Goal: Task Accomplishment & Management: Manage account settings

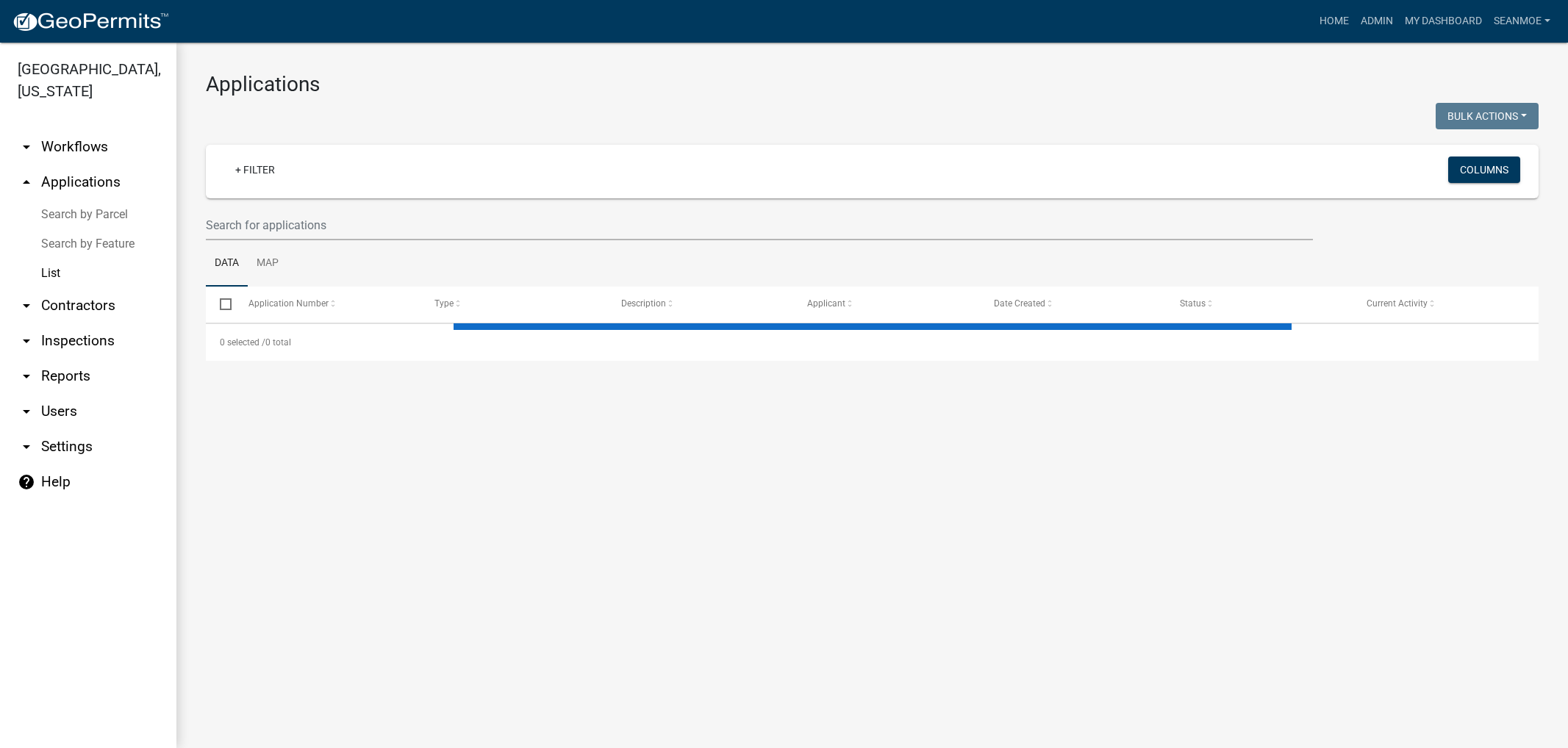
select select "1: 25"
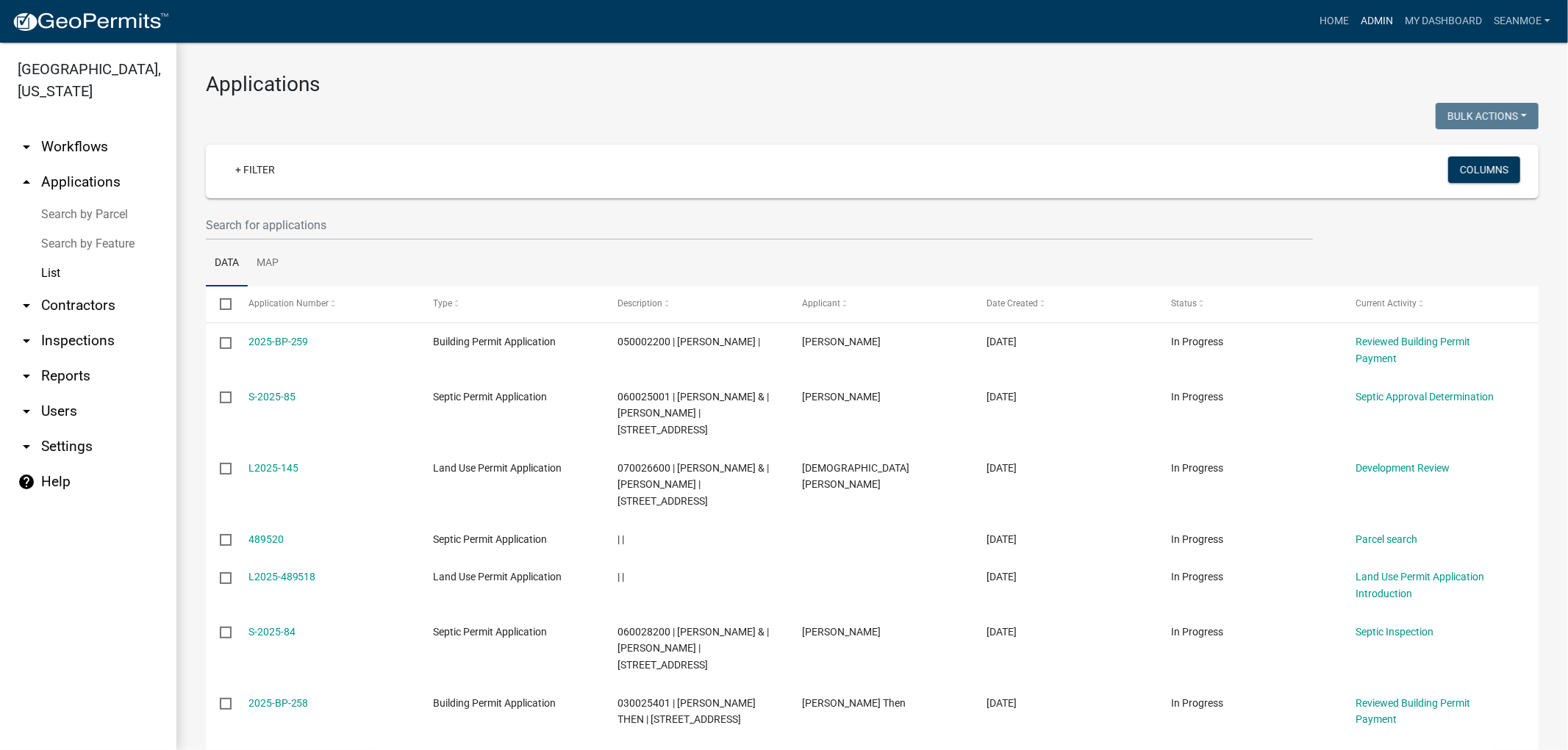
click at [1363, 19] on link "Admin" at bounding box center [1376, 21] width 44 height 28
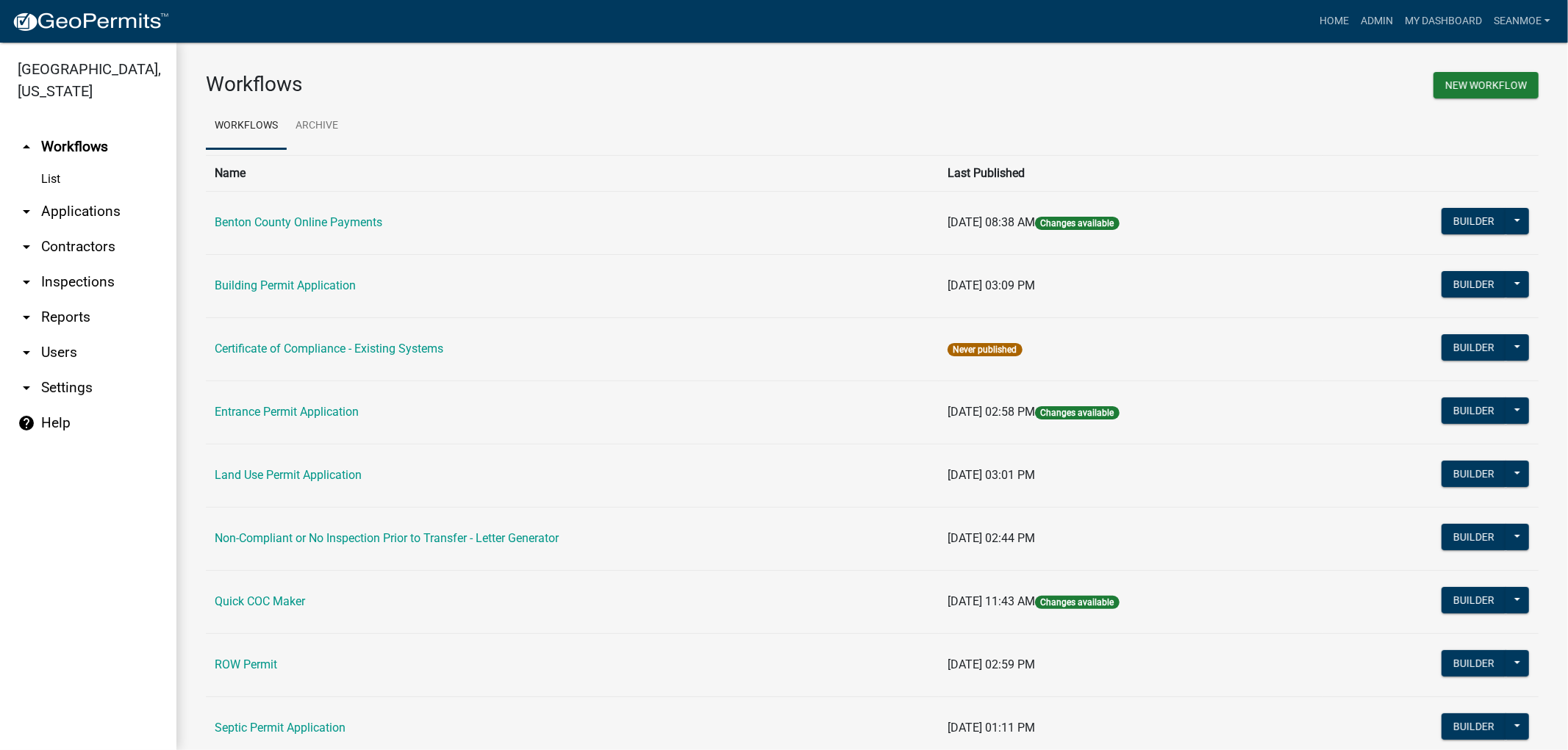
click at [89, 209] on link "arrow_drop_down Applications" at bounding box center [88, 212] width 176 height 36
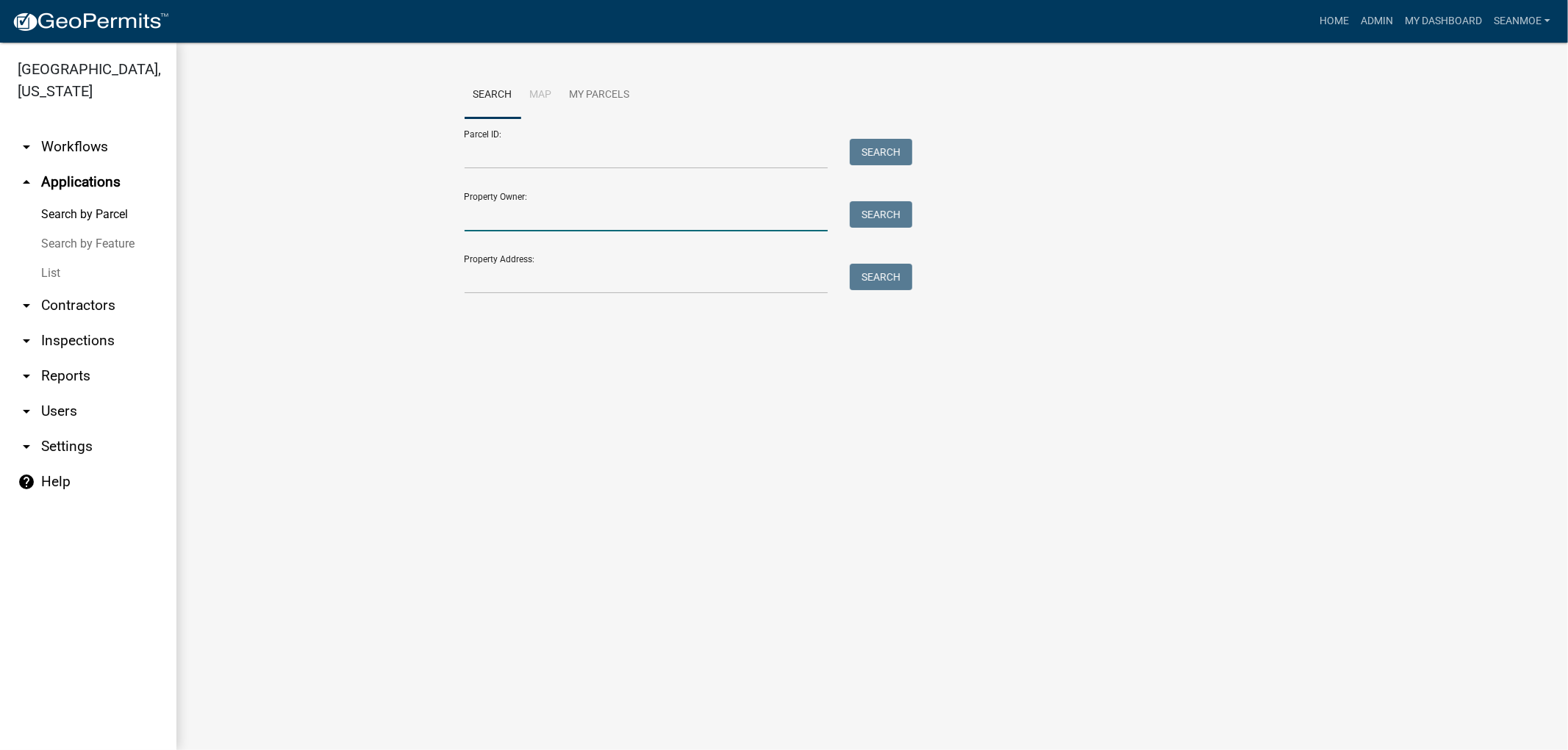
click at [550, 221] on input "Property Owner:" at bounding box center [646, 216] width 364 height 30
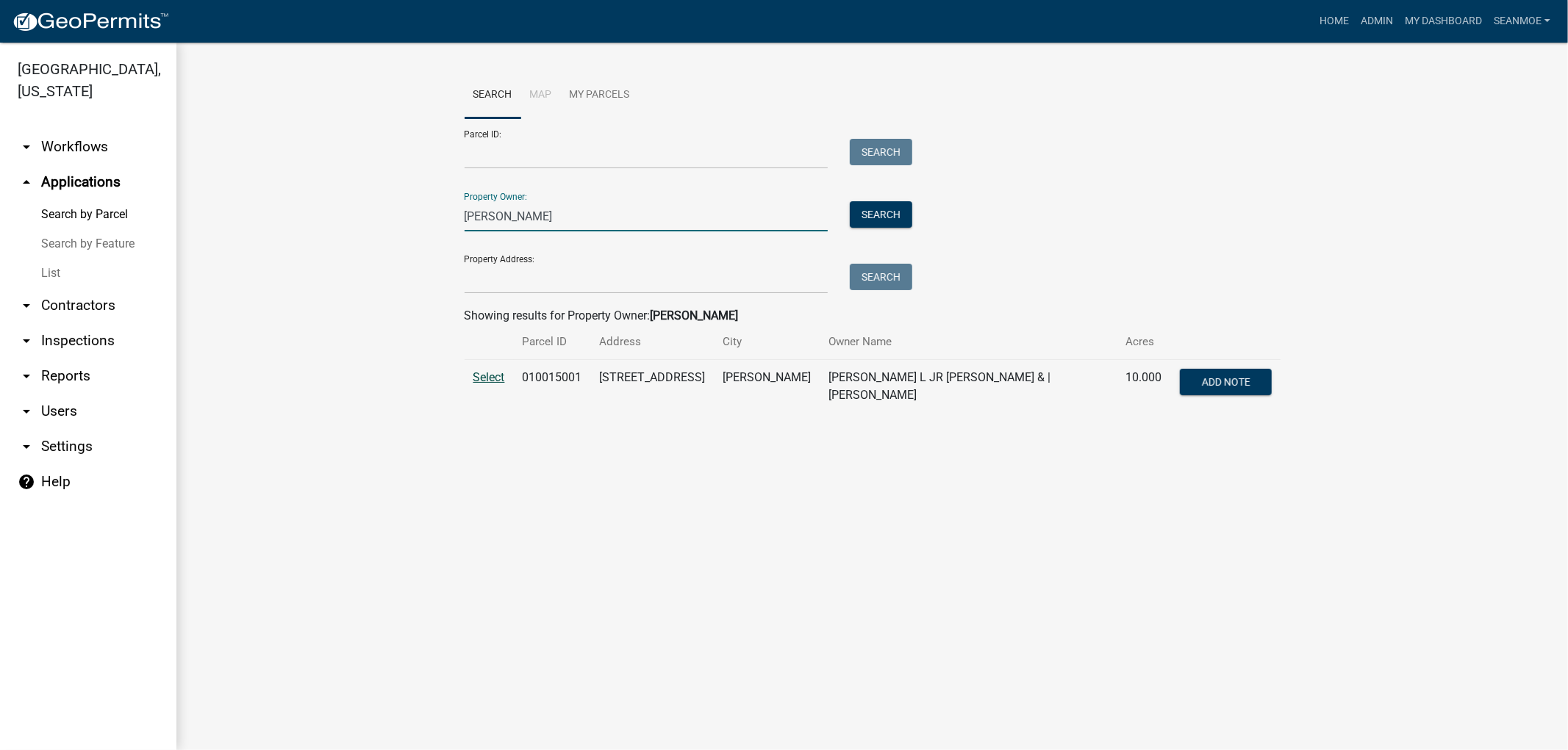
type input "raymond novak"
click at [489, 379] on span "Select" at bounding box center [488, 377] width 32 height 14
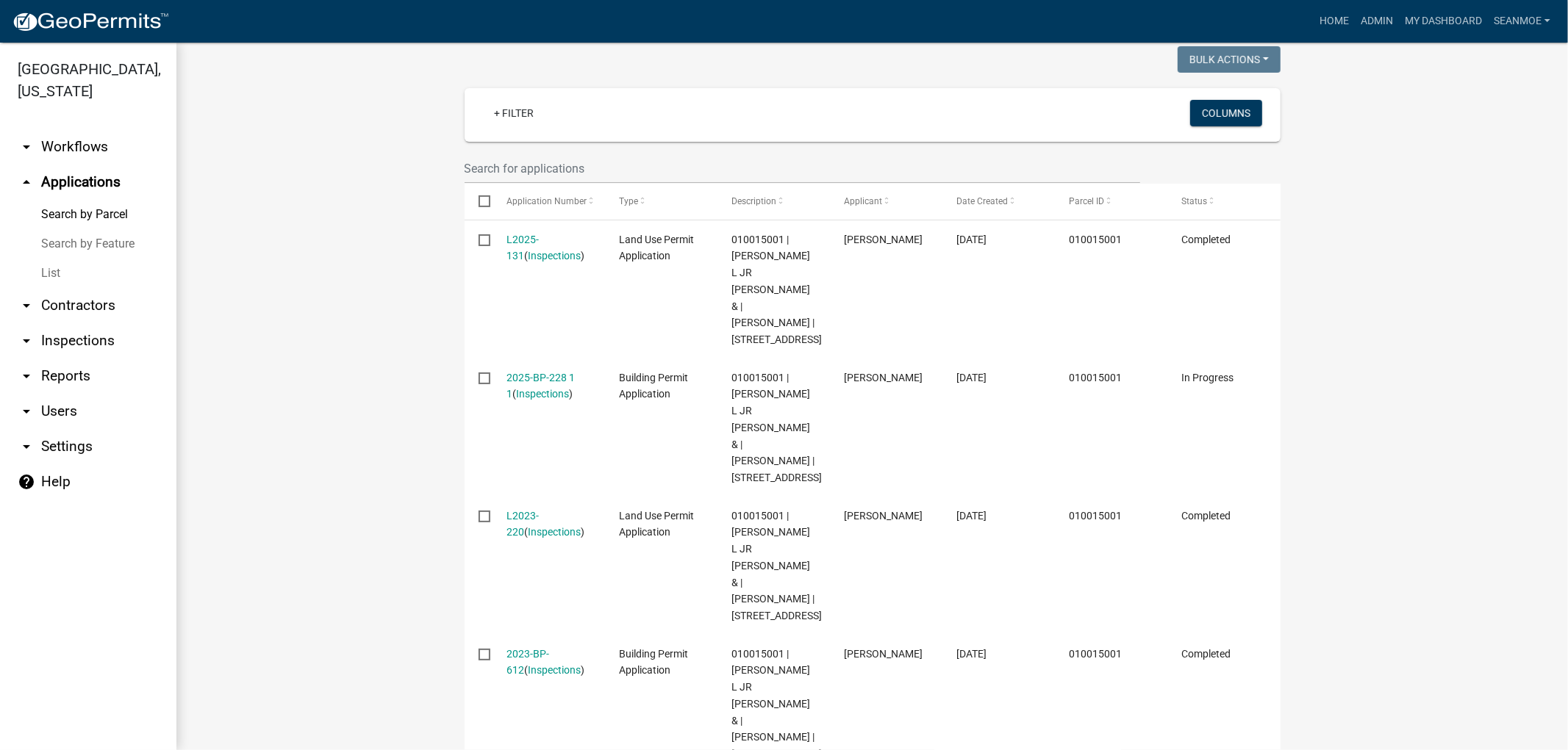
scroll to position [407, 0]
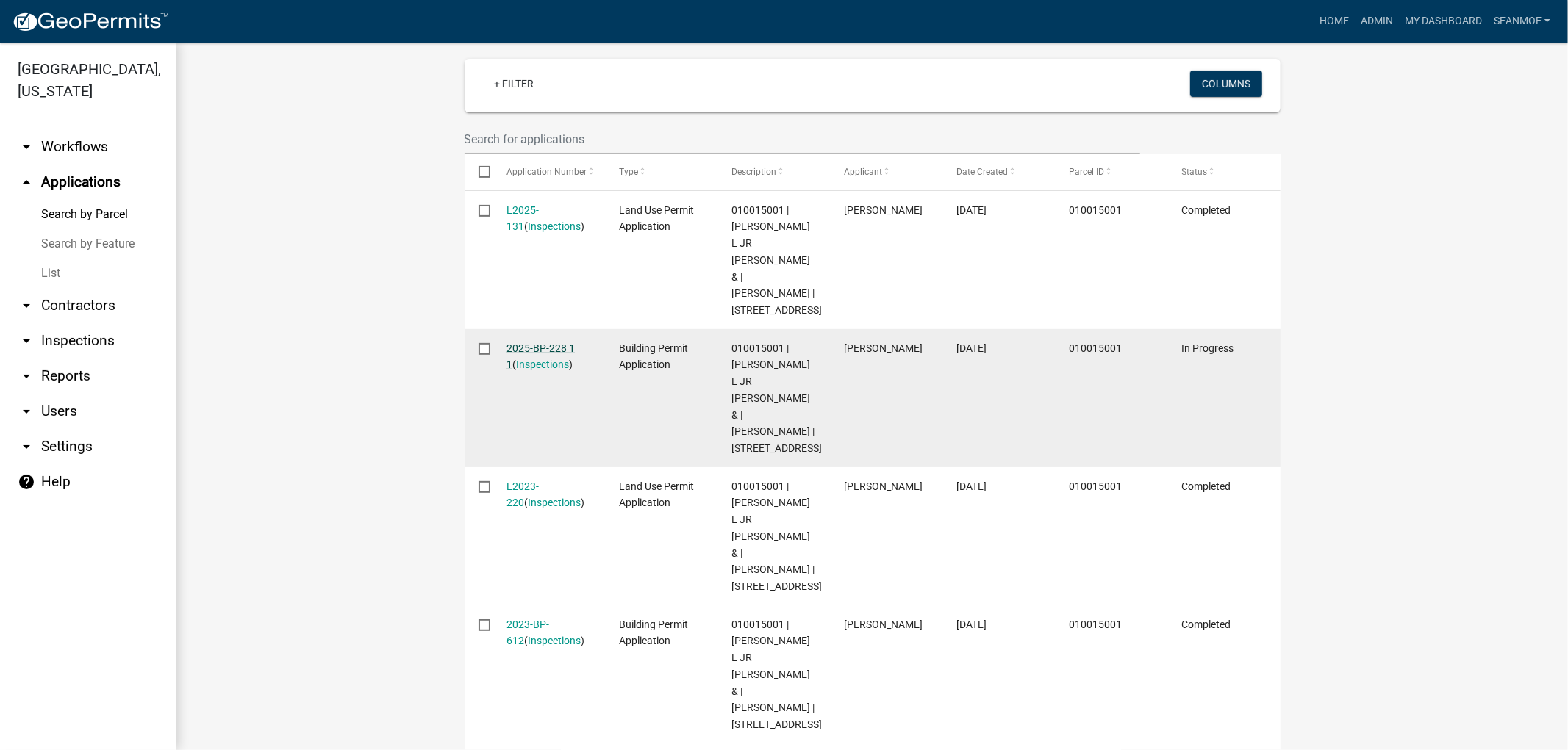
click at [554, 343] on link "2025-BP-228 1 1" at bounding box center [540, 356] width 69 height 28
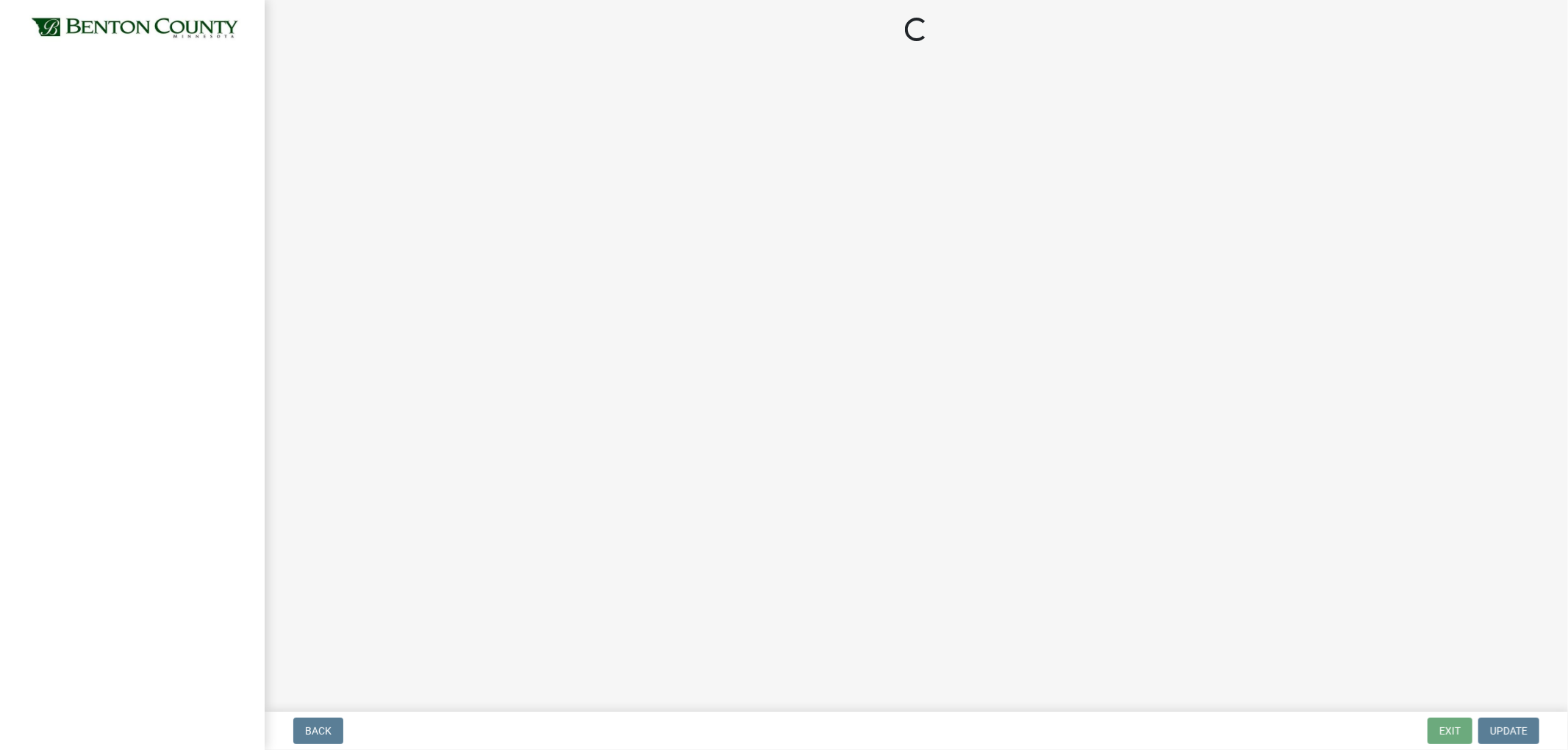
select select "3: 3"
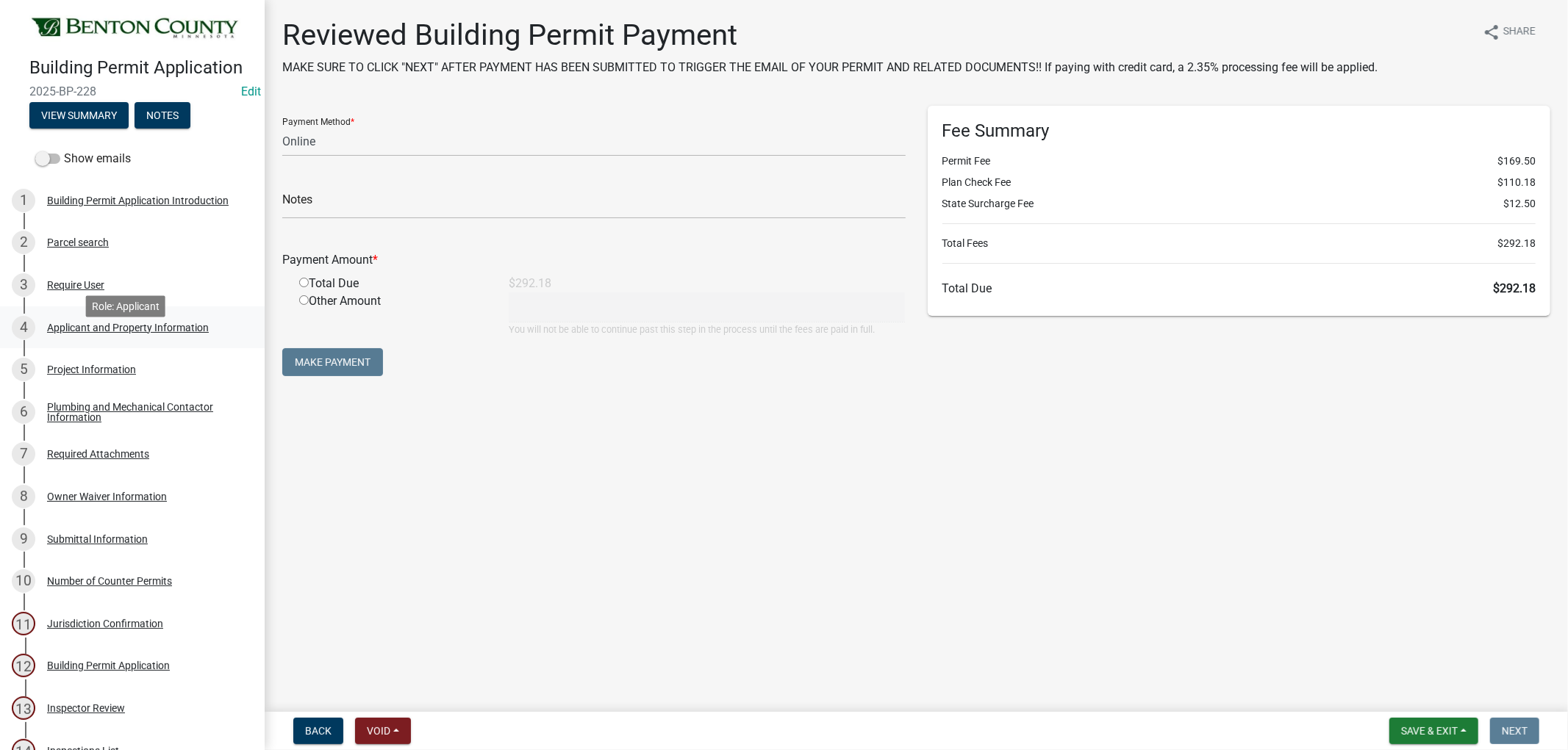
click at [85, 333] on div "Applicant and Property Information" at bounding box center [128, 327] width 162 height 11
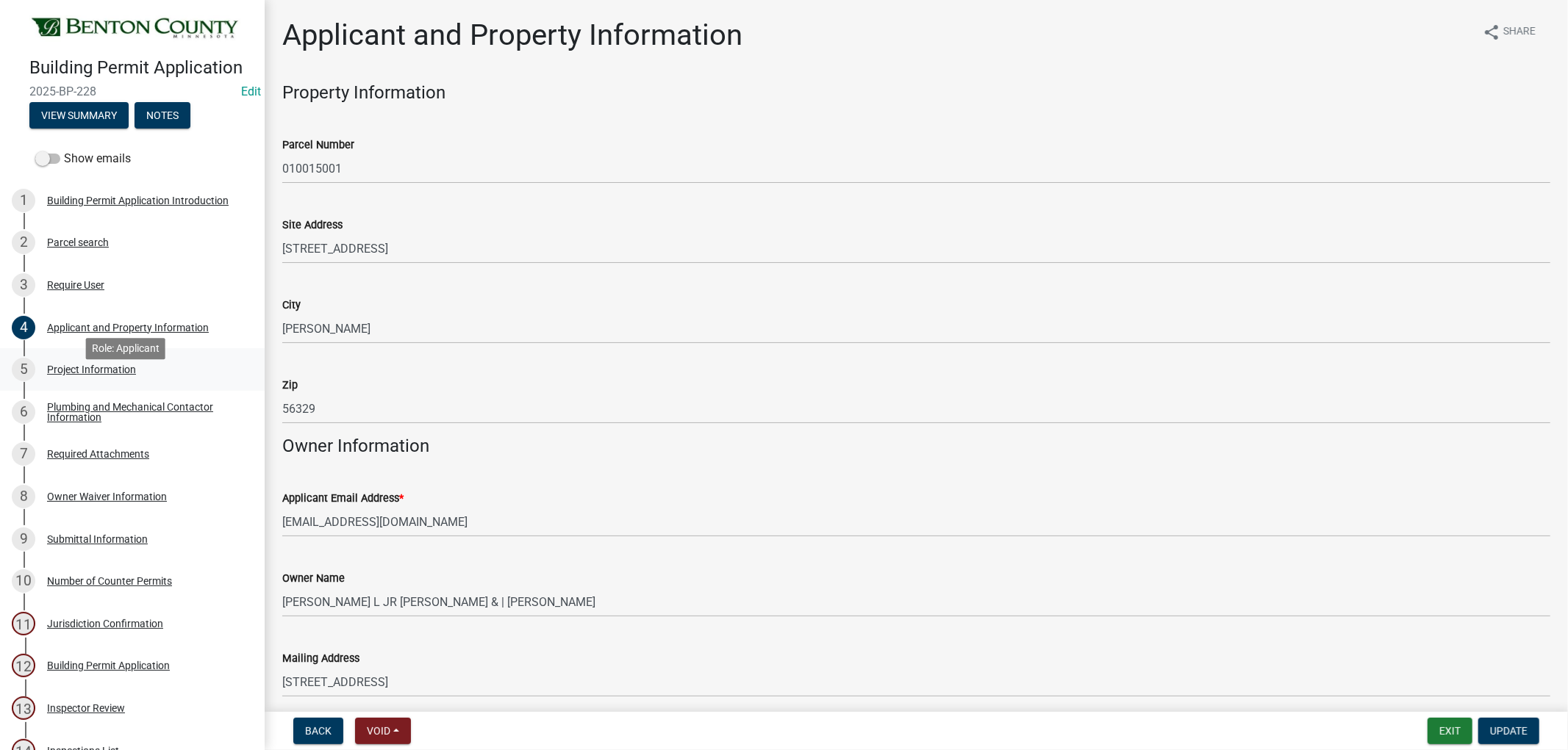
click at [133, 375] on div "Project Information" at bounding box center [91, 369] width 89 height 11
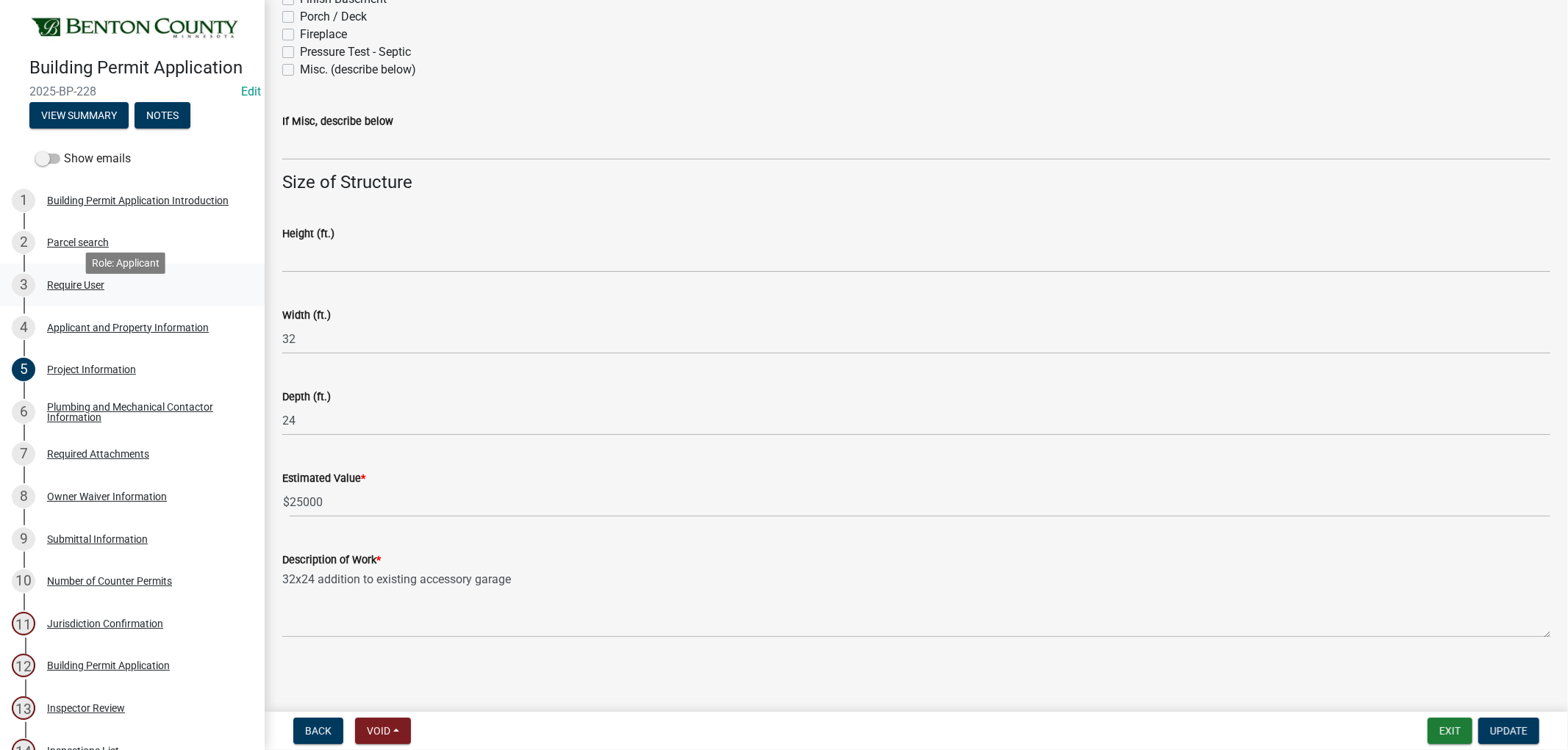
scroll to position [407, 0]
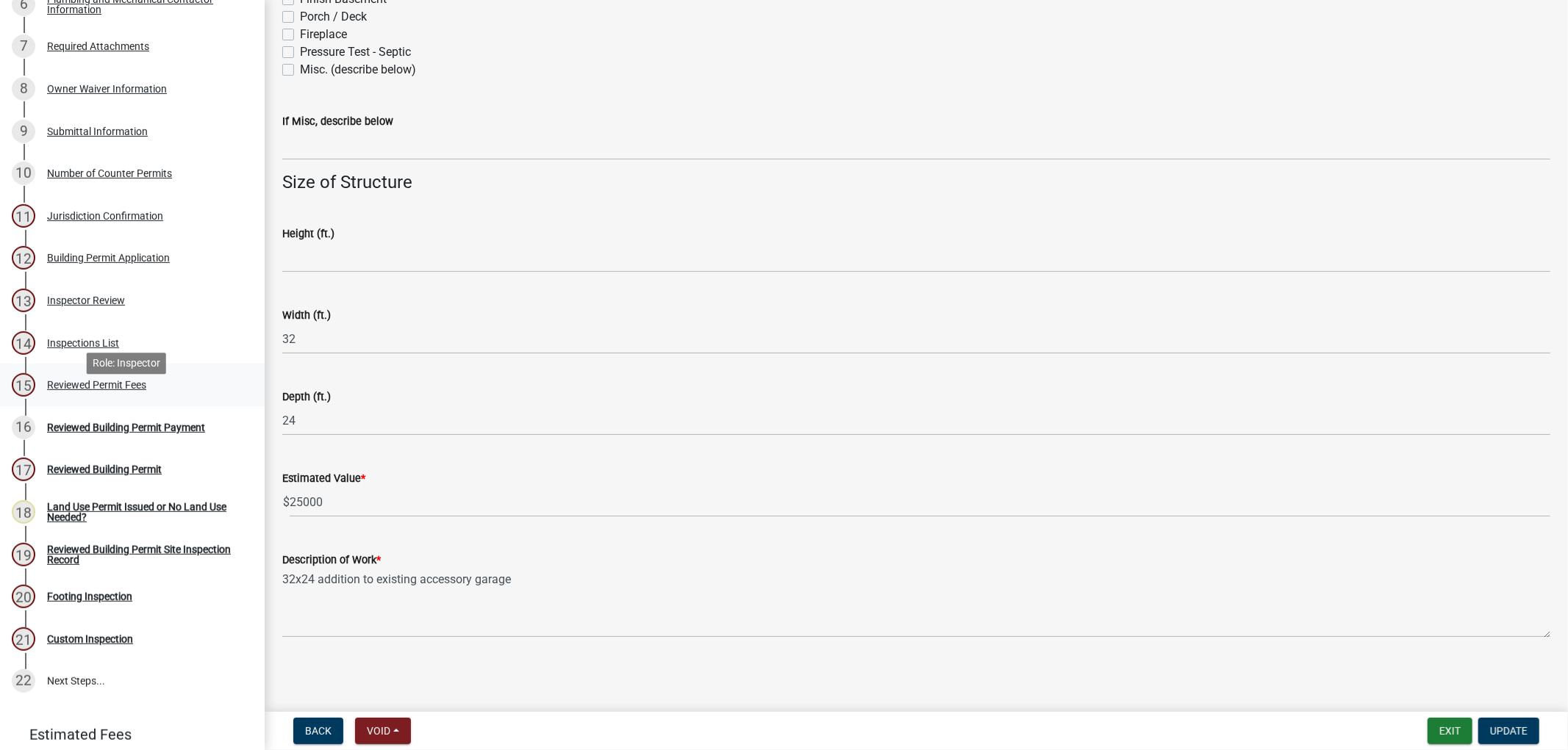
click at [127, 390] on div "Reviewed Permit Fees" at bounding box center [96, 385] width 99 height 11
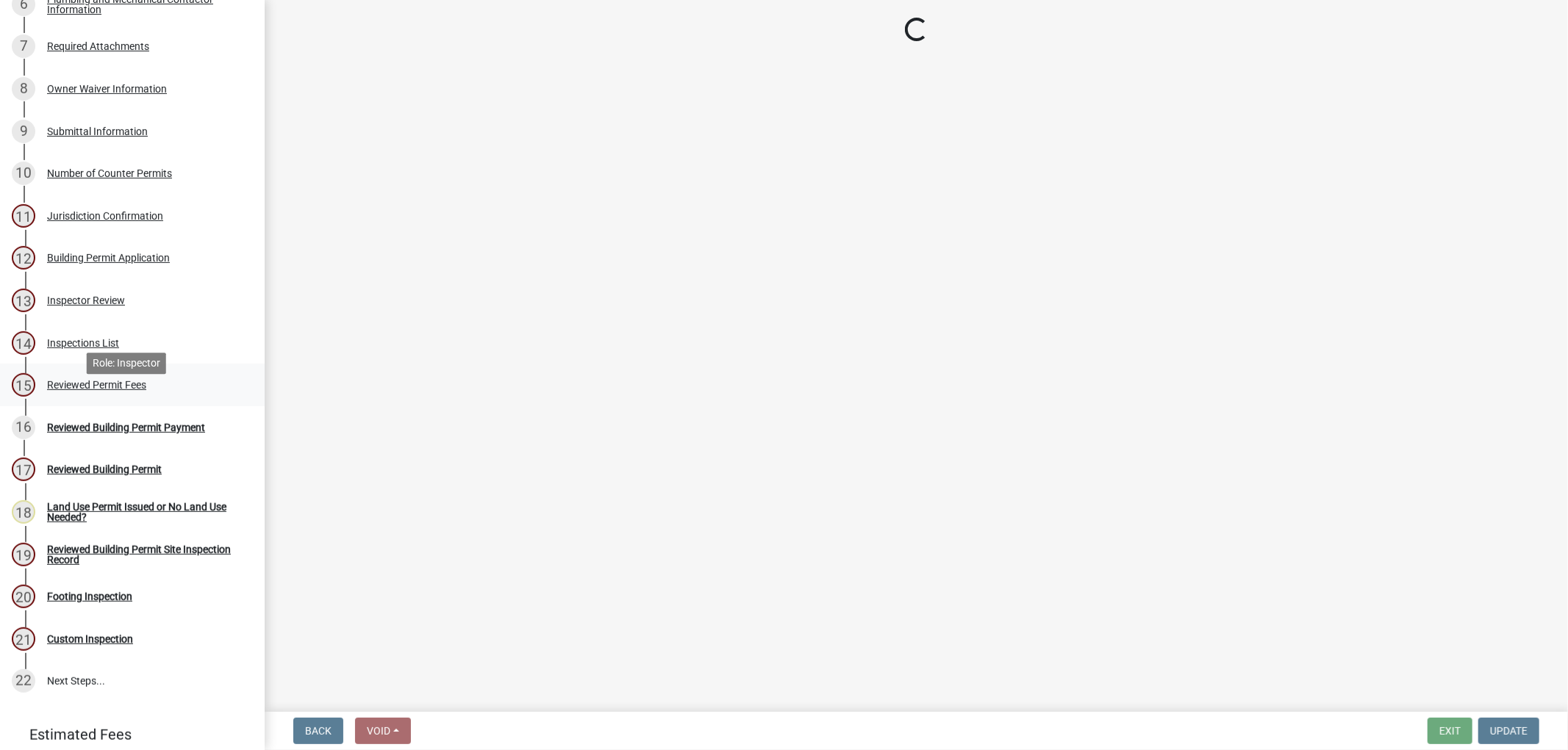
scroll to position [0, 0]
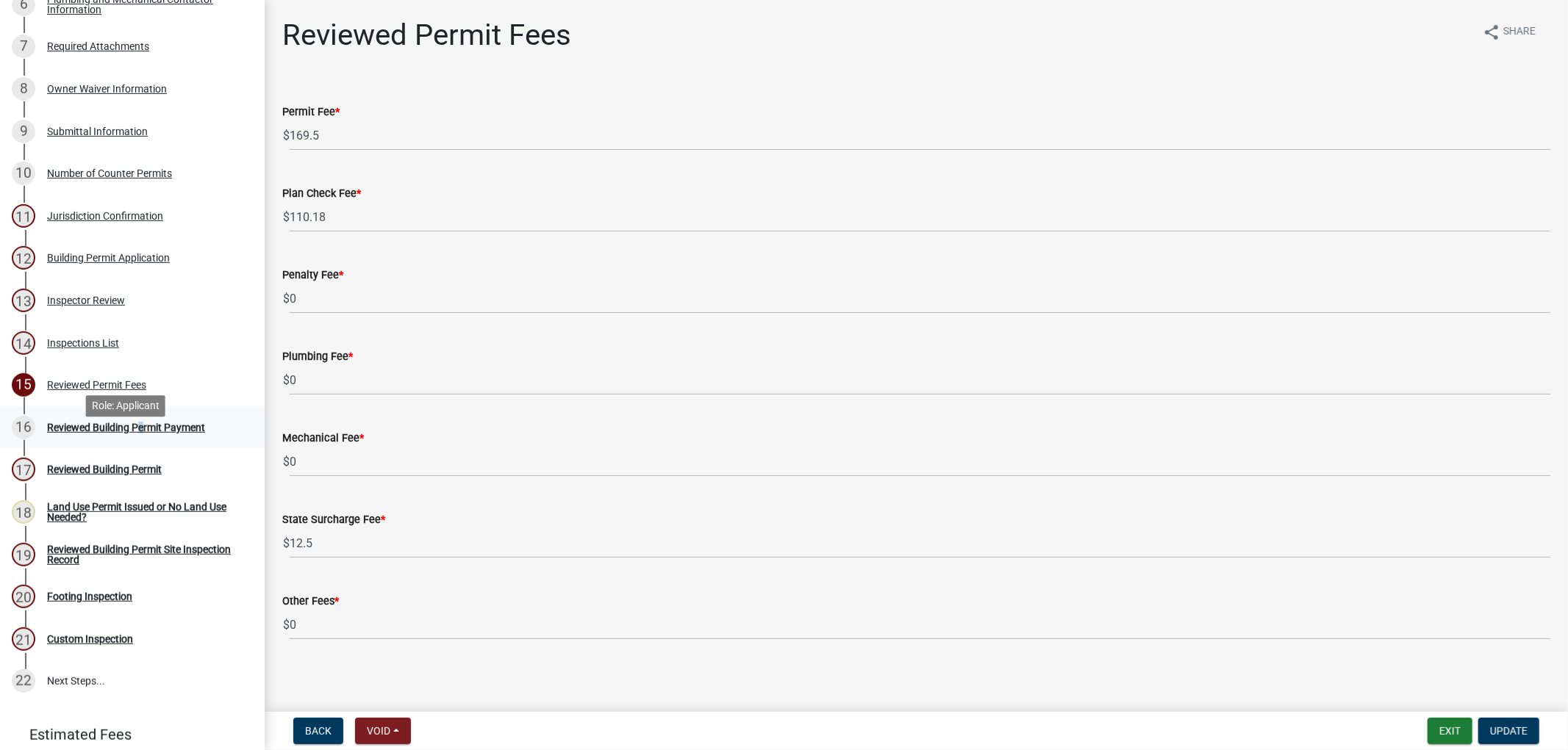
click at [137, 432] on div "Reviewed Building Permit Payment" at bounding box center [125, 428] width 158 height 11
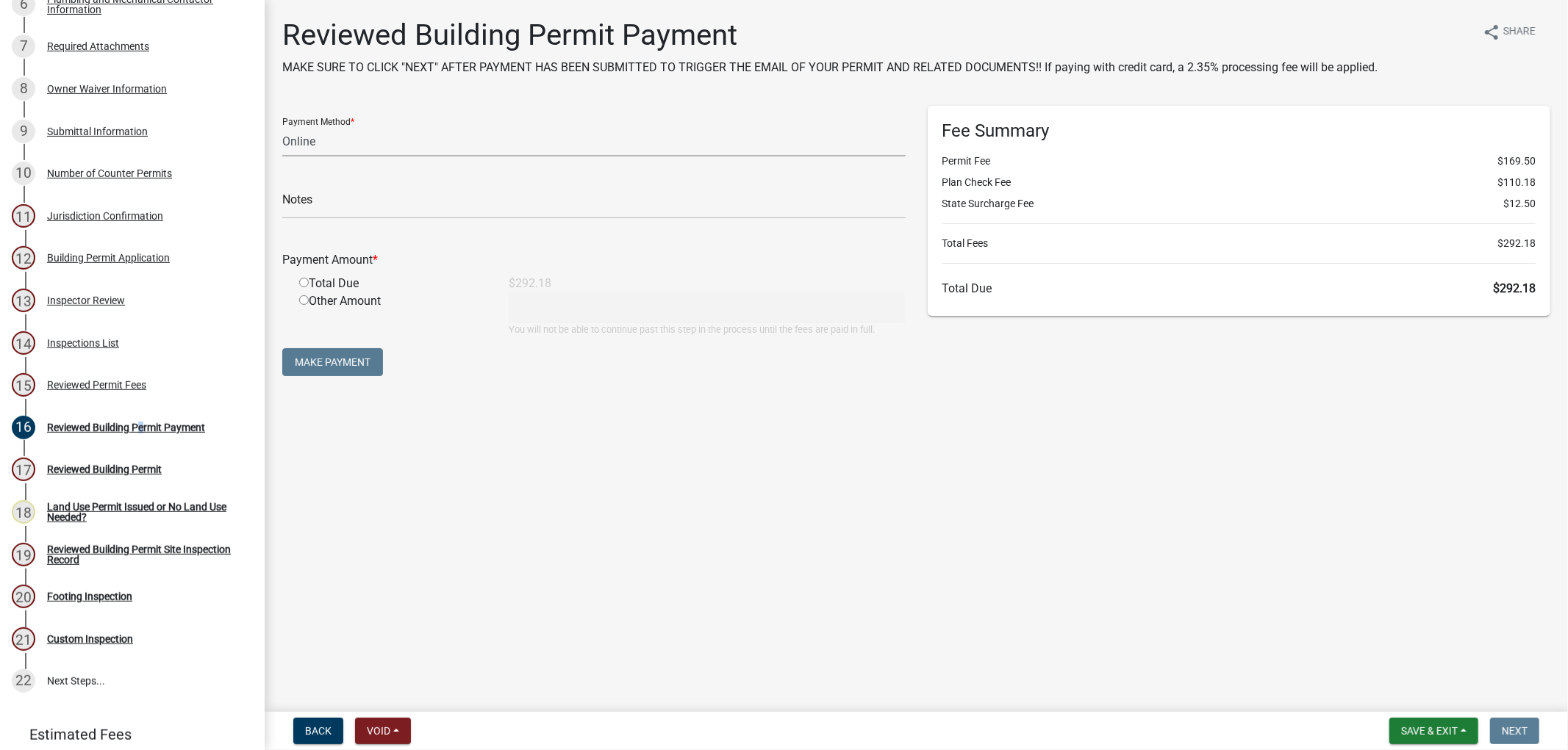
click at [336, 138] on select "Credit Card POS Check Cash Online" at bounding box center [594, 141] width 623 height 30
select select "1: 0"
click at [282, 126] on select "Credit Card POS Check Cash Online" at bounding box center [594, 141] width 623 height 30
click at [349, 203] on input "text" at bounding box center [594, 204] width 623 height 30
type input "5853"
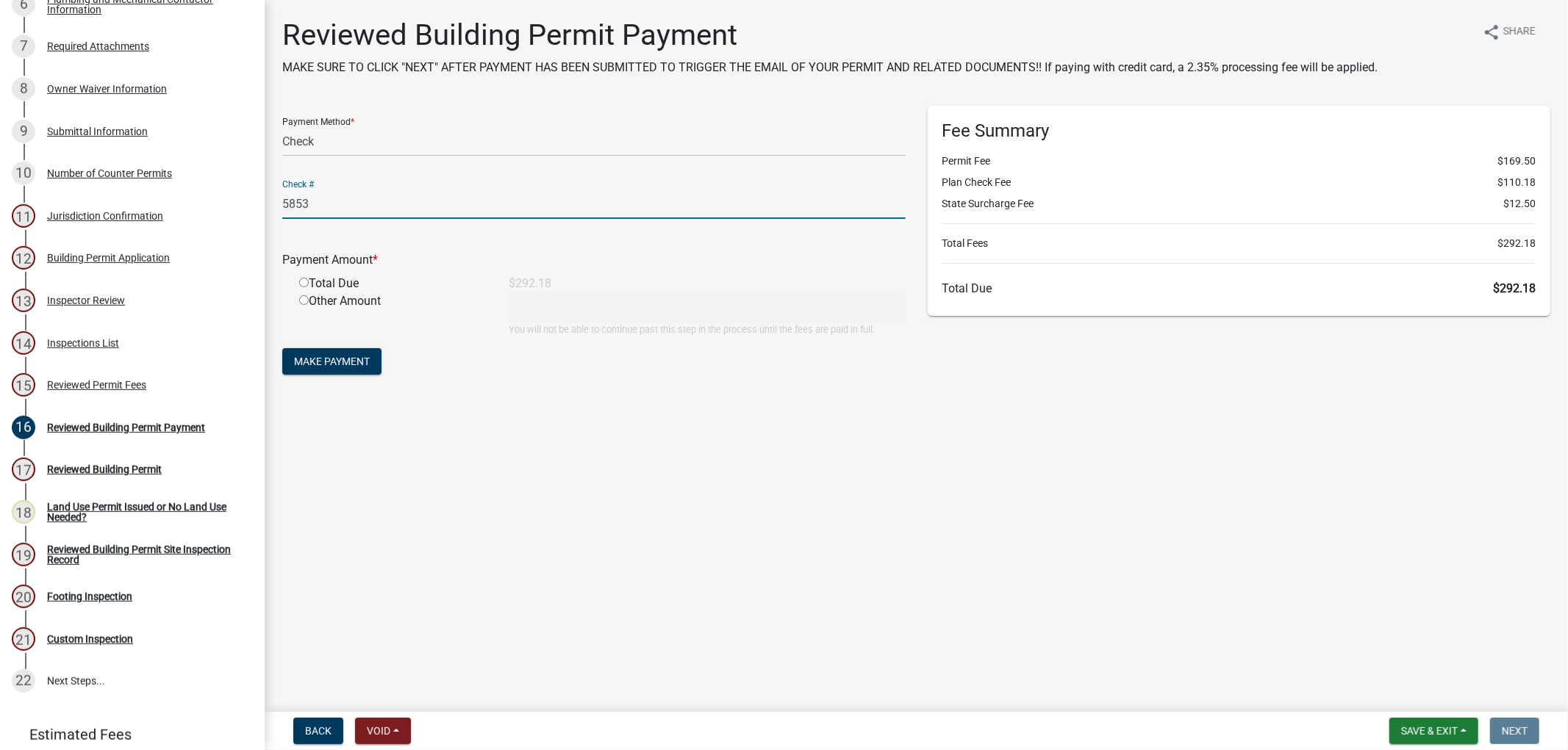
click at [302, 280] on input "radio" at bounding box center [304, 283] width 10 height 10
radio input "true"
type input "292.18"
click at [340, 360] on span "Make Payment" at bounding box center [332, 361] width 76 height 12
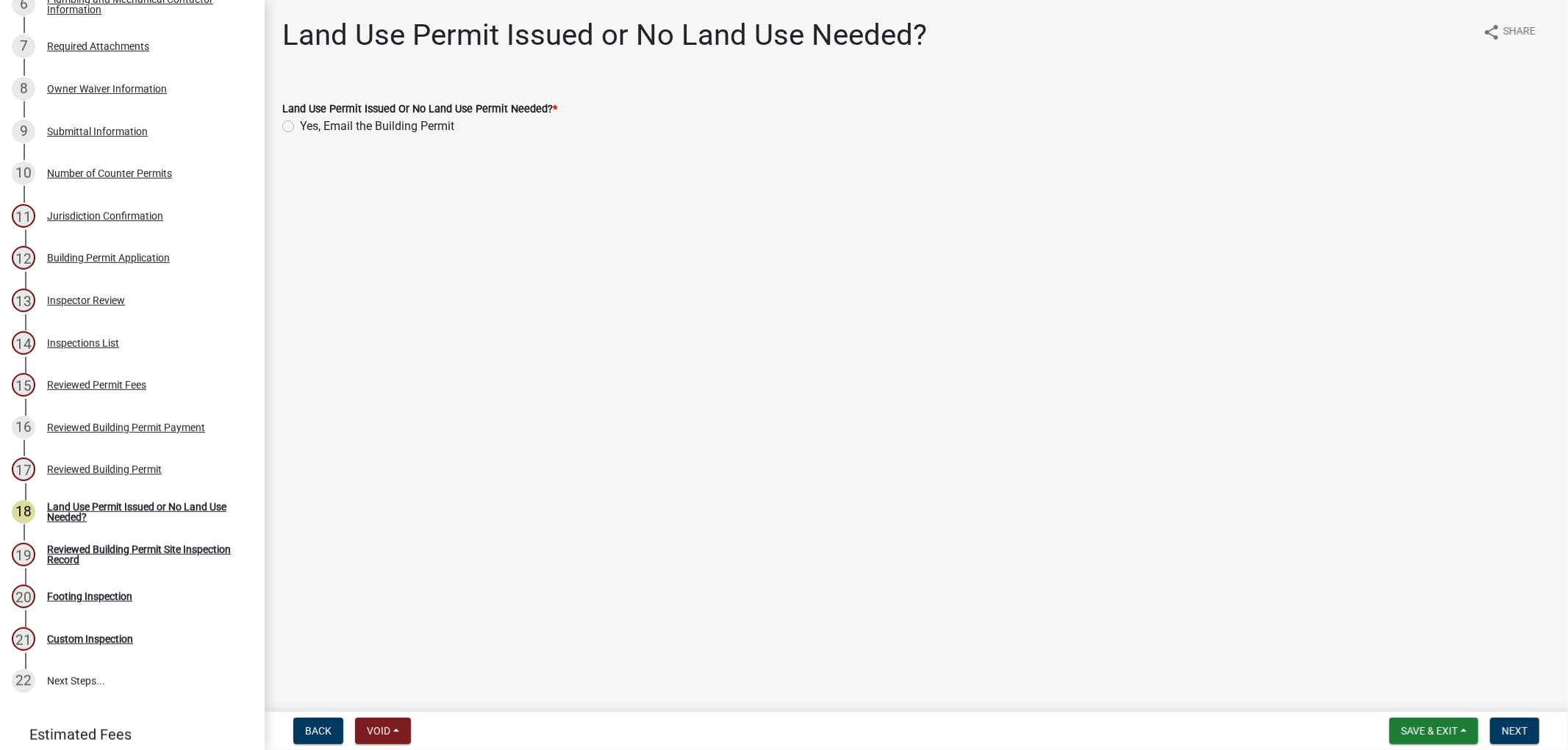
click at [300, 126] on label "Yes, Email the Building Permit" at bounding box center [377, 126] width 154 height 18
click at [300, 126] on input "Yes, Email the Building Permit" at bounding box center [305, 122] width 10 height 10
radio input "true"
click at [1504, 725] on span "Next" at bounding box center [1515, 731] width 26 height 12
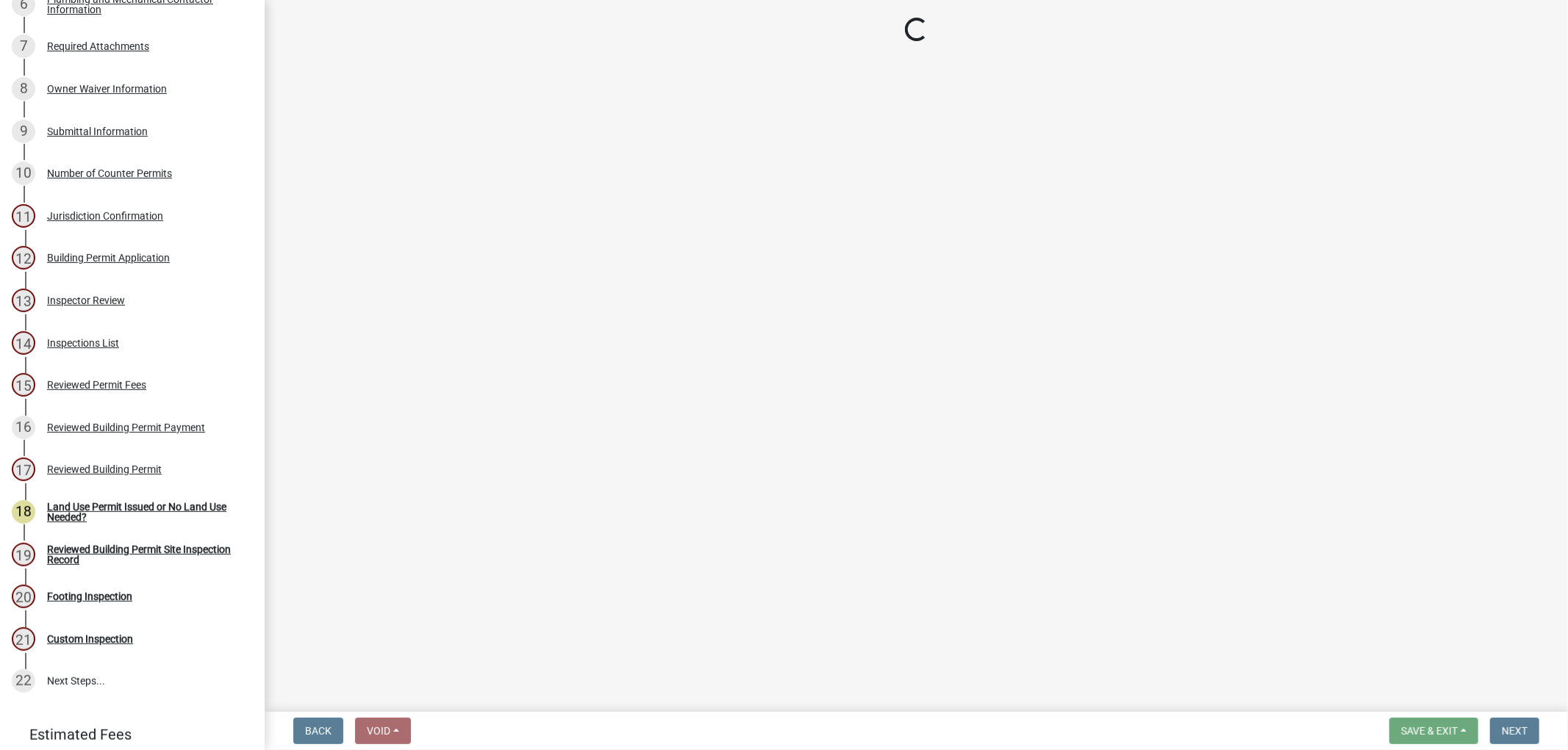
select select "17bfa135-5610-45df-8ce7-87530b7d86d4"
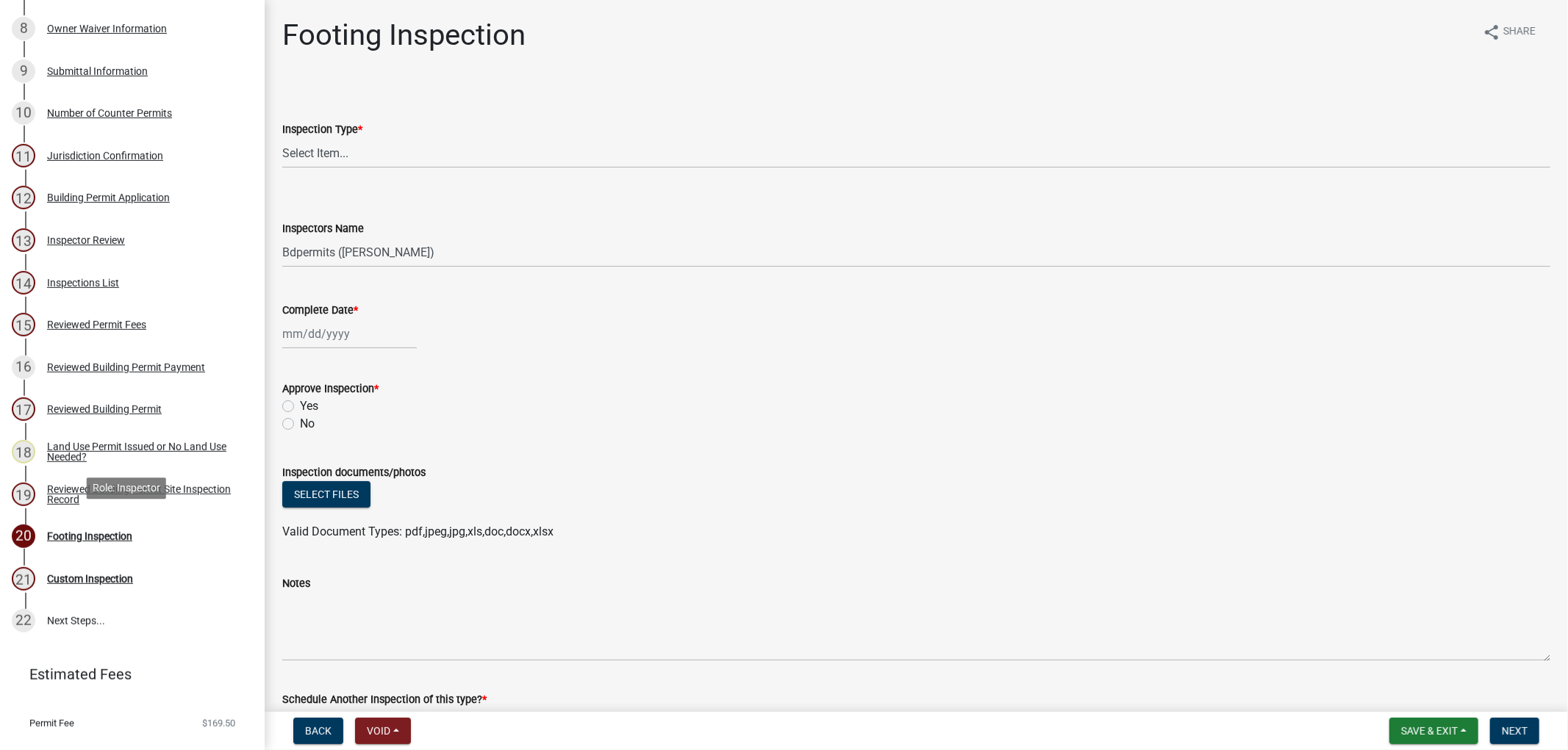
scroll to position [571, 0]
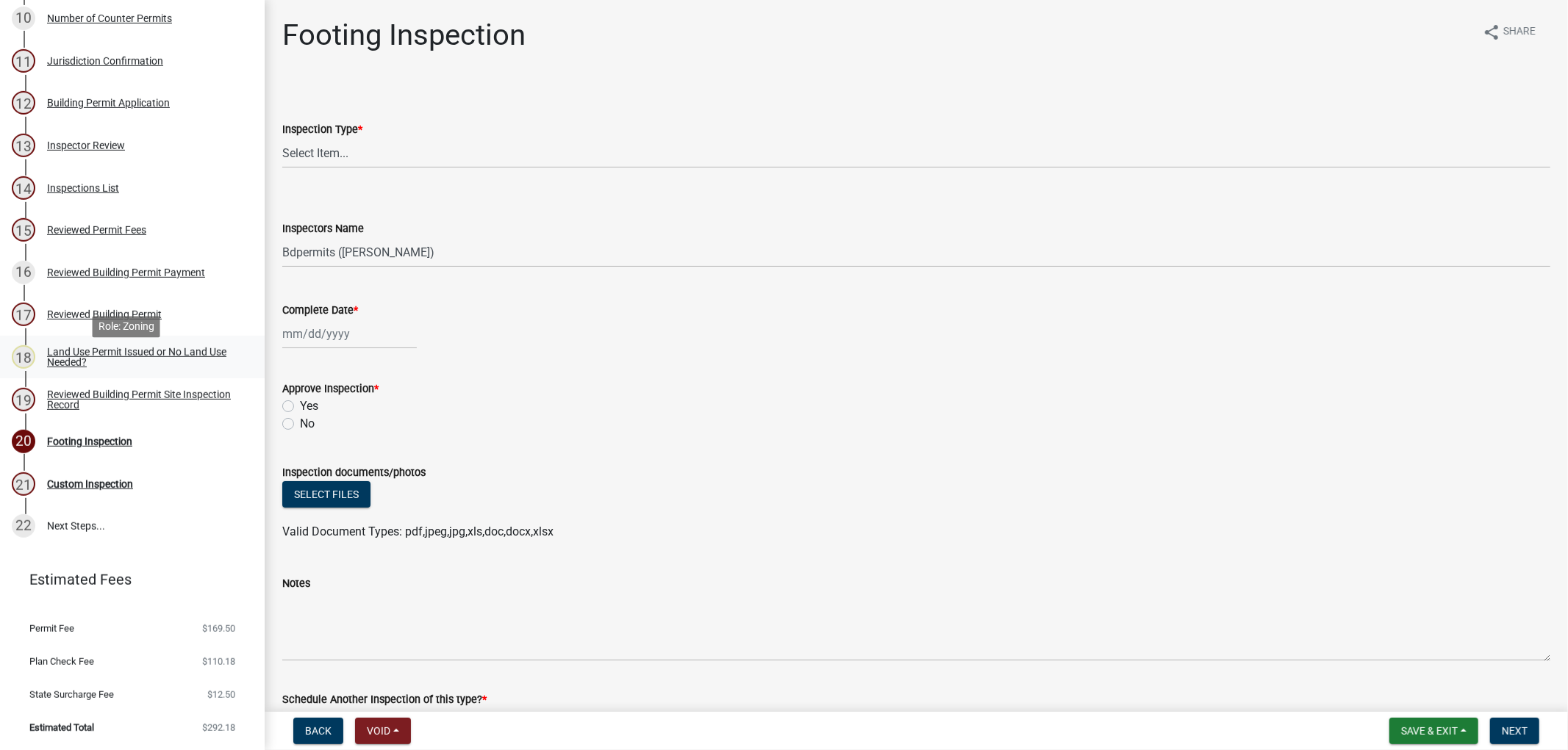
click at [97, 360] on div "Land Use Permit Issued or No Land Use Needed?" at bounding box center [144, 356] width 194 height 20
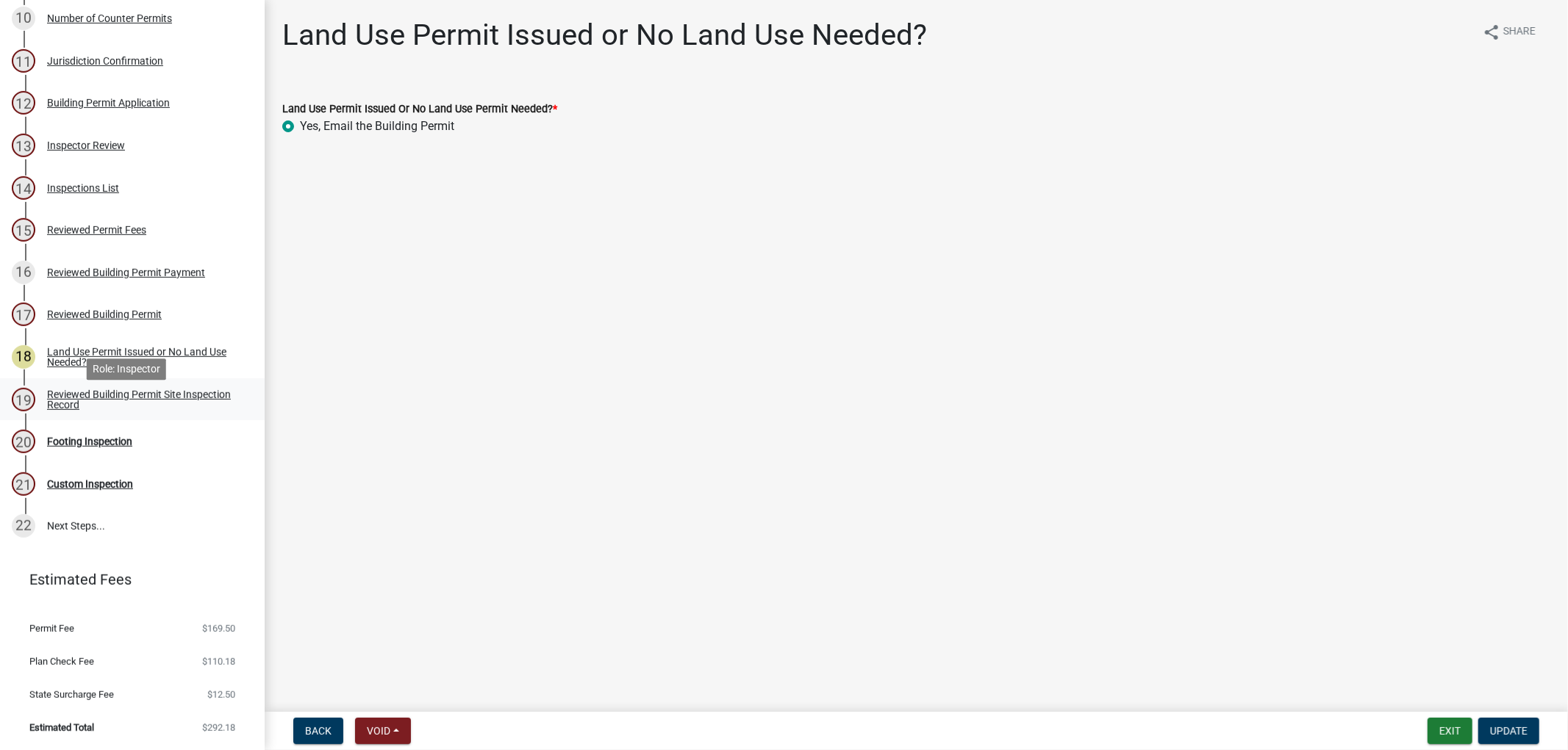
click at [88, 406] on div "Reviewed Building Permit Site Inspection Record" at bounding box center [144, 399] width 194 height 20
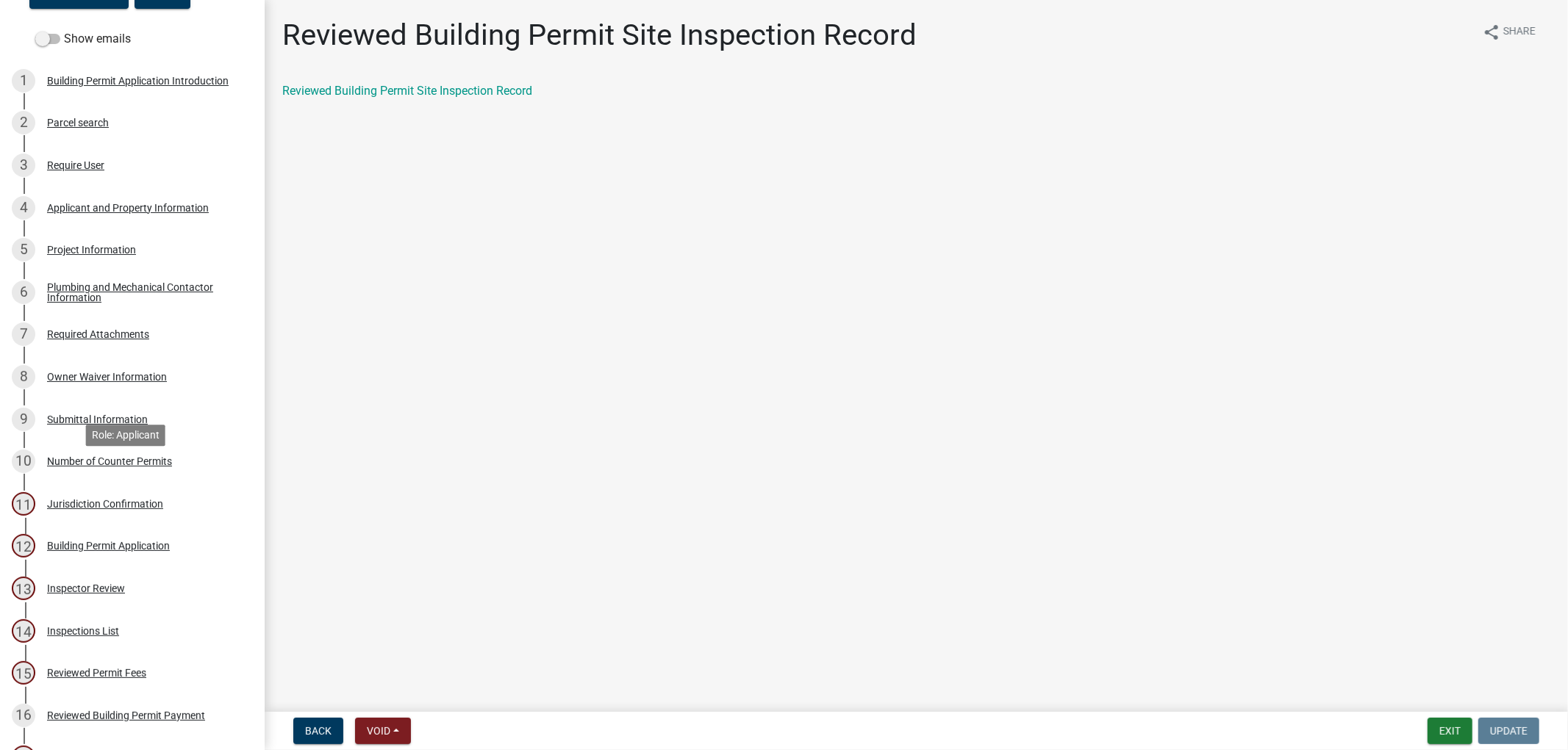
scroll to position [0, 0]
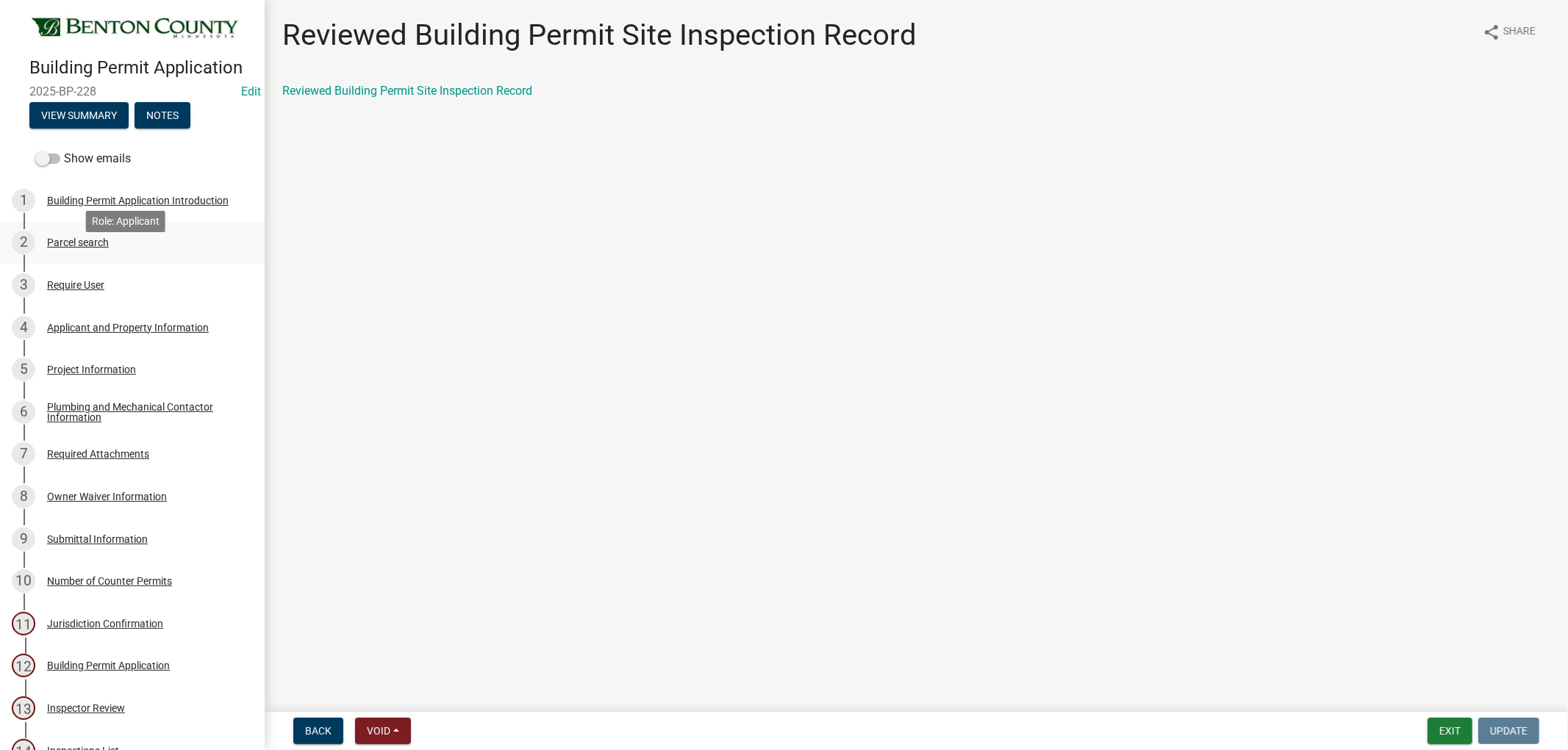
click at [76, 247] on div "Parcel search" at bounding box center [78, 242] width 61 height 11
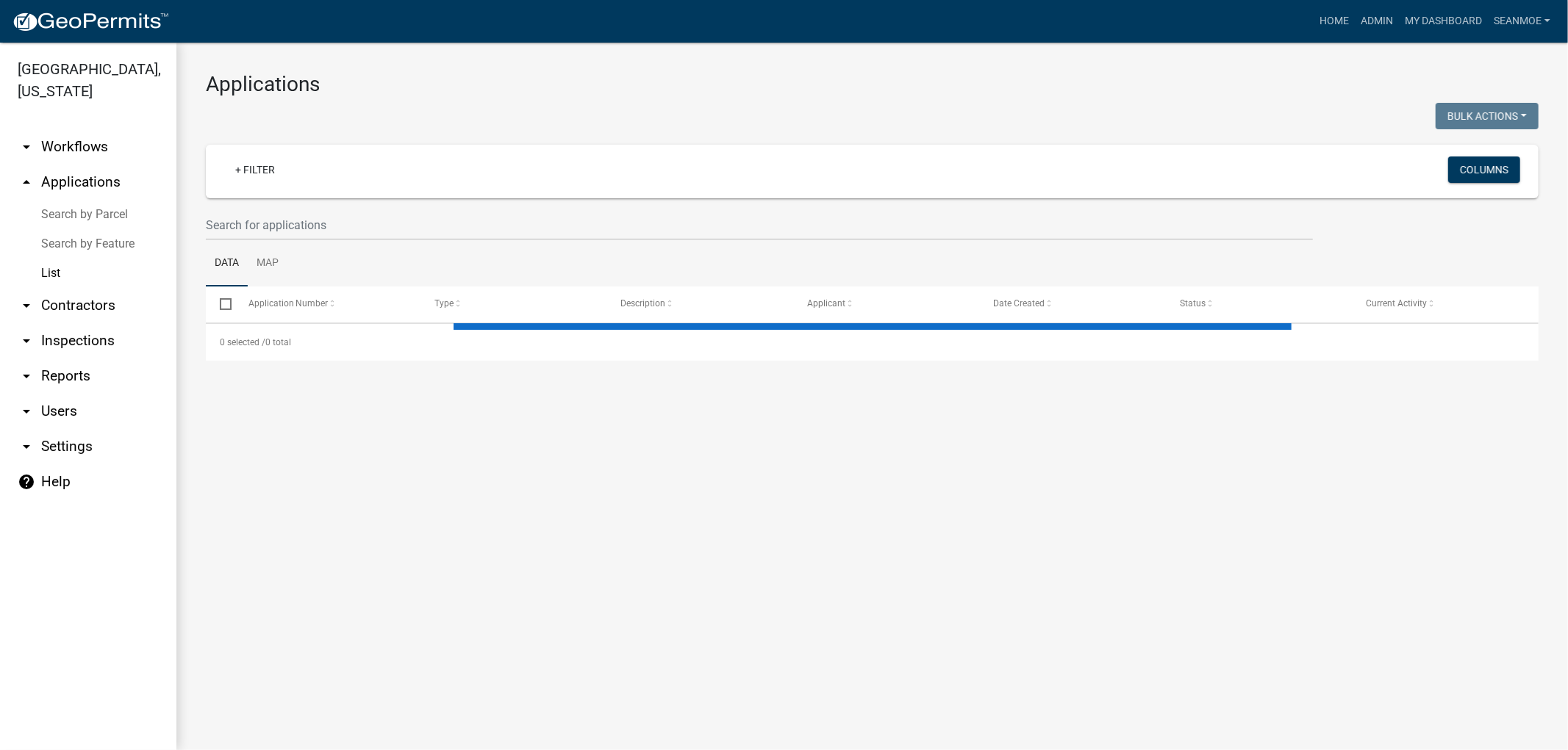
select select "1: 25"
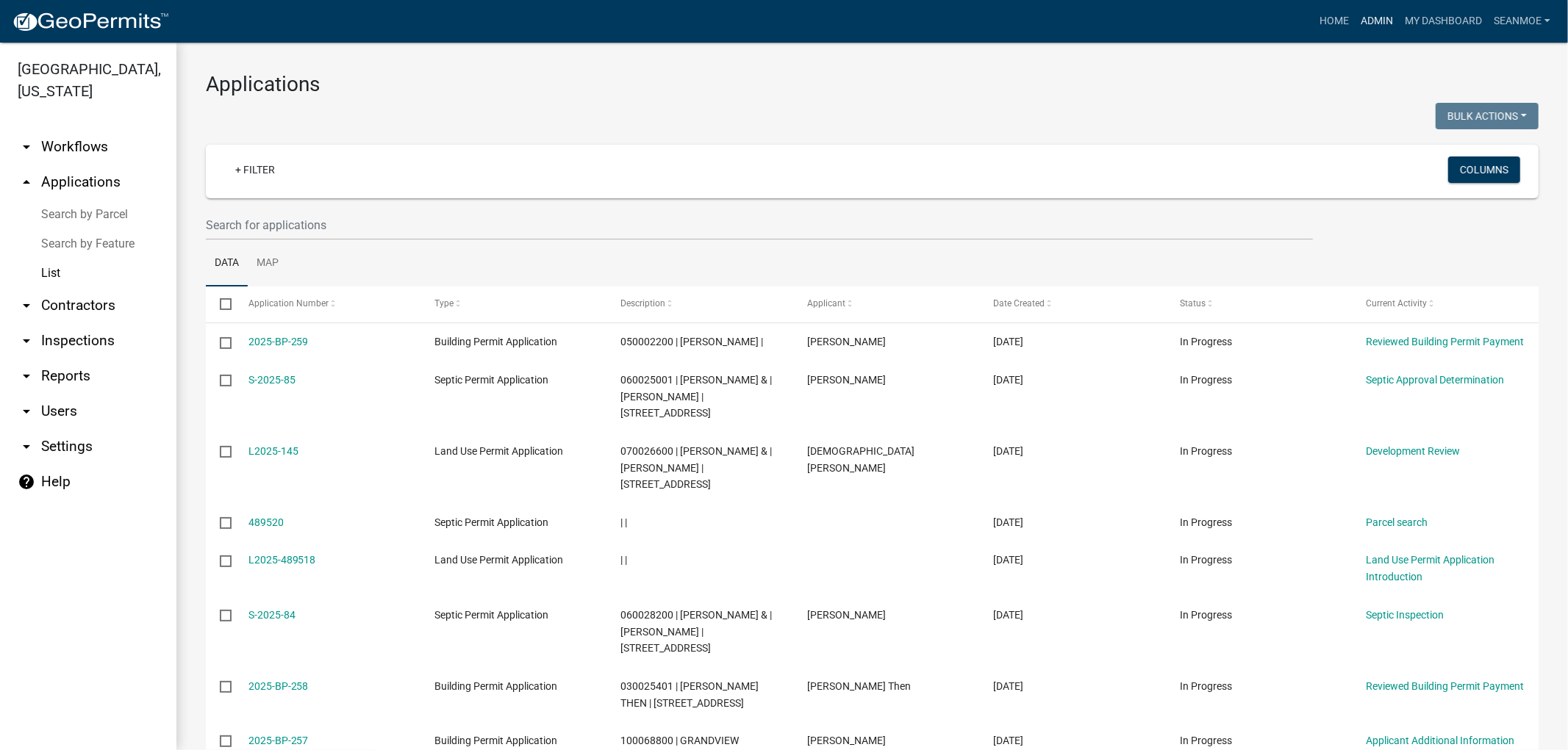
click at [1380, 20] on link "Admin" at bounding box center [1376, 21] width 44 height 28
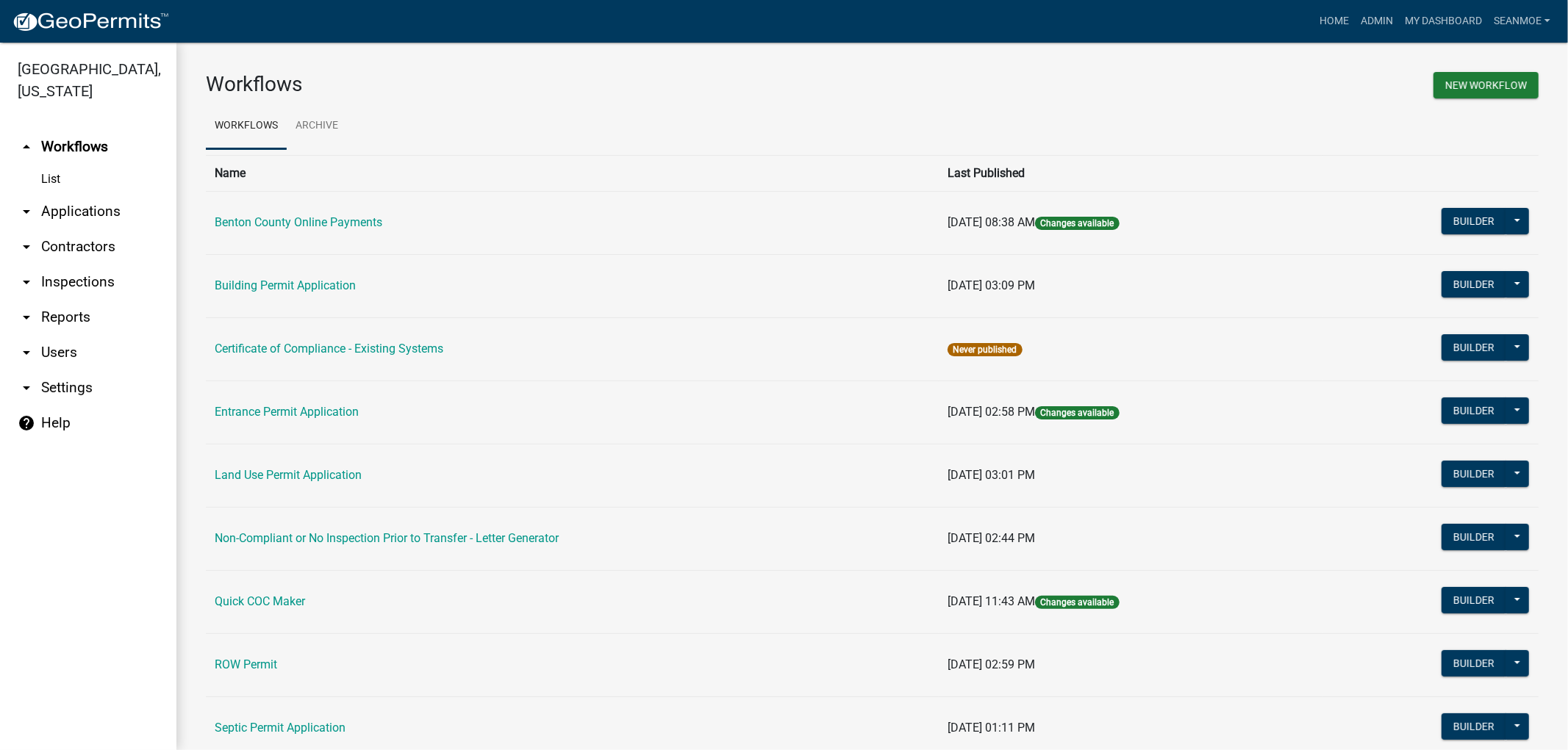
click at [78, 208] on link "arrow_drop_down Applications" at bounding box center [88, 212] width 176 height 36
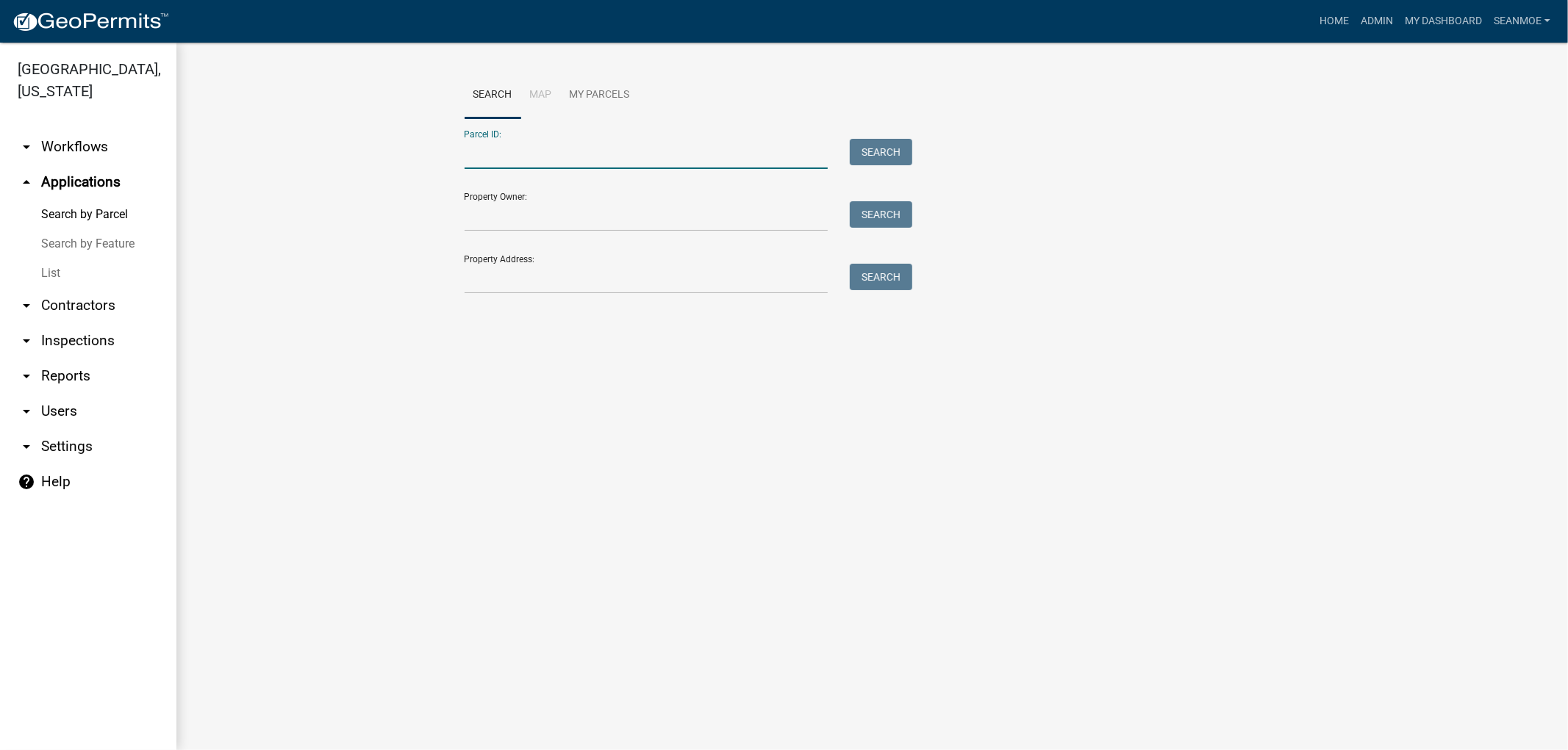
click at [541, 152] on input "Parcel ID:" at bounding box center [646, 154] width 364 height 30
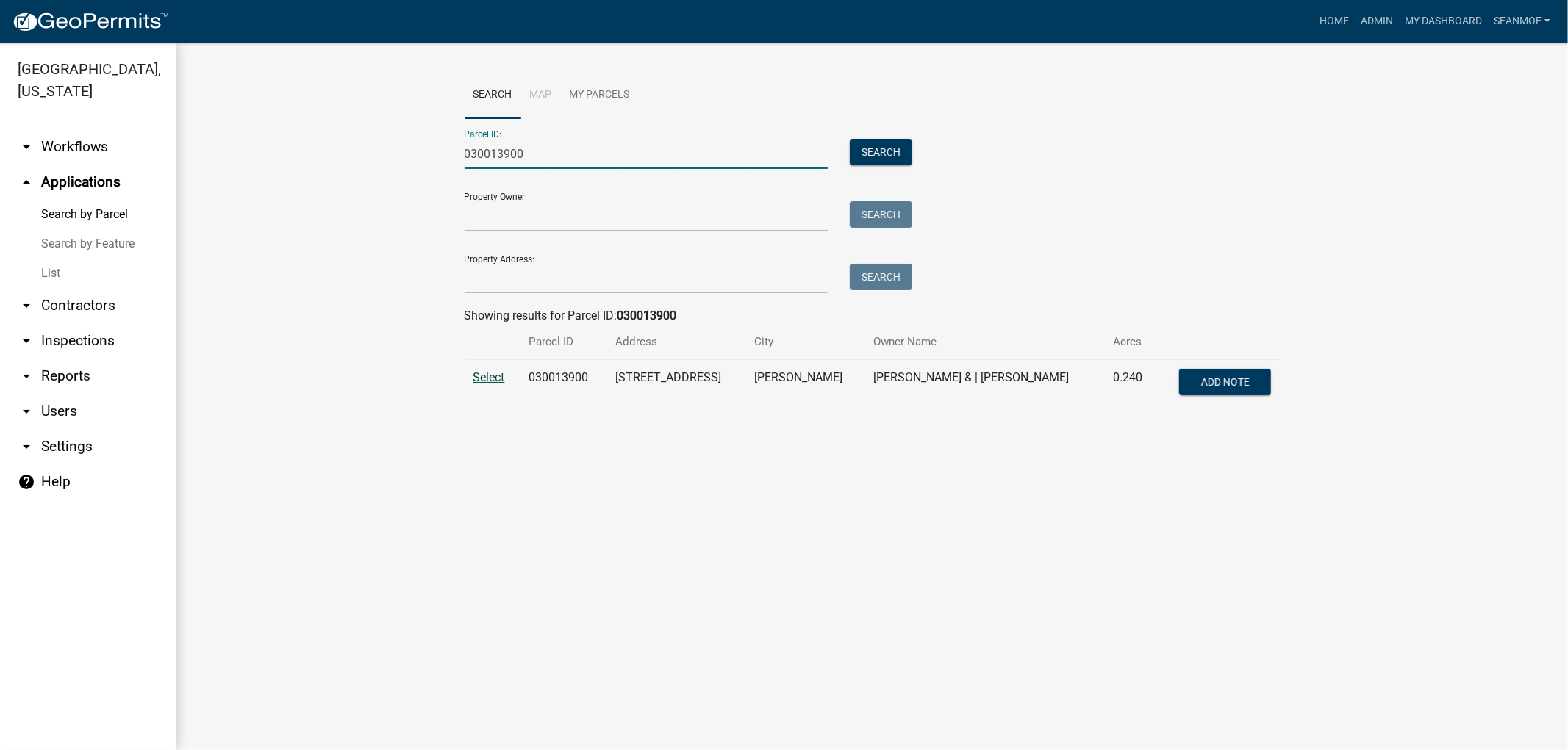
type input "030013900"
click at [488, 381] on span "Select" at bounding box center [488, 377] width 32 height 14
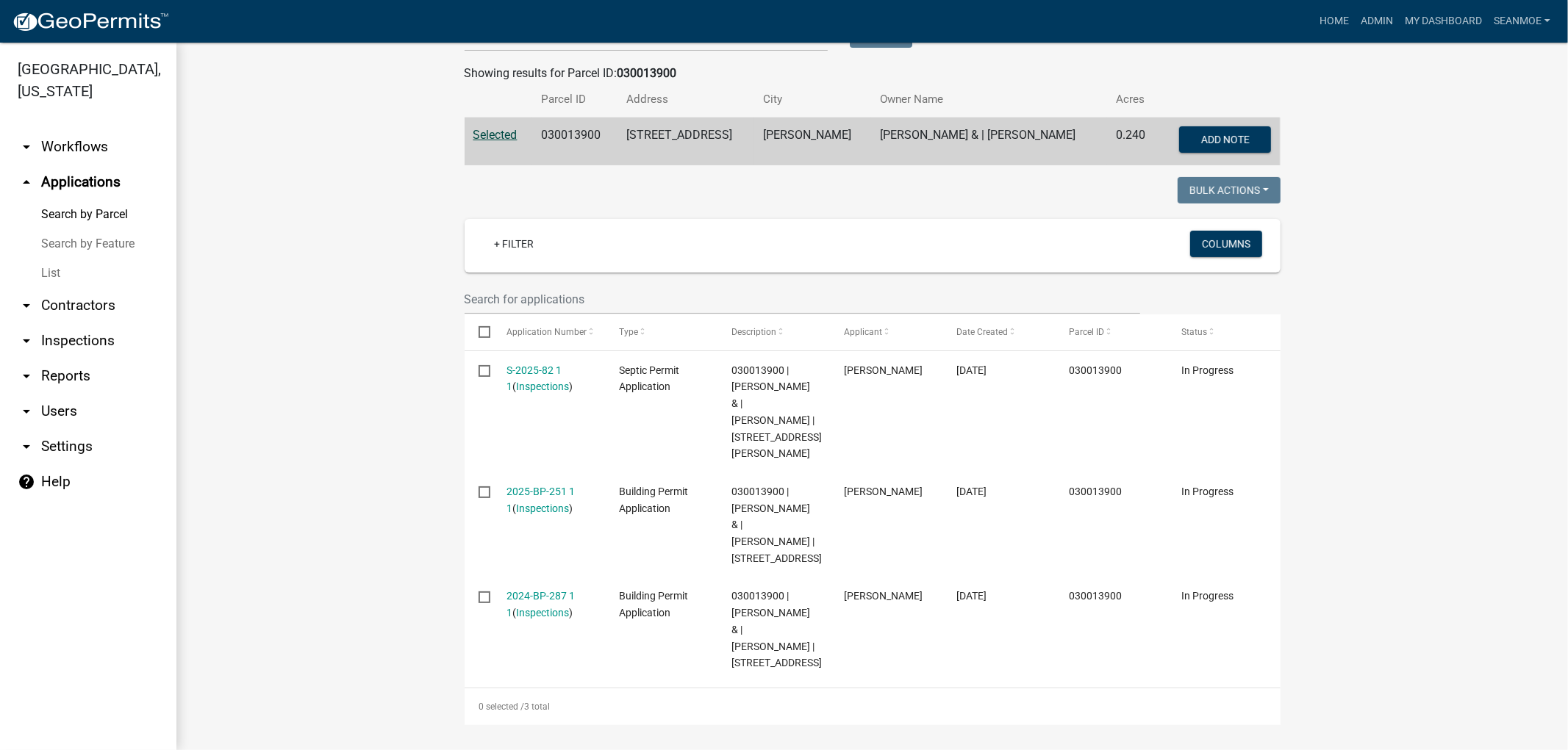
scroll to position [263, 0]
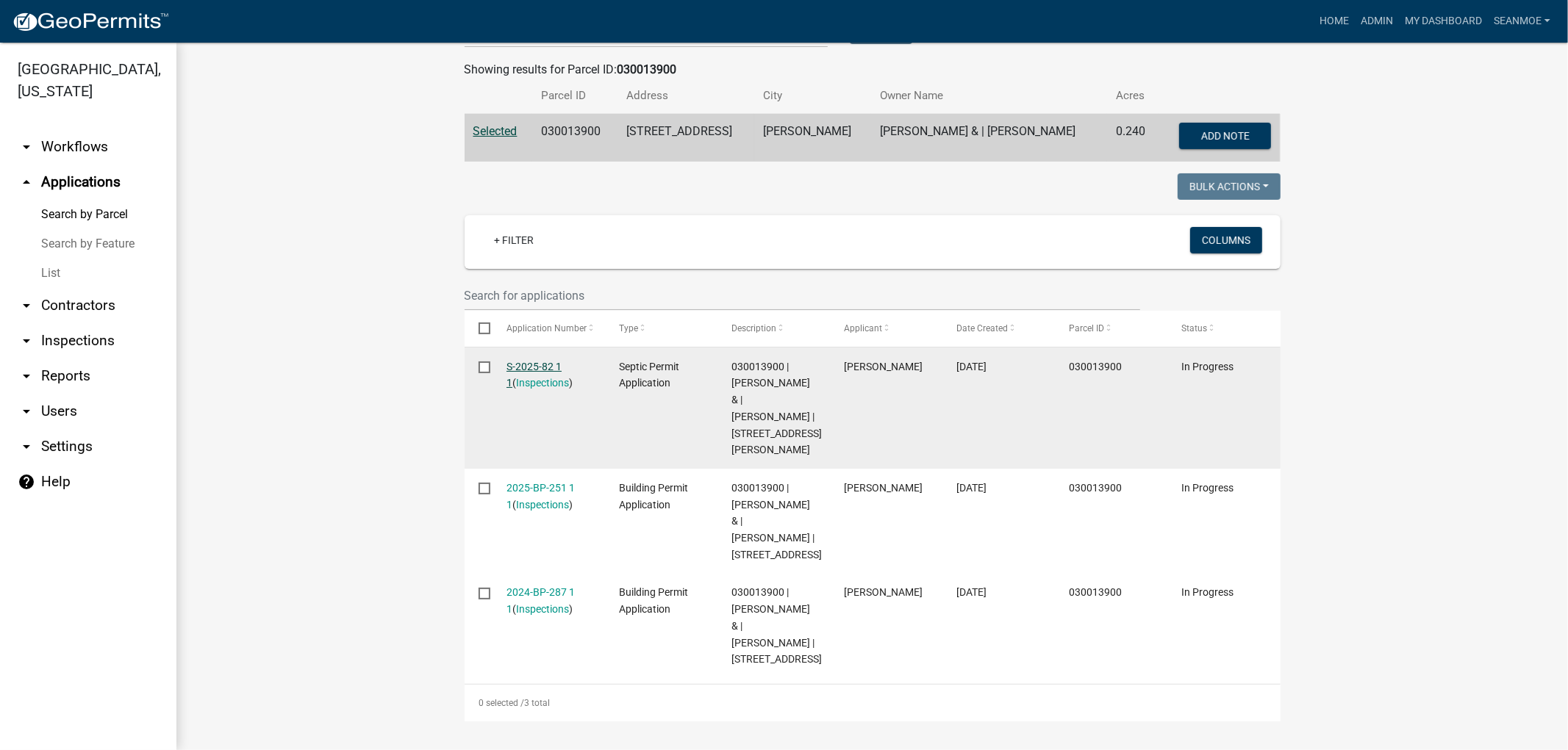
click at [538, 360] on link "S-2025-82 1 1" at bounding box center [534, 374] width 55 height 28
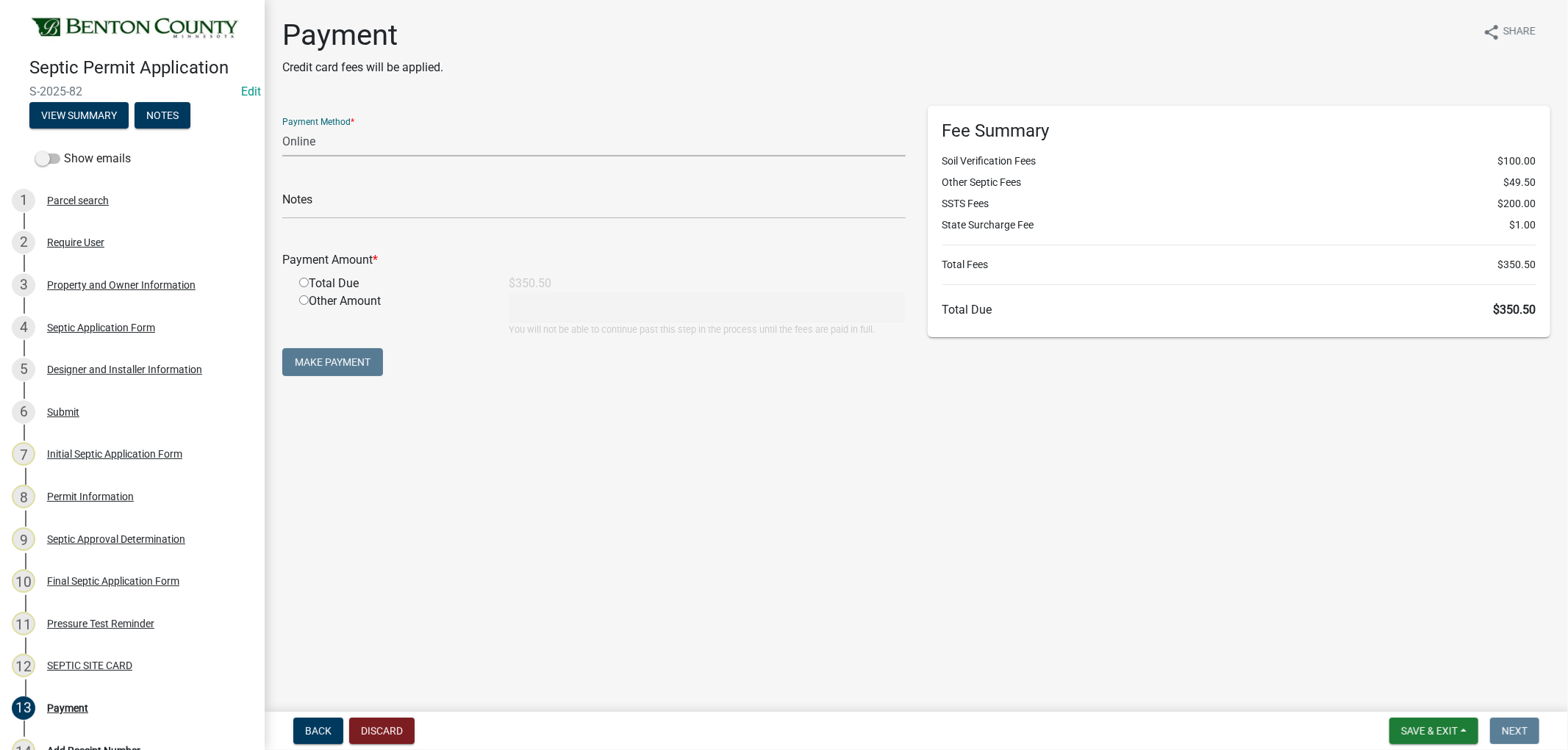
click at [297, 137] on select "Credit Card POS Check Cash Online" at bounding box center [594, 141] width 623 height 30
select select "1: 0"
click at [282, 126] on select "Credit Card POS Check Cash Online" at bounding box center [594, 141] width 623 height 30
click at [359, 203] on input "text" at bounding box center [594, 204] width 623 height 30
type input "5853"
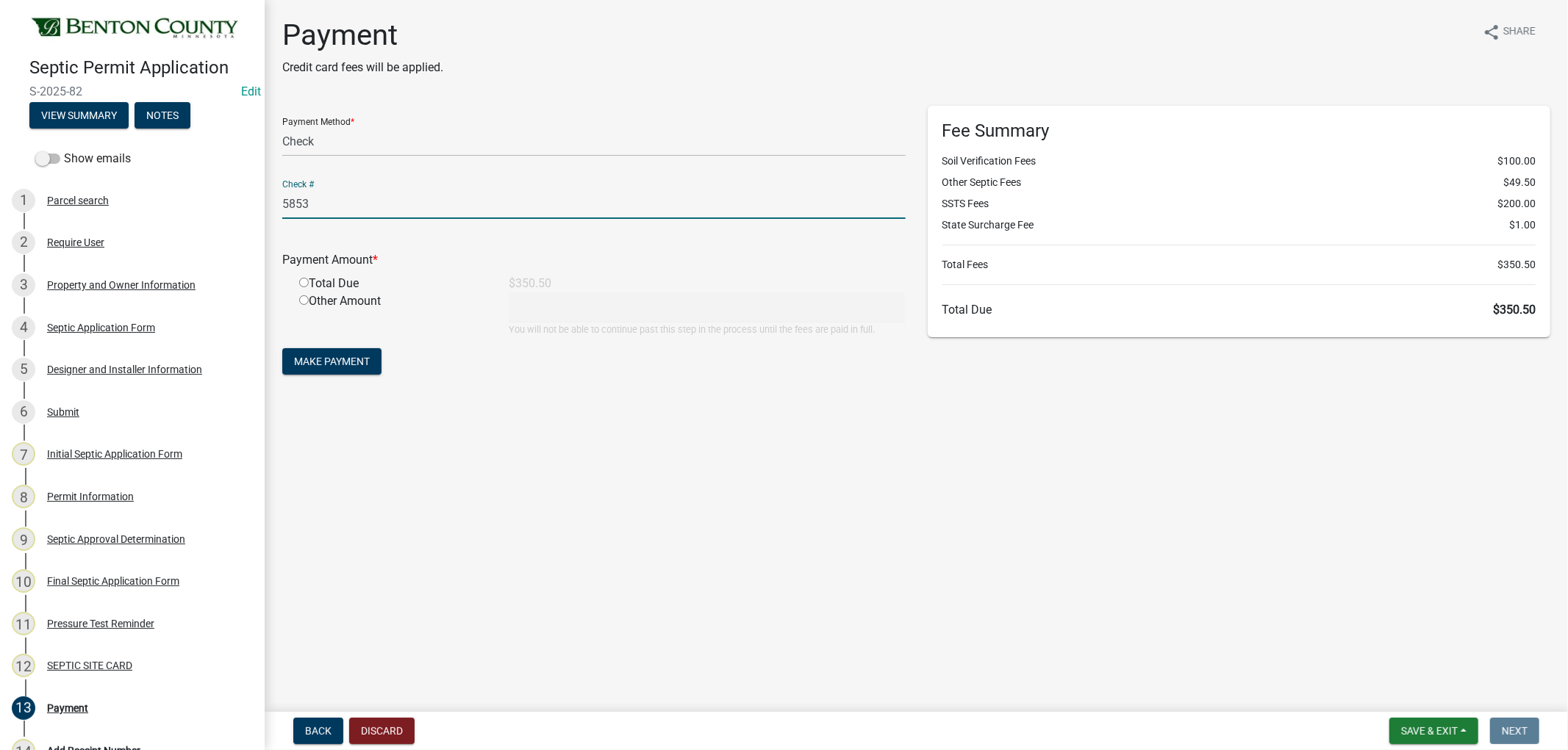
click at [303, 283] on input "radio" at bounding box center [304, 283] width 10 height 10
radio input "true"
type input "350.5"
click at [326, 359] on span "Make Payment" at bounding box center [332, 361] width 76 height 12
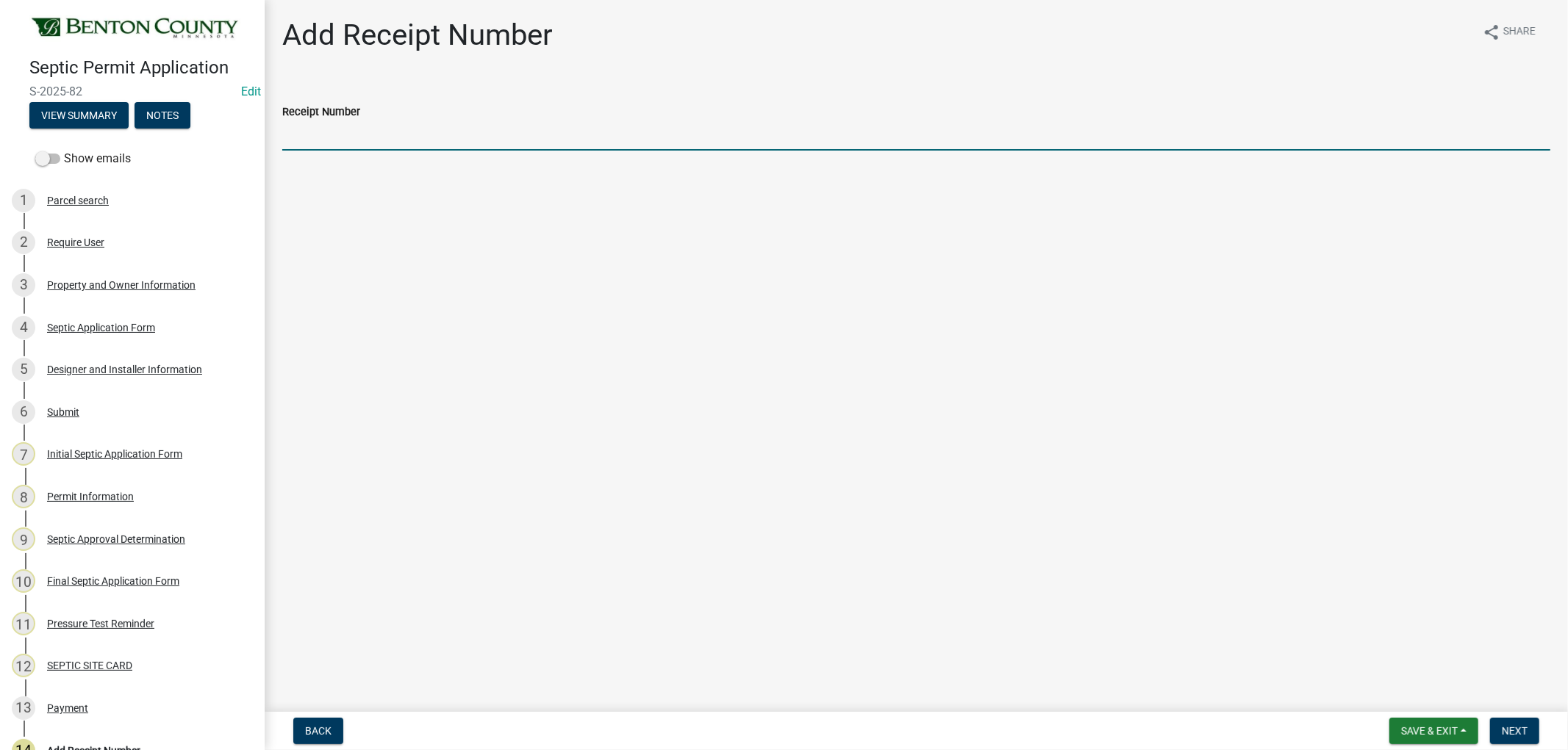
click at [327, 141] on input "Receipt Number" at bounding box center [916, 135] width 1268 height 30
type input "2"
type input "chk#5853/Rect#25-328"
click at [1507, 736] on button "Next" at bounding box center [1514, 731] width 49 height 27
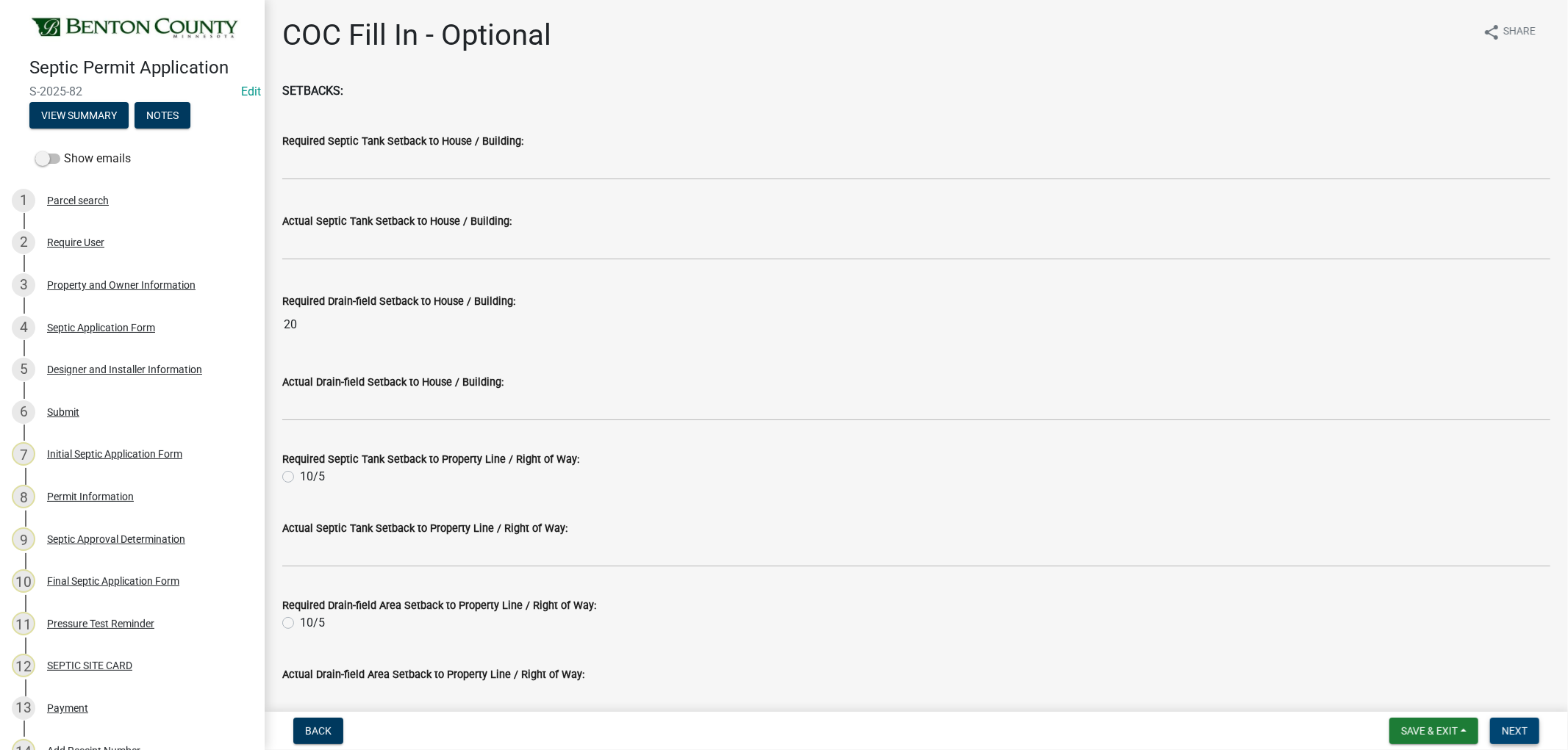
click at [1508, 727] on span "Next" at bounding box center [1515, 731] width 26 height 12
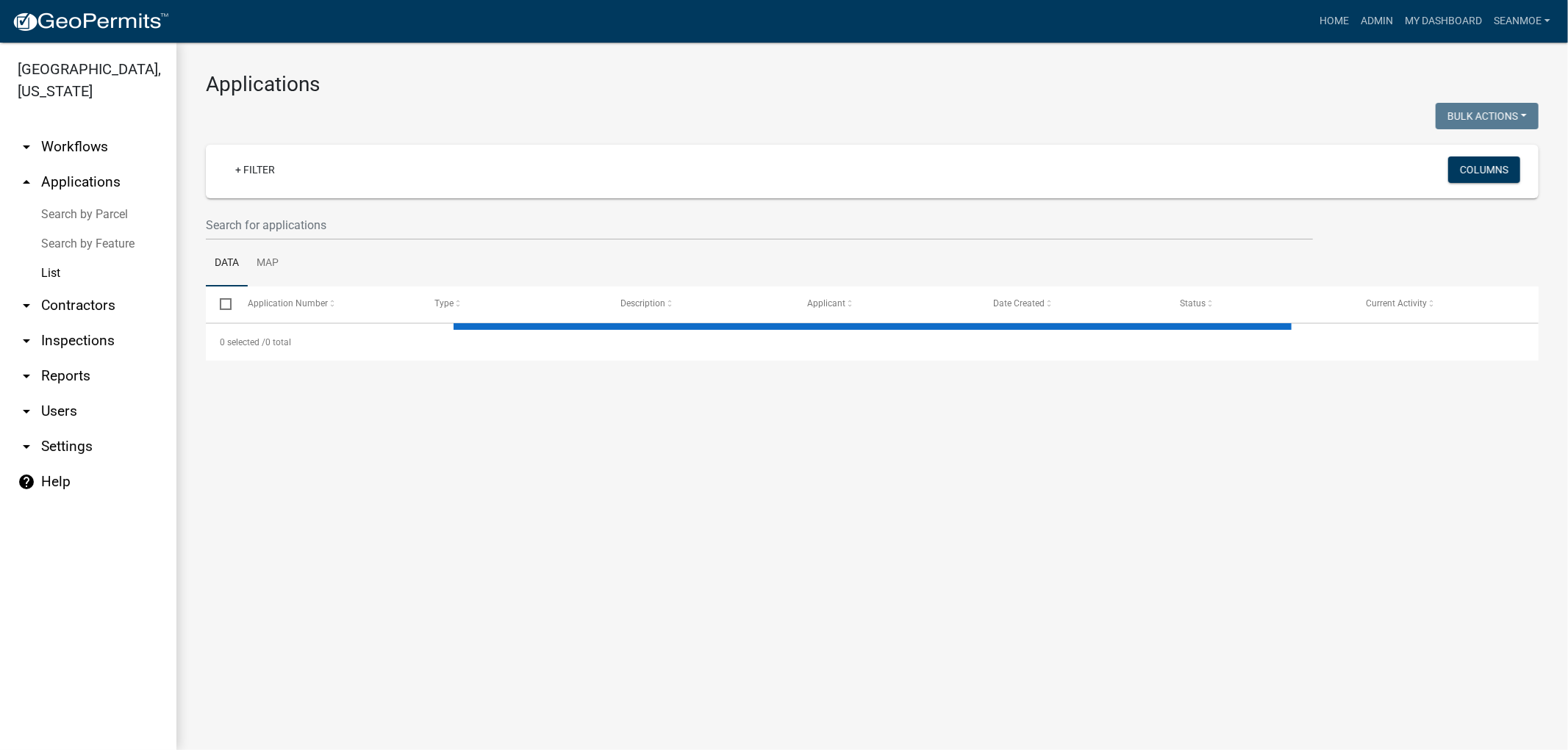
select select "1: 25"
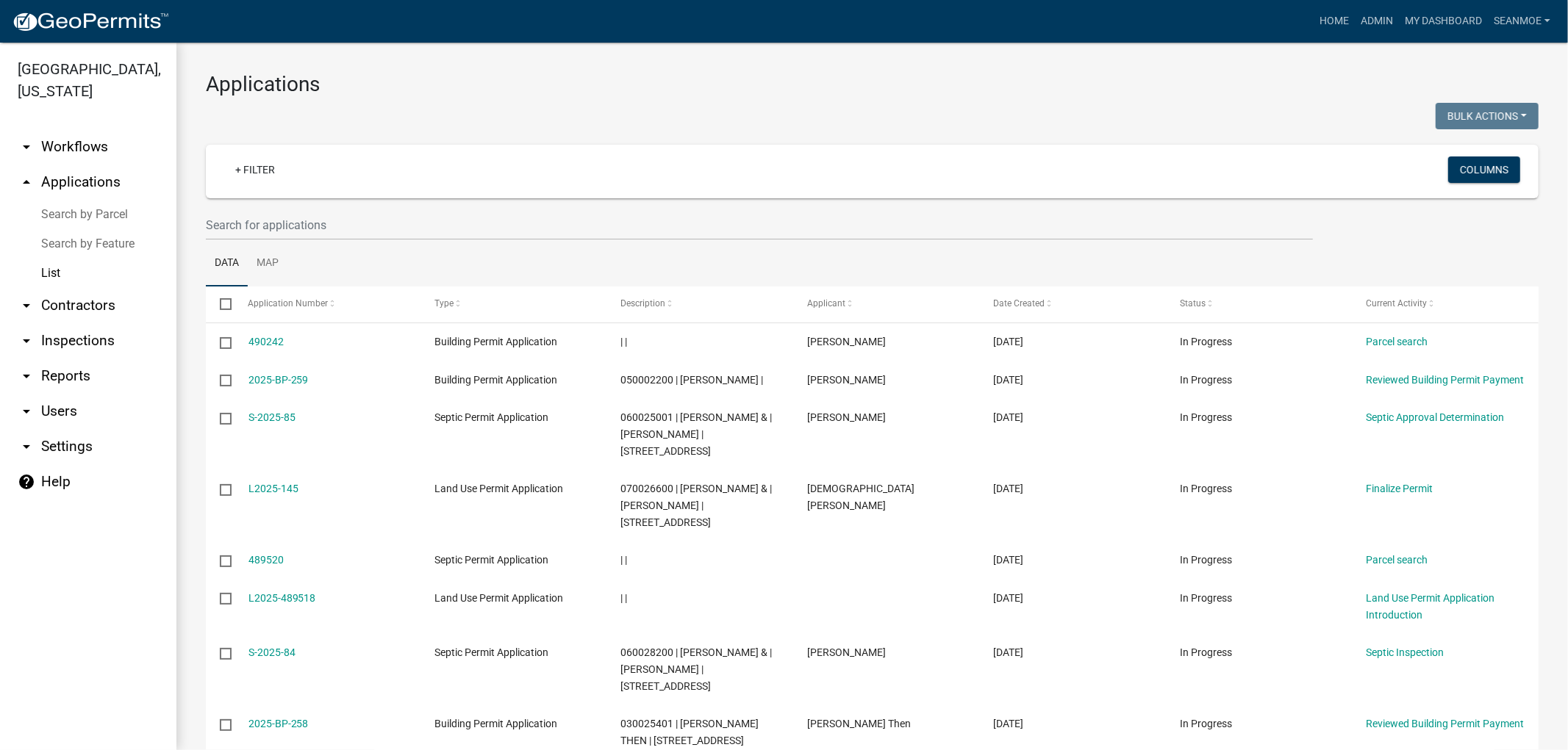
click at [89, 179] on link "arrow_drop_up Applications" at bounding box center [88, 183] width 176 height 36
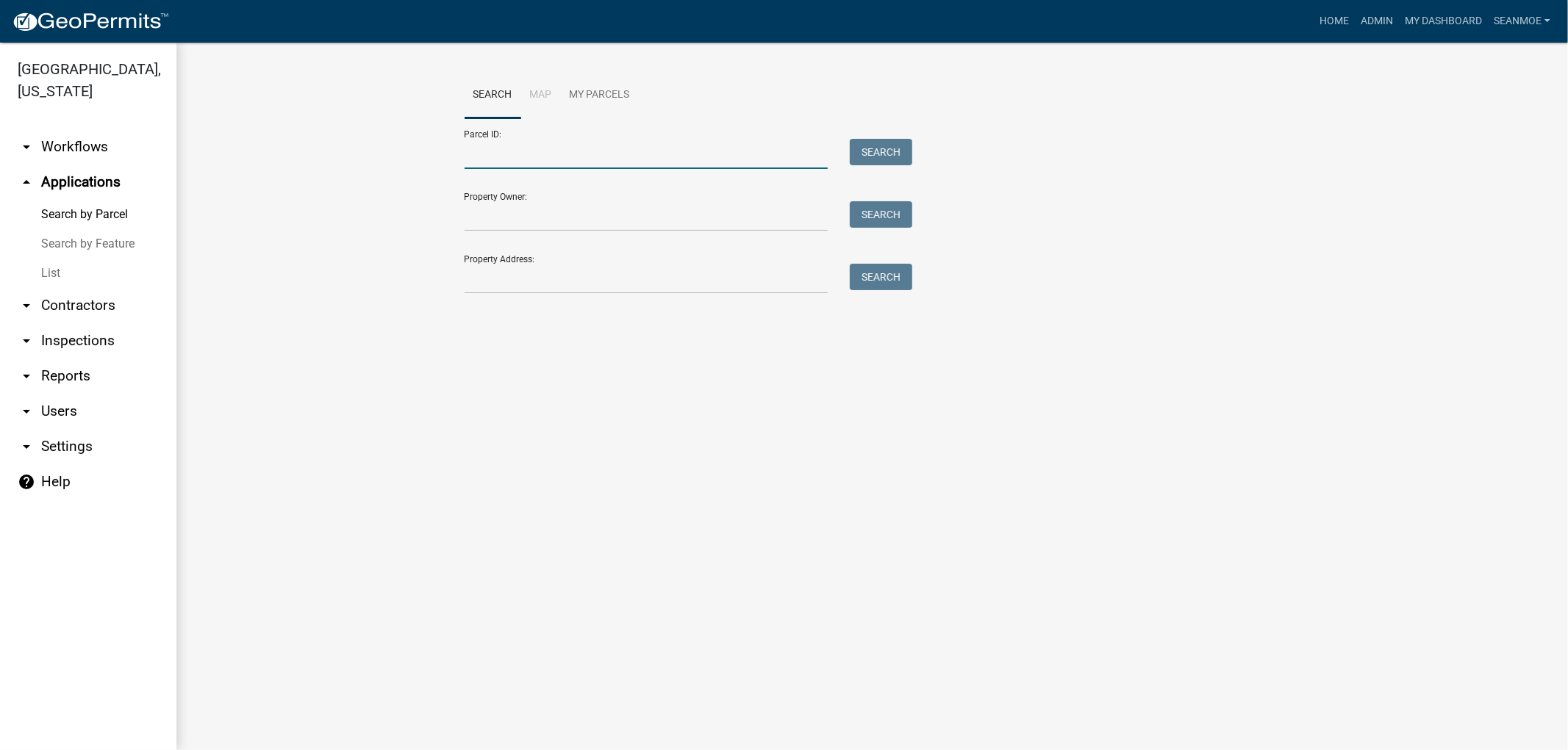
click at [505, 149] on input "Parcel ID:" at bounding box center [646, 154] width 364 height 30
click at [489, 212] on input "Property Owner:" at bounding box center [646, 216] width 364 height 30
click at [485, 278] on input "Property Address:" at bounding box center [646, 278] width 364 height 30
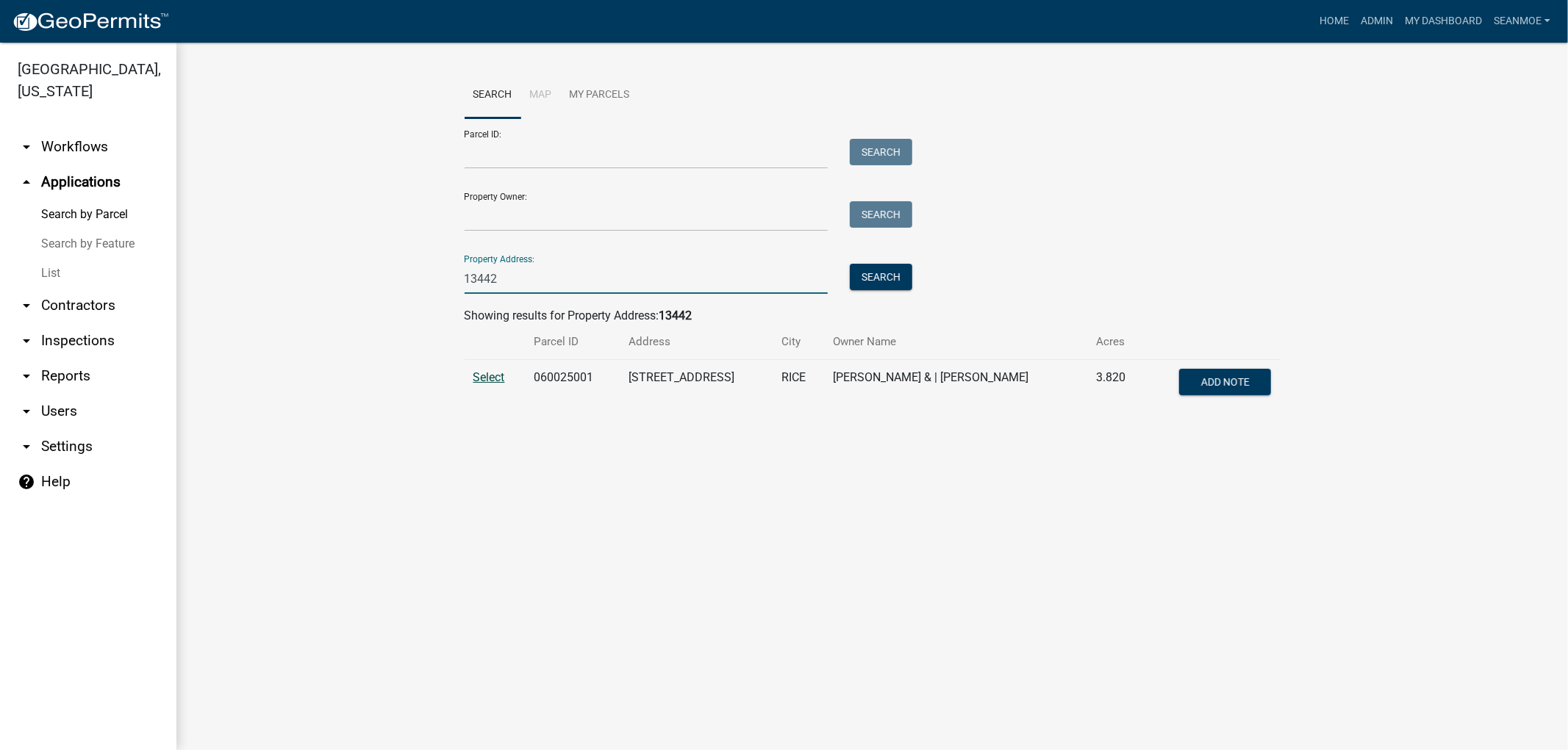
type input "13442"
click at [494, 370] on span "Select" at bounding box center [488, 377] width 32 height 14
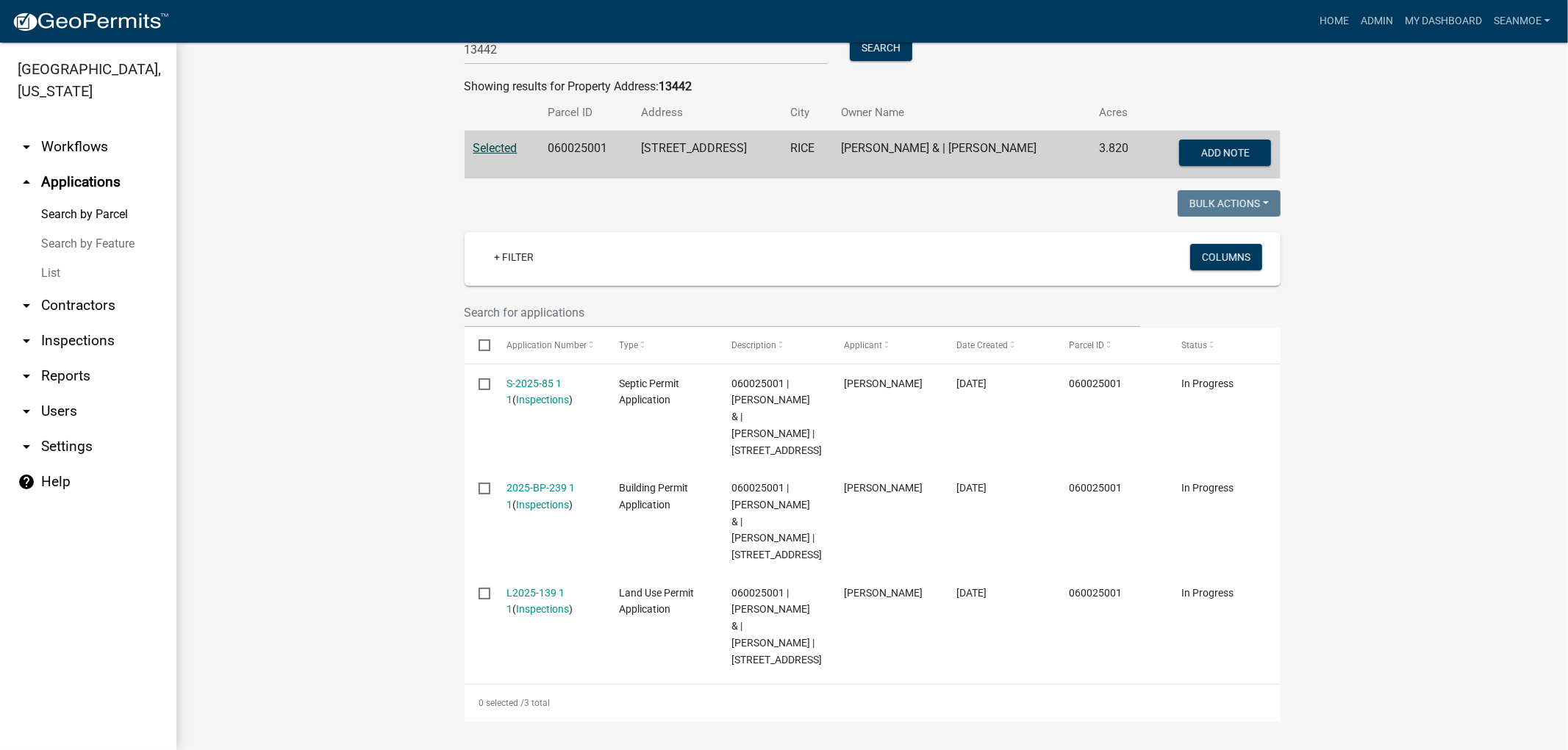
scroll to position [347, 0]
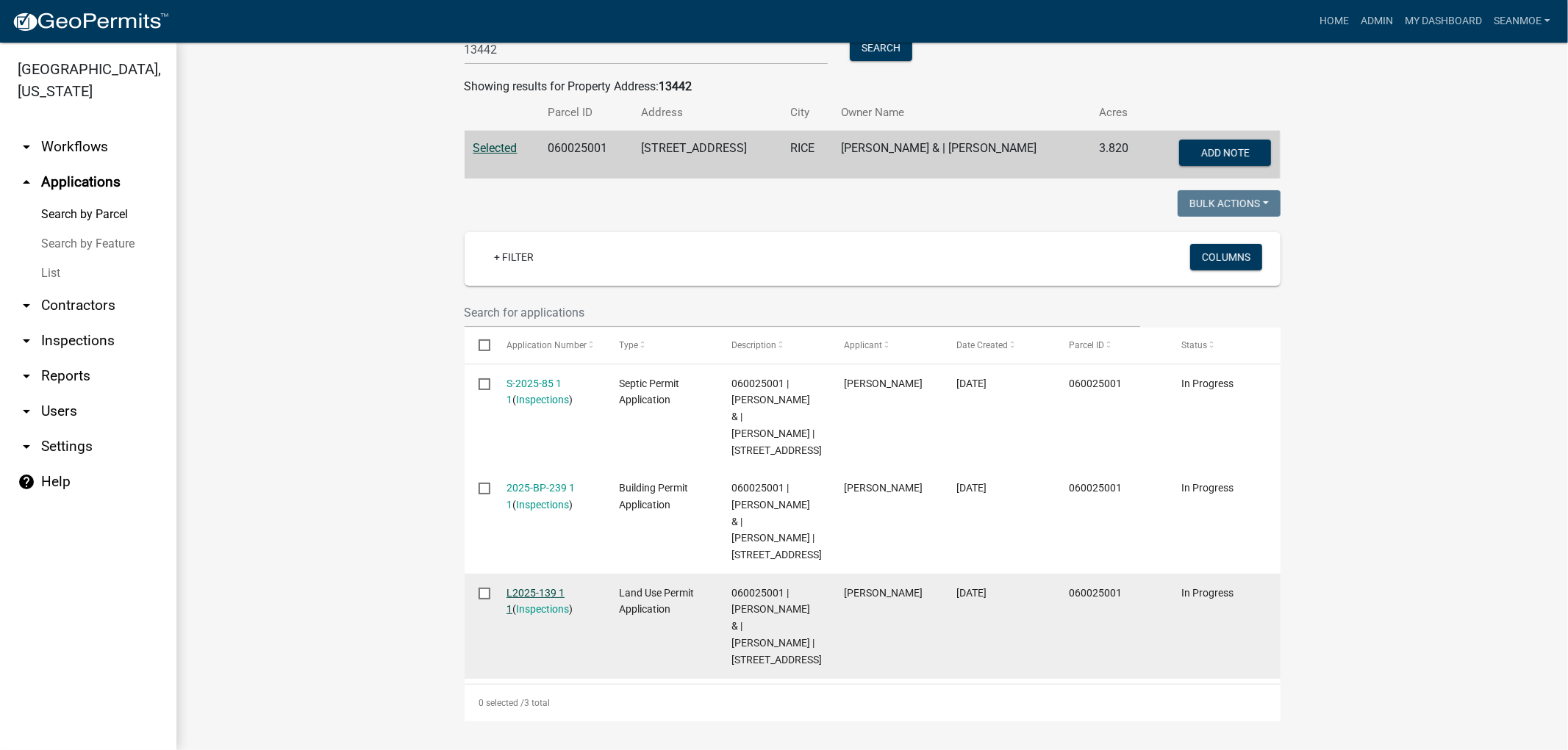
click at [539, 587] on link "L2025-139 1 1" at bounding box center [535, 600] width 58 height 28
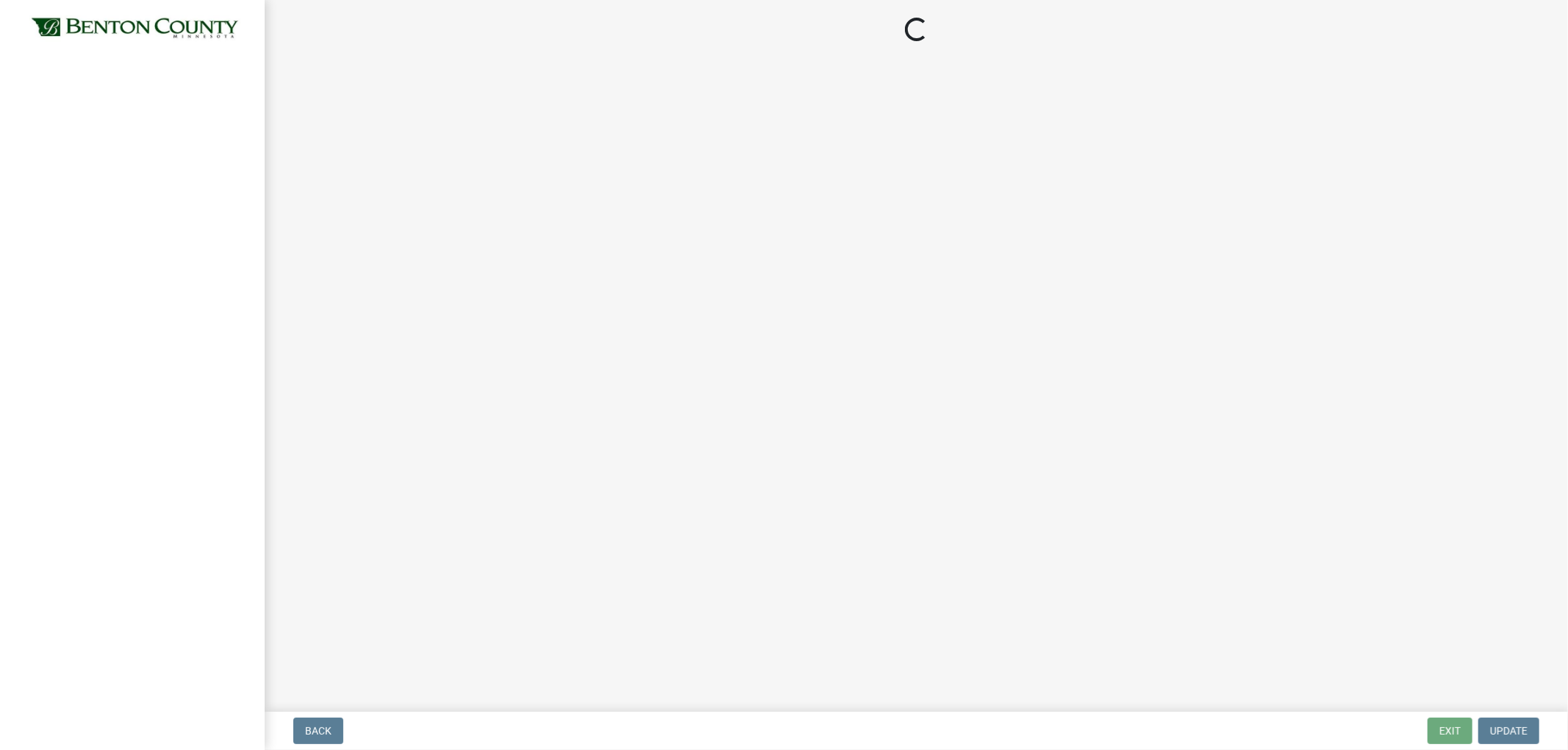
select select "2873f93f-8df0-4e6b-8434-4300eee57b0f"
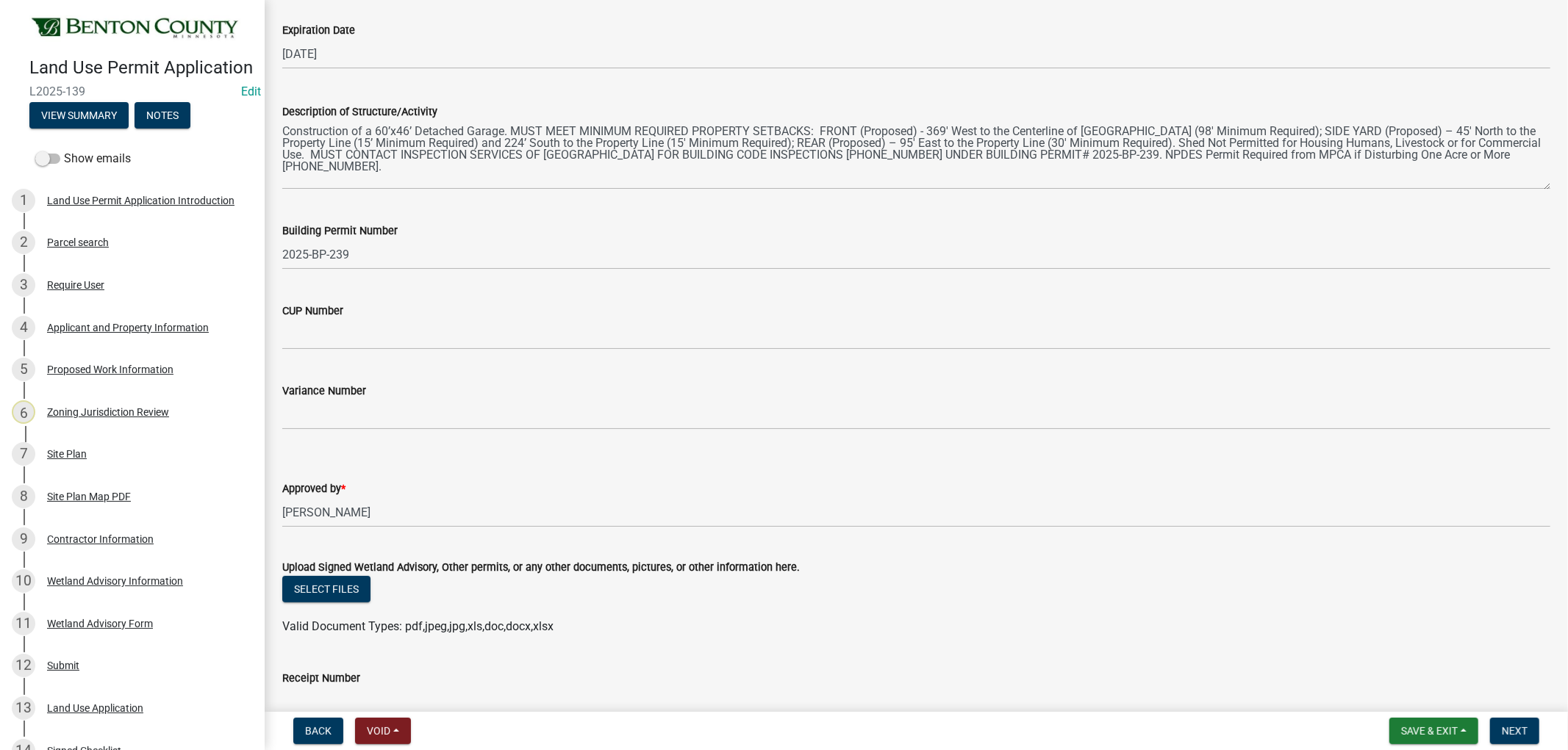
scroll to position [323, 0]
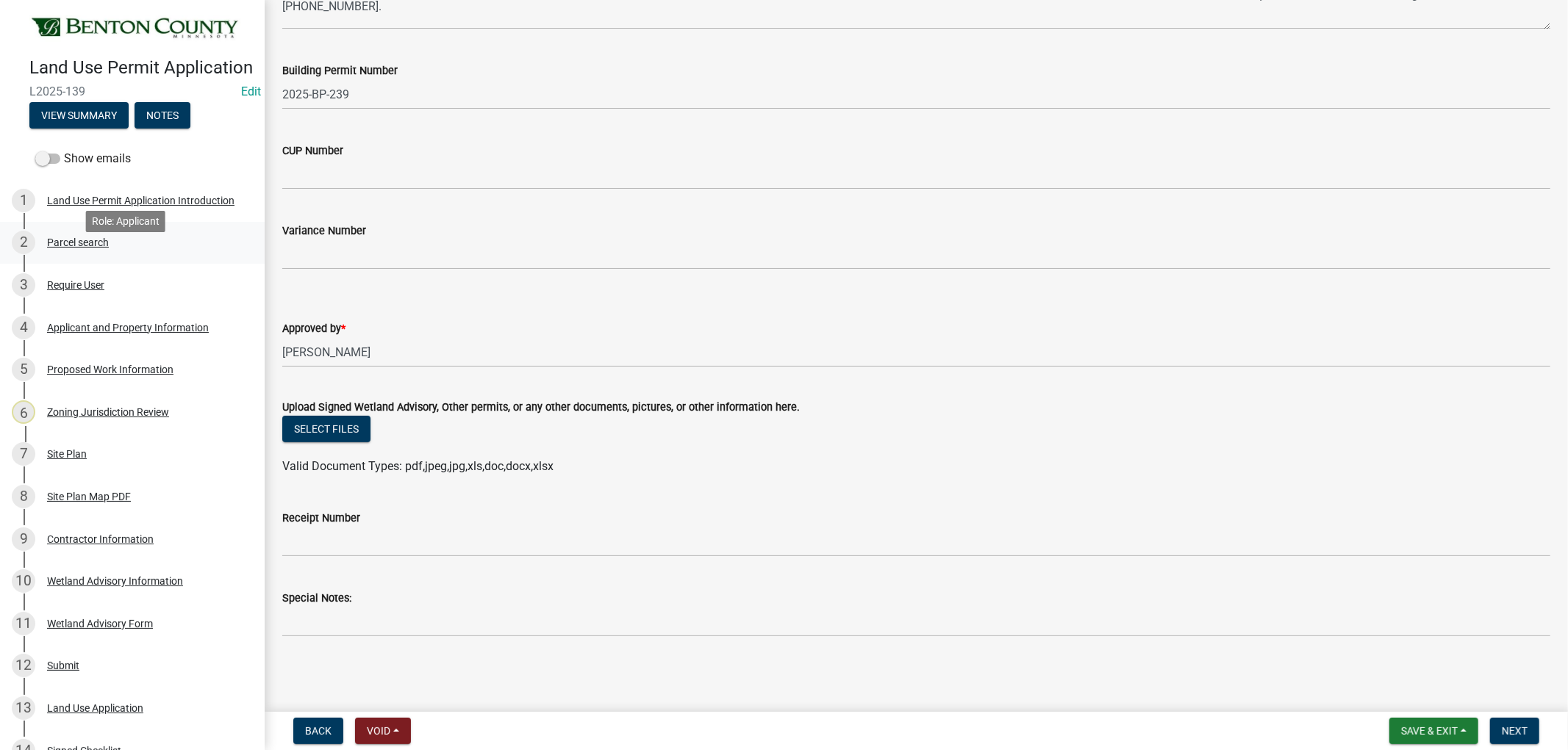
click at [66, 247] on div "Parcel search" at bounding box center [78, 242] width 61 height 11
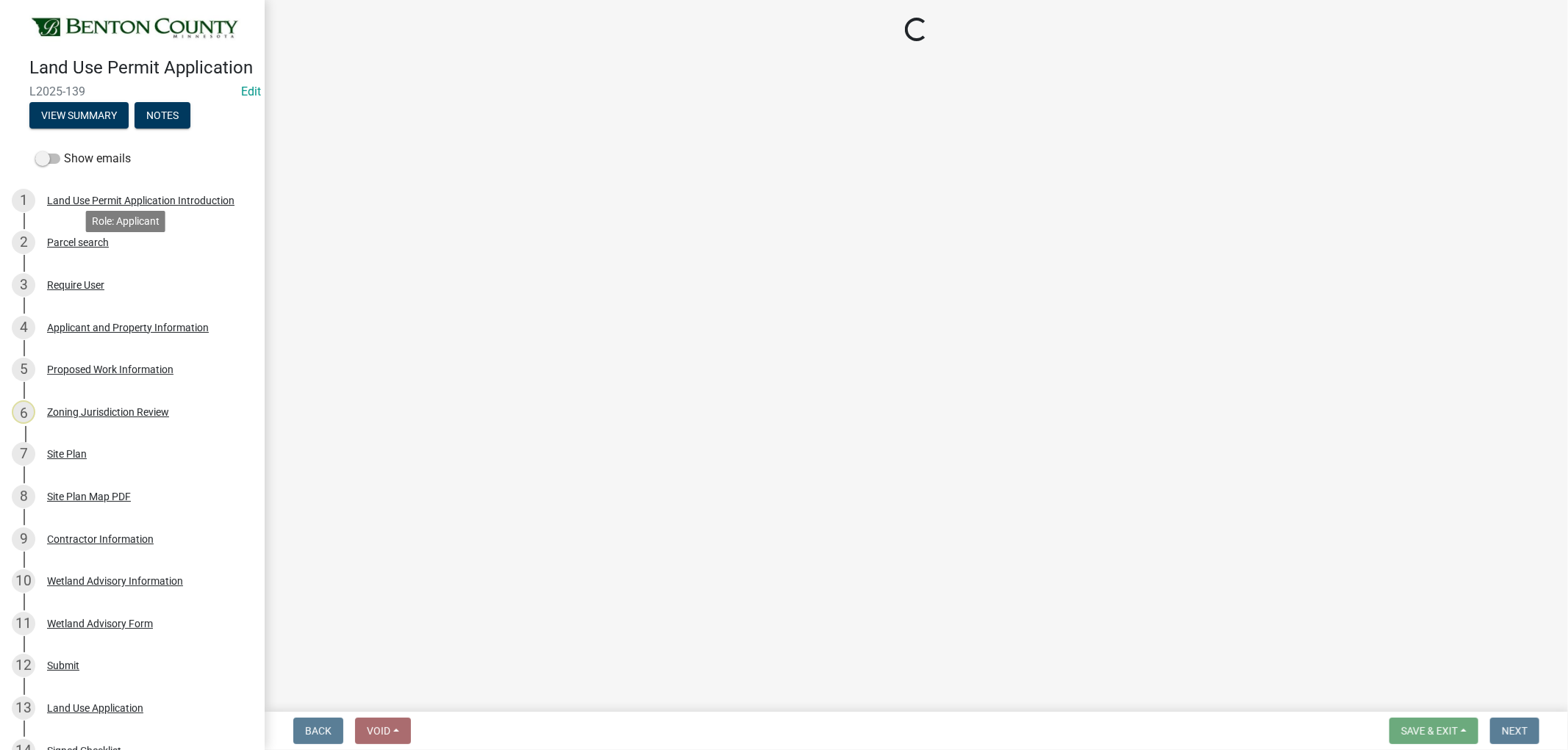
scroll to position [0, 0]
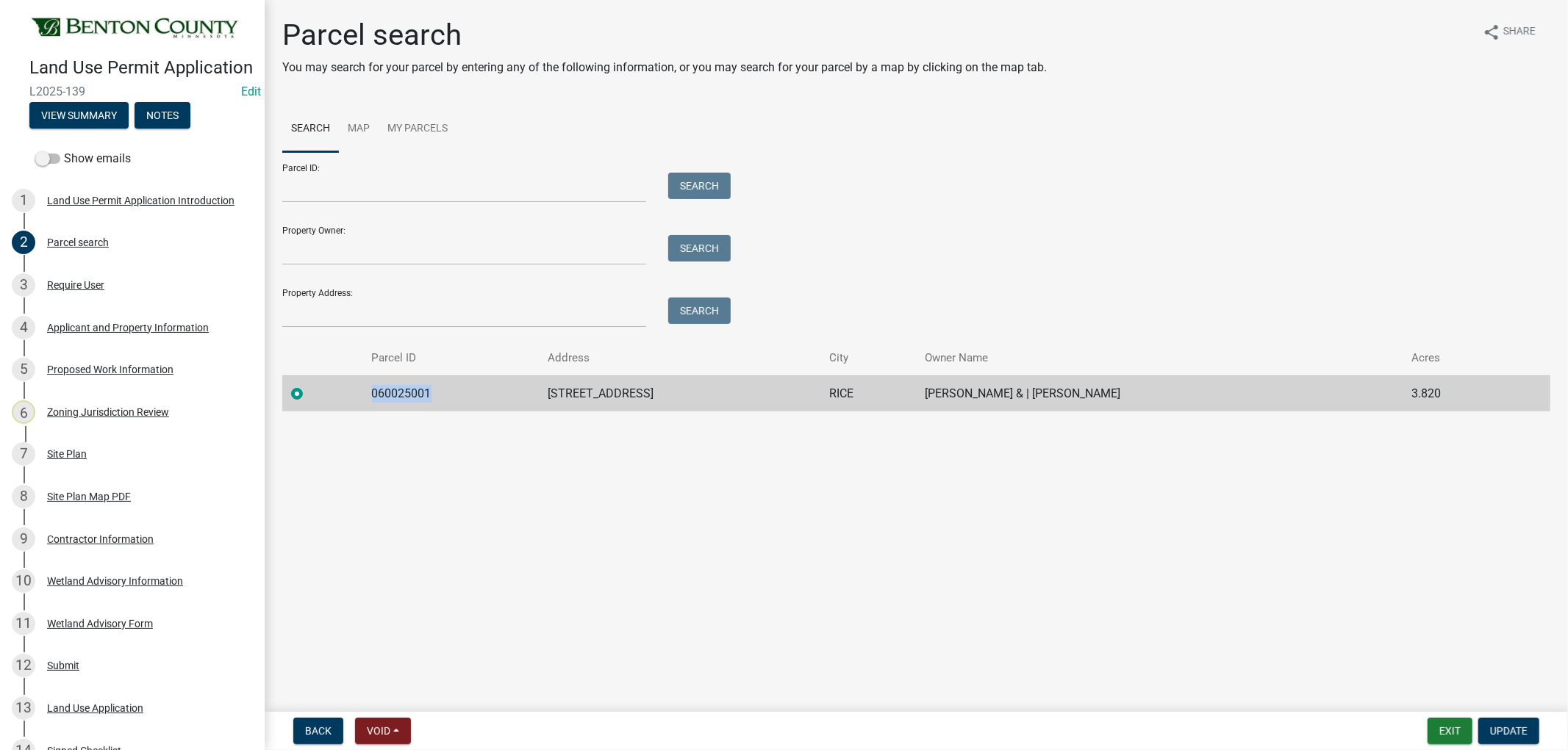
drag, startPoint x: 431, startPoint y: 395, endPoint x: 362, endPoint y: 390, distance: 69.2
click at [363, 390] on td "060025001" at bounding box center [451, 393] width 176 height 36
copy td "060025001"
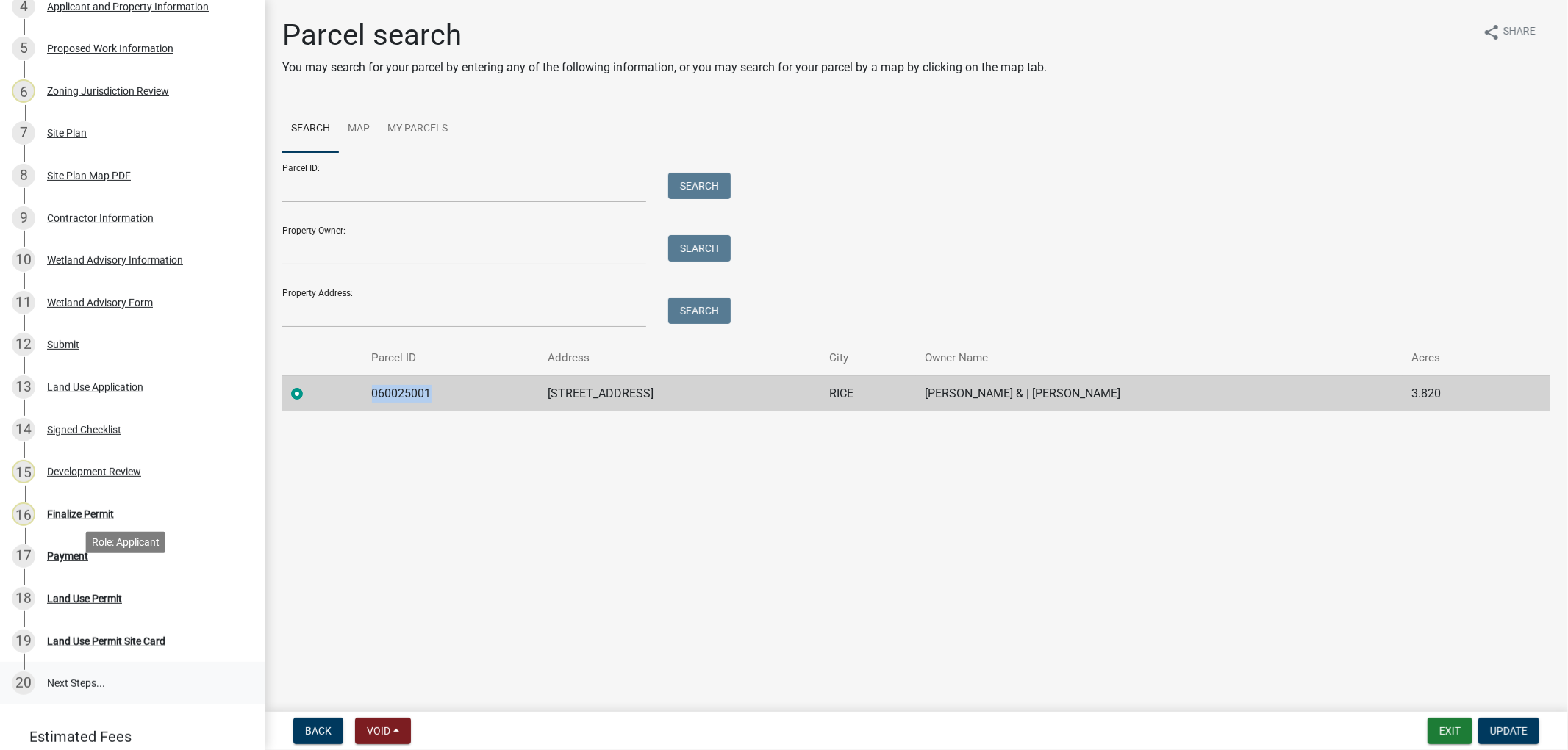
scroll to position [398, 0]
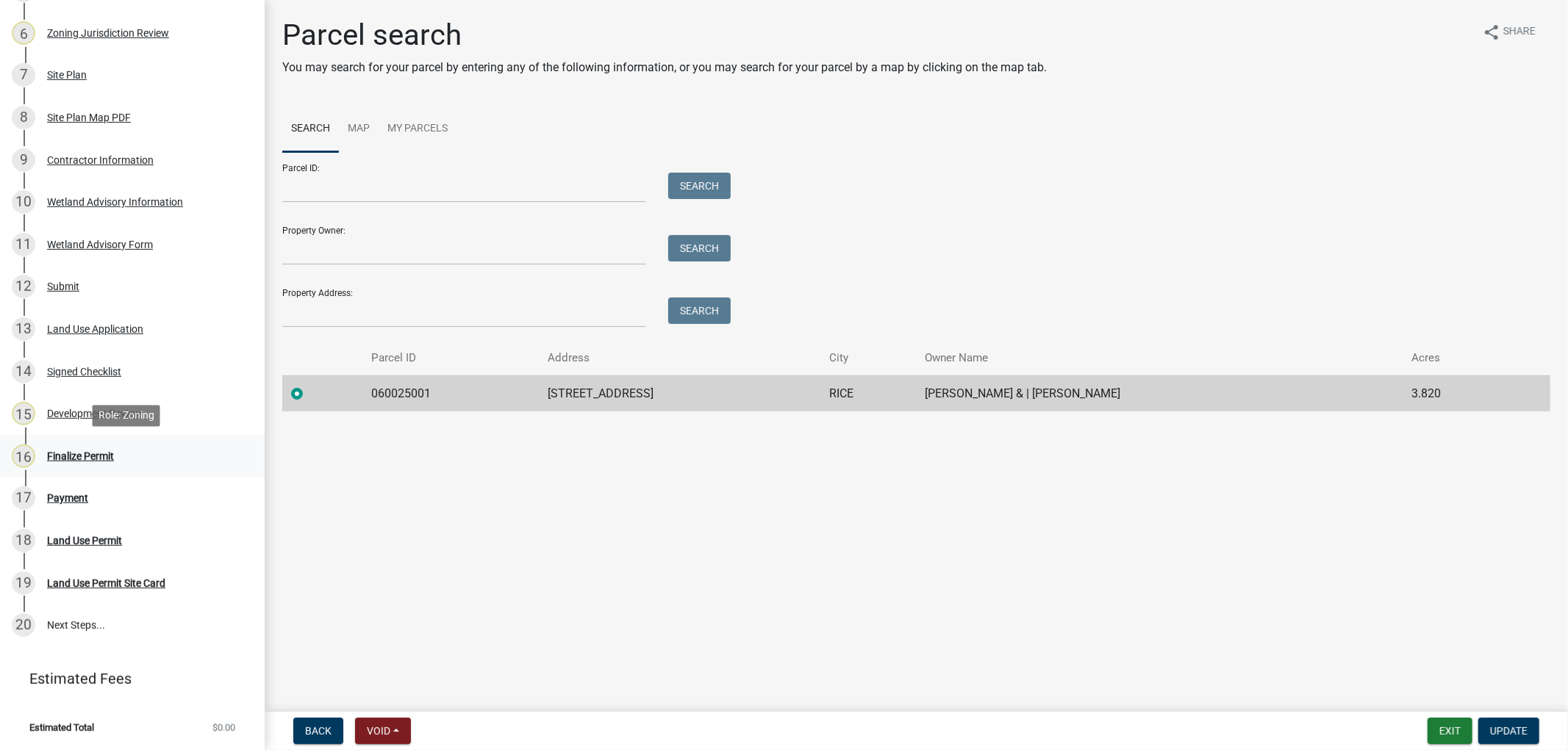
click at [74, 459] on div "Finalize Permit" at bounding box center [80, 456] width 67 height 11
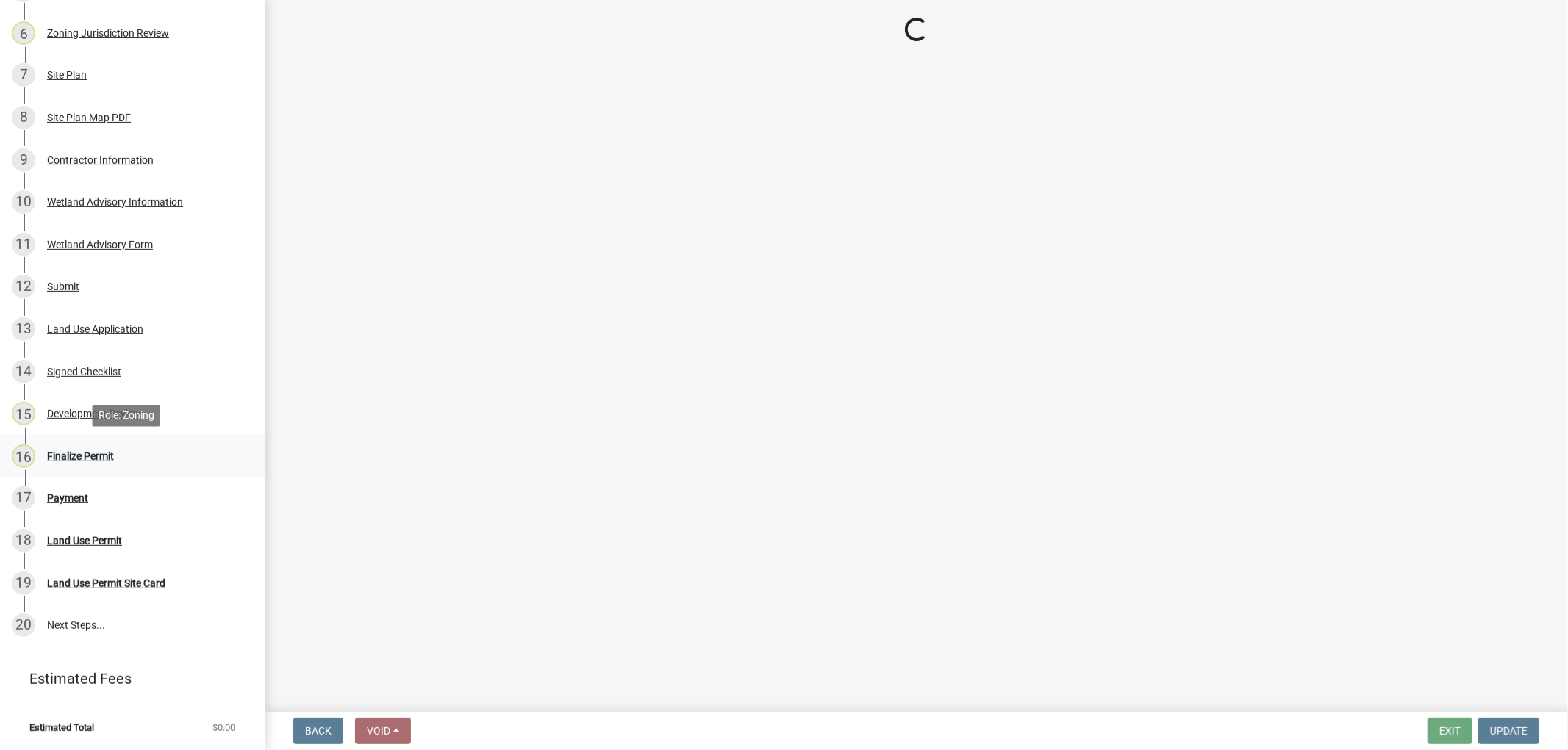
select select "2873f93f-8df0-4e6b-8434-4300eee57b0f"
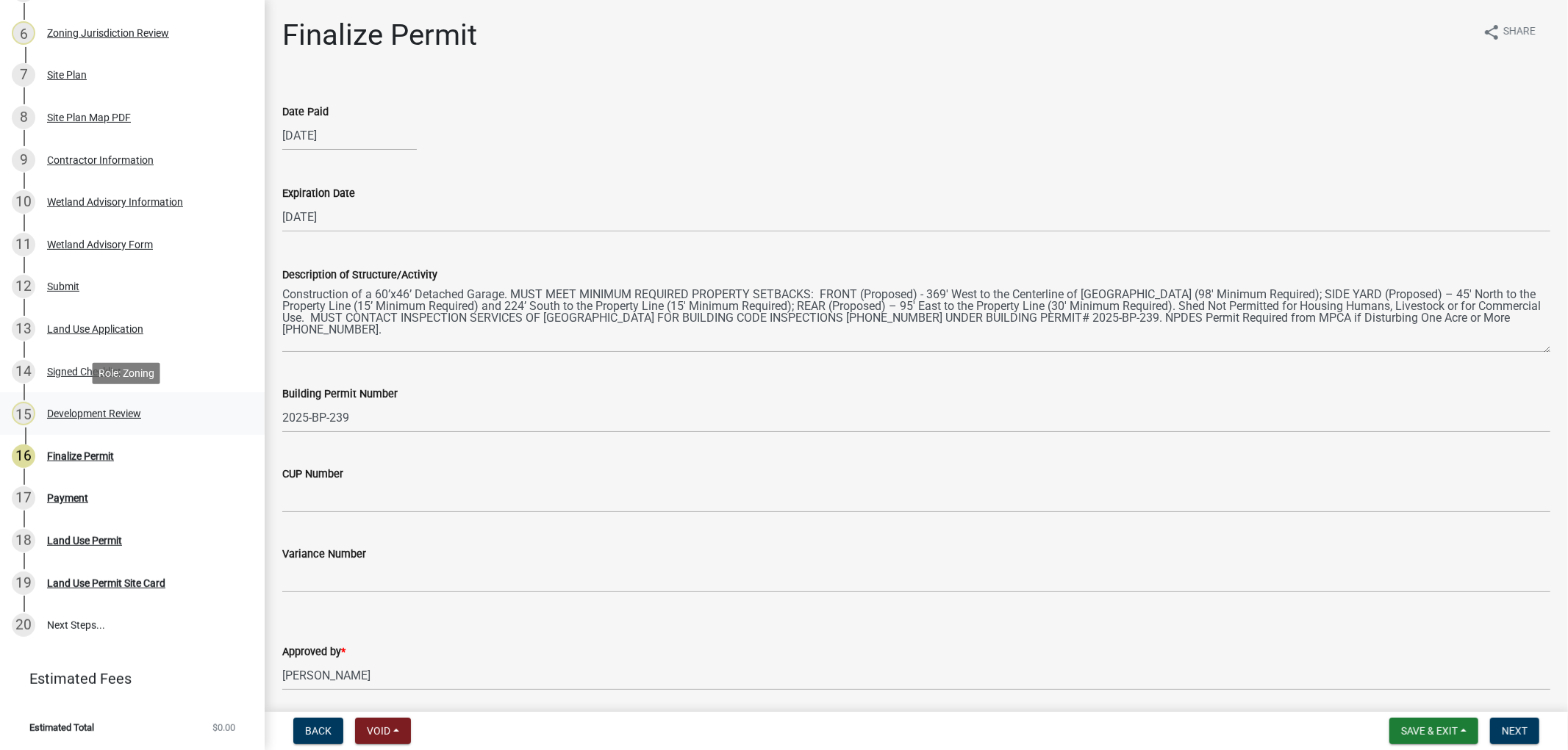
click at [85, 411] on div "Development Review" at bounding box center [94, 413] width 94 height 11
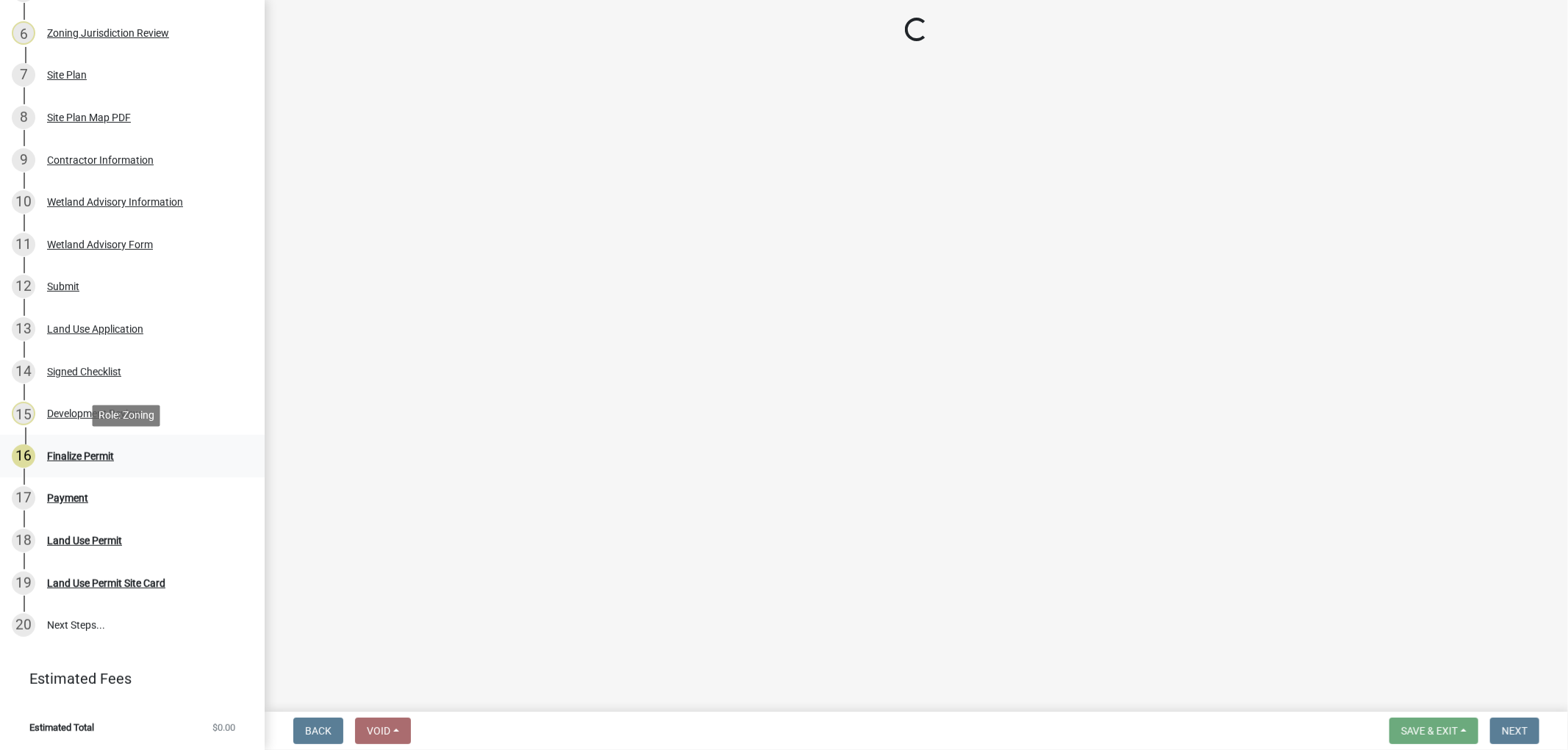
select select "d2e7867d-5e24-48c4-bfac-6c9236854e2a"
select select "934e570e-20cd-409a-8301-5c21cd859f06"
select select "29e042a6-806b-4b88-8ad4-222f55a74e1f"
select select "72748fc4-3f0a-45e2-b467-dc37e2b15731"
select select "29e042a6-806b-4b88-8ad4-222f55a74e1f"
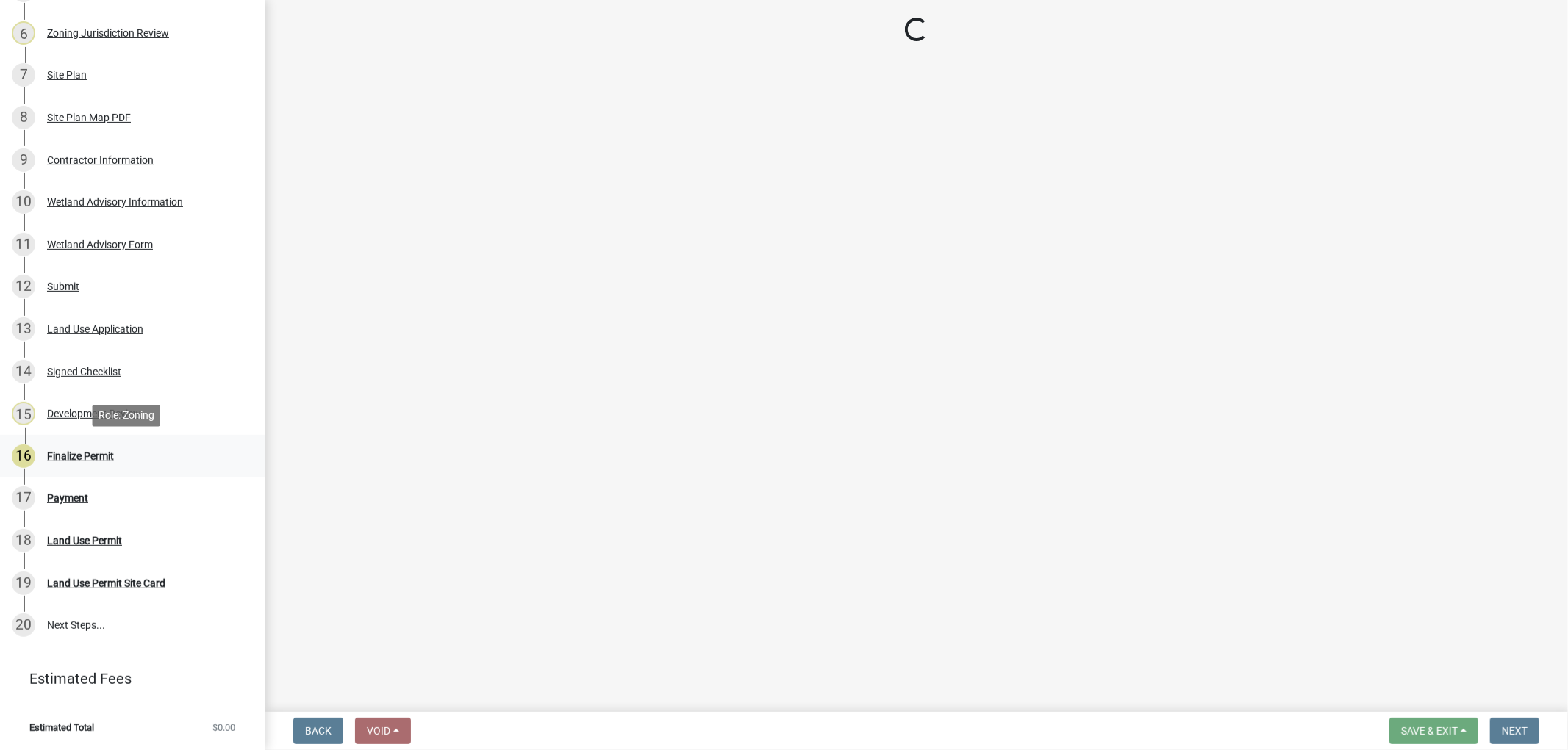
select select "886b3fcf-7535-4eb7-bda7-c47490aa8987"
select select "29e042a6-806b-4b88-8ad4-222f55a74e1f"
select select "72748fc4-3f0a-45e2-b467-dc37e2b15731"
select select "445341f5-2b7a-4e9a-a8a7-43788b572440"
select select "72748fc4-3f0a-45e2-b467-dc37e2b15731"
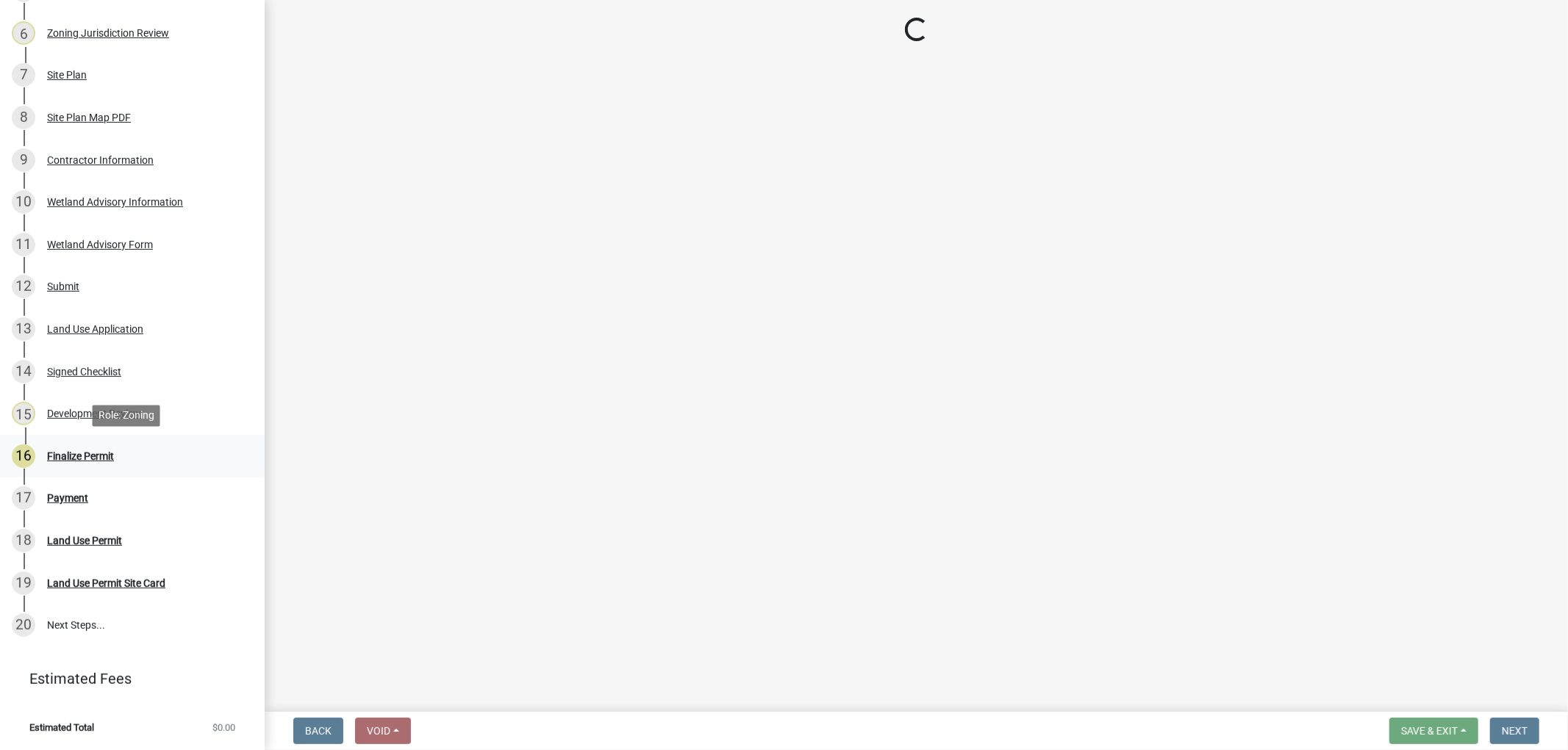
select select "72748fc4-3f0a-45e2-b467-dc37e2b15731"
select select "29e042a6-806b-4b88-8ad4-222f55a74e1f"
select select "72748fc4-3f0a-45e2-b467-dc37e2b15731"
select select "523f7e88-fc73-440c-a56f-38c702f7ffe1"
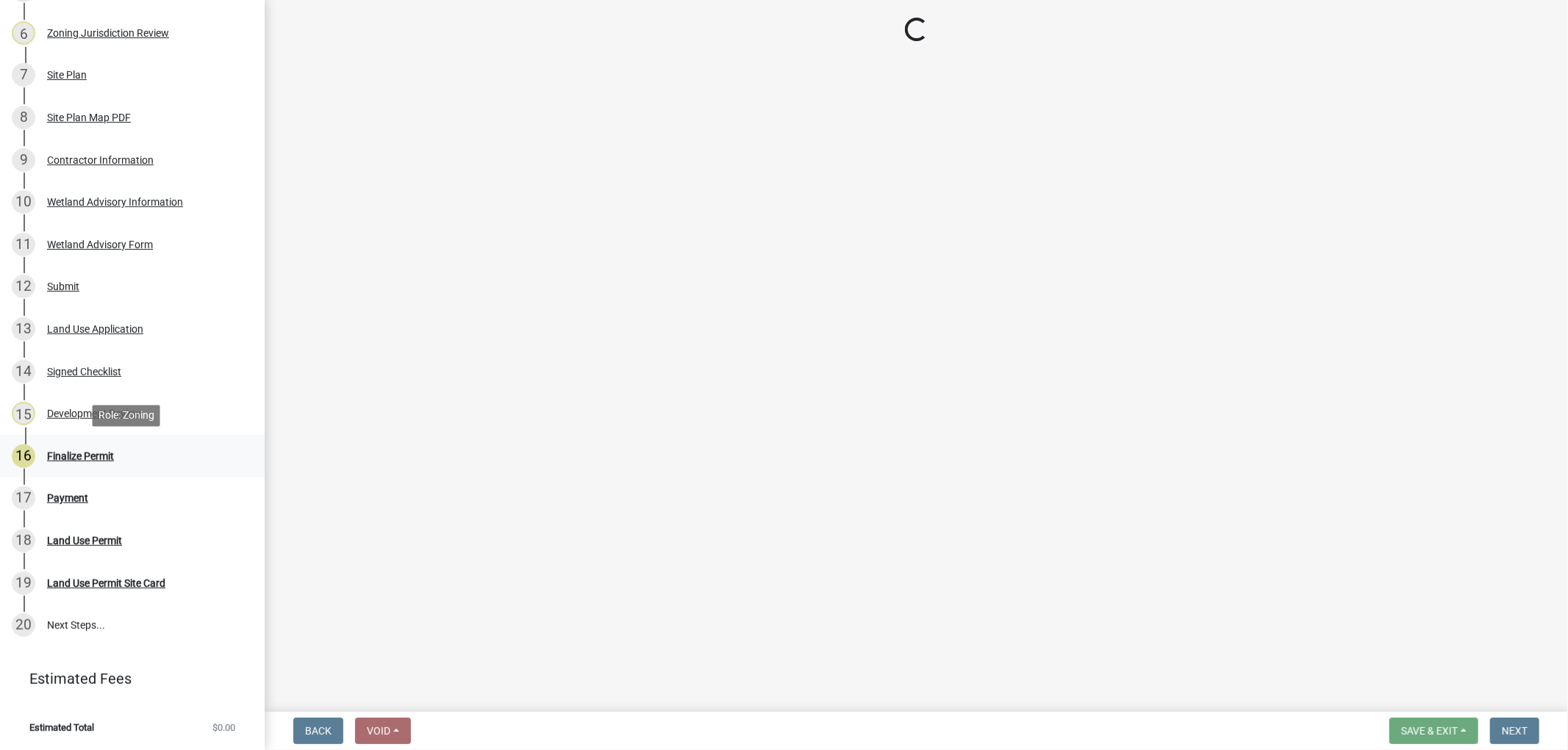
select select "445341f5-2b7a-4e9a-a8a7-43788b572440"
select select "72748fc4-3f0a-45e2-b467-dc37e2b15731"
select select "445341f5-2b7a-4e9a-a8a7-43788b572440"
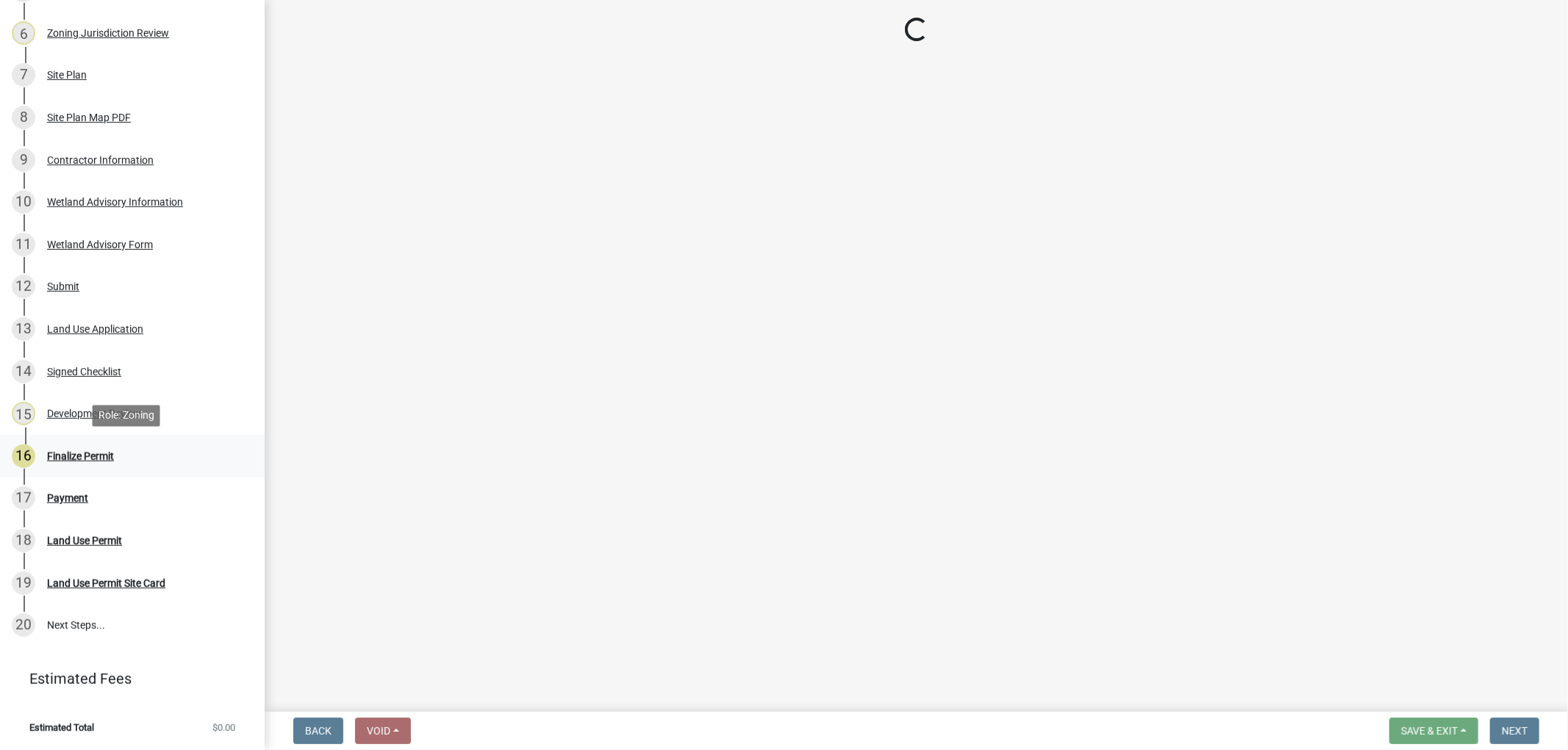
select select "58818da3-c200-45fa-b10d-5f5c42909306"
select select "b3d485fe-2f4a-4244-ab71-e3ff68bf5b58"
select select "3b637cc4-ed0a-4d27-997c-adf22bb05159"
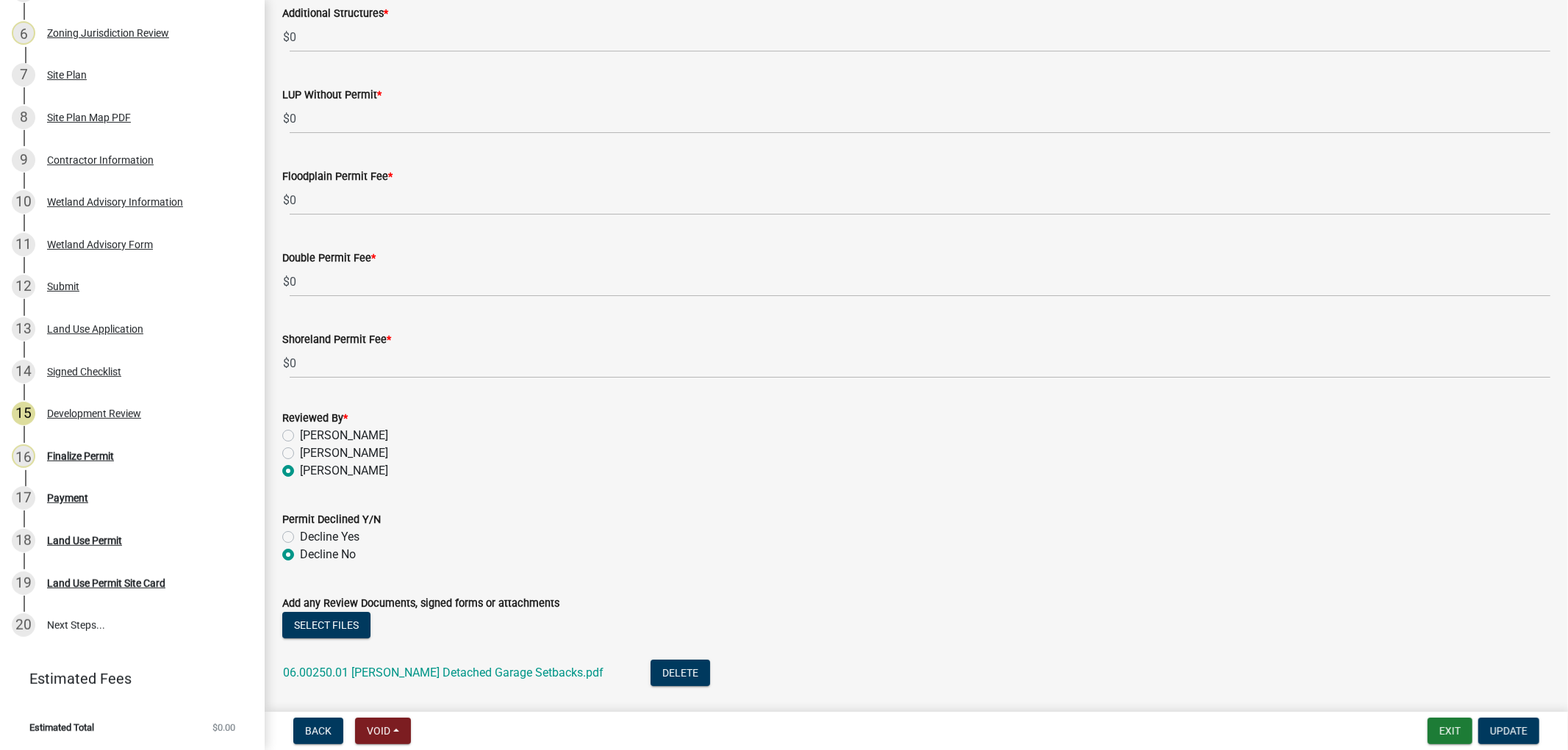
scroll to position [4446, 0]
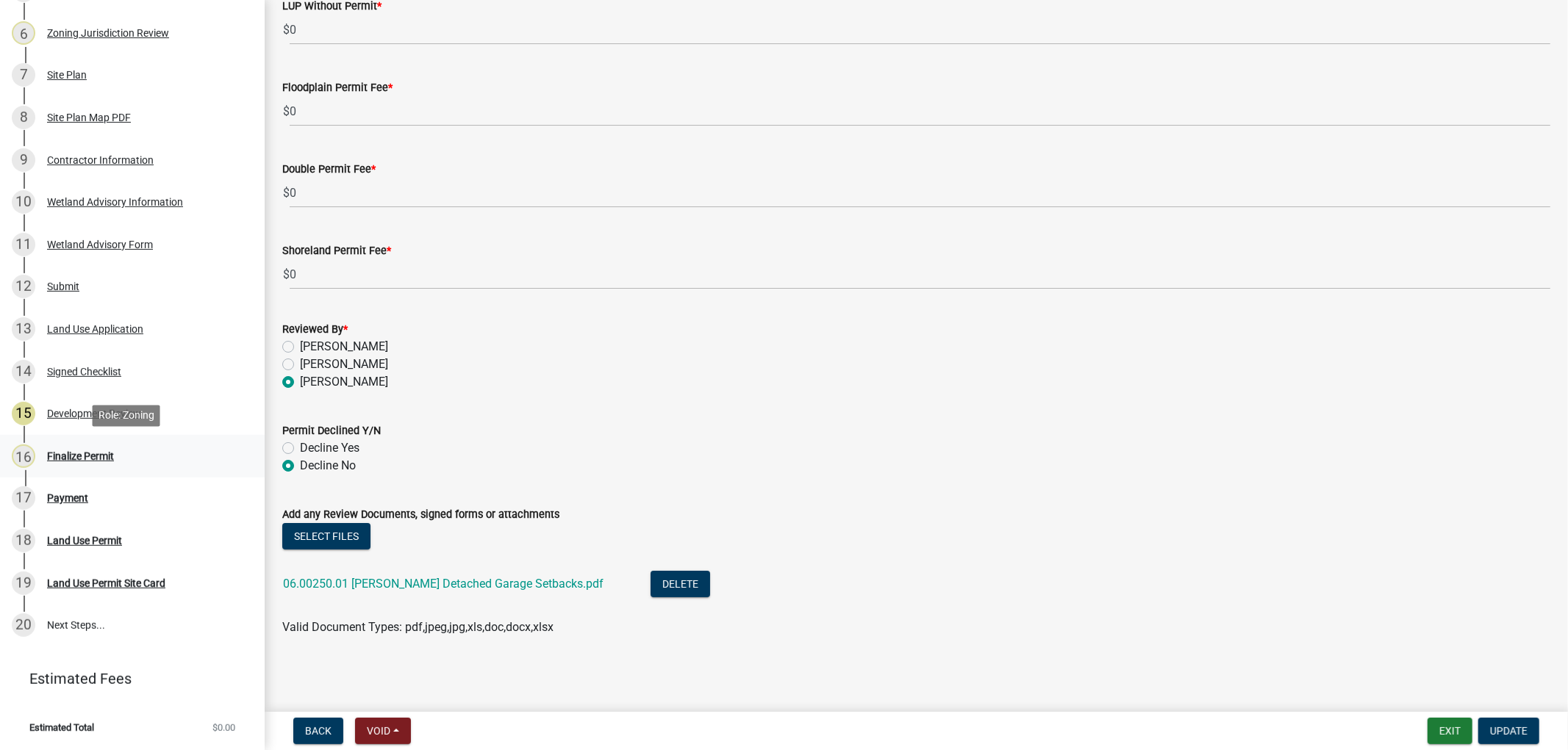
click at [67, 449] on div "16 Finalize Permit" at bounding box center [127, 456] width 230 height 23
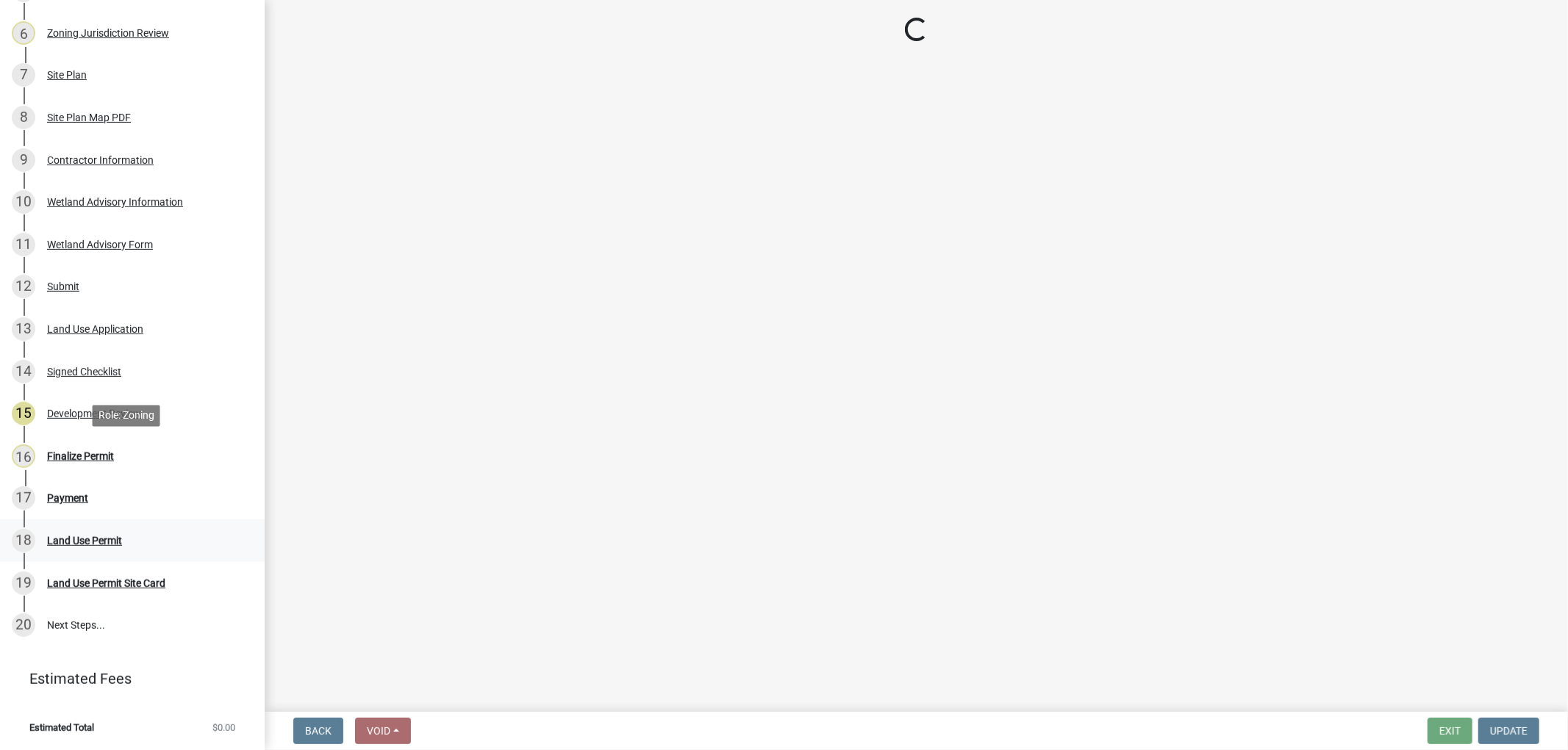
select select "2873f93f-8df0-4e6b-8434-4300eee57b0f"
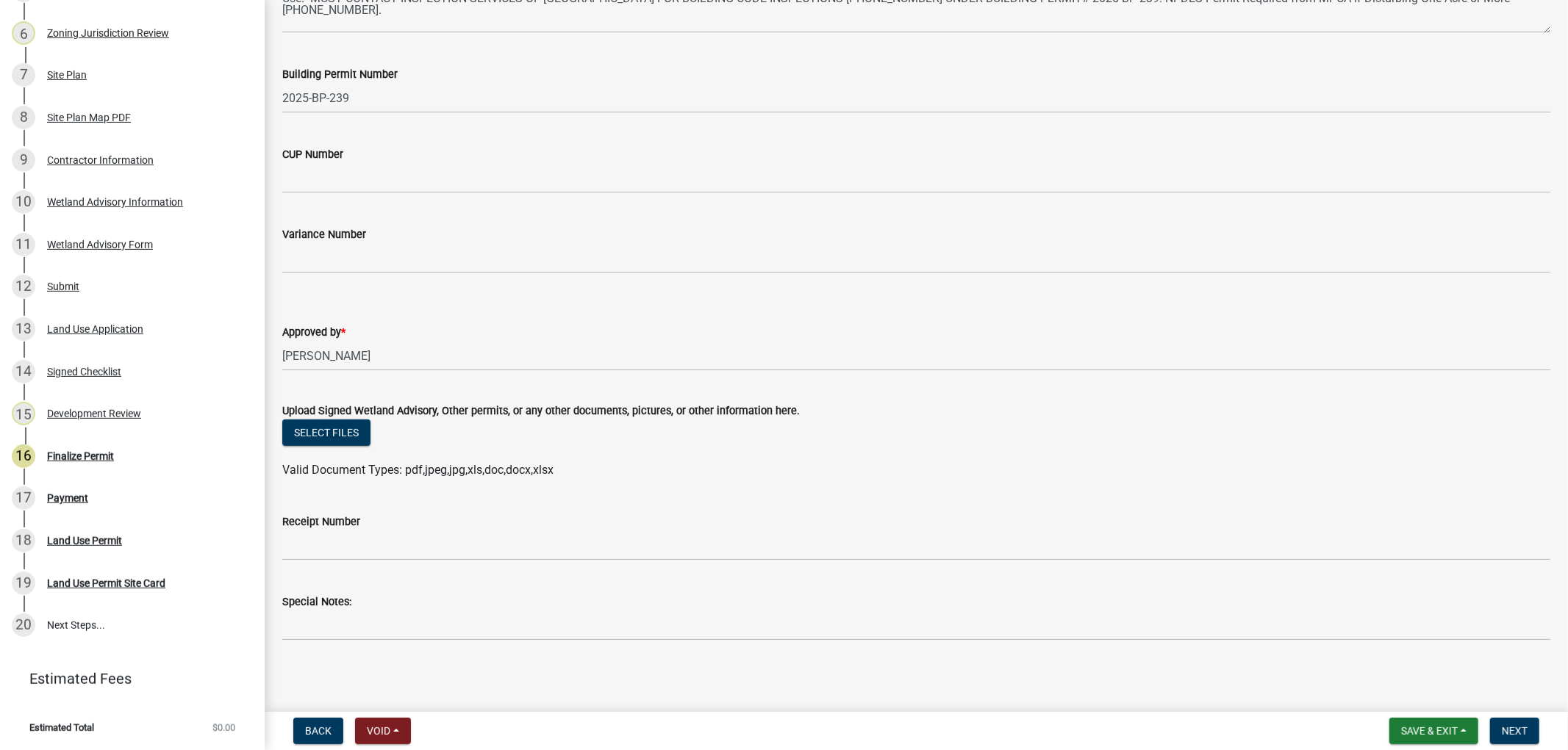
scroll to position [323, 0]
click at [1516, 729] on span "Next" at bounding box center [1515, 731] width 26 height 12
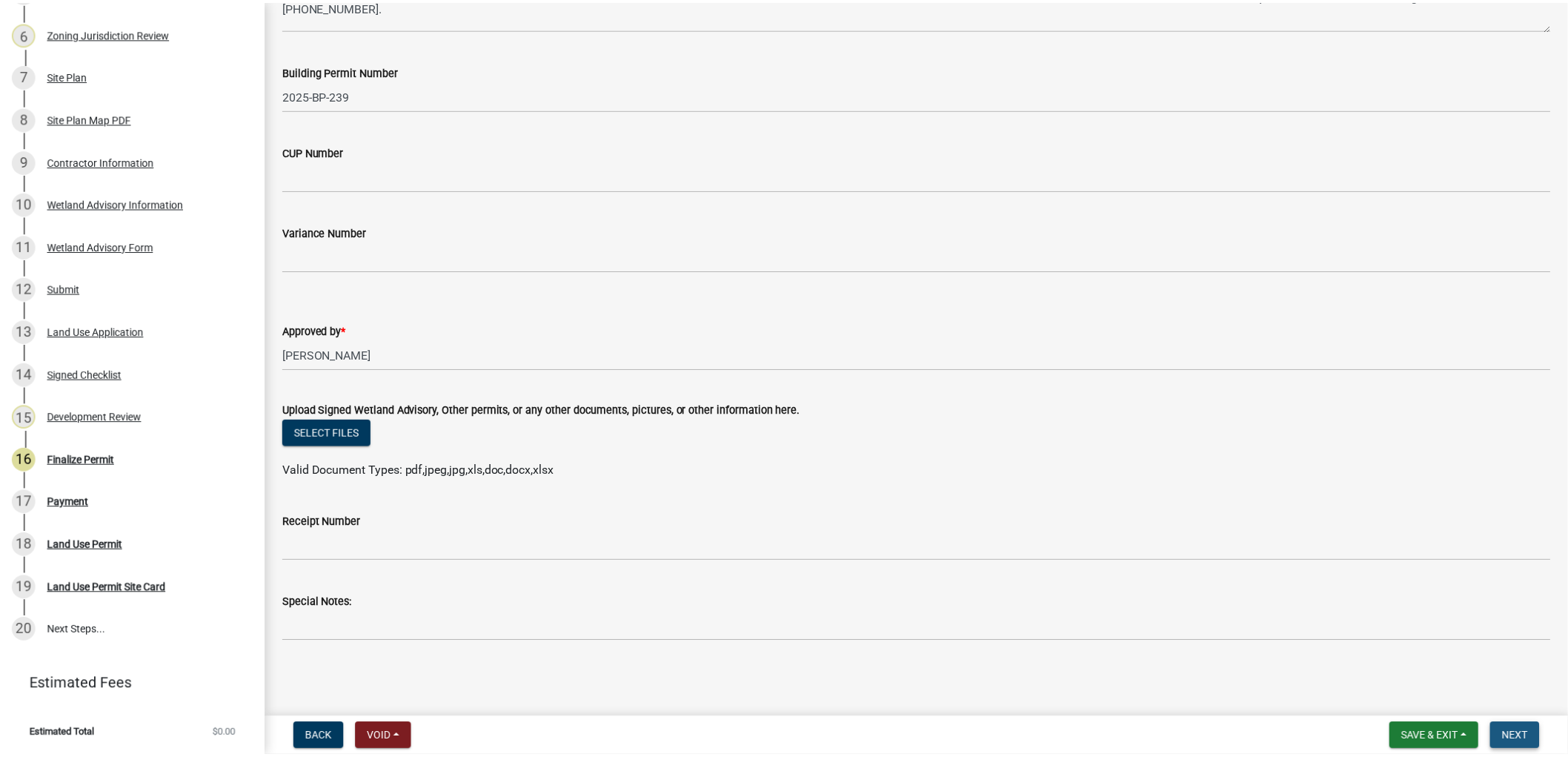
scroll to position [0, 0]
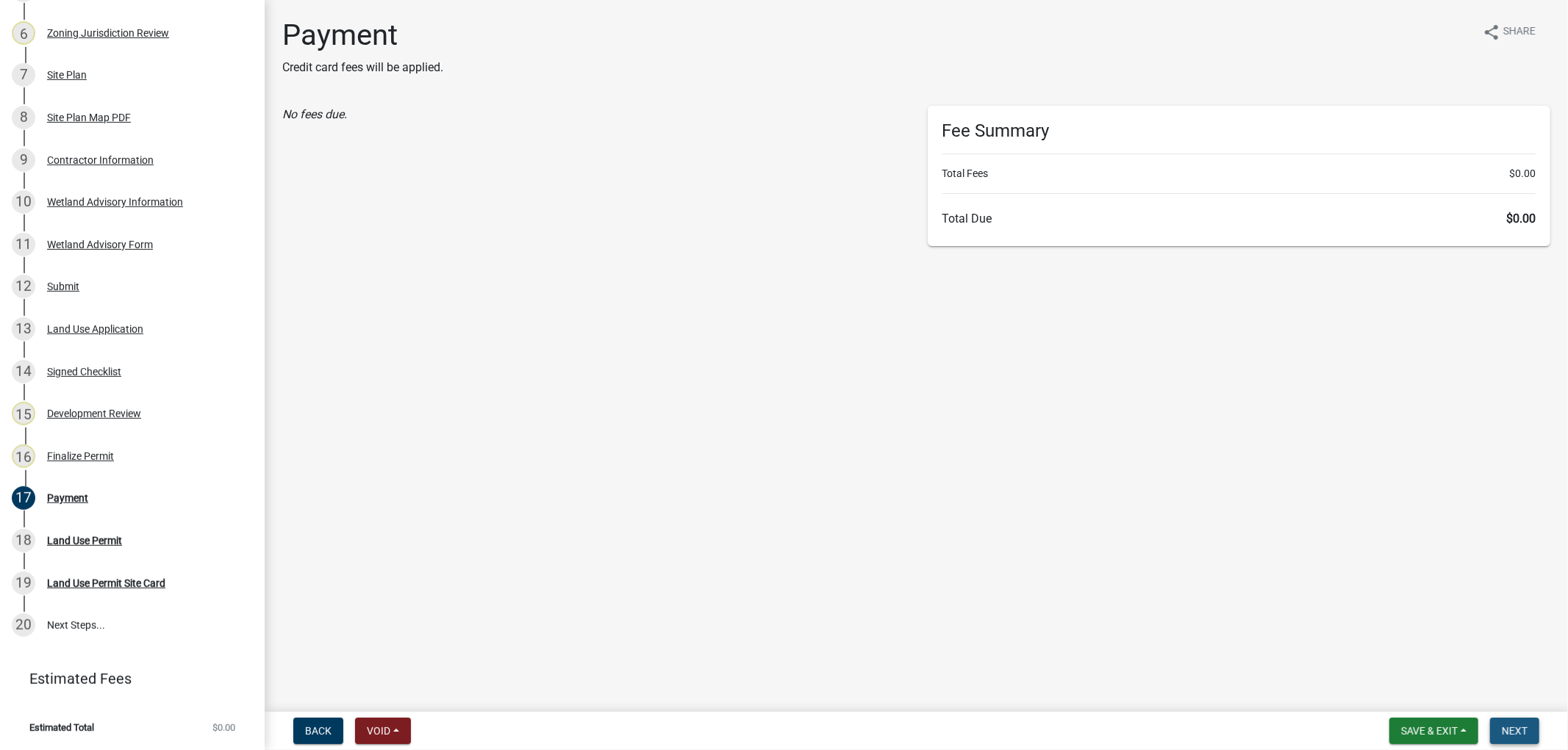
click at [1528, 729] on button "Next" at bounding box center [1514, 731] width 49 height 27
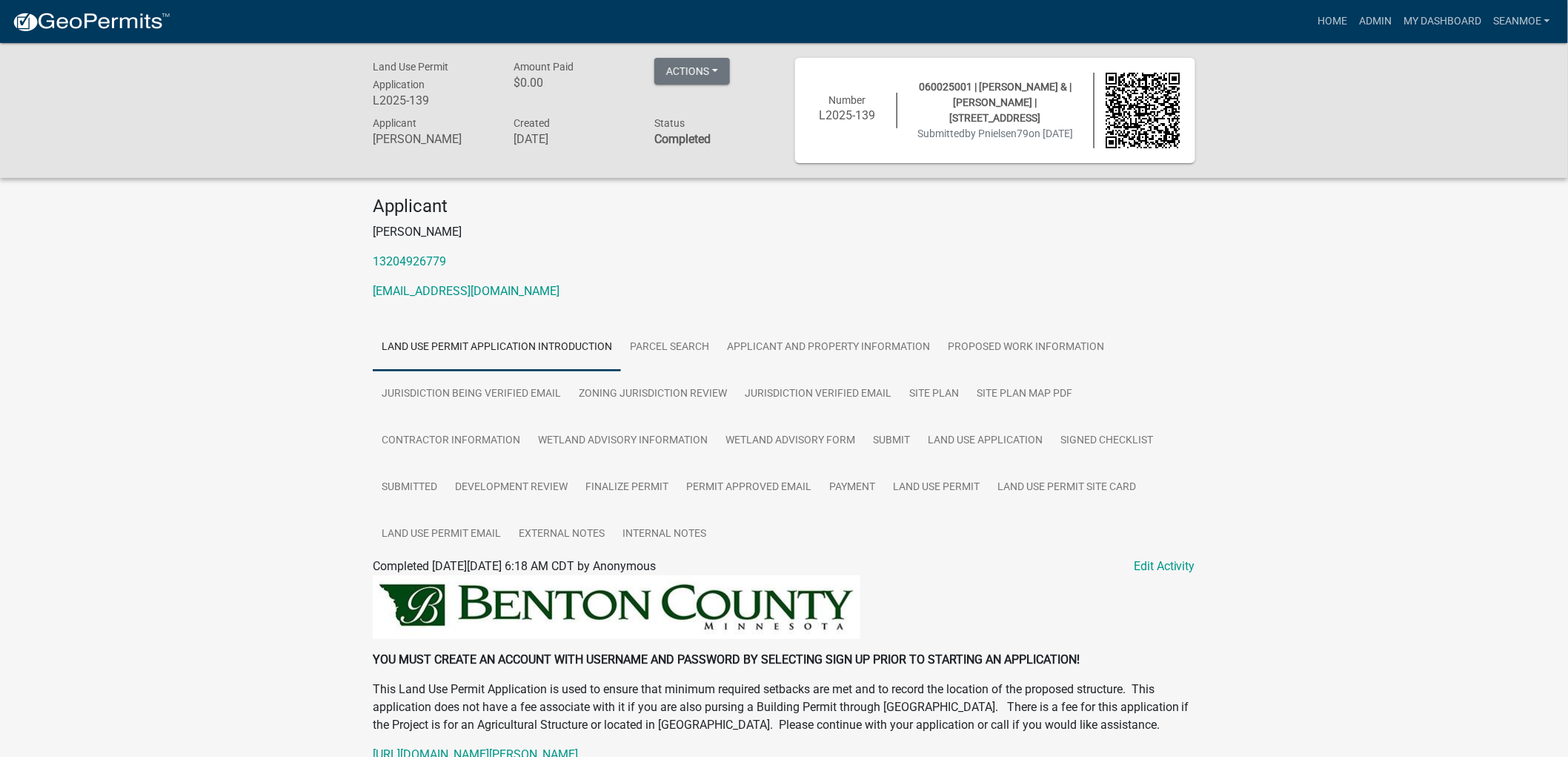
click at [955, 81] on span "060025001 | KATLYN M GRITTNER & | BRANDON L GRITTNER | 13442 5TH AVE NE" at bounding box center [995, 102] width 152 height 43
drag, startPoint x: 959, startPoint y: 77, endPoint x: 908, endPoint y: 76, distance: 51.0
click at [919, 81] on span "060025001 | KATLYN M GRITTNER & | BRANDON L GRITTNER | 13442 5TH AVE NE" at bounding box center [995, 102] width 152 height 43
copy span "060025001"
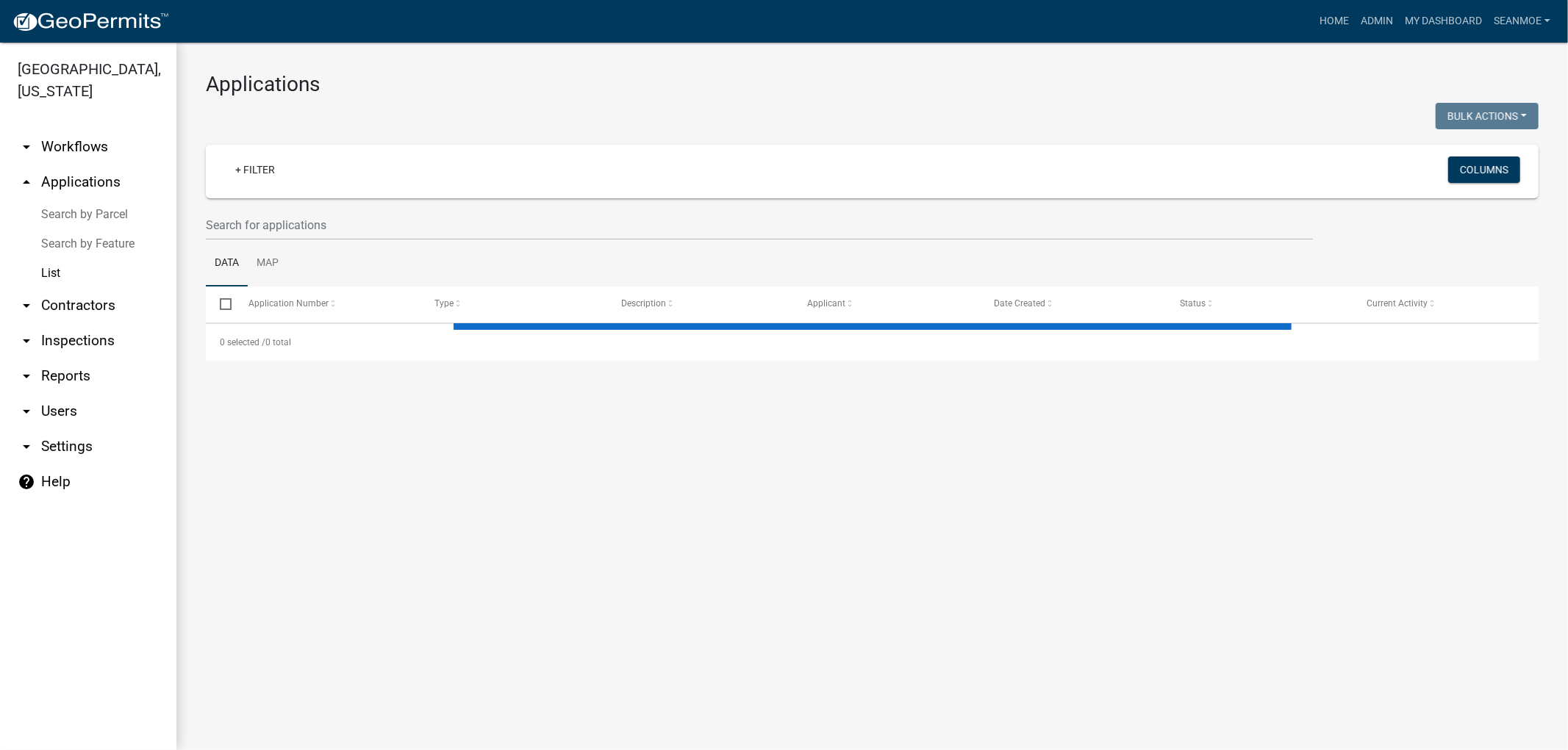
select select "1: 25"
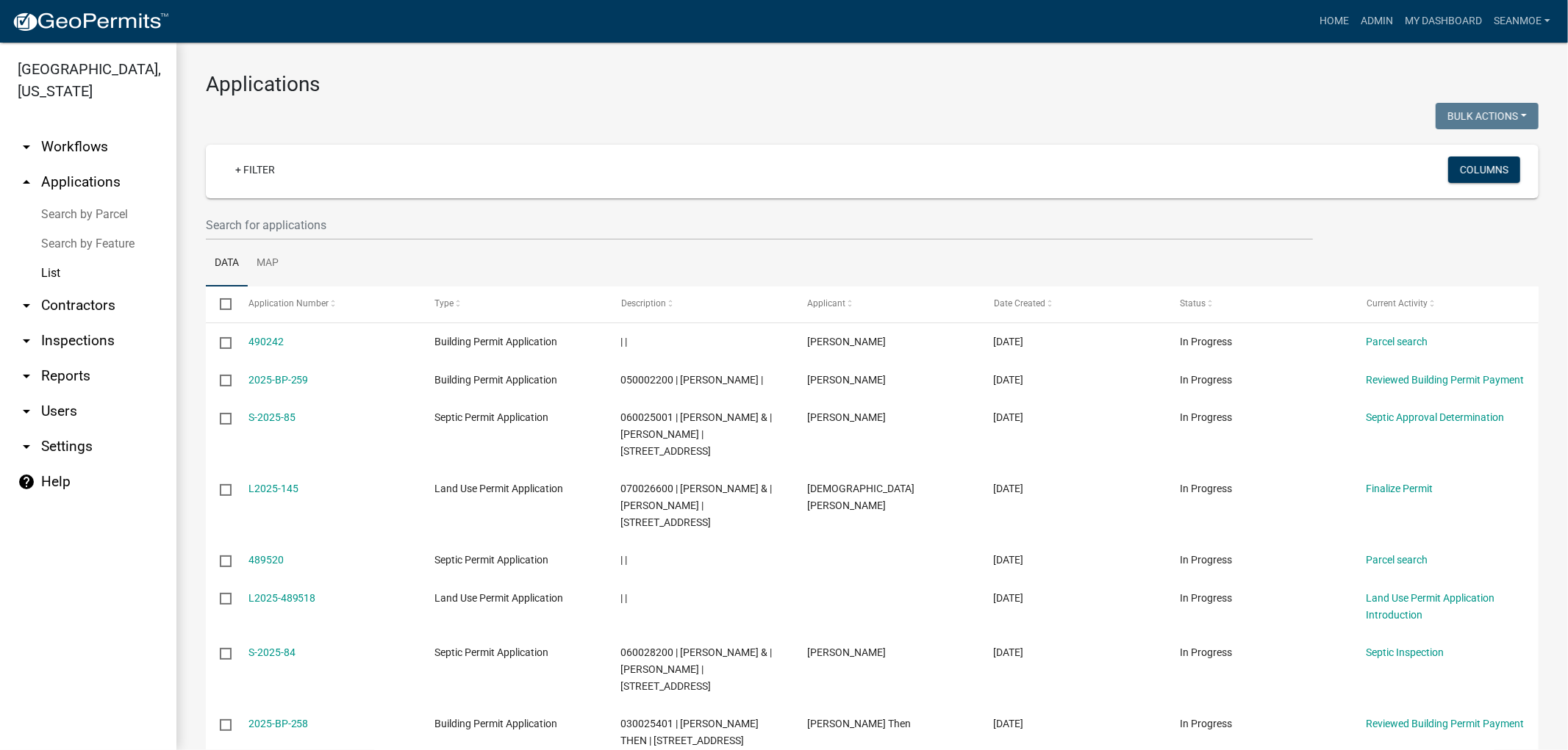
click at [65, 189] on link "arrow_drop_up Applications" at bounding box center [88, 183] width 176 height 36
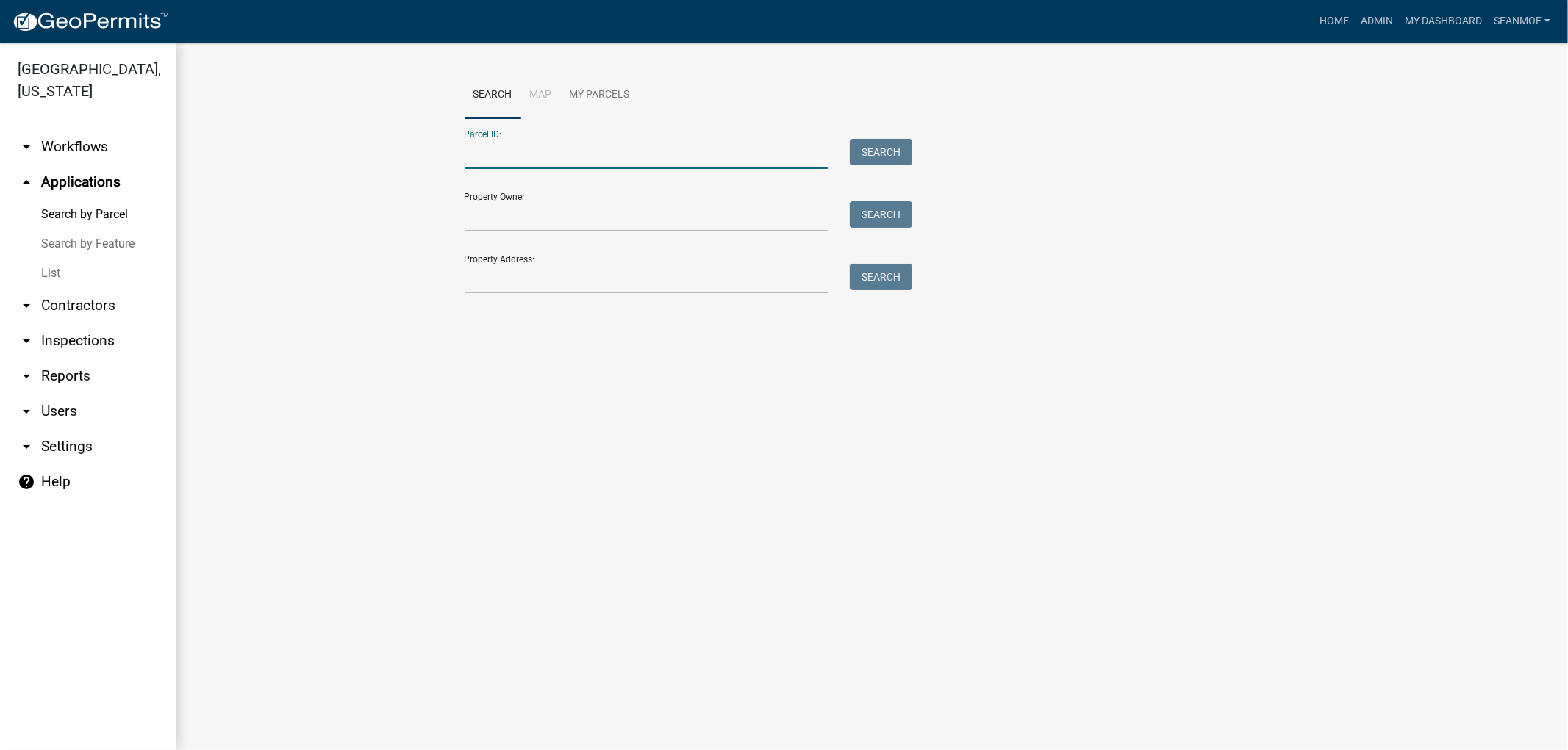
paste input "060025001"
type input "060025001"
click at [895, 147] on button "Search" at bounding box center [881, 152] width 62 height 27
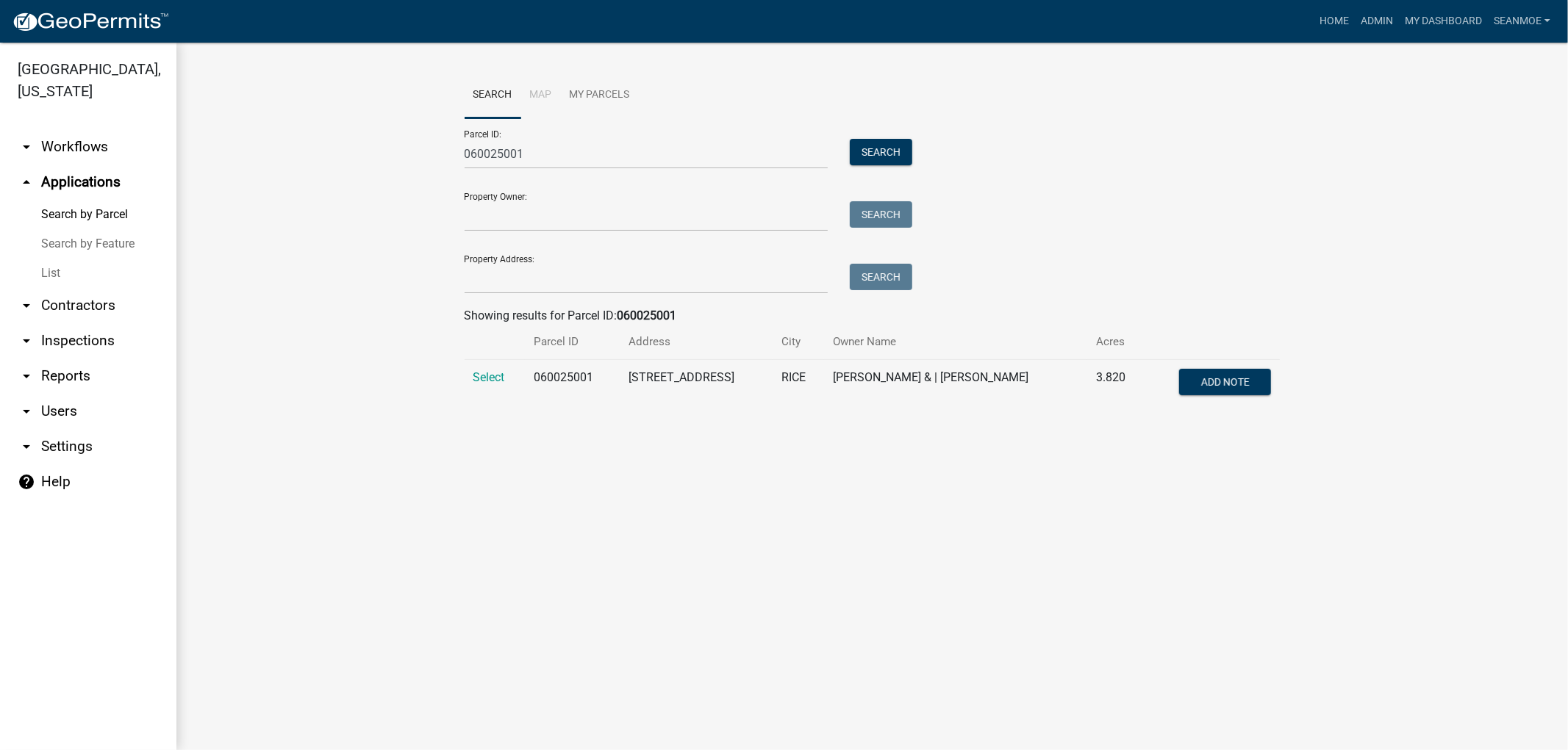
click at [483, 368] on td "Select" at bounding box center [494, 384] width 61 height 48
click at [488, 381] on span "Select" at bounding box center [488, 377] width 32 height 14
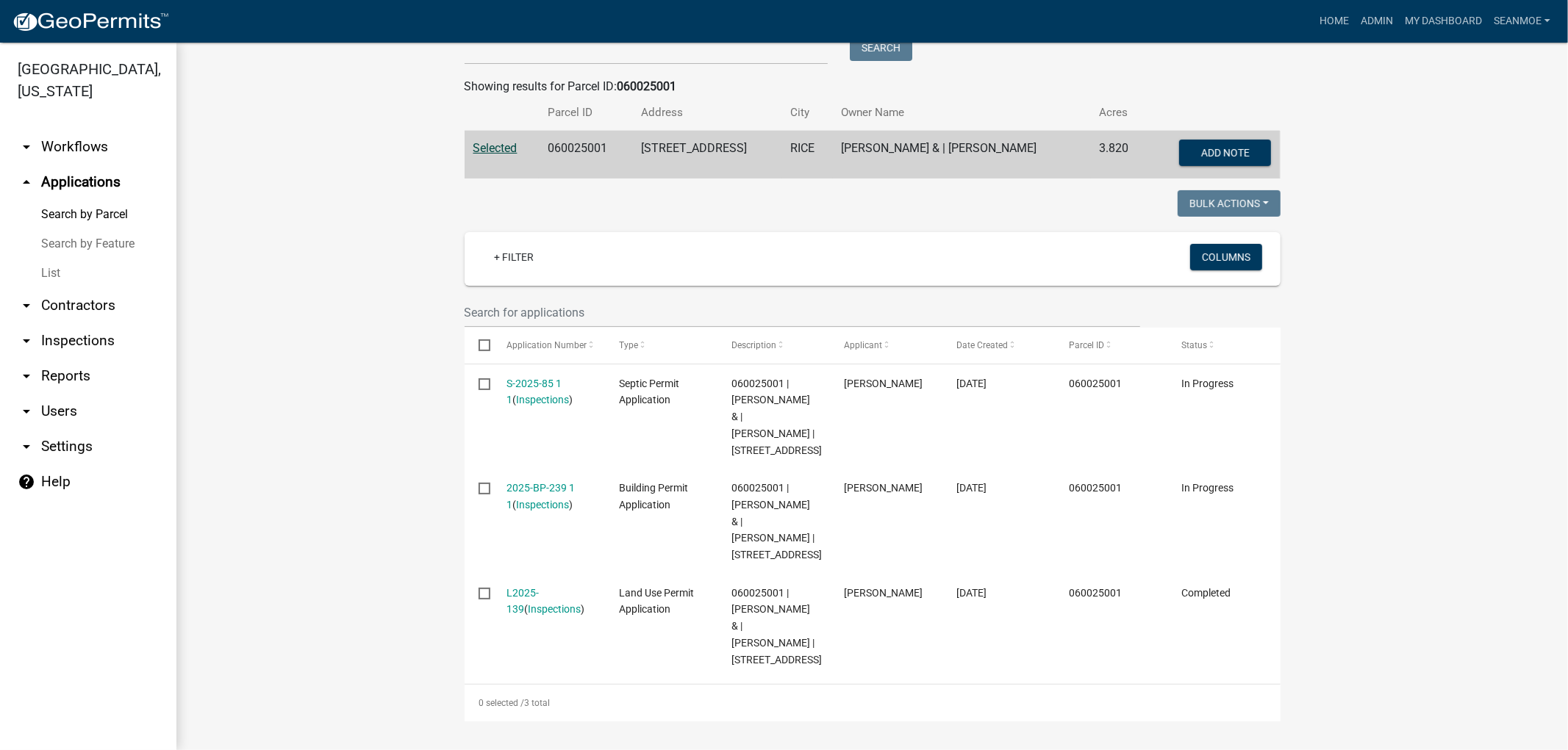
scroll to position [347, 0]
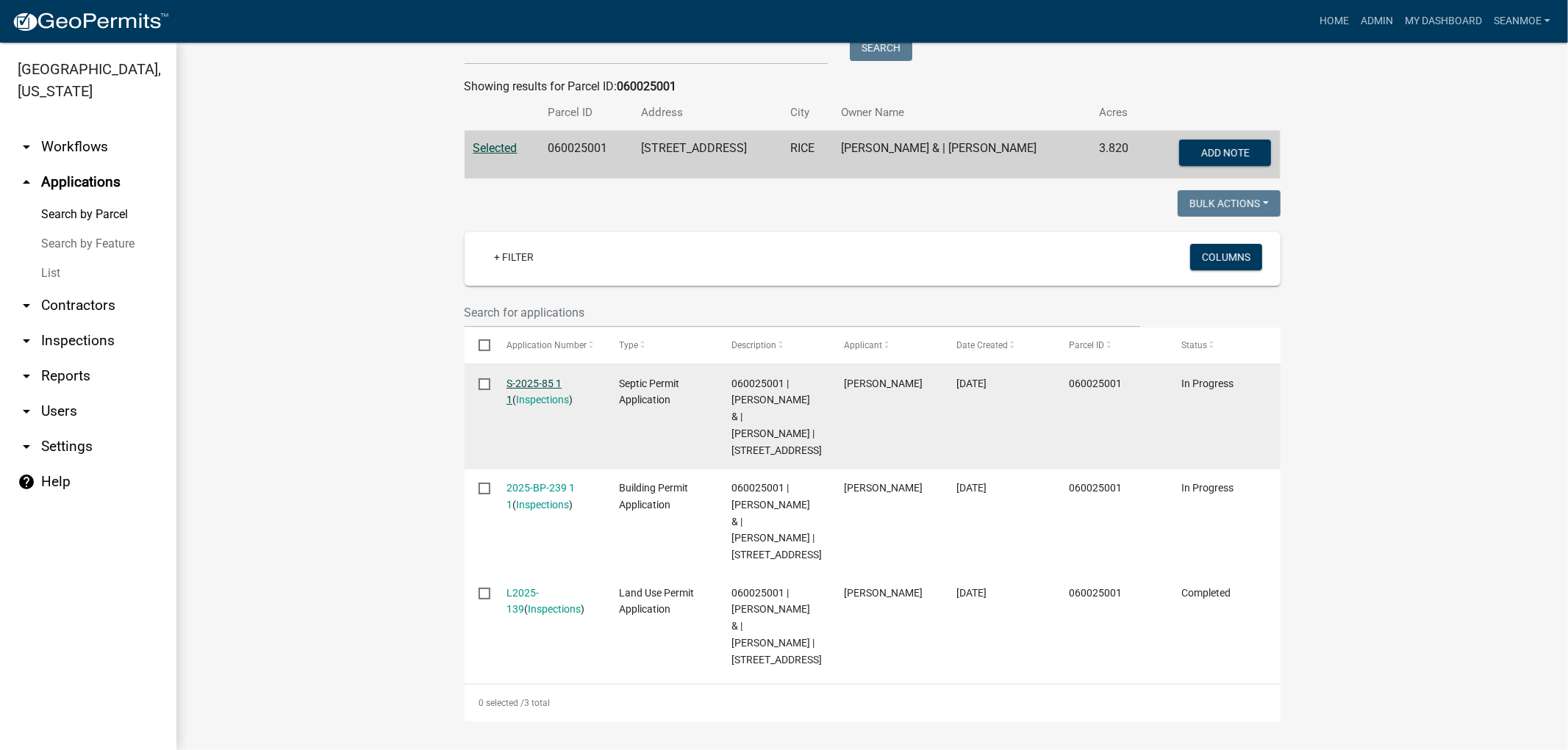
click at [544, 377] on link "S-2025-85 1 1" at bounding box center [534, 391] width 55 height 28
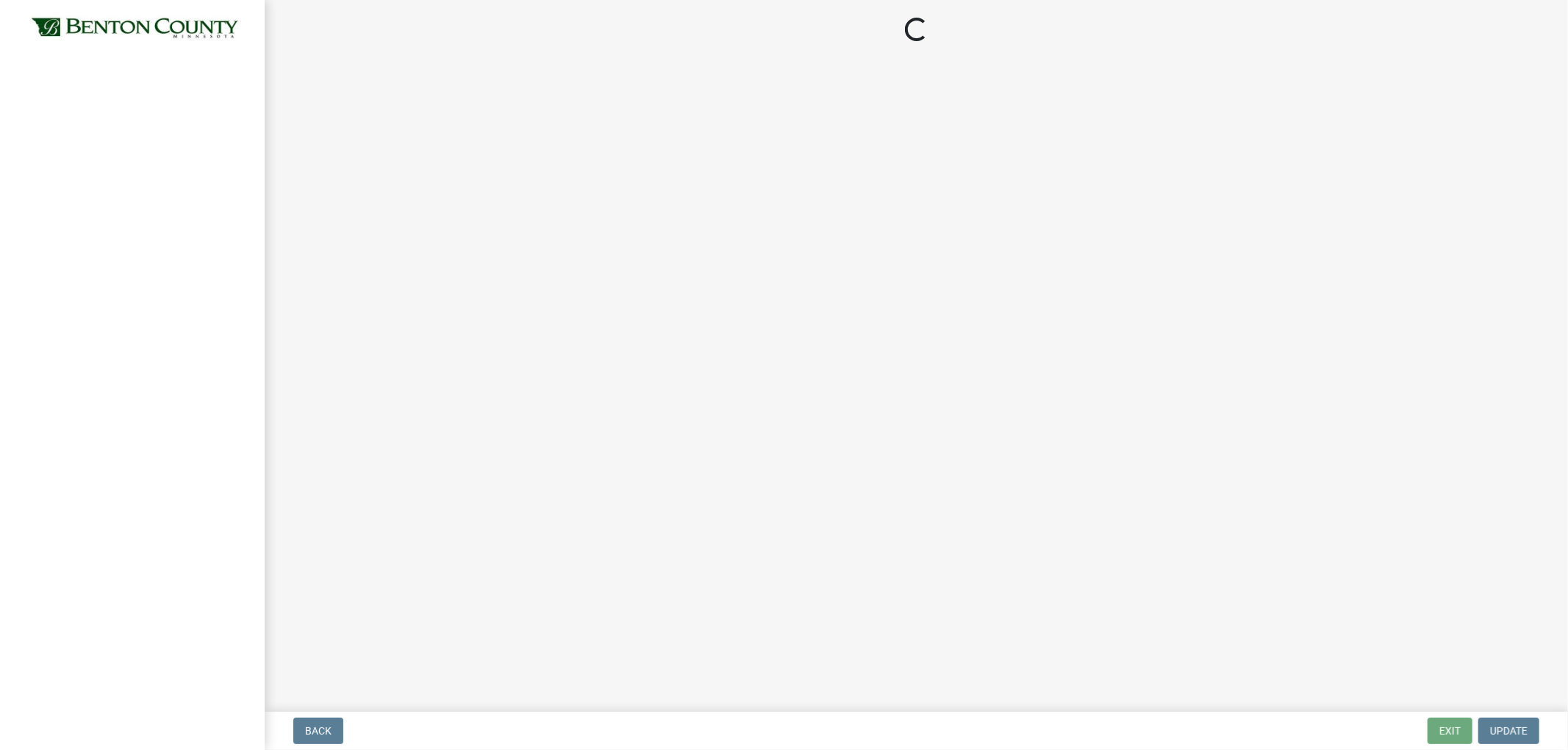
select select "d675f826-2bf1-4ce2-9ebe-43c1842a6c70"
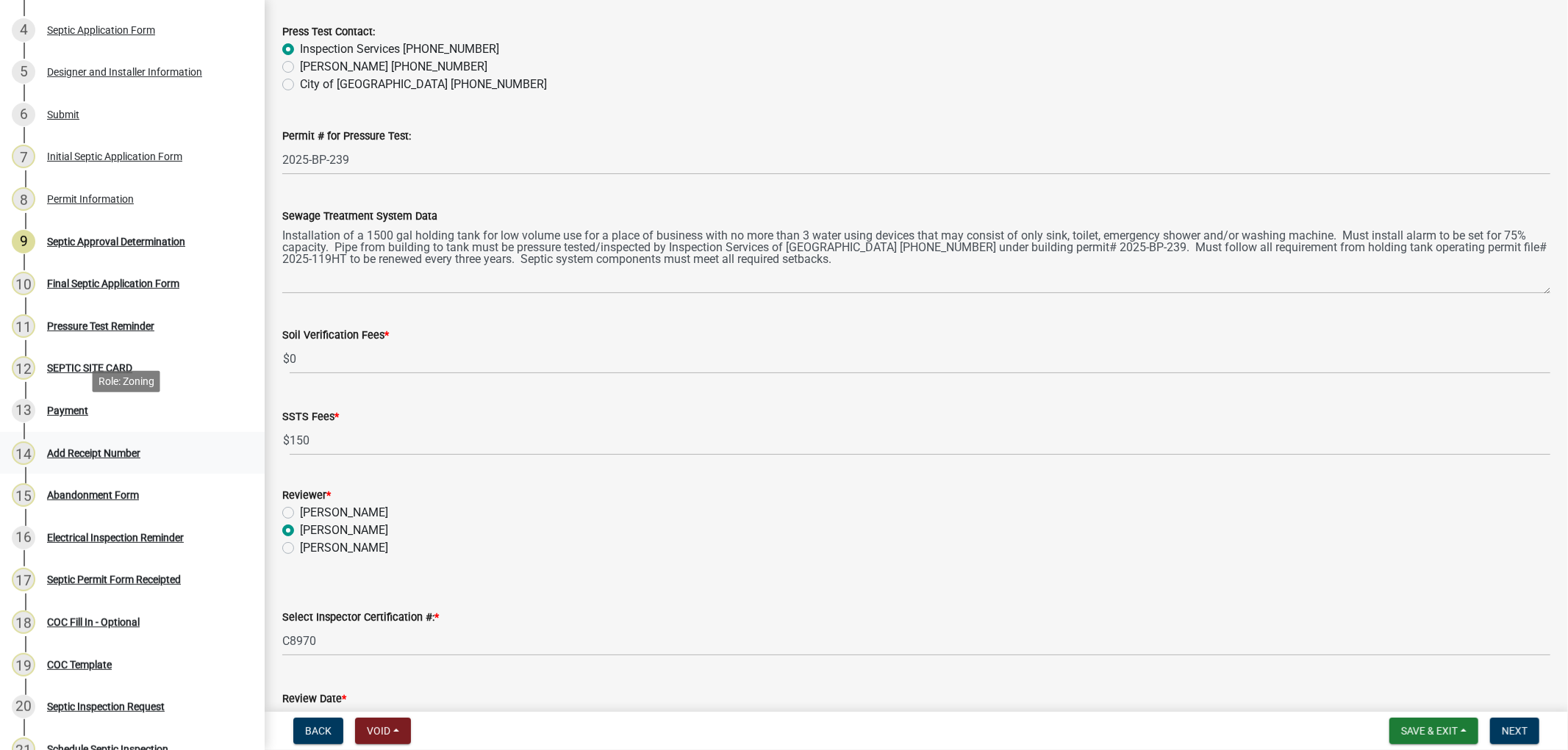
scroll to position [327, 0]
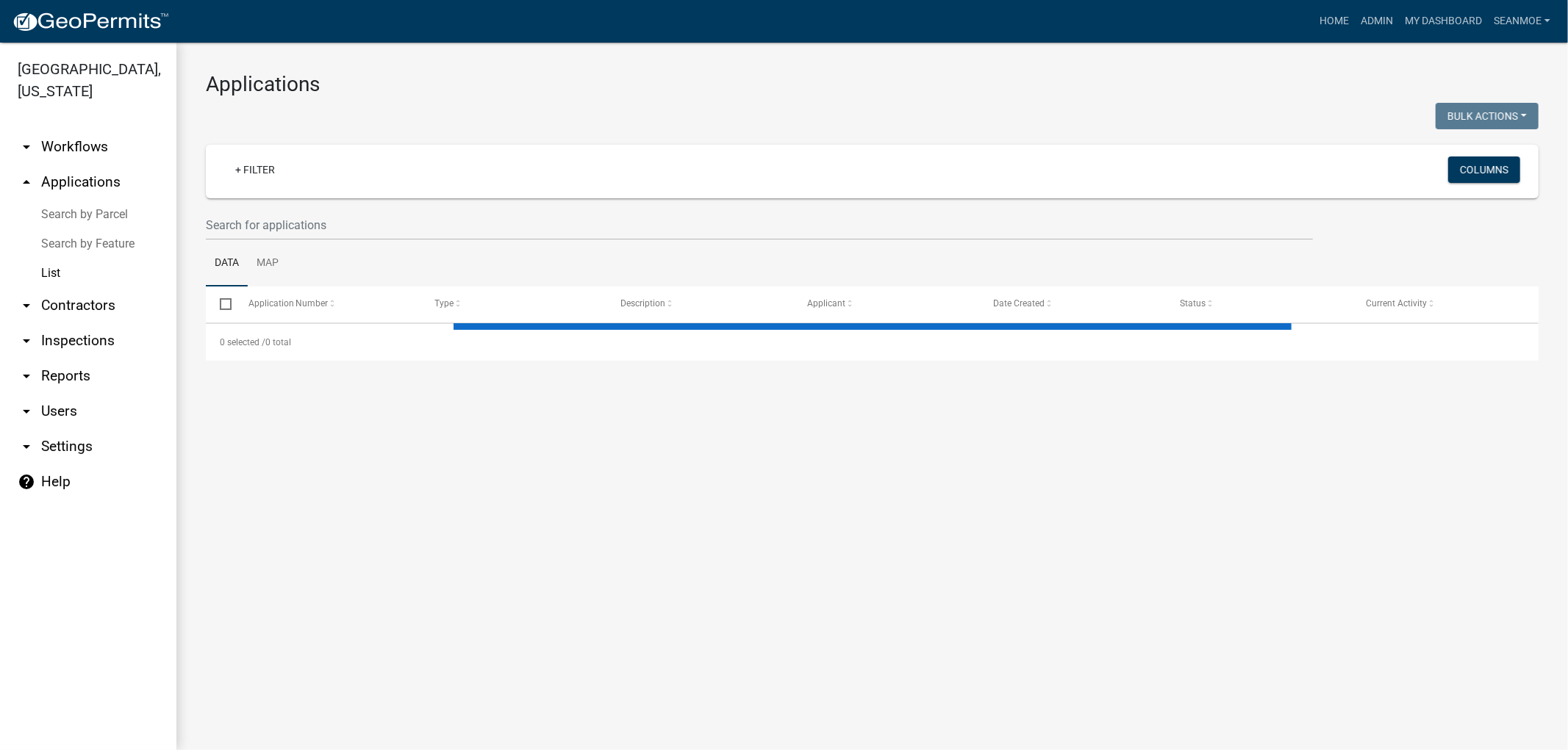
select select "1: 25"
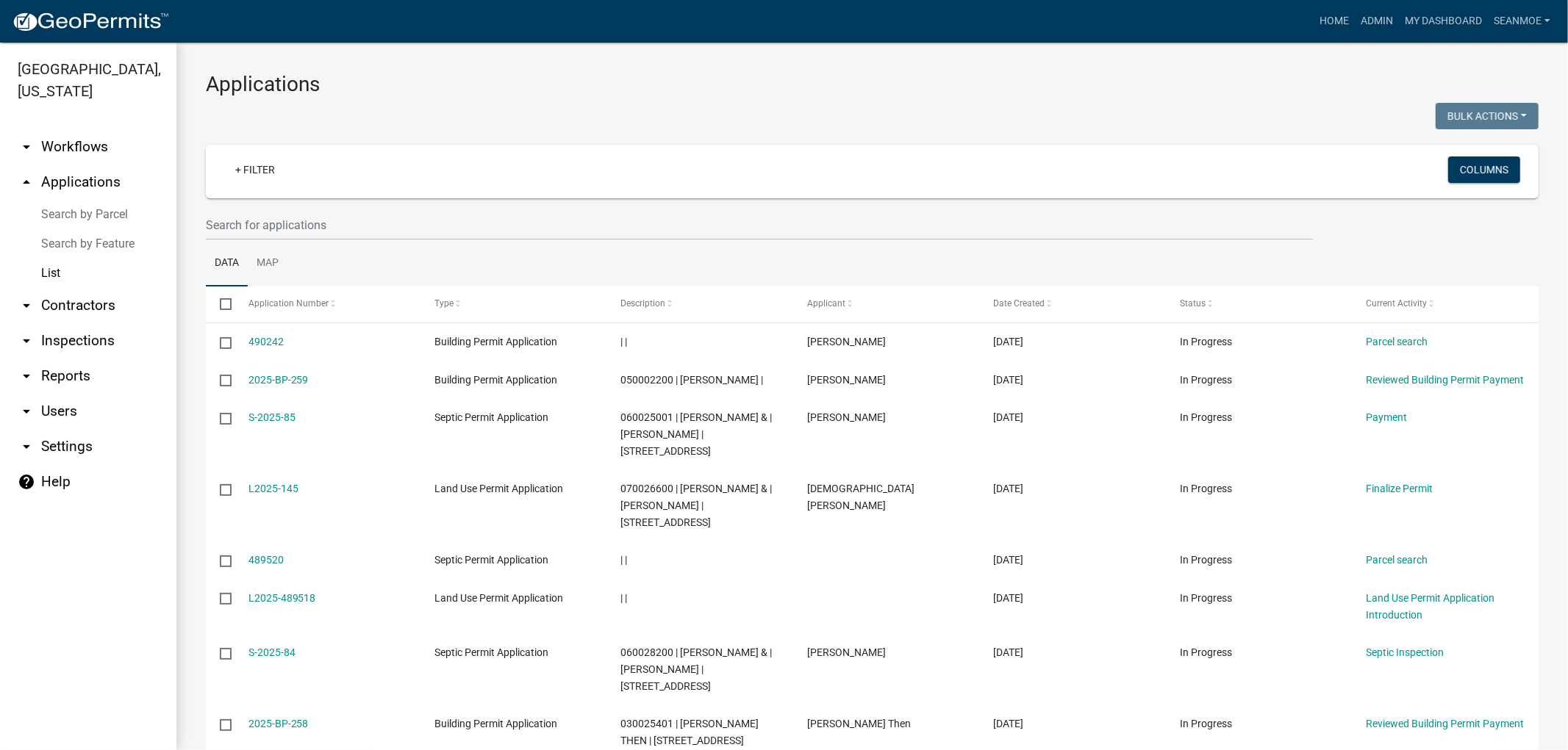
click at [78, 183] on link "arrow_drop_up Applications" at bounding box center [88, 183] width 176 height 36
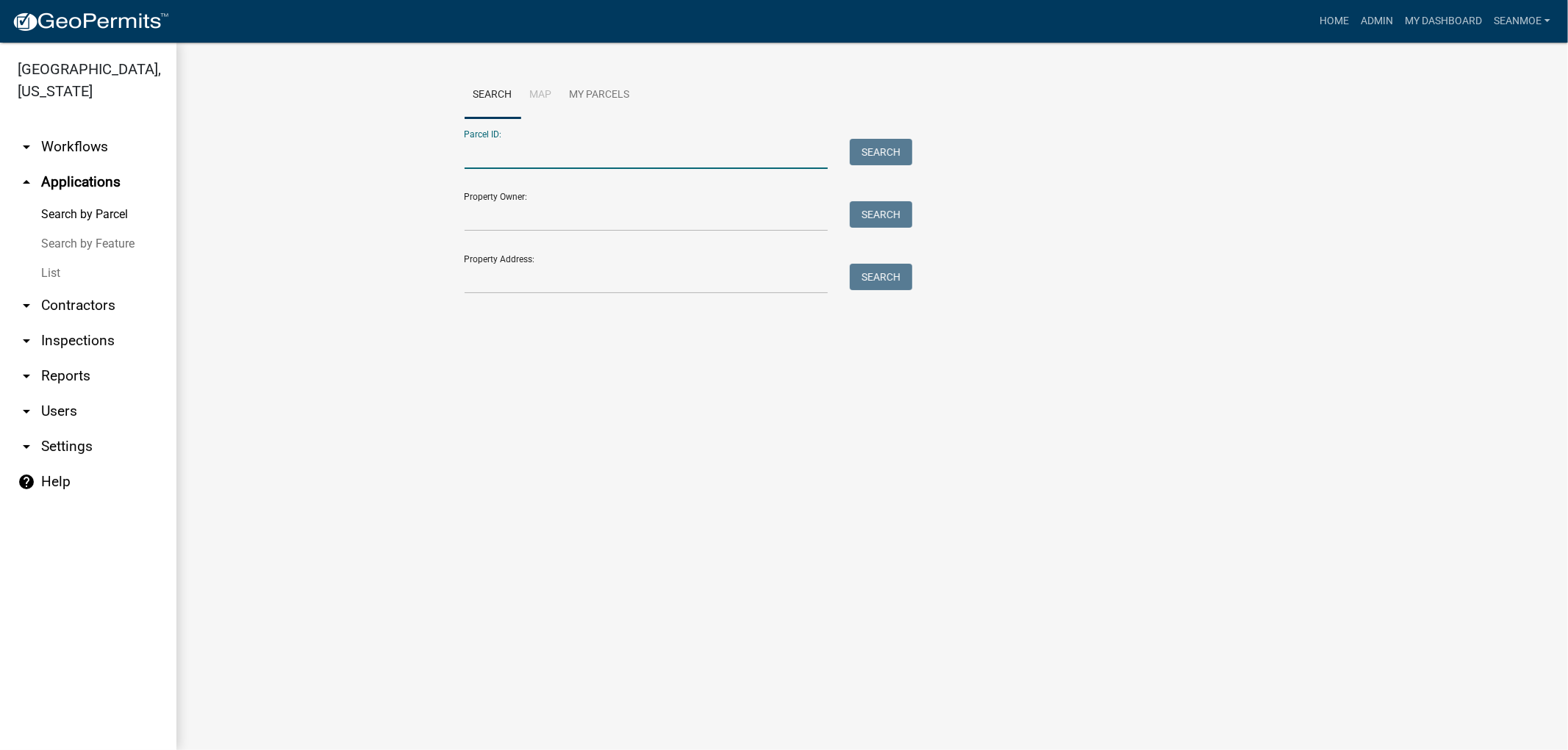
paste input "060025001"
type input "060025001"
click at [879, 153] on button "Search" at bounding box center [881, 152] width 62 height 27
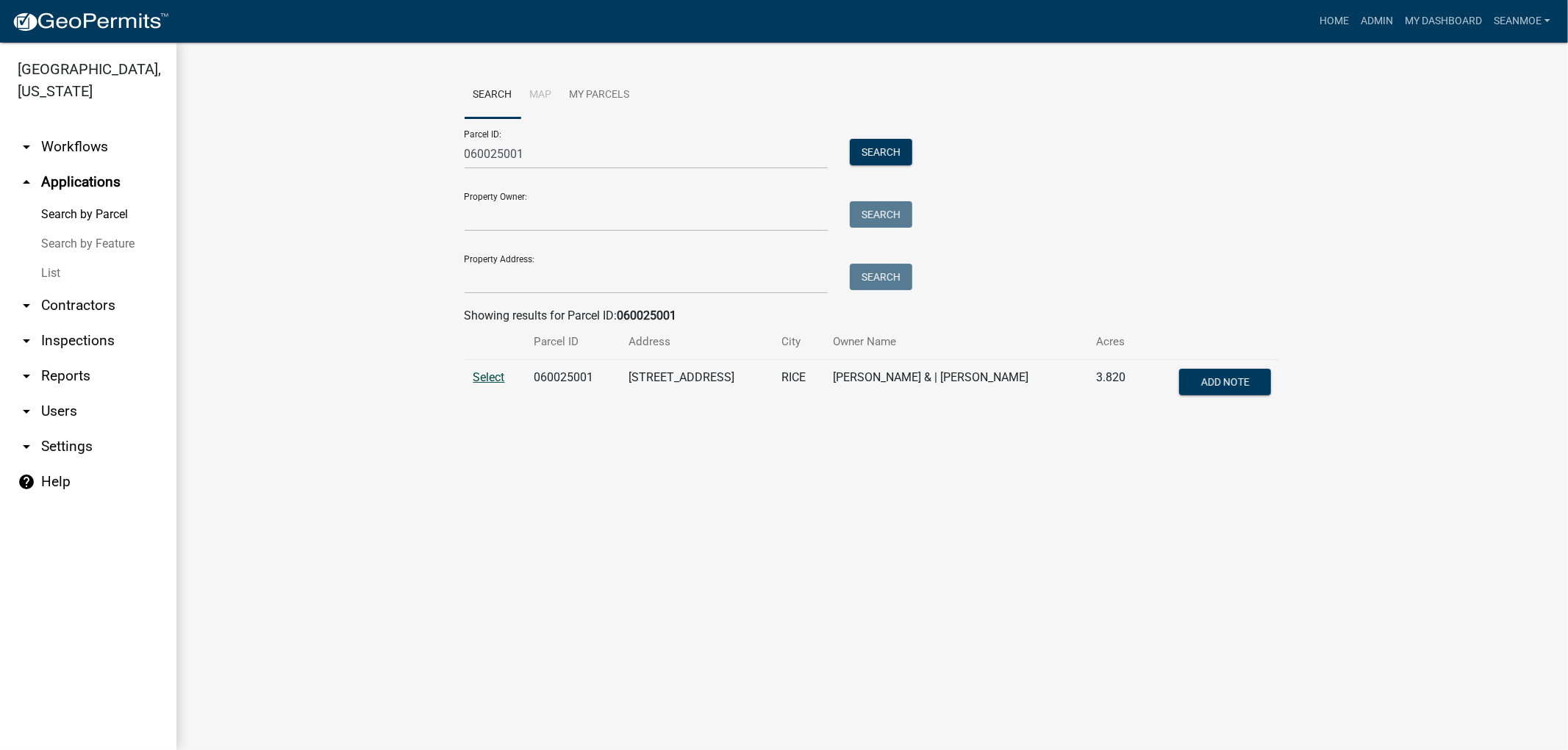
click at [478, 375] on span "Select" at bounding box center [488, 377] width 32 height 14
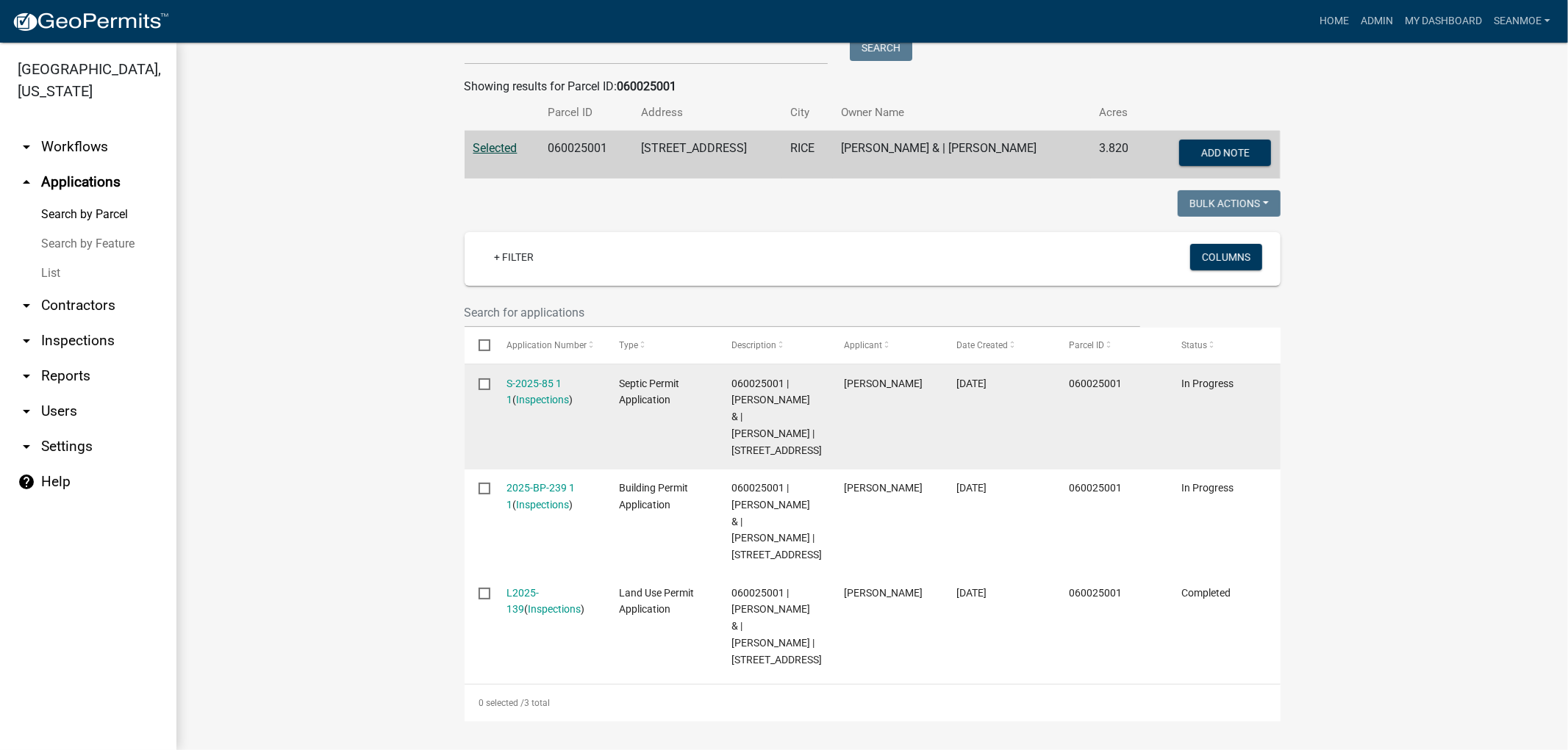
scroll to position [327, 0]
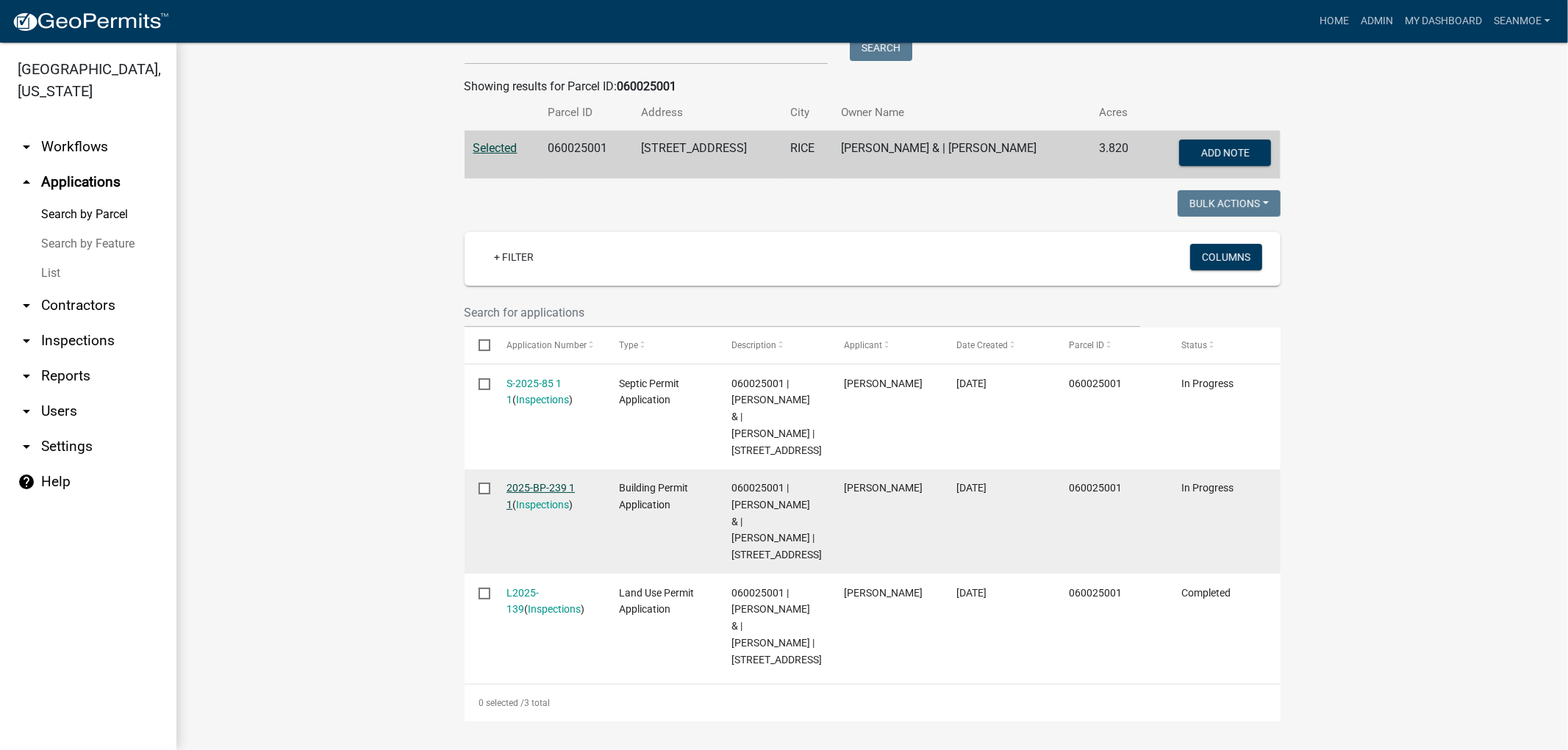
click at [522, 482] on link "2025-BP-239 1 1" at bounding box center [540, 495] width 69 height 28
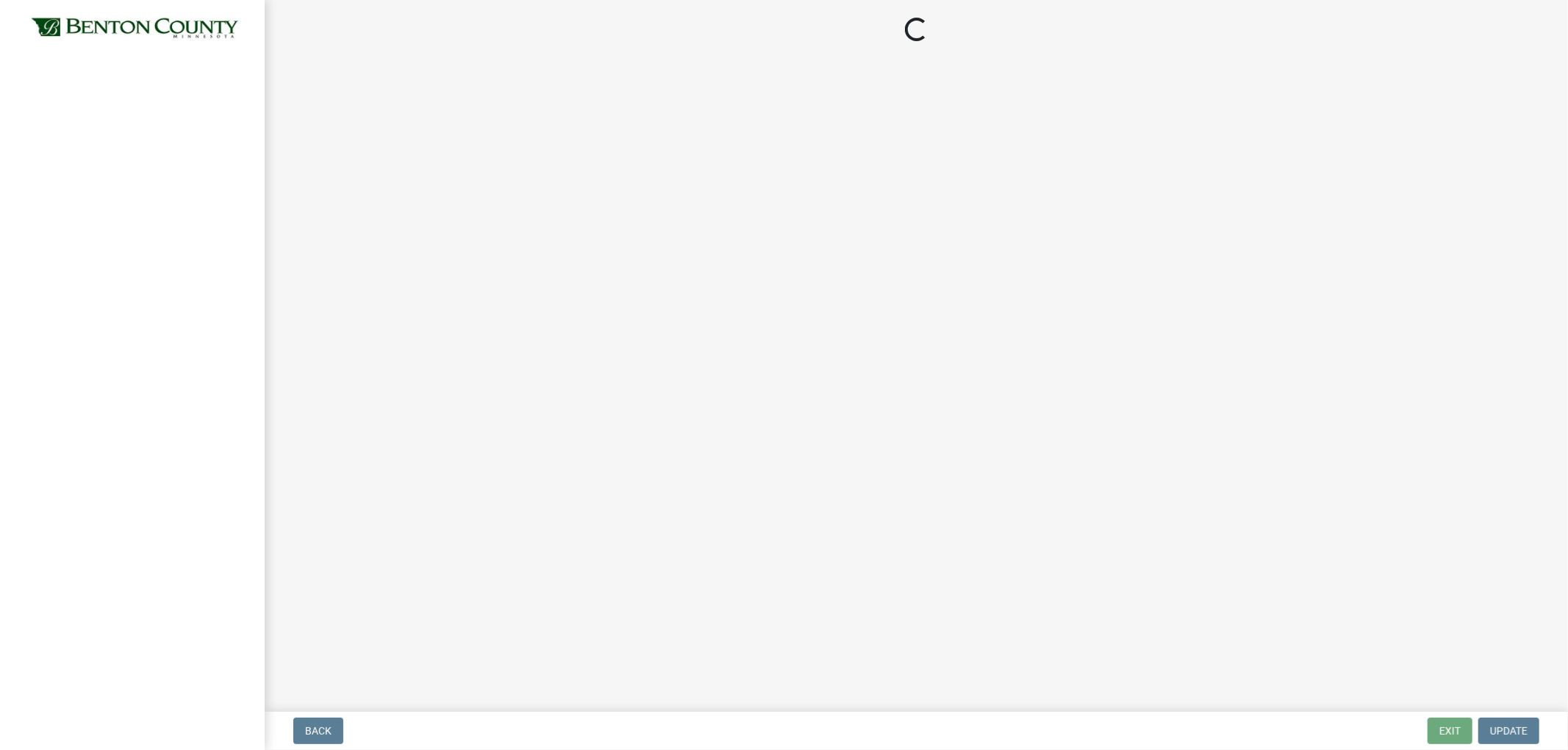
select select "3: 3"
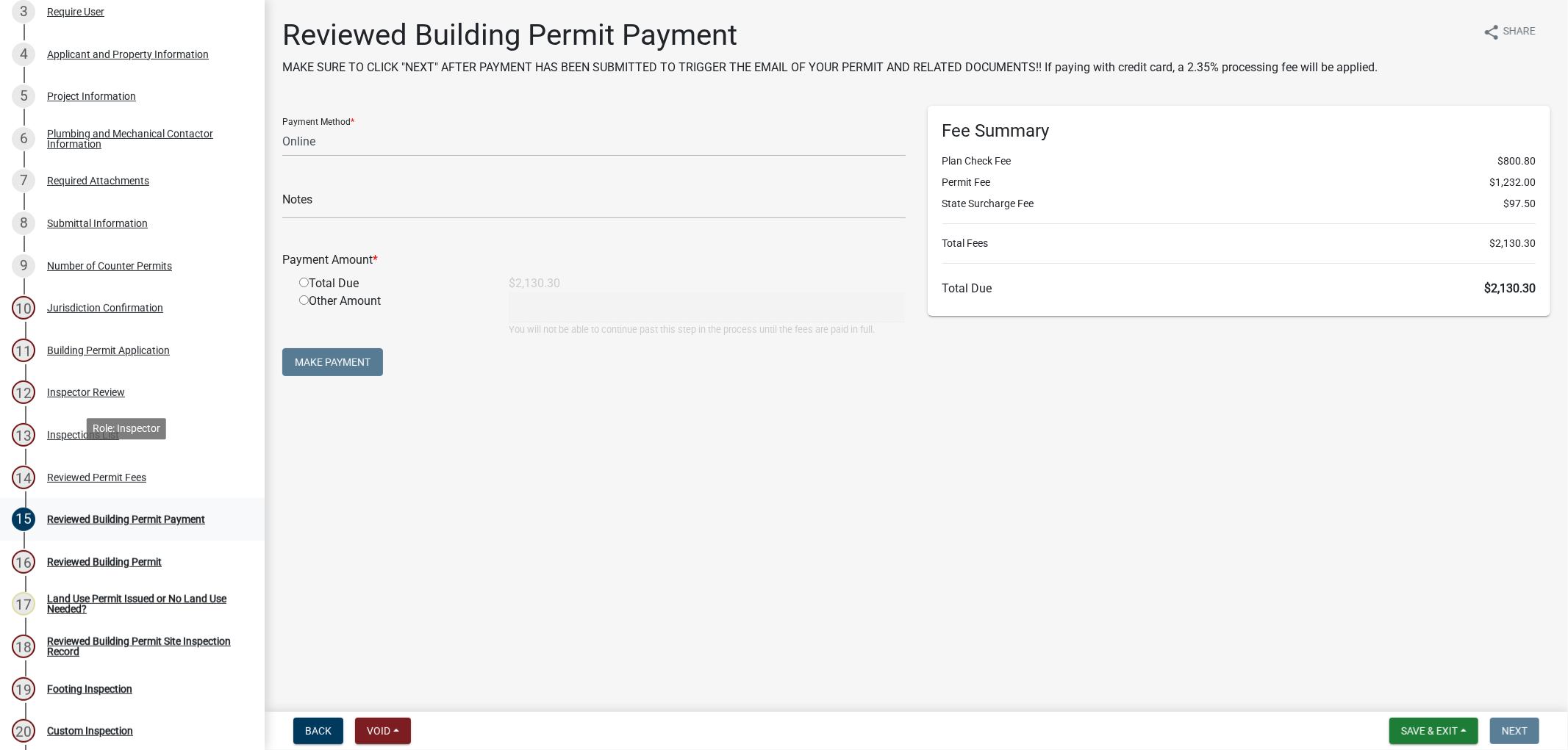
scroll to position [327, 0]
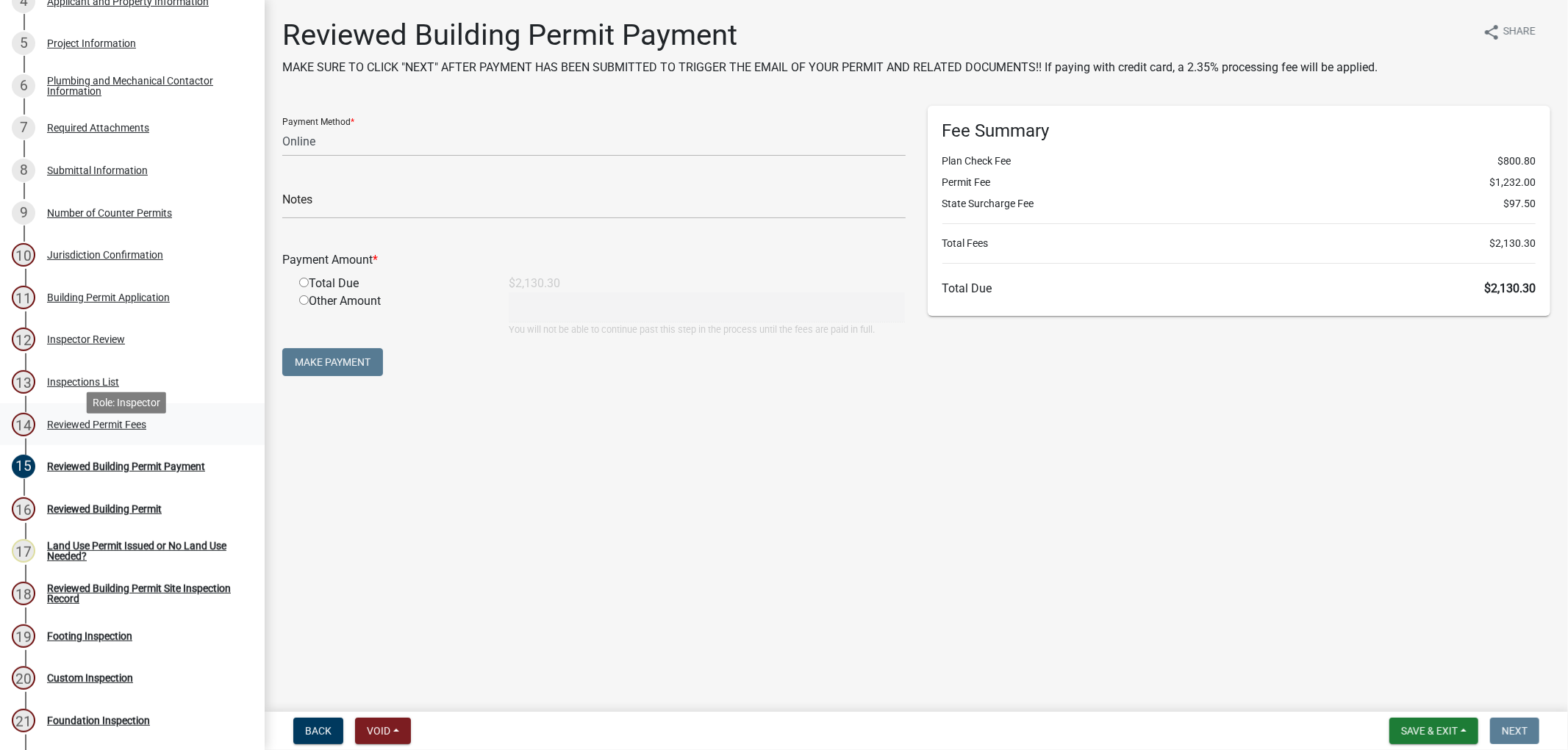
click at [103, 430] on div "Reviewed Permit Fees" at bounding box center [96, 424] width 99 height 11
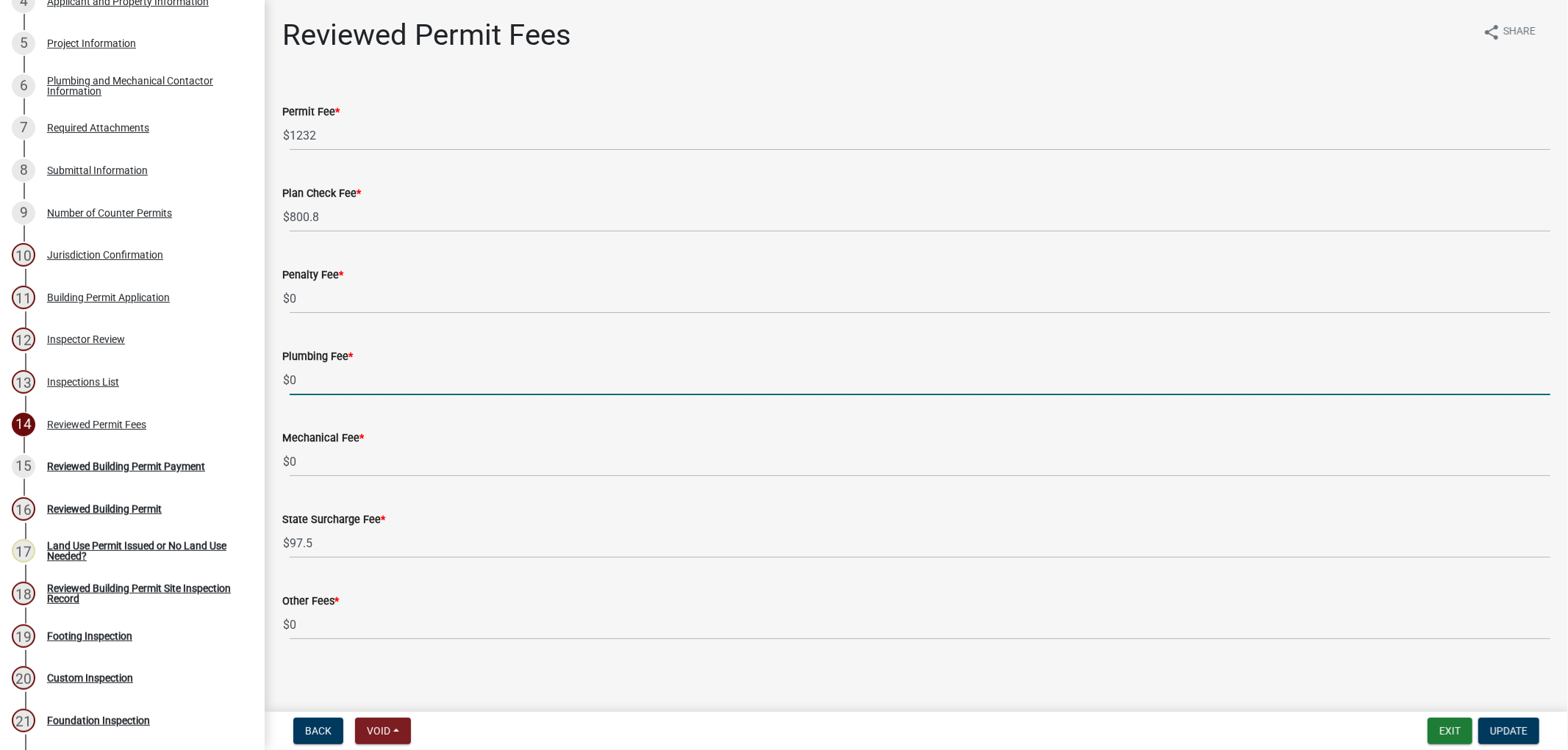
drag, startPoint x: 332, startPoint y: 384, endPoint x: 287, endPoint y: 375, distance: 45.9
click at [287, 375] on div "$ 0" at bounding box center [916, 380] width 1268 height 30
type input "99.00"
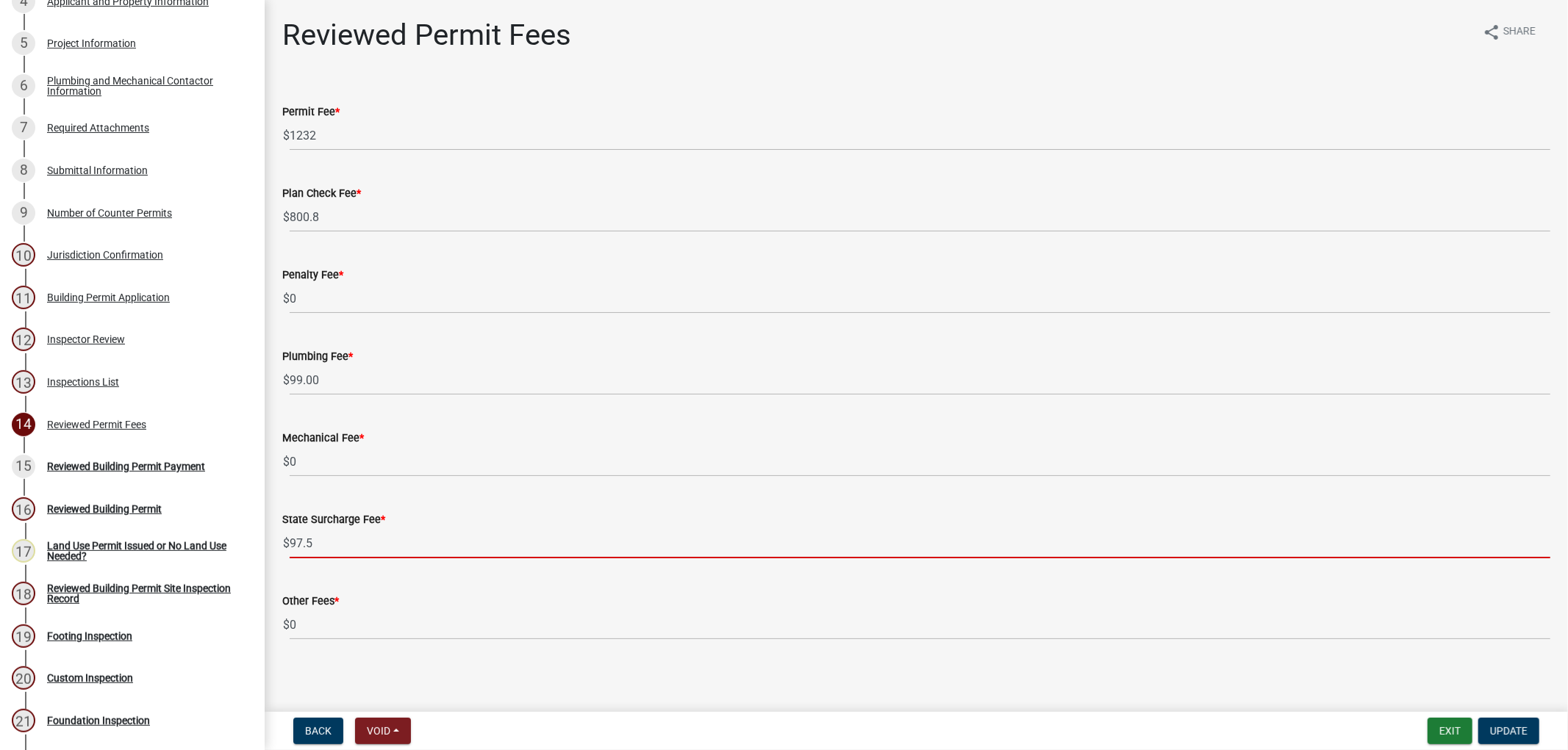
click at [296, 539] on input "97.5" at bounding box center [919, 542] width 1261 height 30
type input "98.5"
click at [598, 496] on div "State Surcharge Fee * $ 98.5" at bounding box center [916, 524] width 1268 height 69
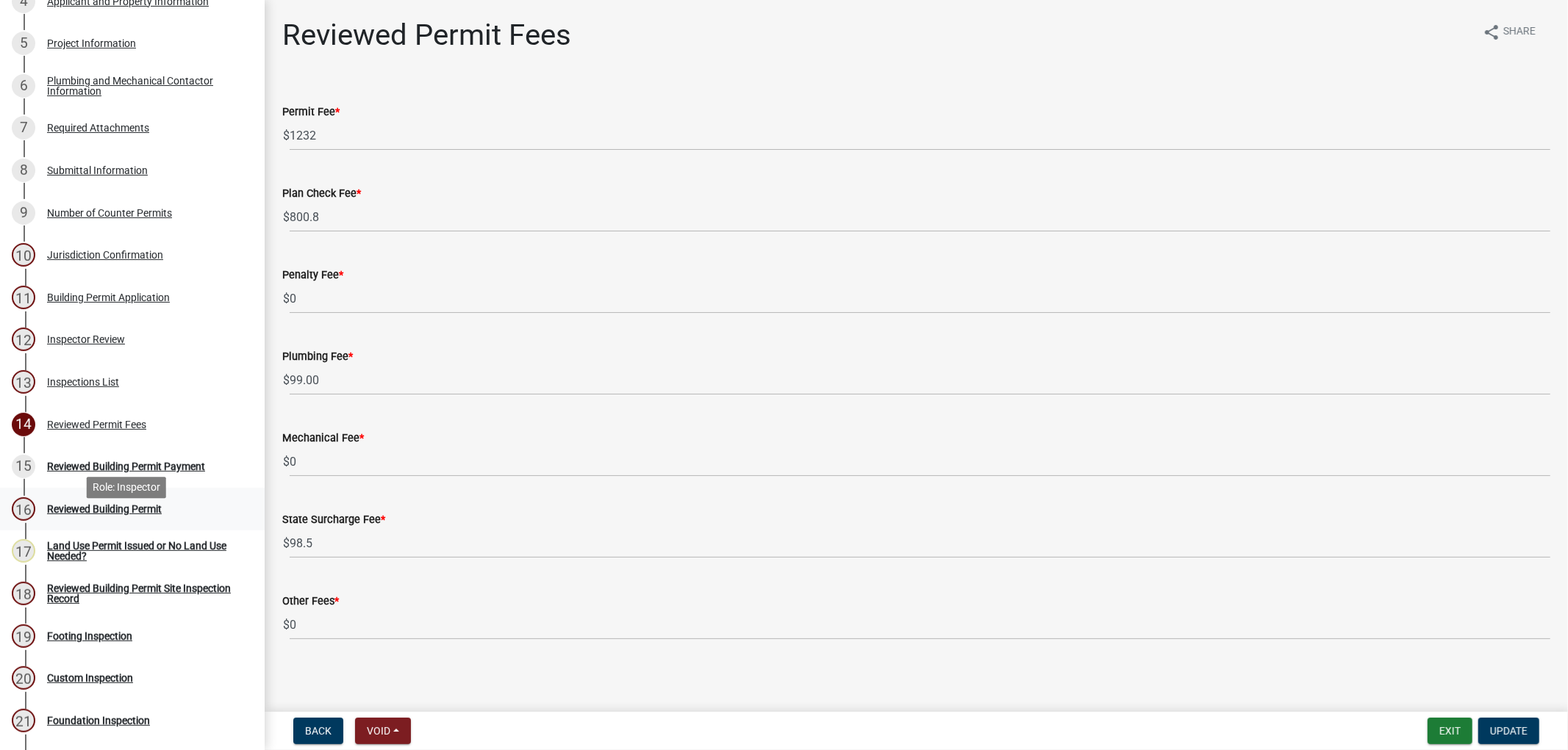
scroll to position [652, 0]
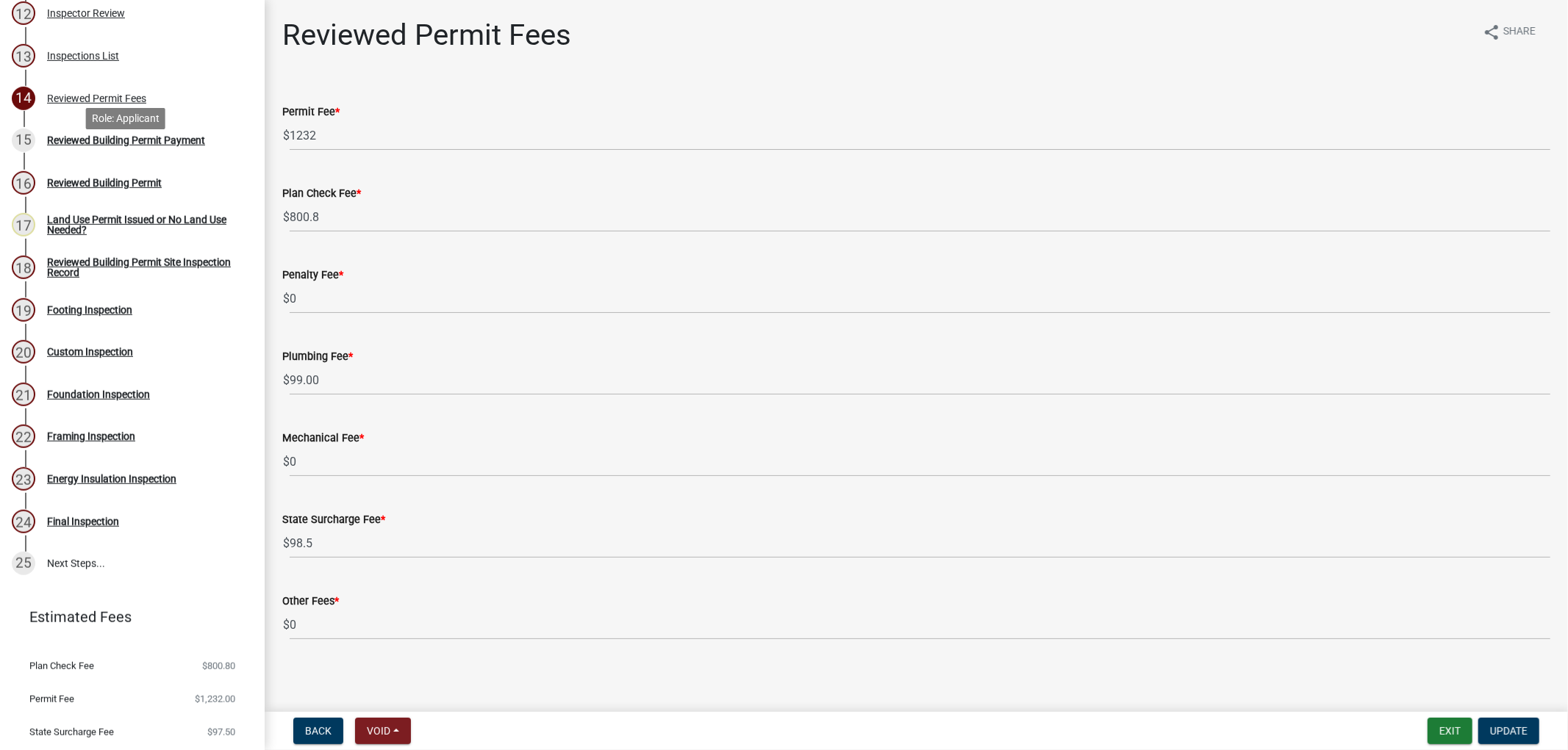
click at [104, 145] on div "Reviewed Building Permit Payment" at bounding box center [125, 140] width 158 height 11
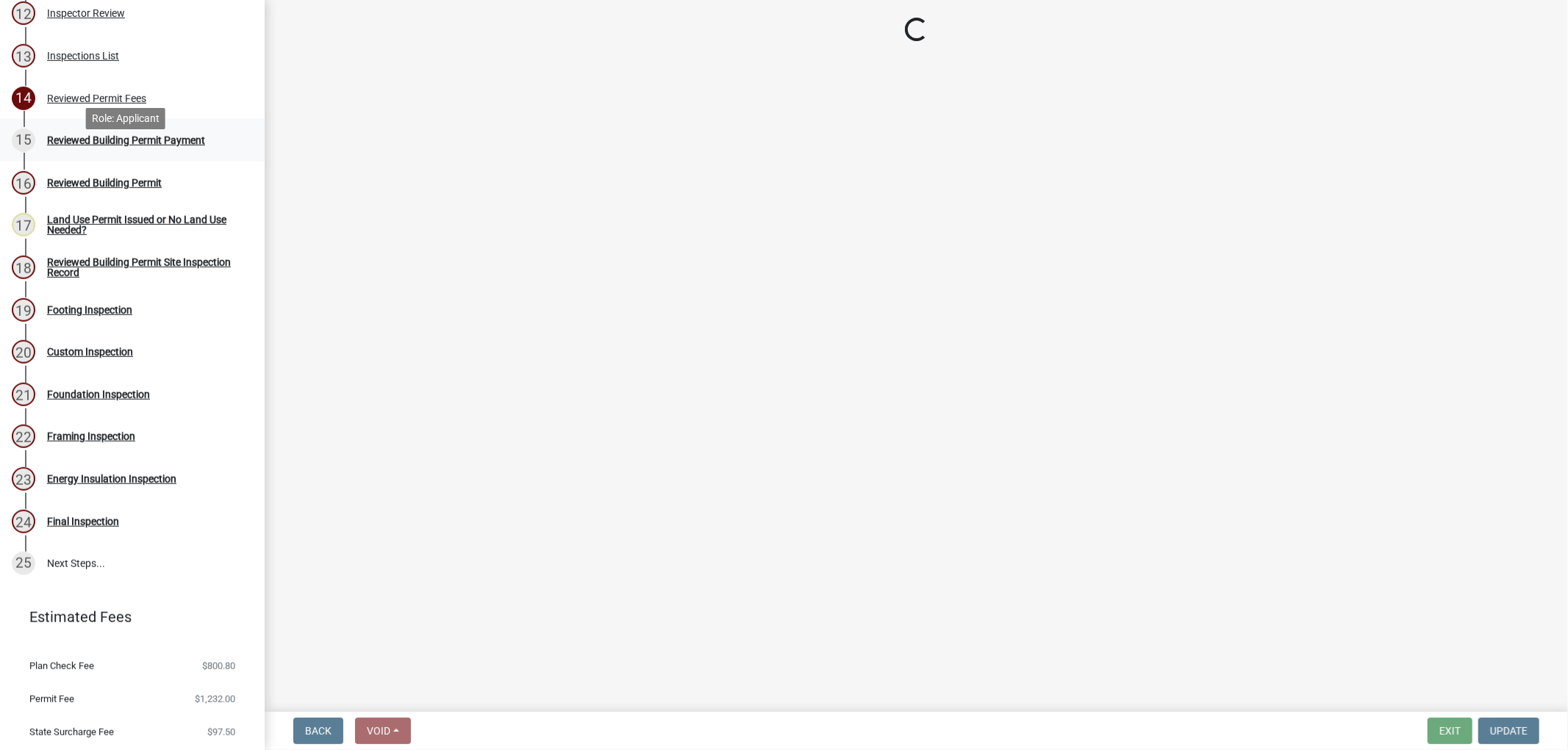
select select "3: 3"
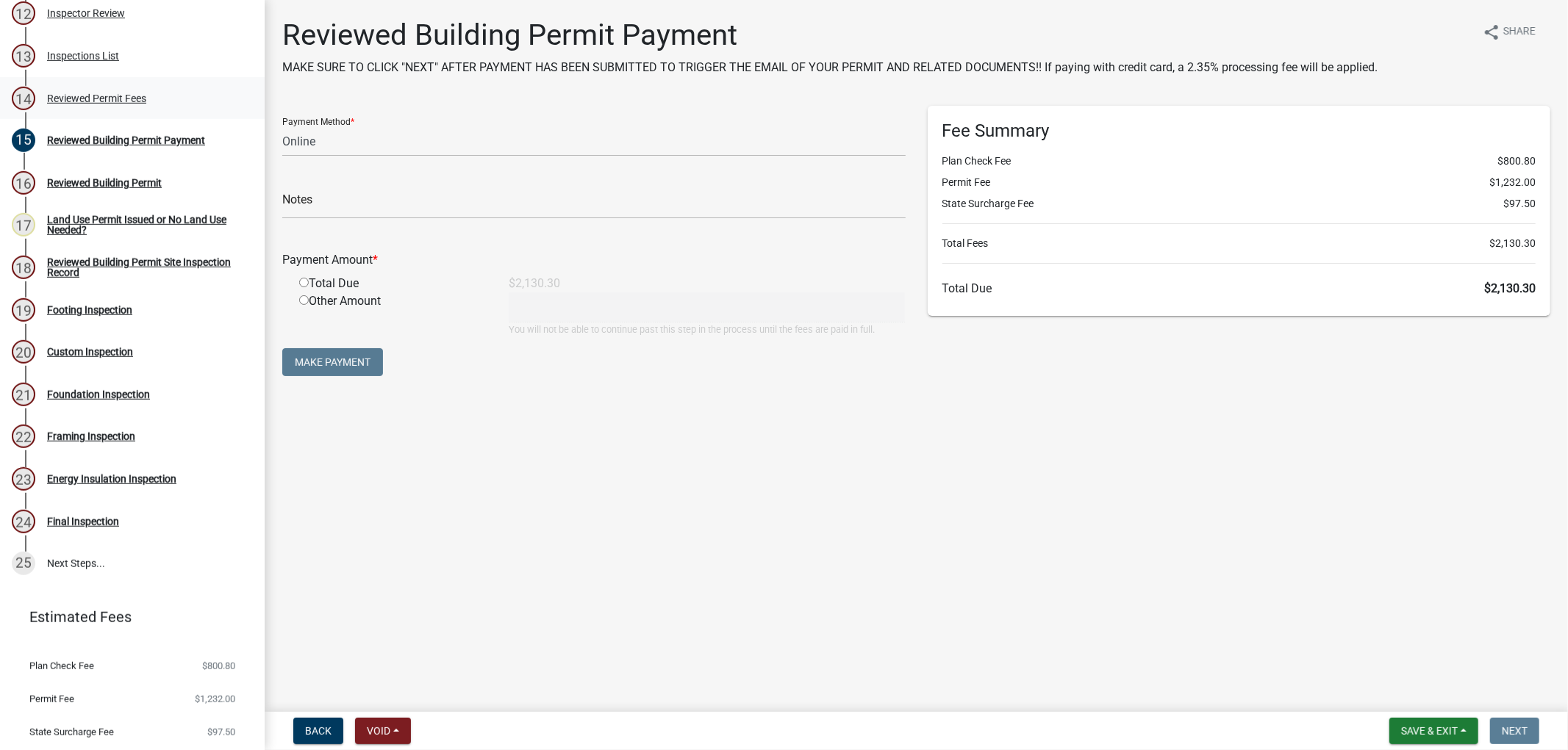
click at [85, 103] on div "Reviewed Permit Fees" at bounding box center [96, 98] width 99 height 11
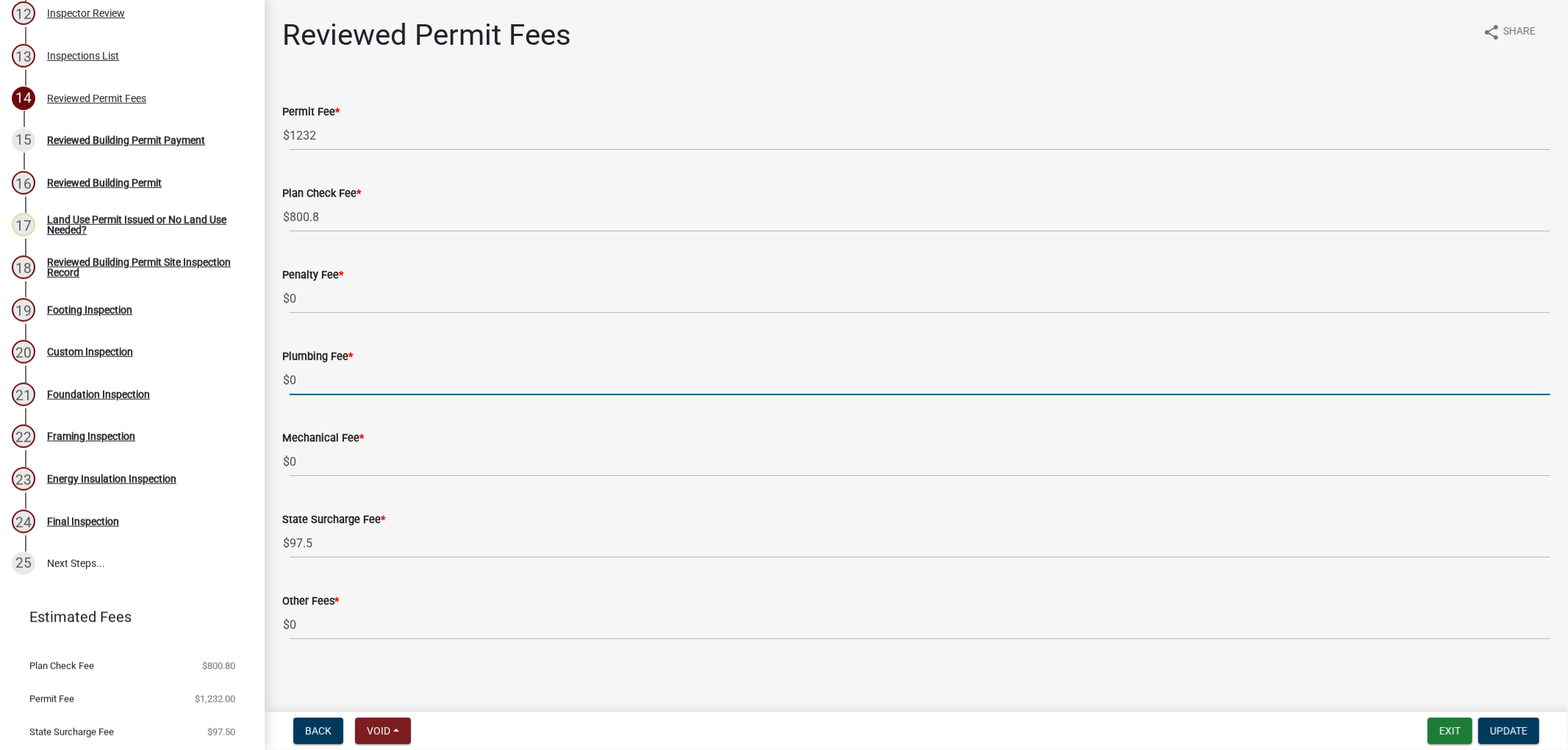
drag, startPoint x: 321, startPoint y: 379, endPoint x: 268, endPoint y: 366, distance: 54.6
click at [268, 364] on div "Reviewed Permit Fees share Share Permit Fee * $ 1232 Plan Check Fee * $ 800.8 P…" at bounding box center [915, 342] width 1303 height 648
type input "99.00"
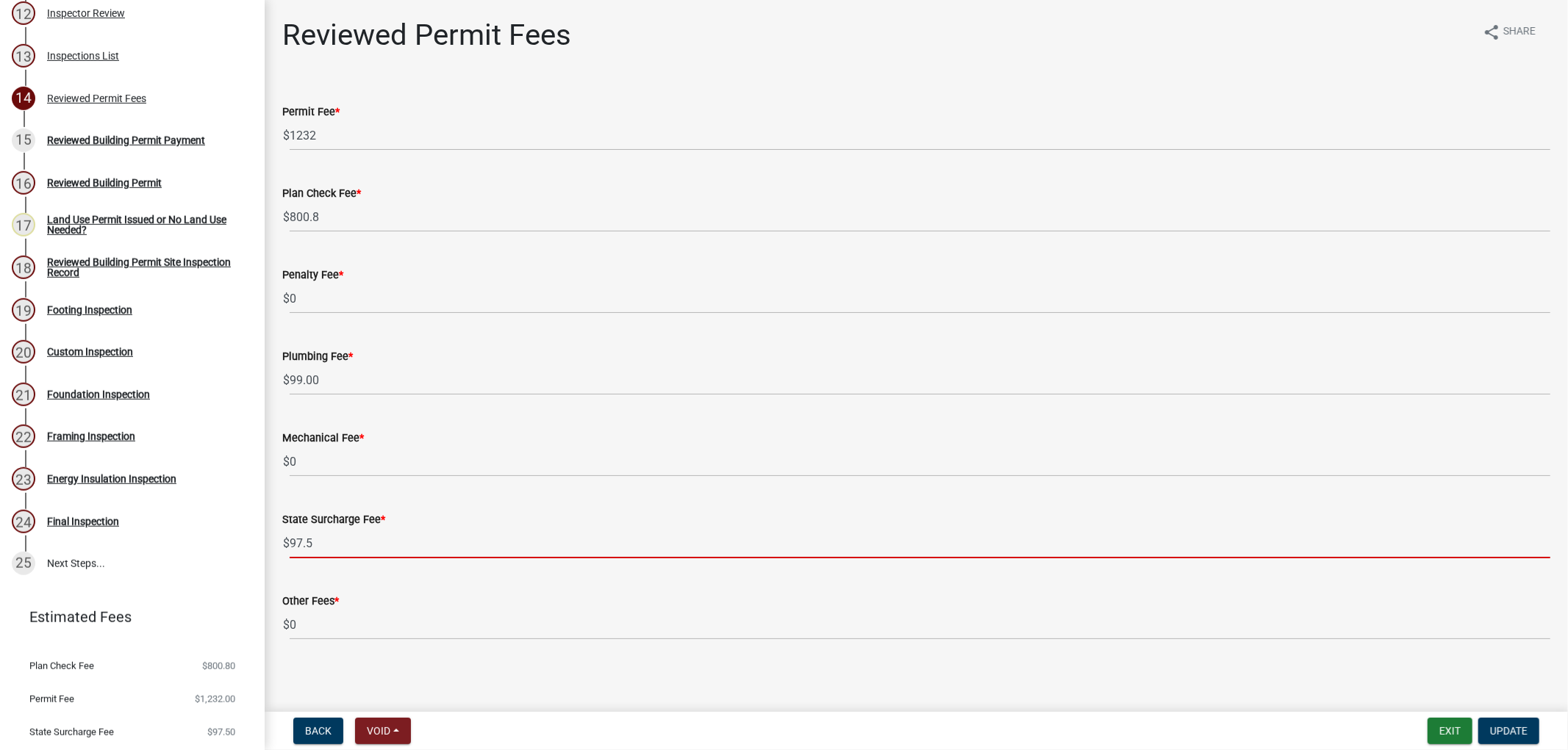
click at [302, 544] on input "97.5" at bounding box center [919, 542] width 1261 height 30
type input "98.5"
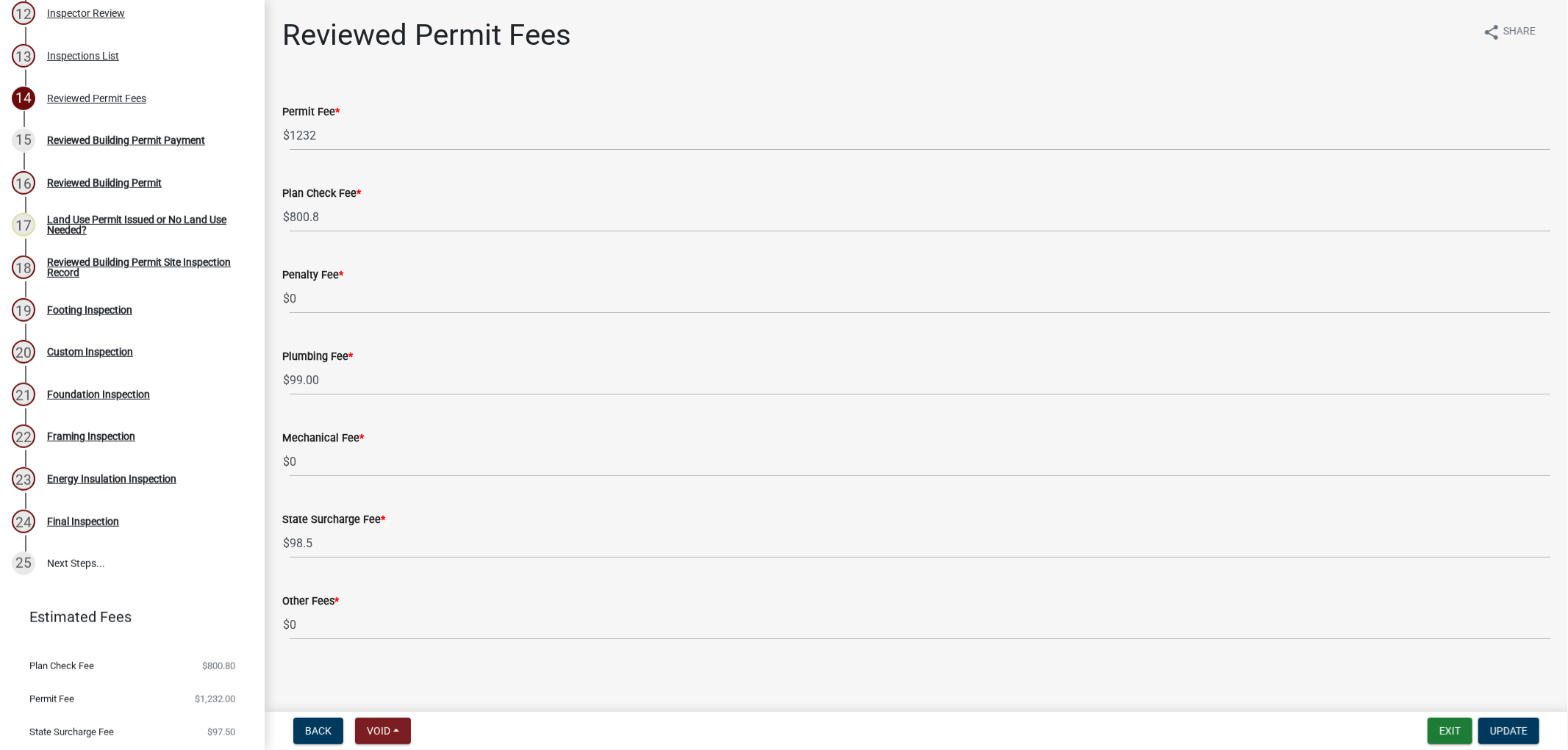
click at [794, 515] on div "State Surcharge Fee *" at bounding box center [916, 520] width 1268 height 18
click at [1508, 725] on span "Update" at bounding box center [1508, 731] width 37 height 12
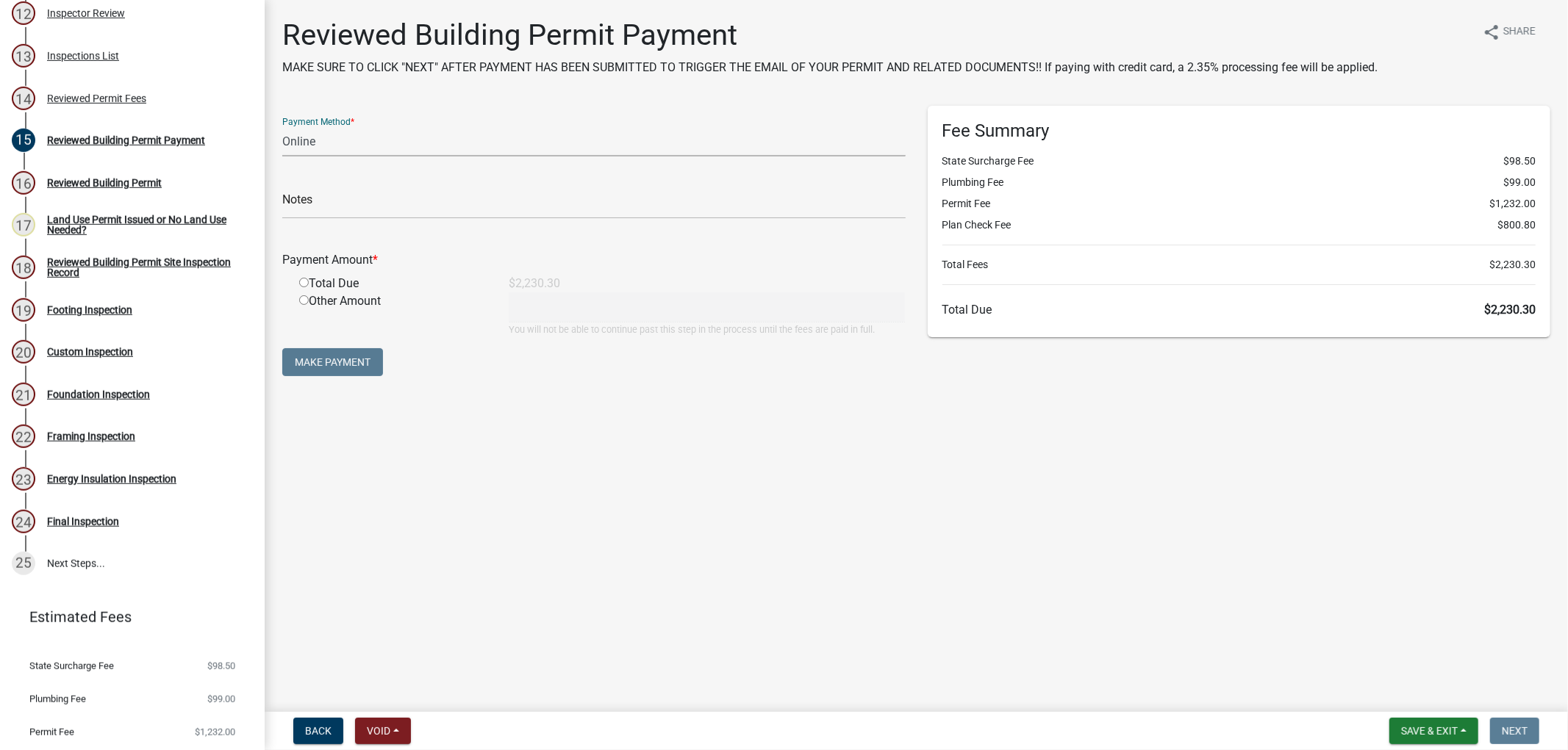
click at [342, 153] on select "Credit Card POS Check Cash Online" at bounding box center [594, 141] width 623 height 30
select select "1: 0"
click at [282, 126] on select "Credit Card POS Check Cash Online" at bounding box center [594, 141] width 623 height 30
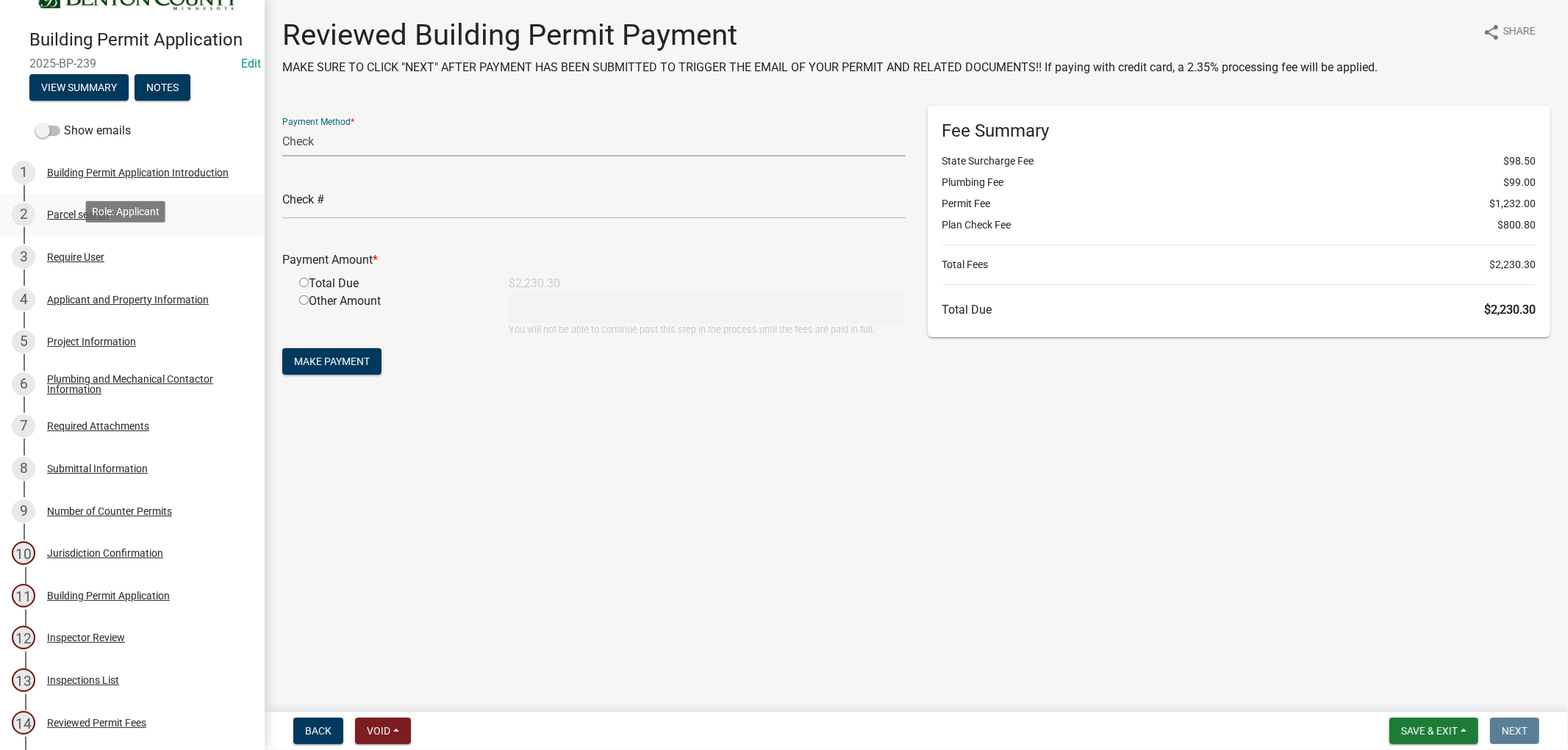
scroll to position [0, 0]
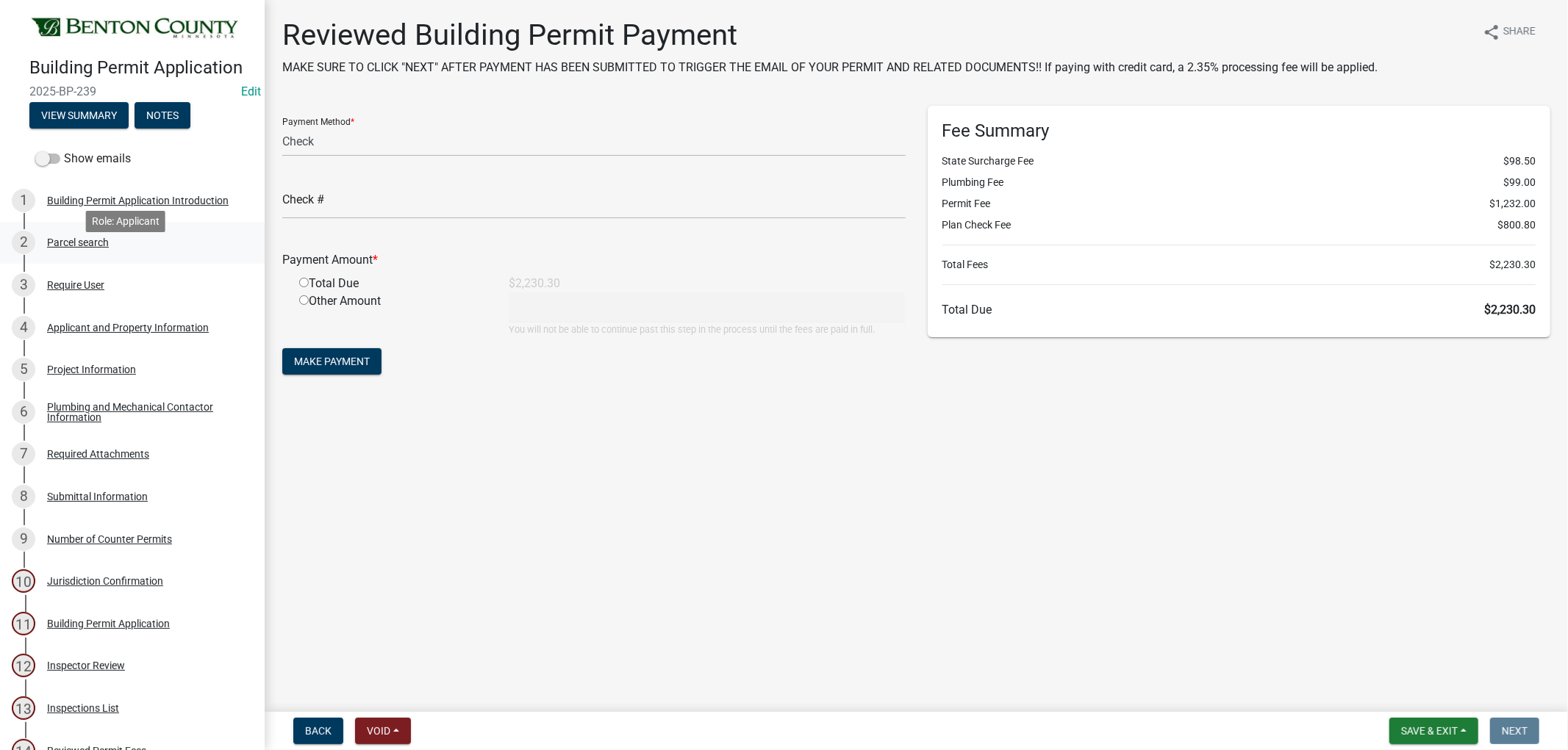
click at [91, 247] on div "Parcel search" at bounding box center [78, 242] width 61 height 11
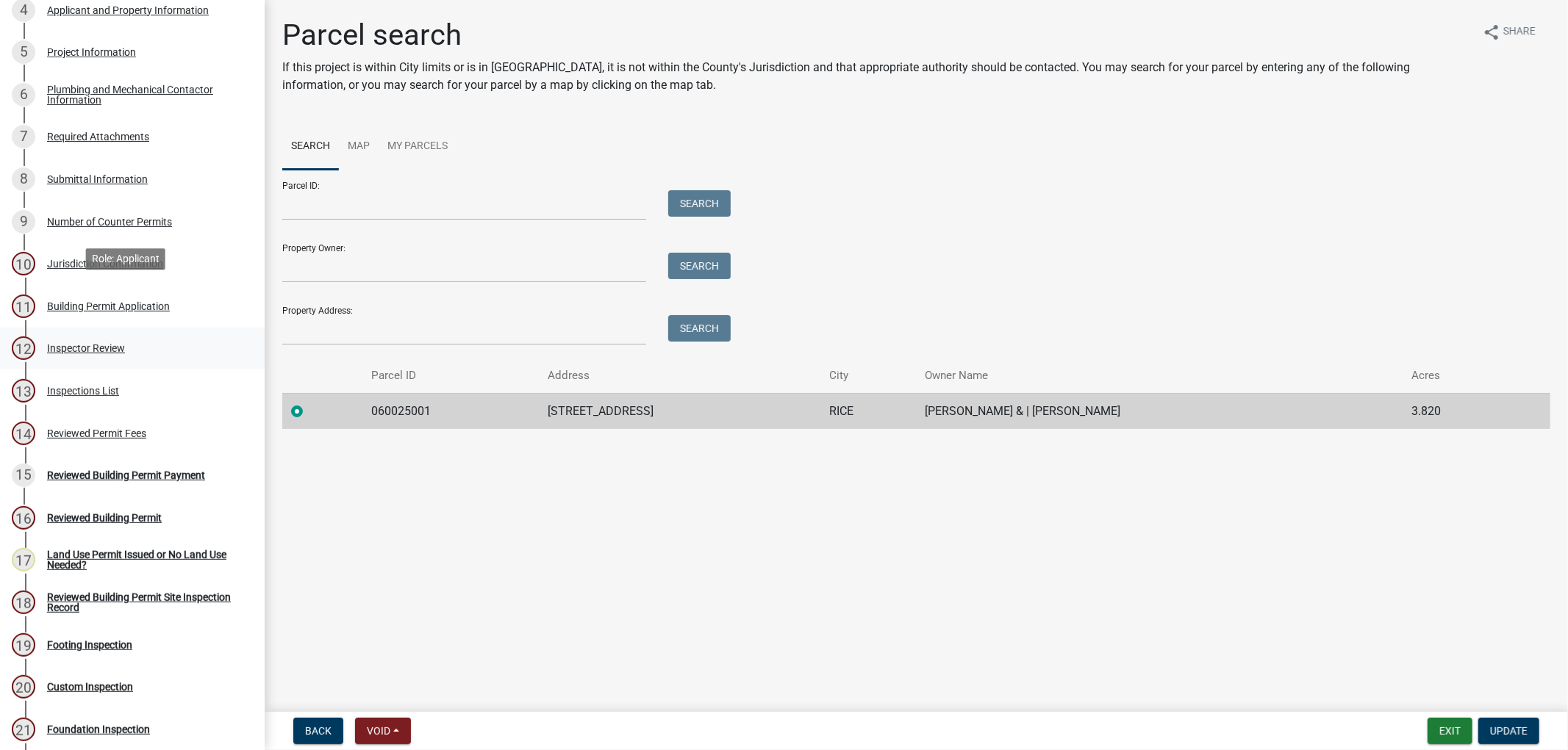
scroll to position [327, 0]
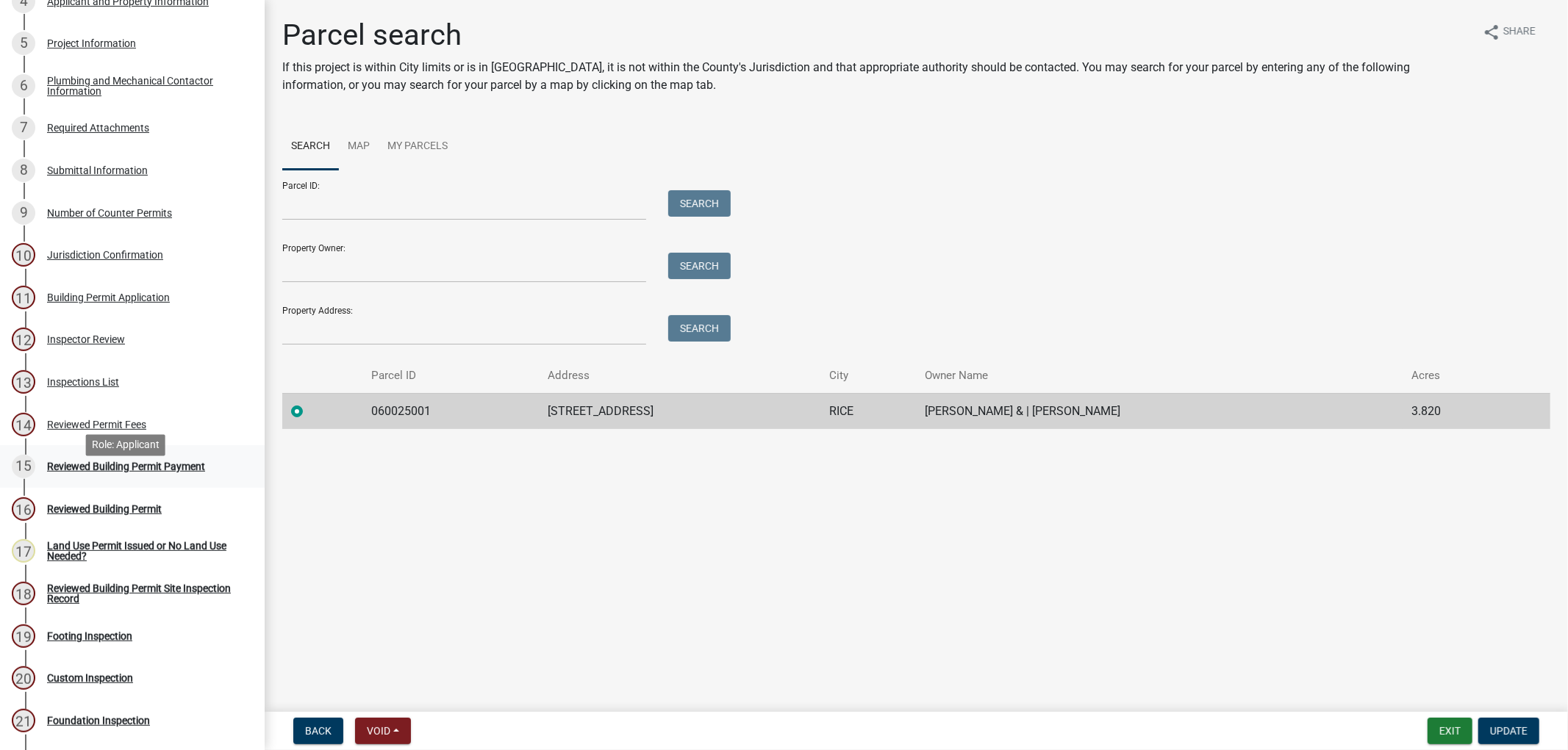
click at [90, 471] on div "Reviewed Building Permit Payment" at bounding box center [125, 466] width 158 height 11
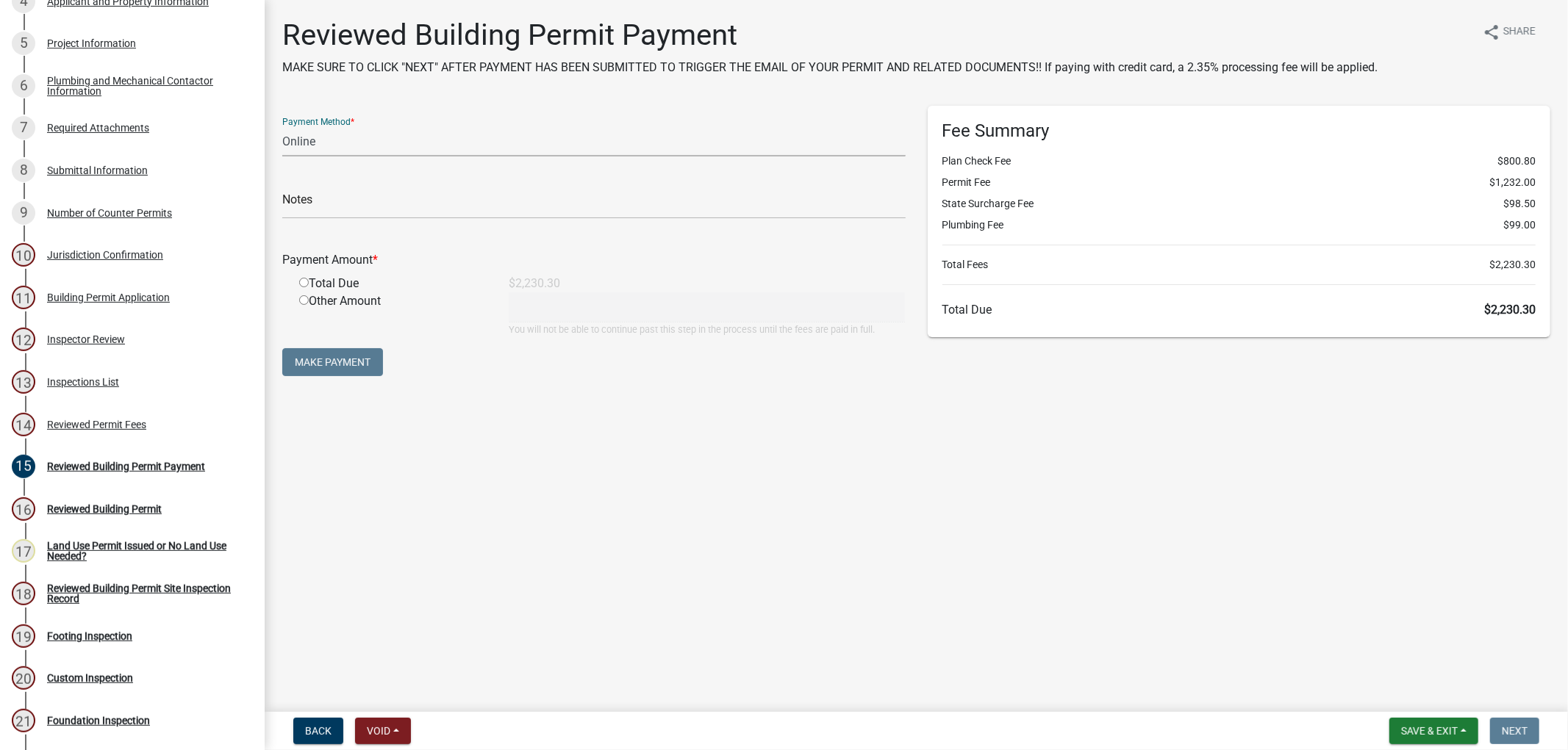
click at [343, 150] on select "Credit Card POS Check Cash Online" at bounding box center [594, 141] width 623 height 30
select select "1: 0"
click at [282, 126] on select "Credit Card POS Check Cash Online" at bounding box center [594, 141] width 623 height 30
click at [328, 201] on input "text" at bounding box center [594, 204] width 623 height 30
type input "3376"
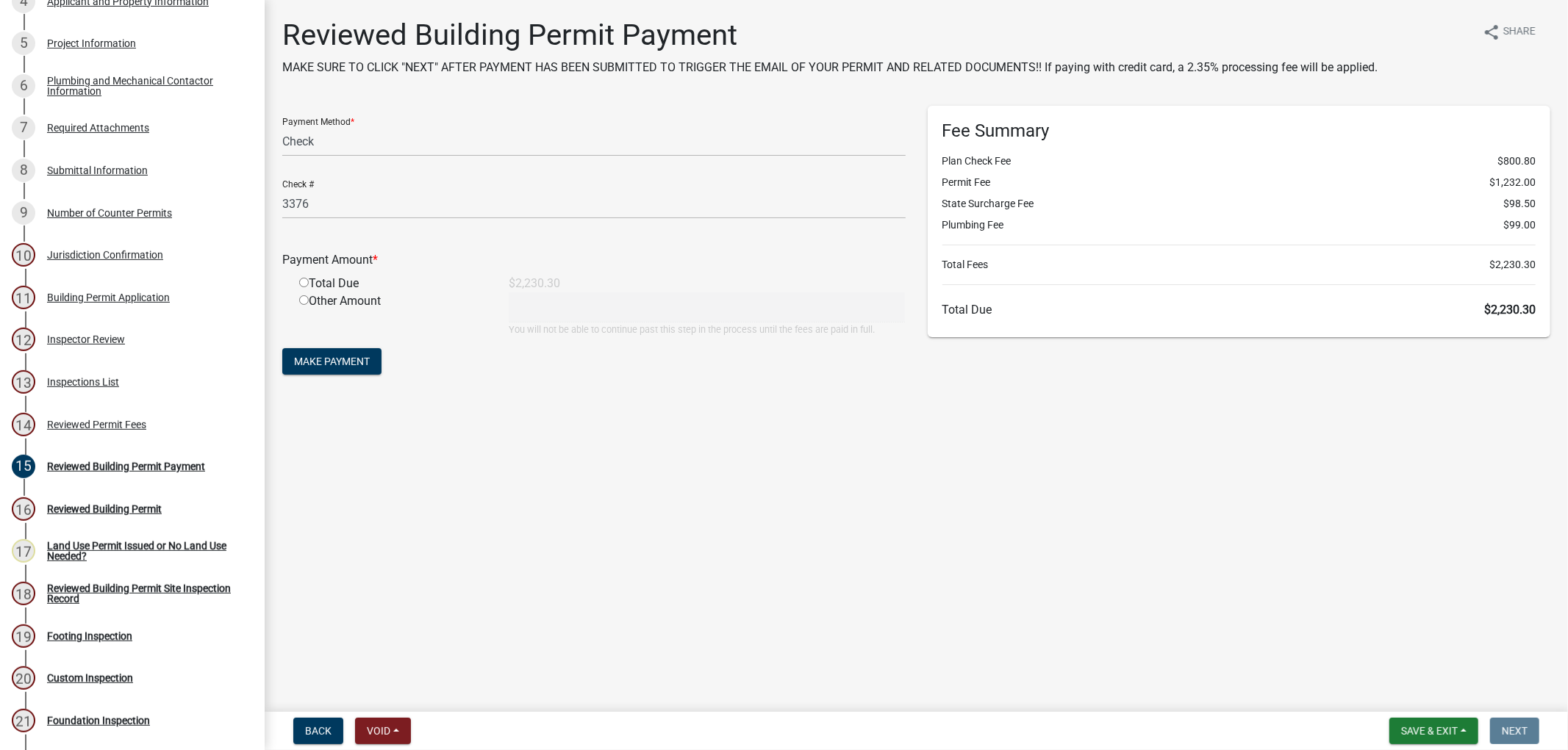
click at [305, 281] on input "radio" at bounding box center [304, 283] width 10 height 10
radio input "true"
type input "2230.3"
click at [323, 352] on button "Make Payment" at bounding box center [332, 361] width 99 height 27
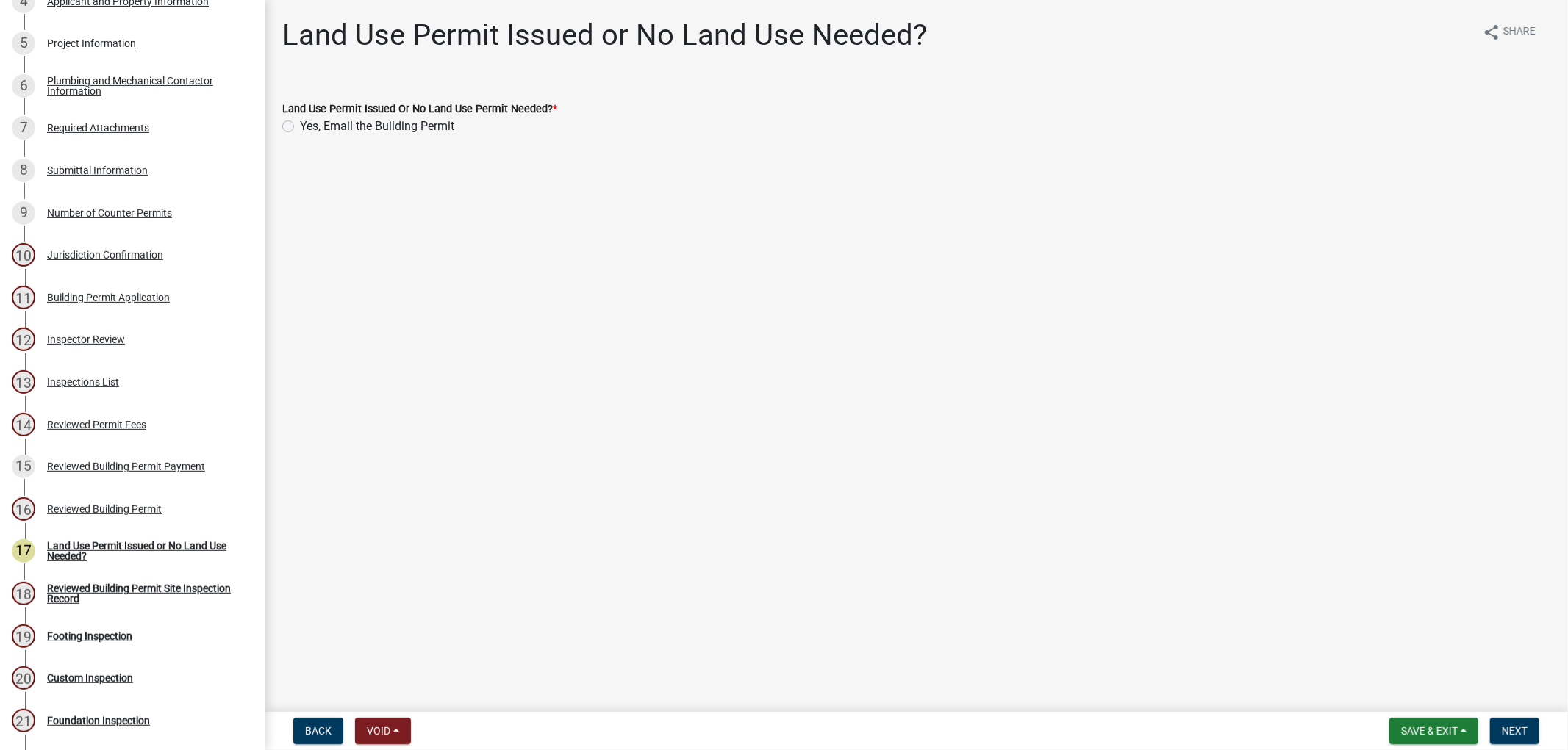
click at [300, 125] on label "Yes, Email the Building Permit" at bounding box center [377, 126] width 154 height 18
click at [300, 125] on input "Yes, Email the Building Permit" at bounding box center [305, 122] width 10 height 10
radio input "true"
click at [1528, 723] on button "Next" at bounding box center [1514, 731] width 49 height 27
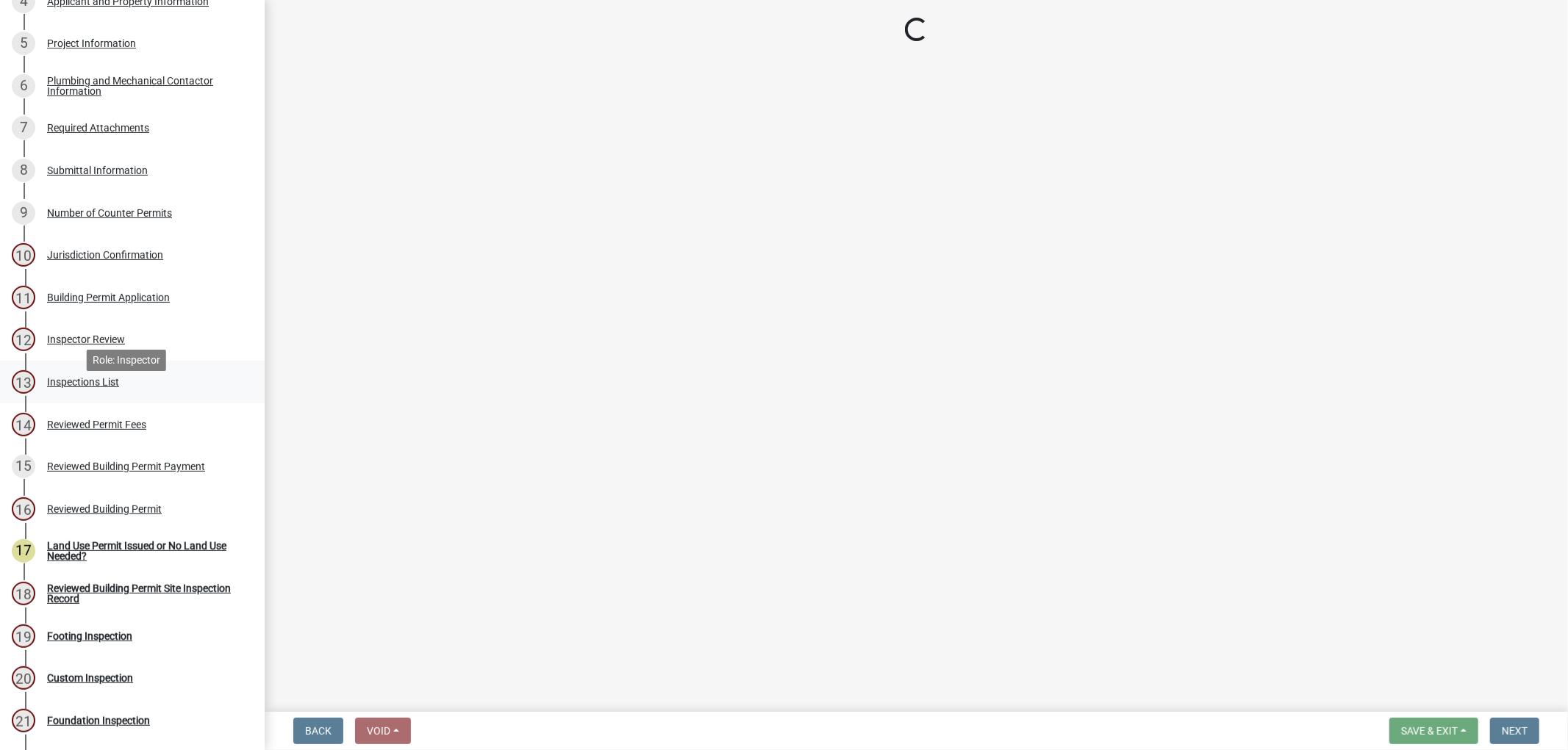
click at [86, 387] on div "Inspections List" at bounding box center [82, 381] width 72 height 11
select select "17bfa135-5610-45df-8ce7-87530b7d86d4"
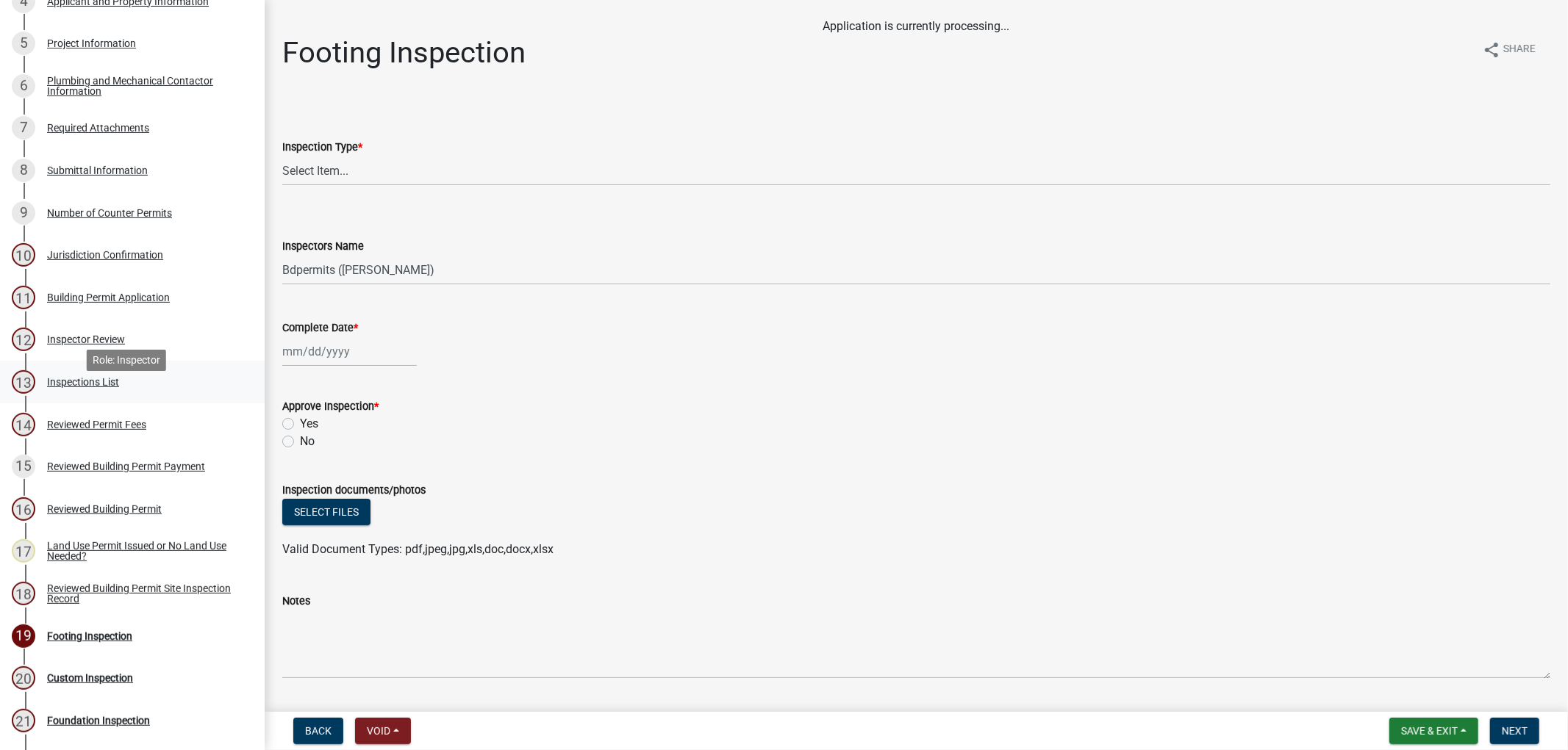
click at [74, 387] on div "Inspections List" at bounding box center [82, 381] width 72 height 11
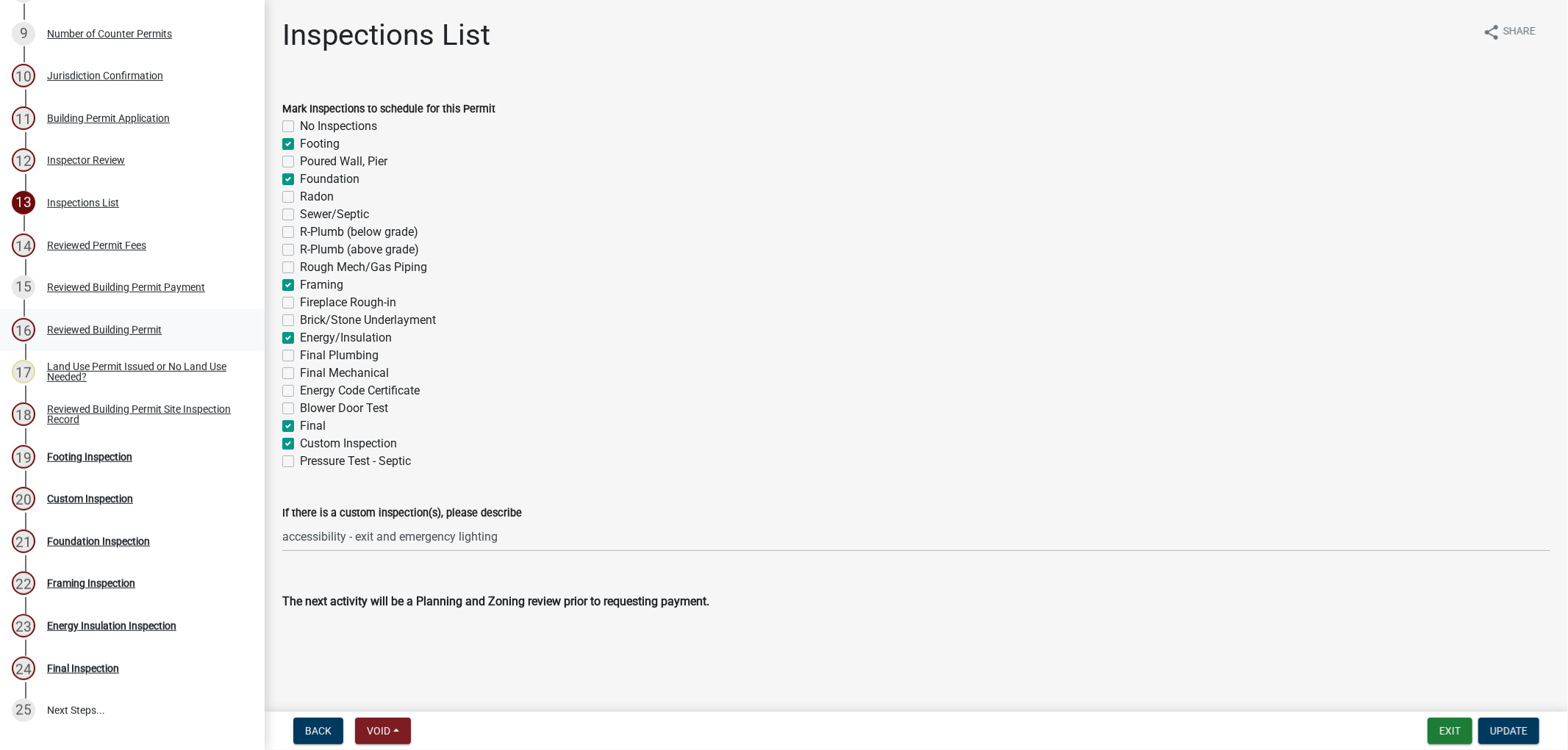
scroll to position [496, 0]
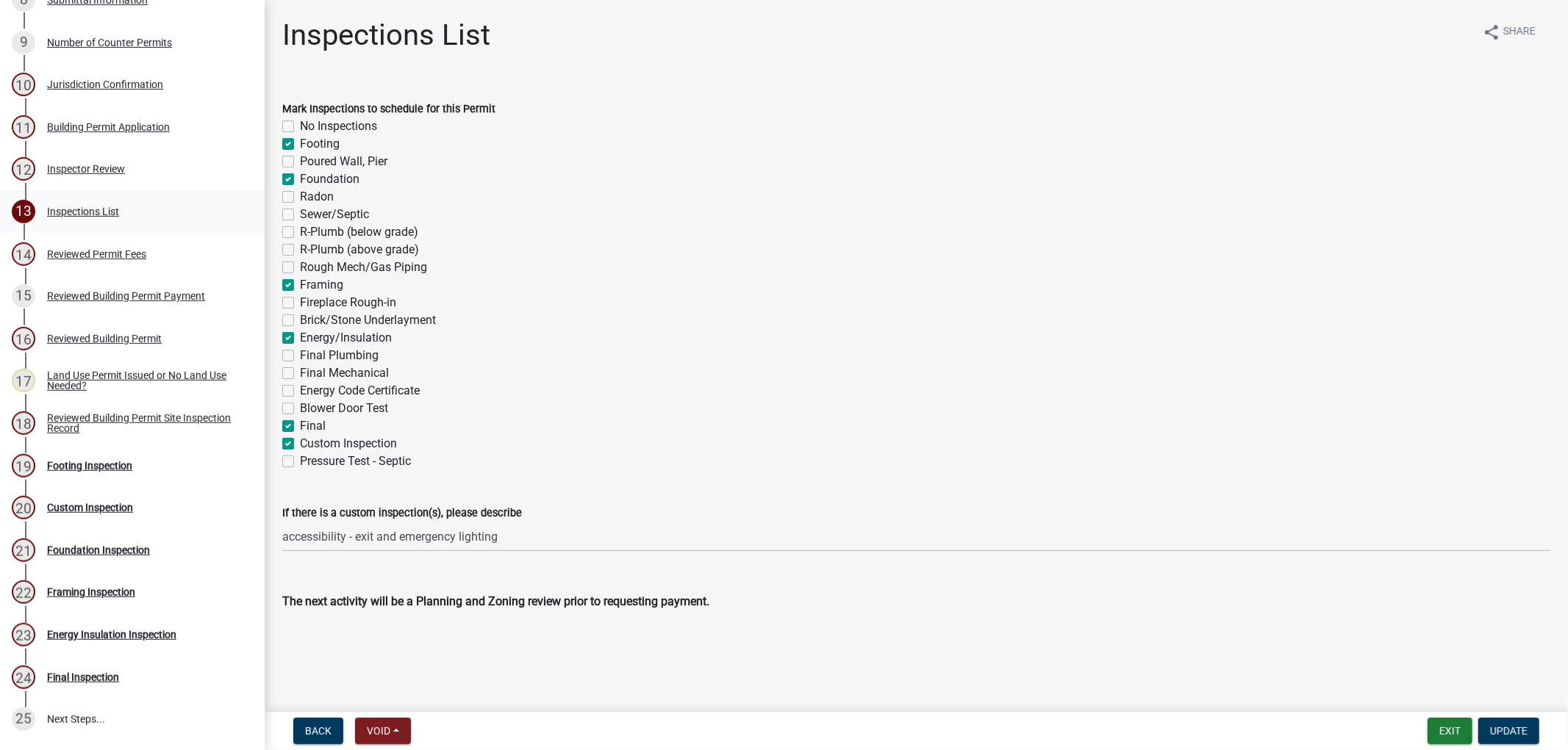
click at [79, 217] on div "Inspections List" at bounding box center [82, 211] width 72 height 11
click at [74, 433] on div "Reviewed Building Permit Site Inspection Record" at bounding box center [144, 423] width 194 height 20
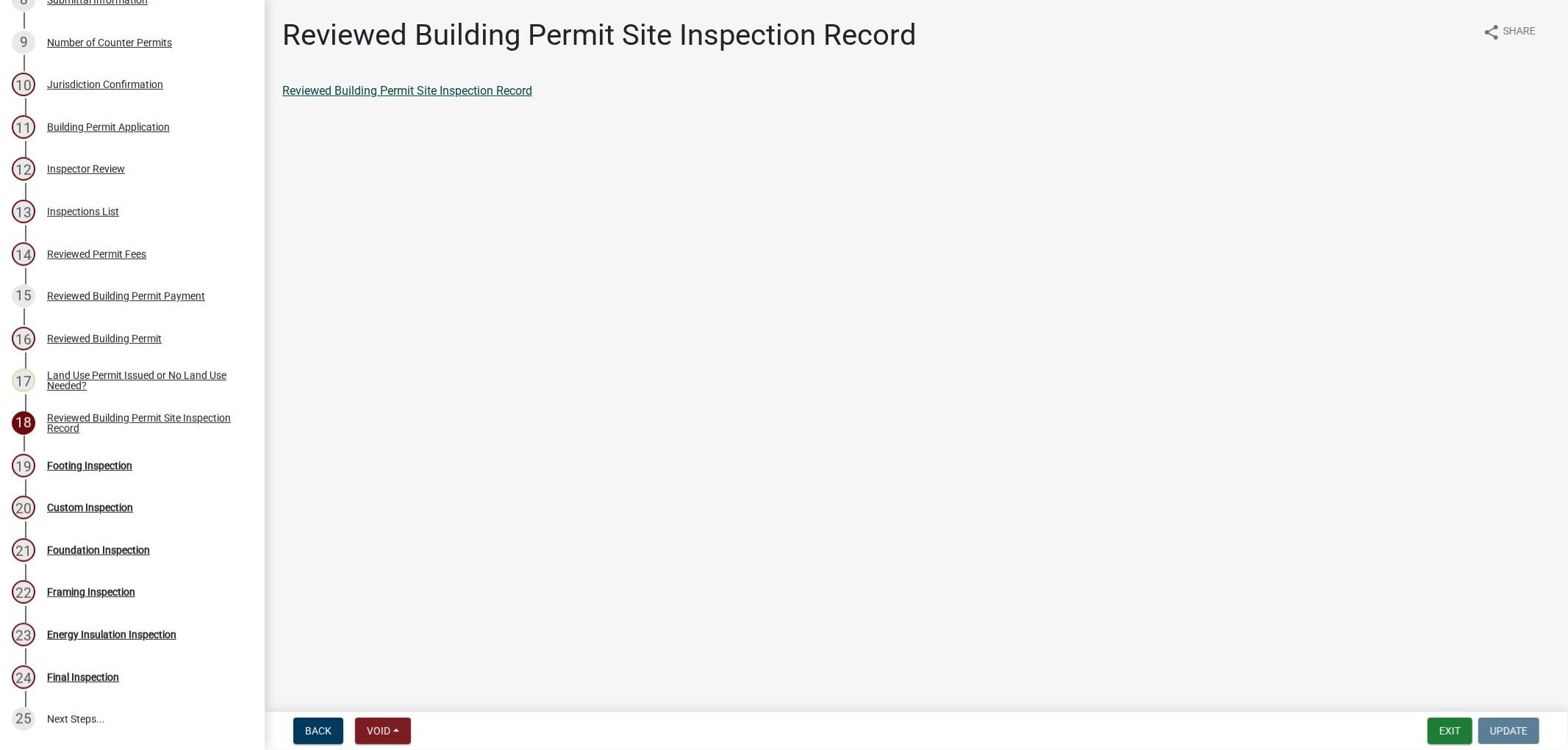
click at [353, 95] on link "Reviewed Building Permit Site Inspection Record" at bounding box center [407, 91] width 250 height 14
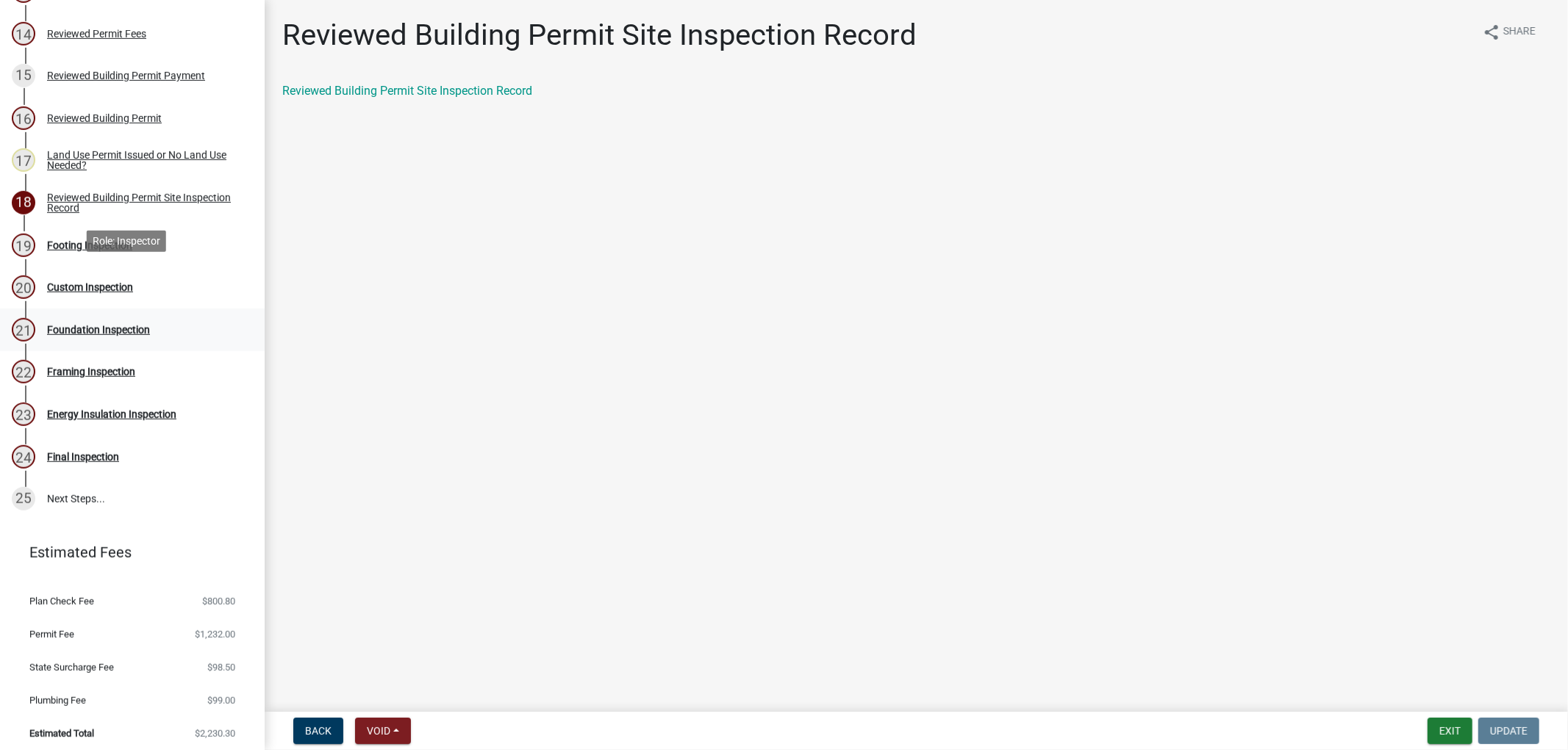
scroll to position [742, 0]
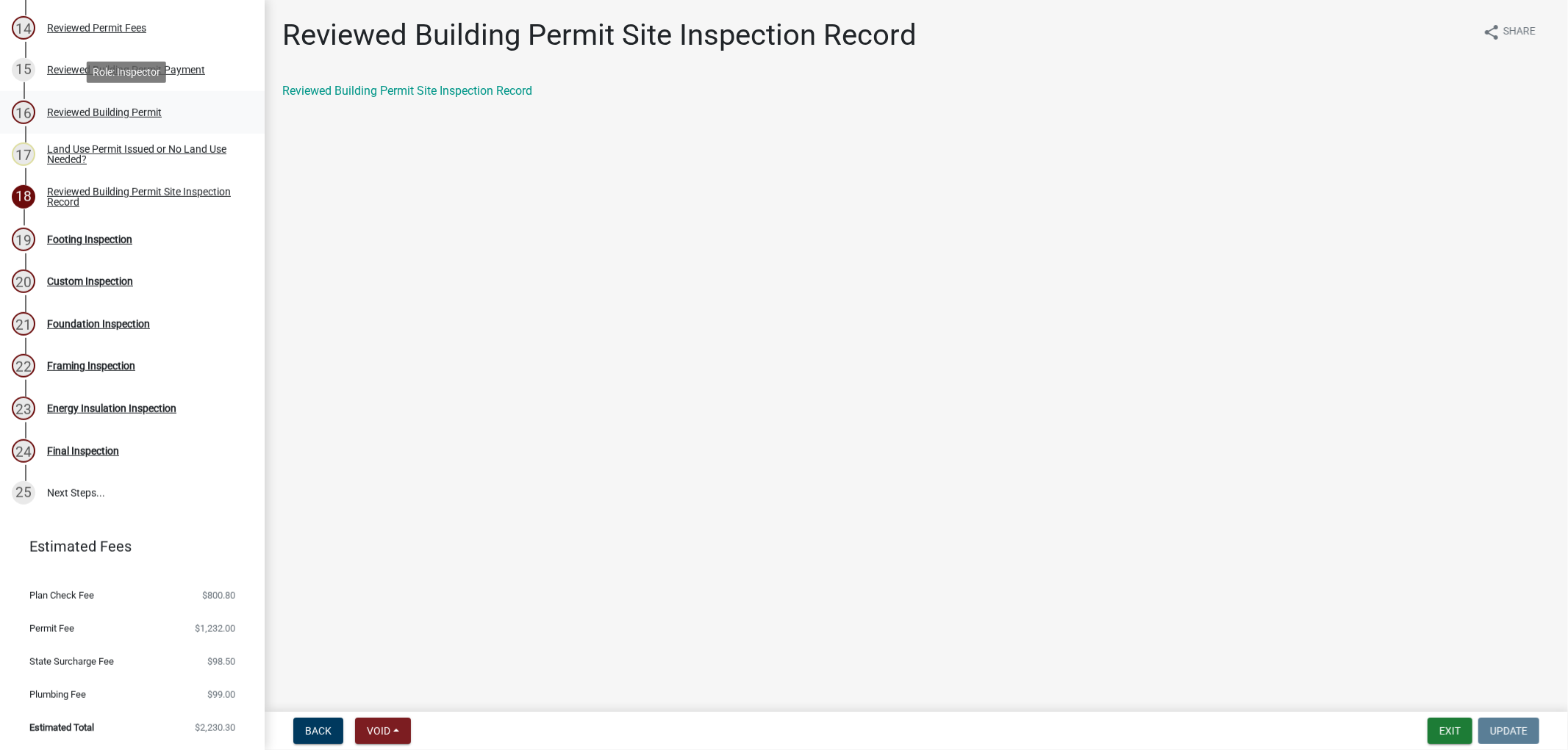
click at [121, 112] on div "Reviewed Building Permit" at bounding box center [104, 112] width 115 height 11
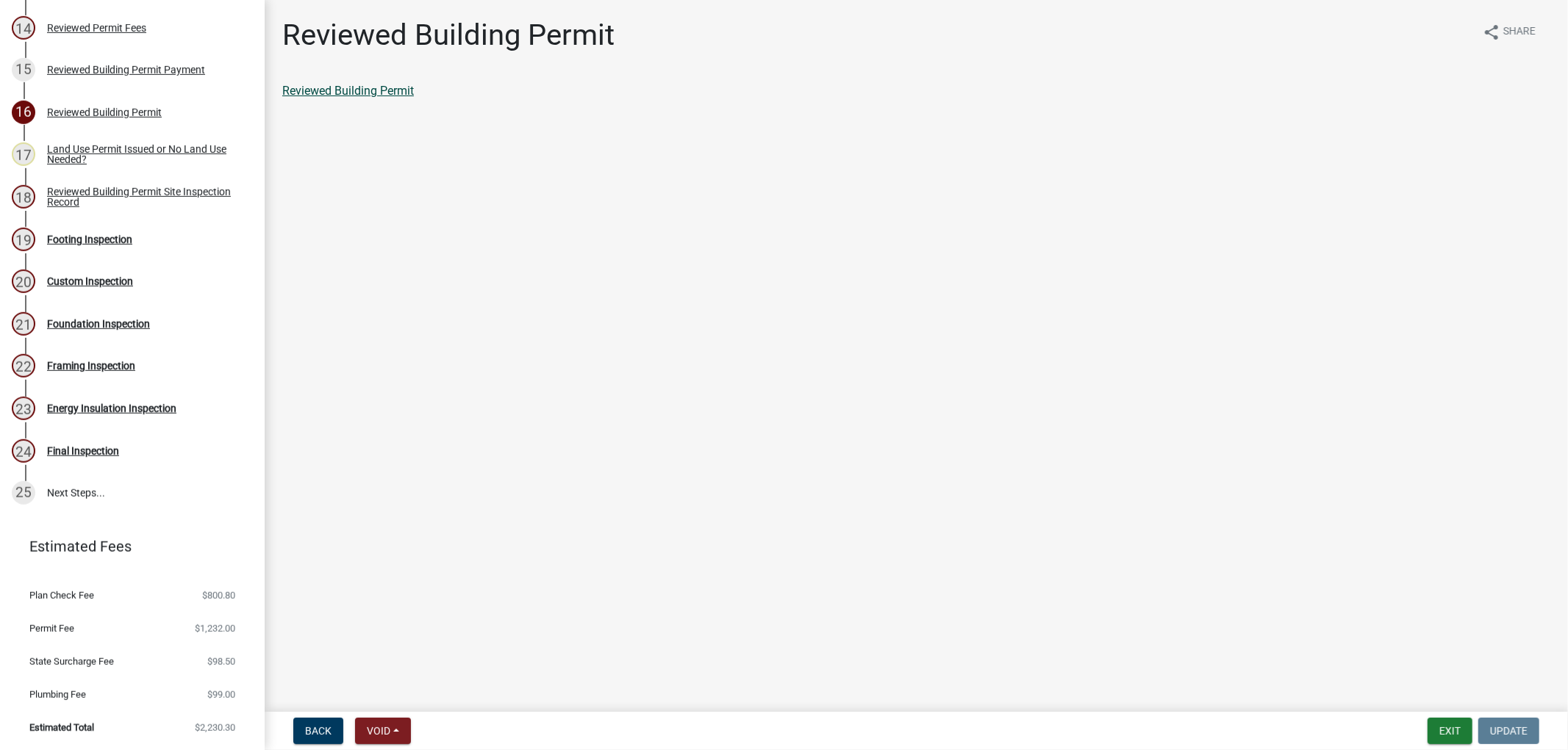
click at [378, 95] on link "Reviewed Building Permit" at bounding box center [348, 91] width 132 height 14
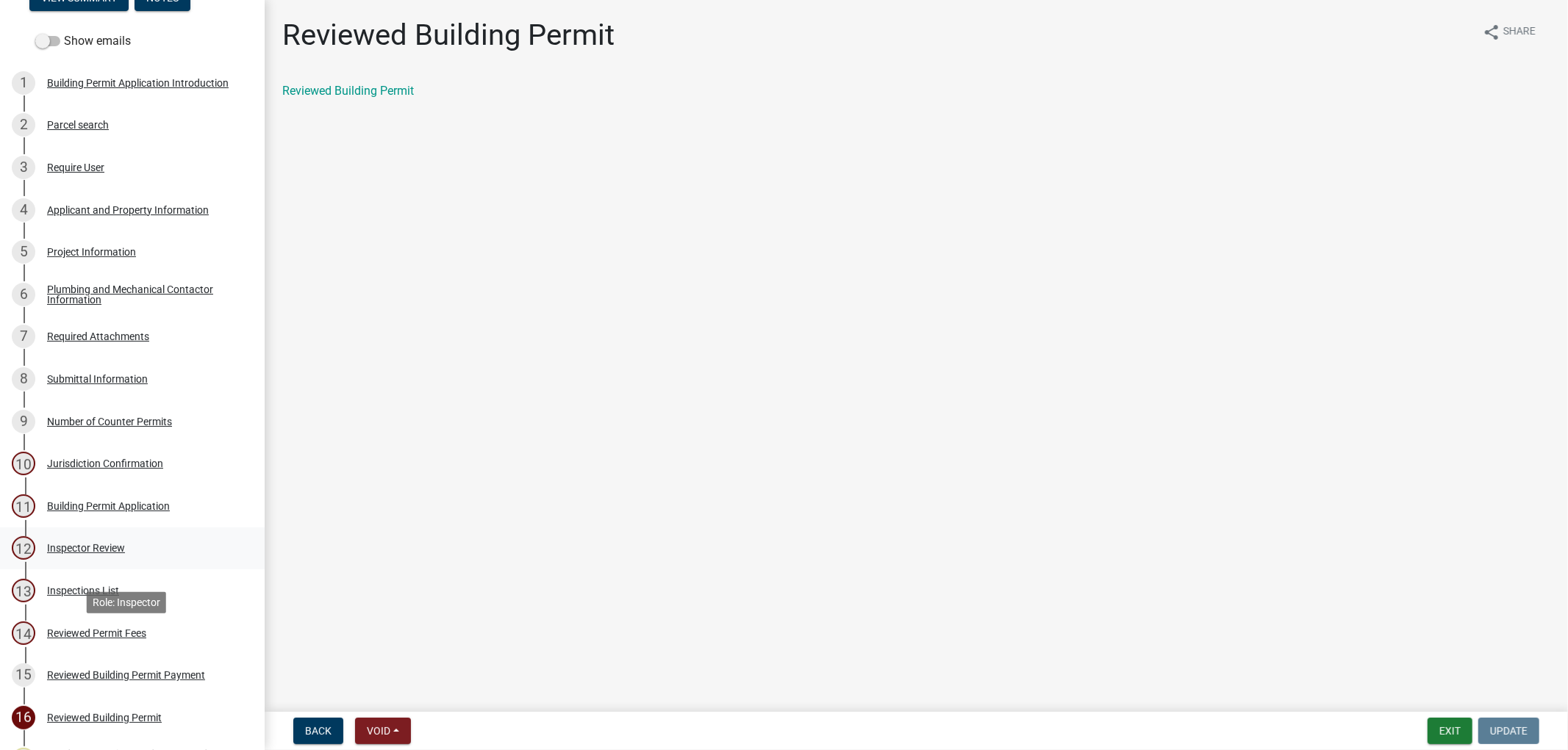
scroll to position [0, 0]
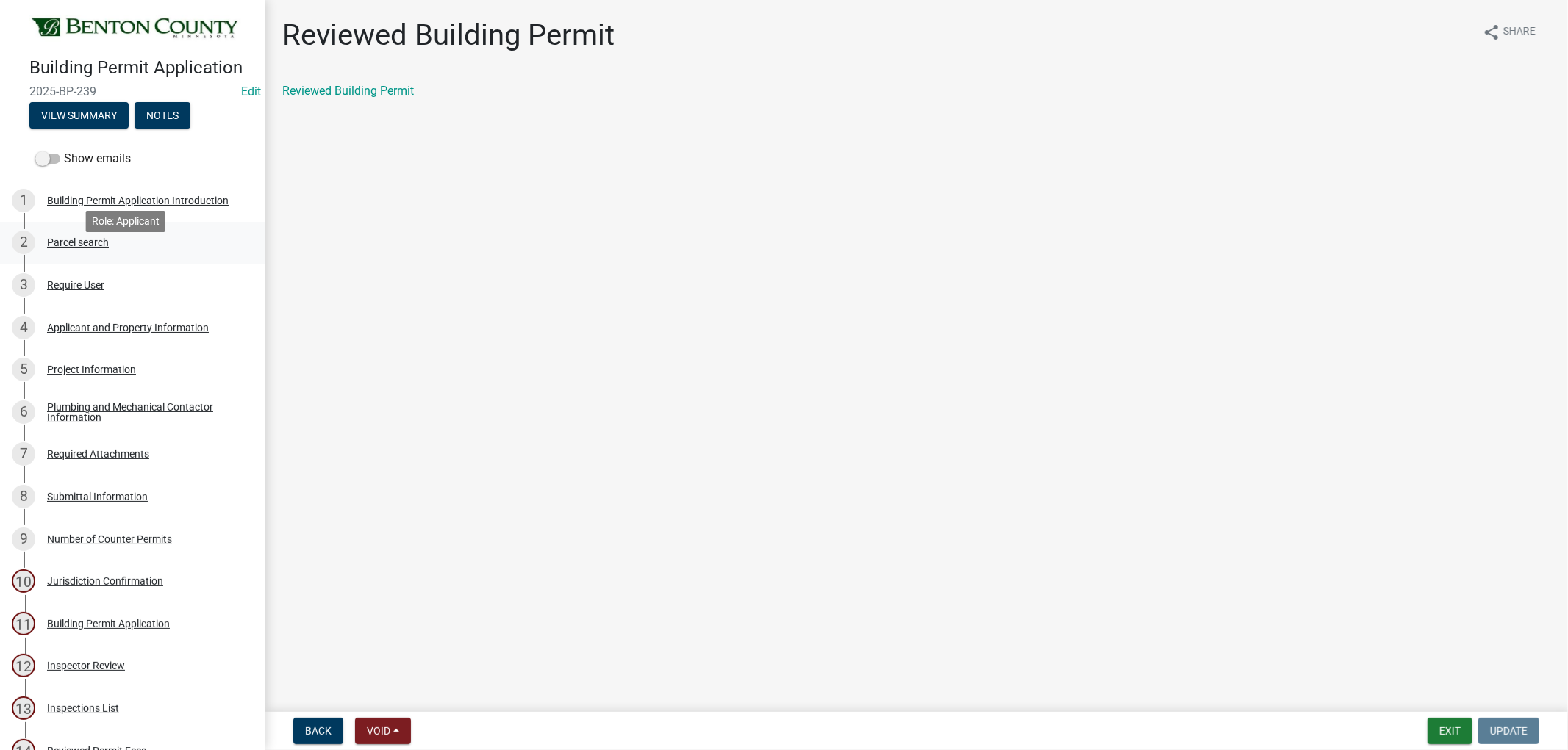
click at [85, 247] on div "Parcel search" at bounding box center [78, 242] width 61 height 11
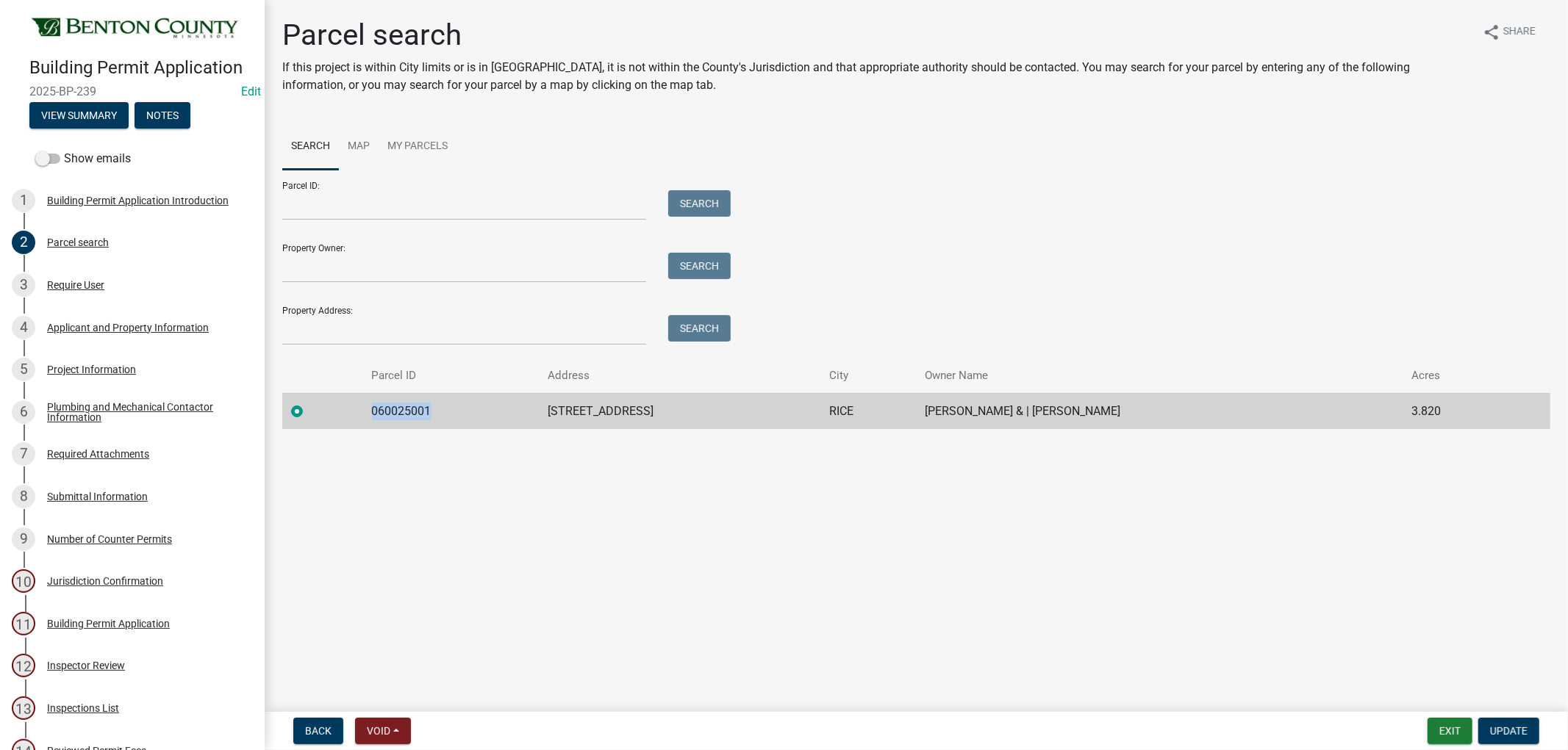
drag, startPoint x: 427, startPoint y: 407, endPoint x: 339, endPoint y: 402, distance: 88.1
click at [339, 402] on tr "060025001 13442 5TH AVE NE RICE KATLYN M GRITTNER & | BRANDON L GRITTNER 3.820" at bounding box center [916, 411] width 1268 height 36
copy td "060025001"
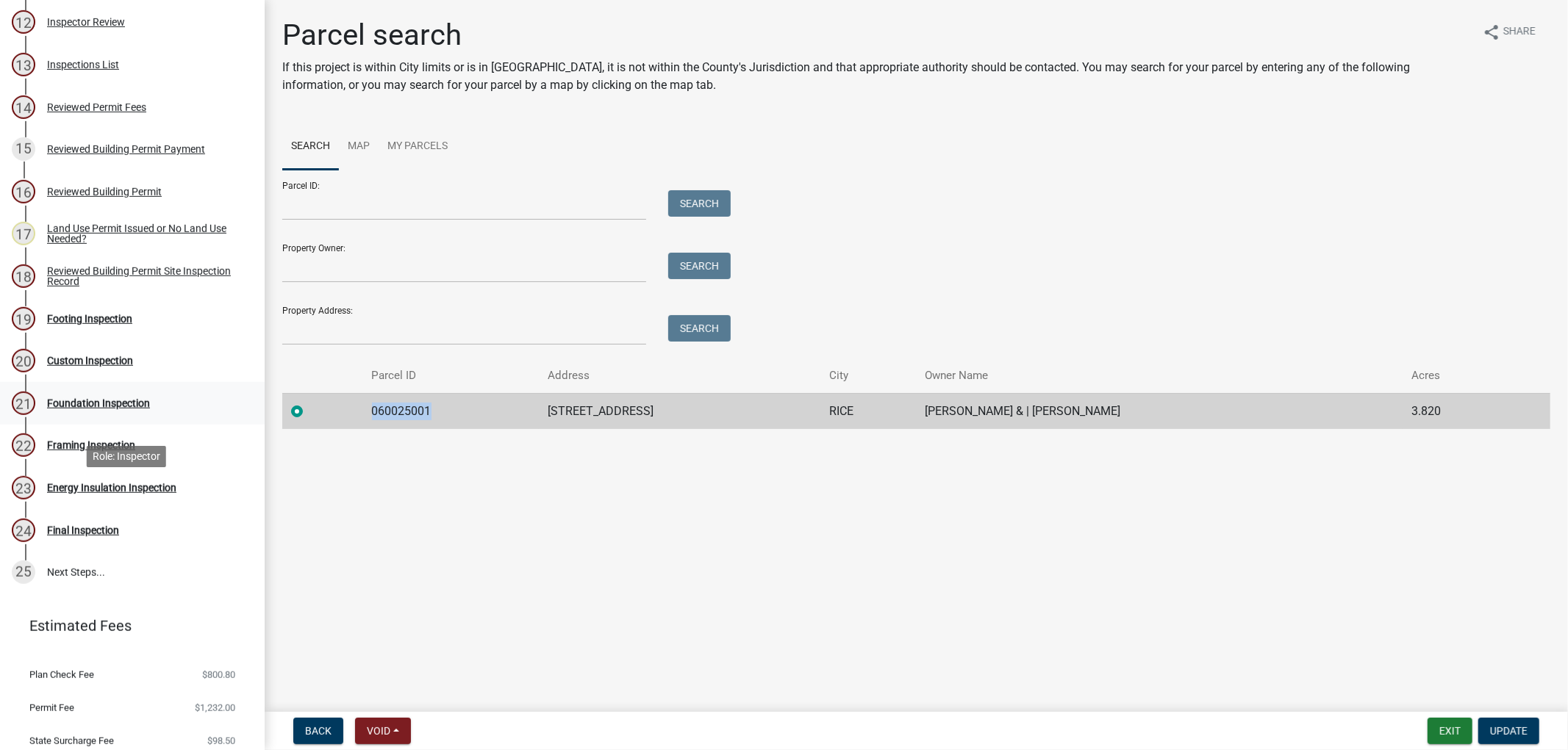
scroll to position [652, 0]
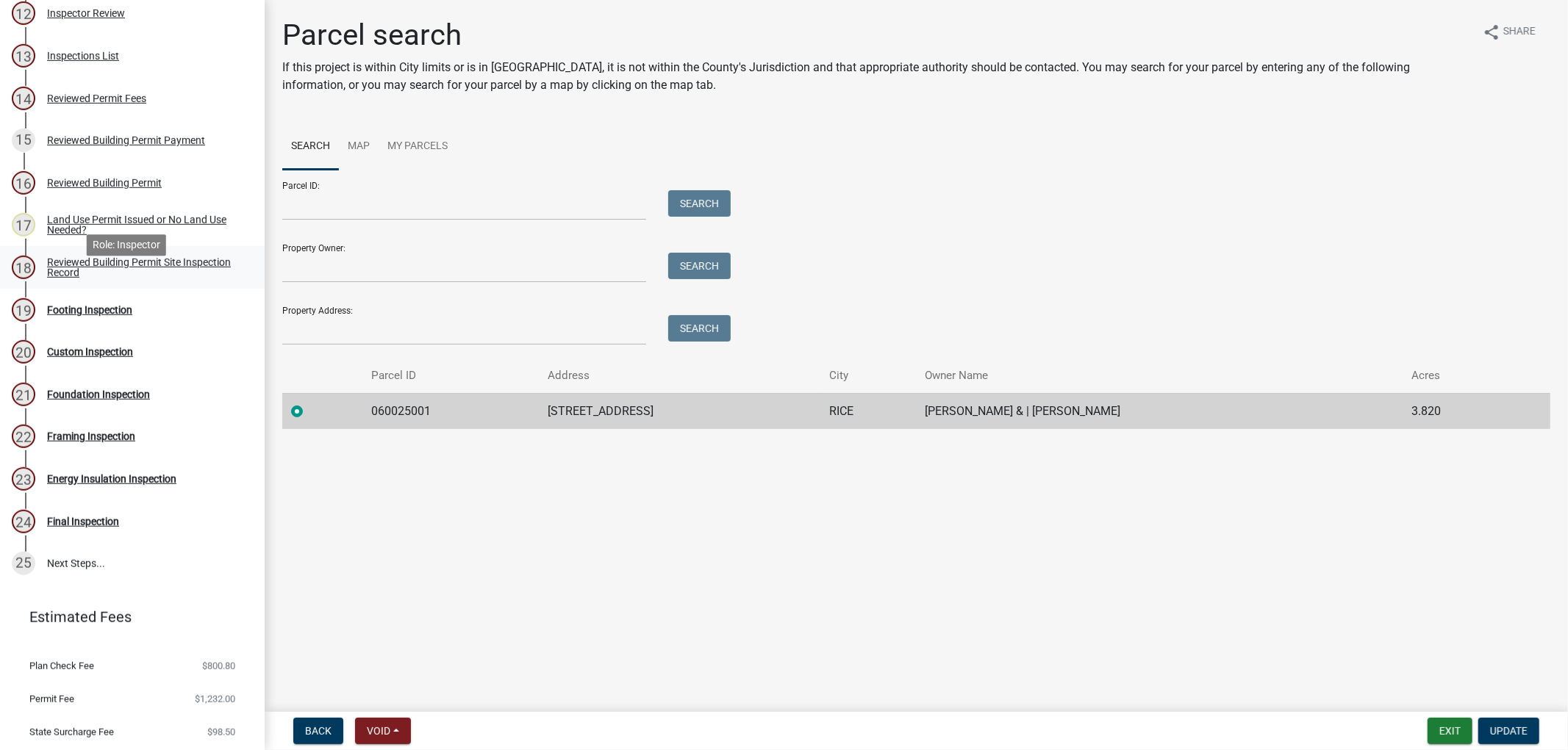
click at [74, 278] on div "Reviewed Building Permit Site Inspection Record" at bounding box center [144, 267] width 194 height 20
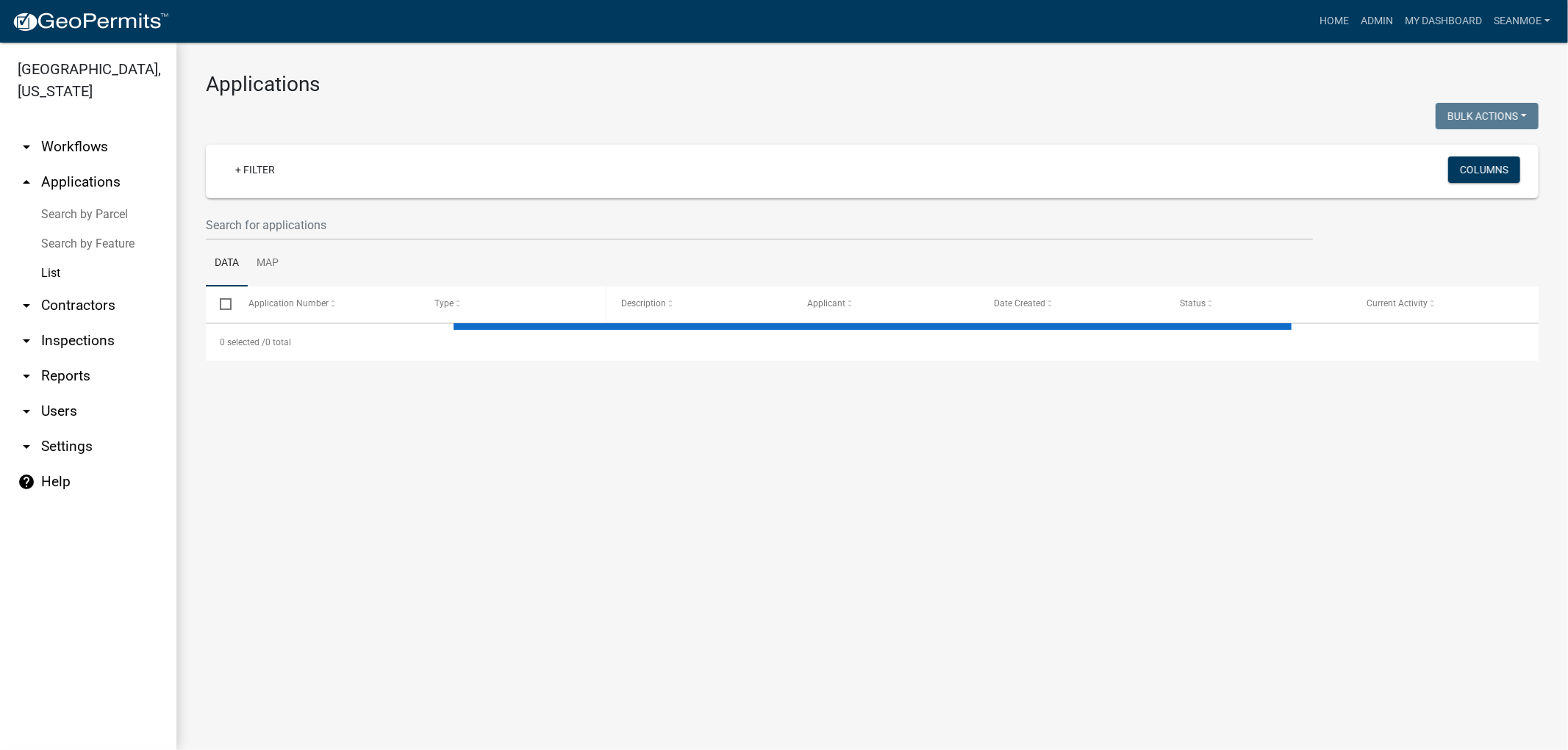
select select "1: 25"
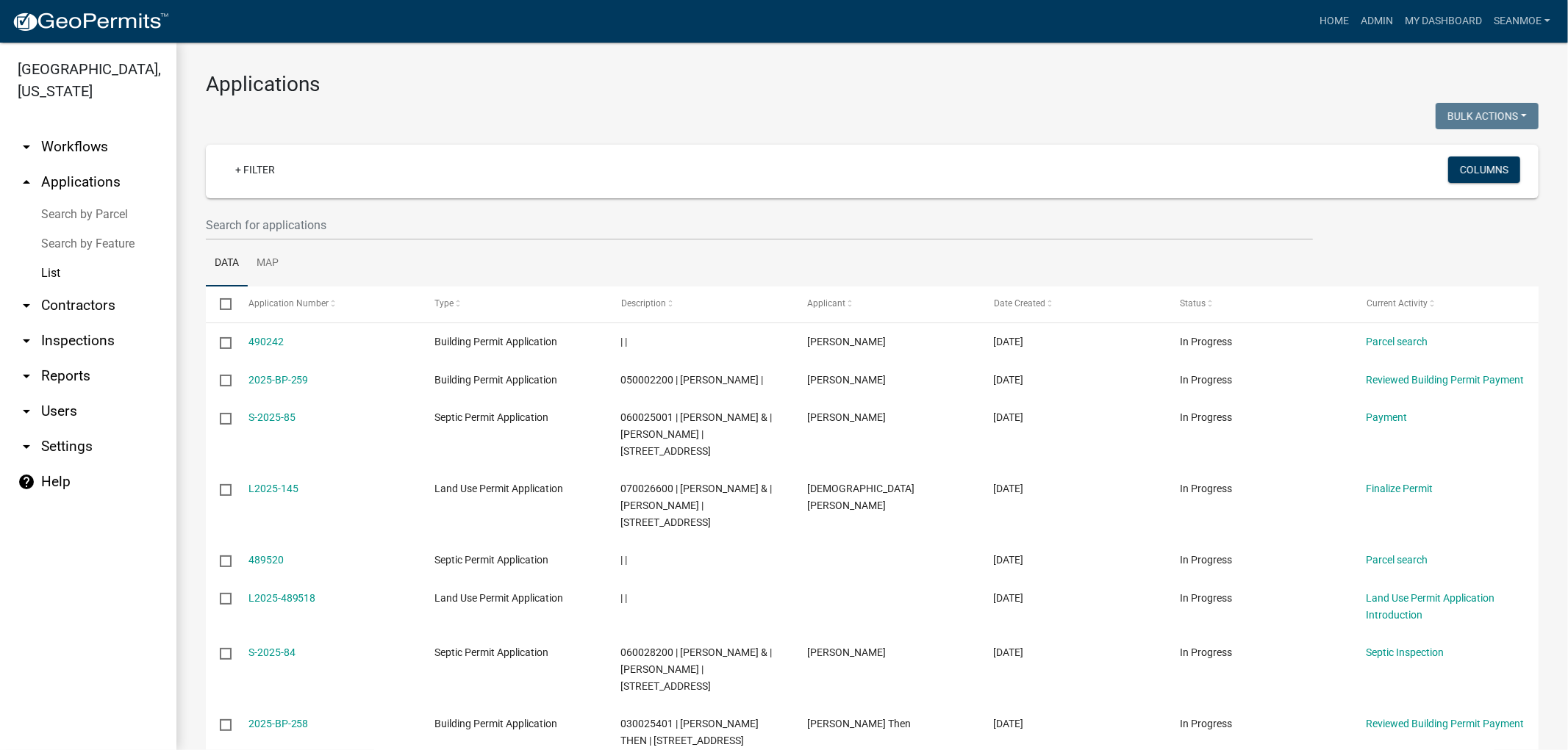
click at [112, 184] on link "arrow_drop_up Applications" at bounding box center [88, 183] width 176 height 36
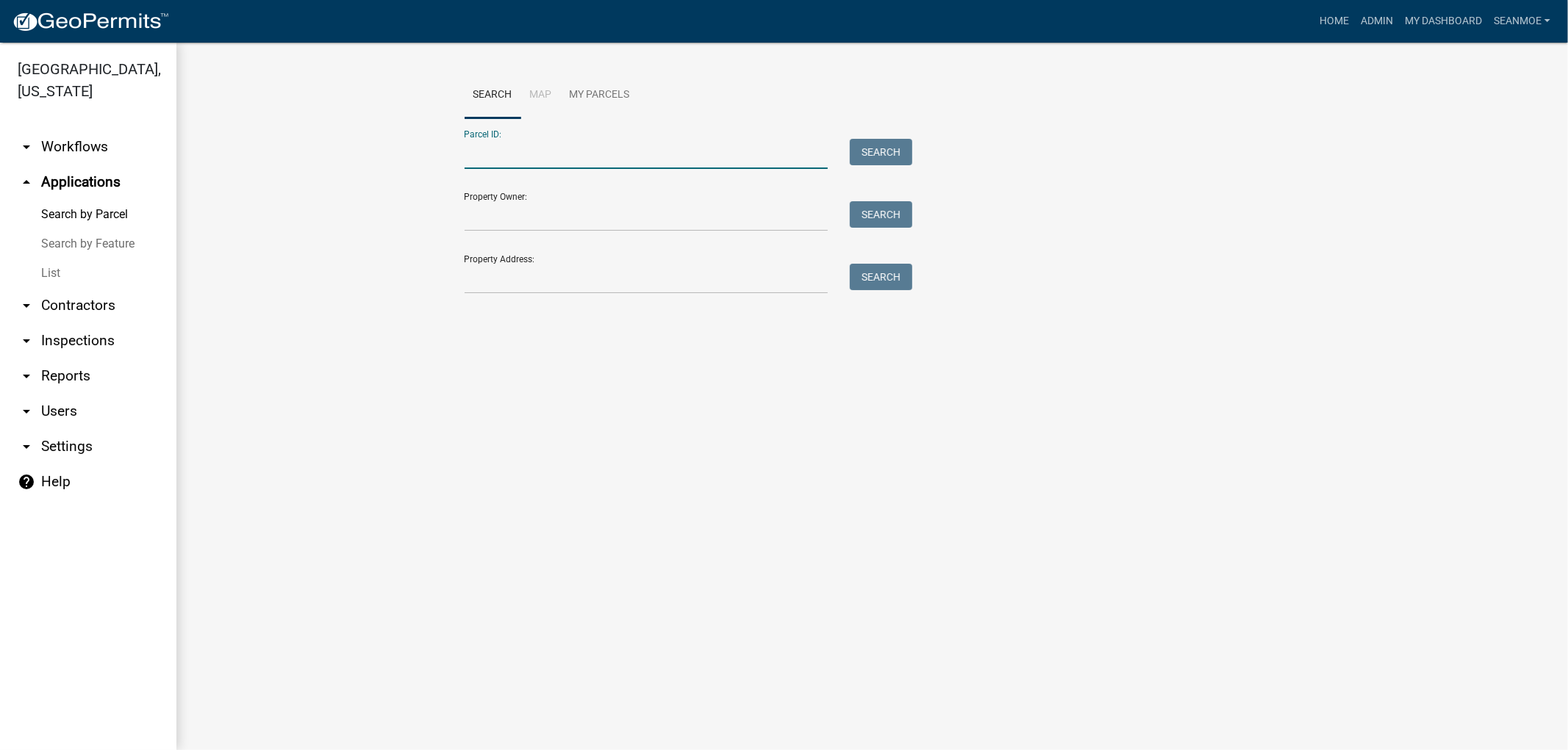
click at [490, 157] on input "Parcel ID:" at bounding box center [646, 154] width 364 height 30
type input "060025001"
click at [872, 156] on button "Search" at bounding box center [881, 152] width 62 height 27
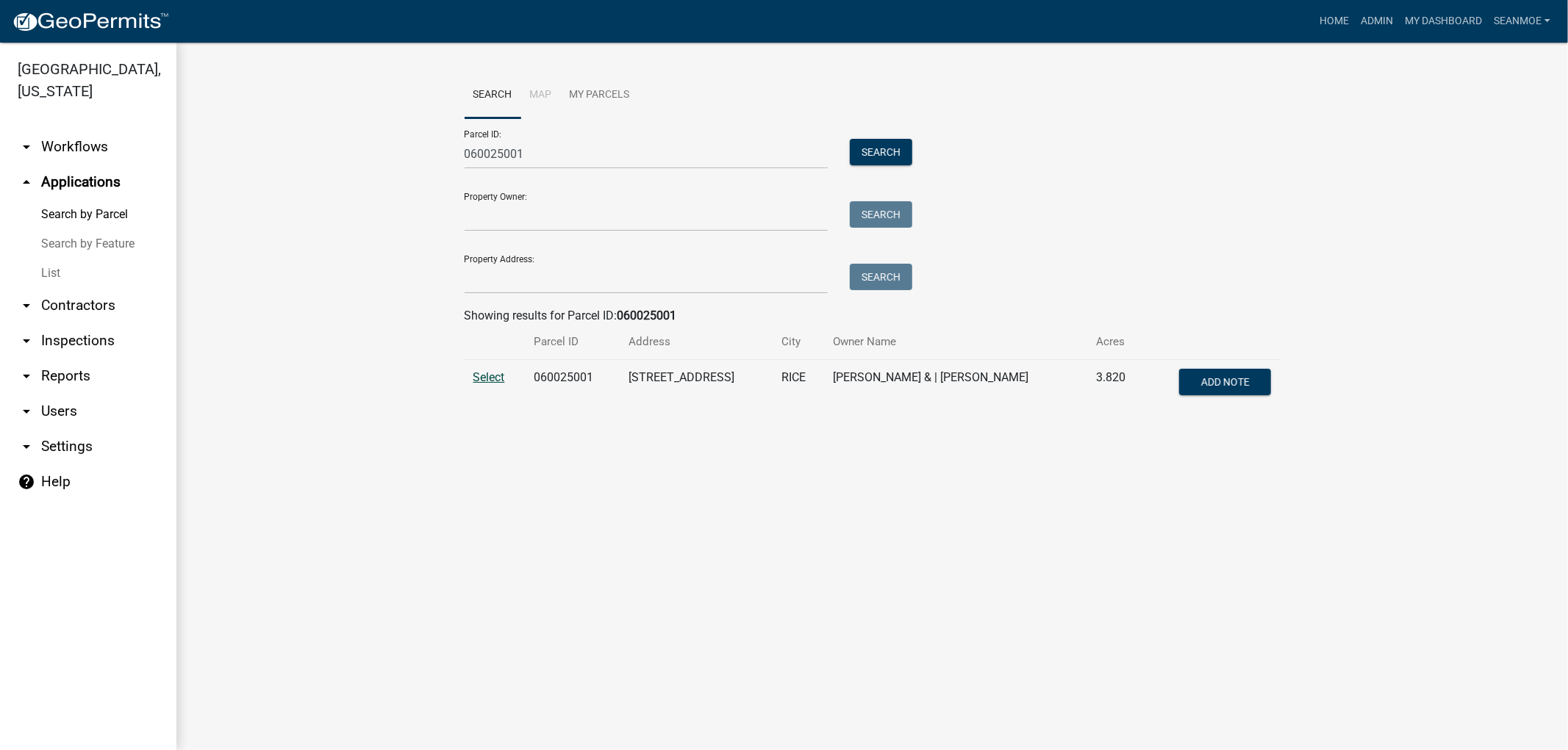
click at [493, 370] on span "Select" at bounding box center [488, 377] width 32 height 14
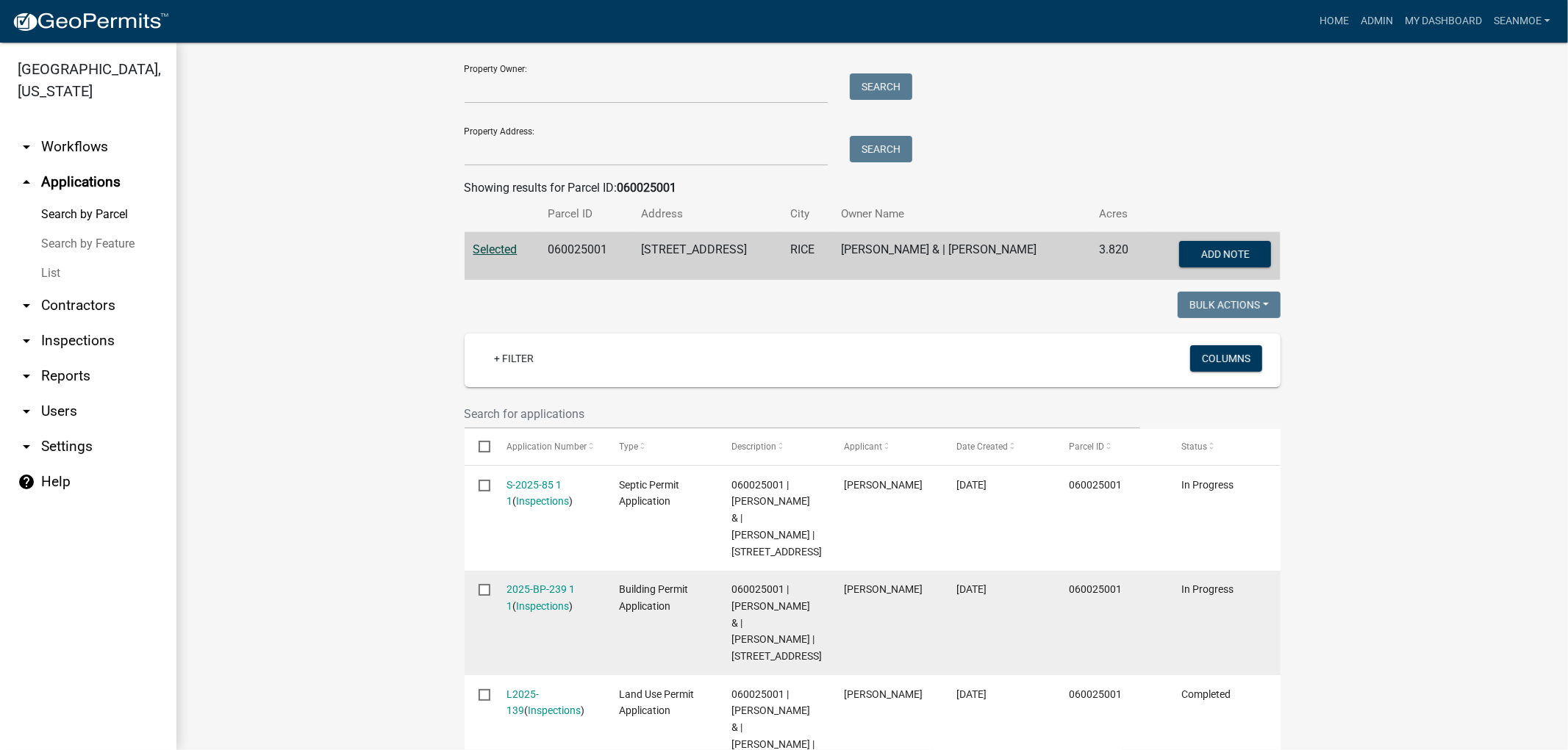
scroll to position [327, 0]
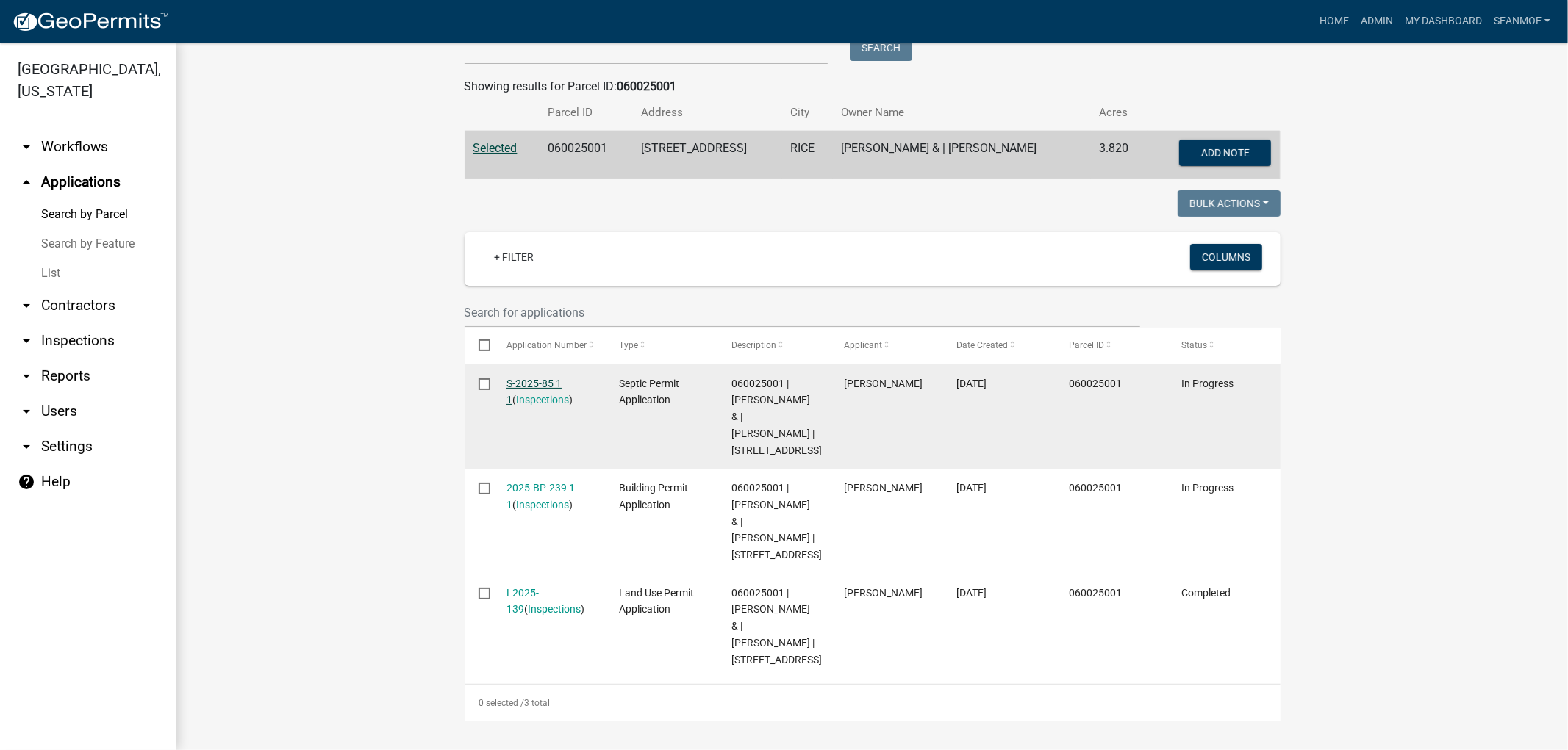
click at [533, 377] on link "S-2025-85 1 1" at bounding box center [534, 391] width 55 height 28
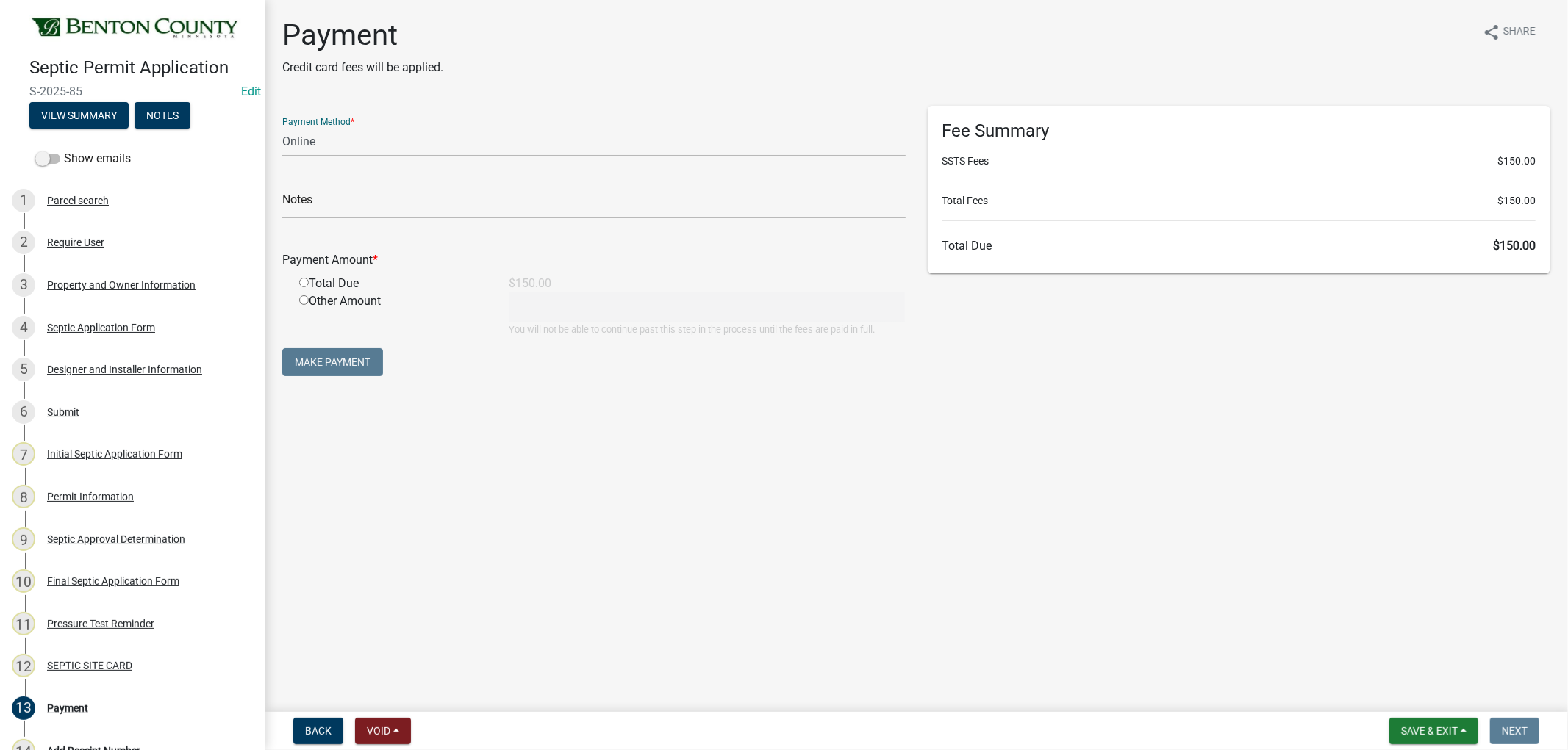
click at [416, 143] on select "Credit Card POS Check Cash Online" at bounding box center [594, 141] width 623 height 30
select select "1: 0"
click at [282, 126] on select "Credit Card POS Check Cash Online" at bounding box center [594, 141] width 623 height 30
click at [345, 206] on input "text" at bounding box center [594, 204] width 623 height 30
type input "3376"
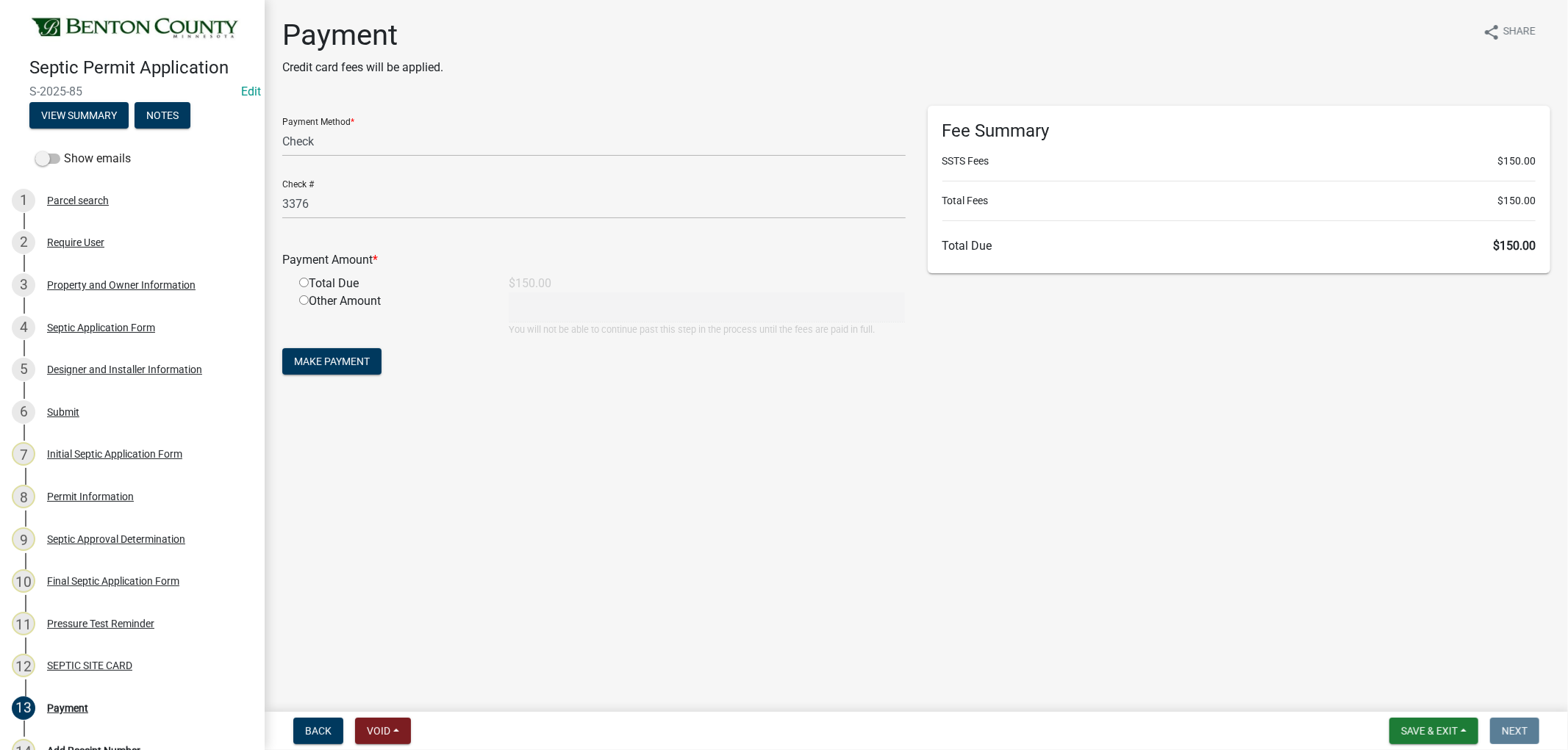
click at [299, 282] on input "radio" at bounding box center [304, 283] width 10 height 10
radio input "true"
type input "150"
click at [338, 351] on button "Make Payment" at bounding box center [332, 361] width 99 height 27
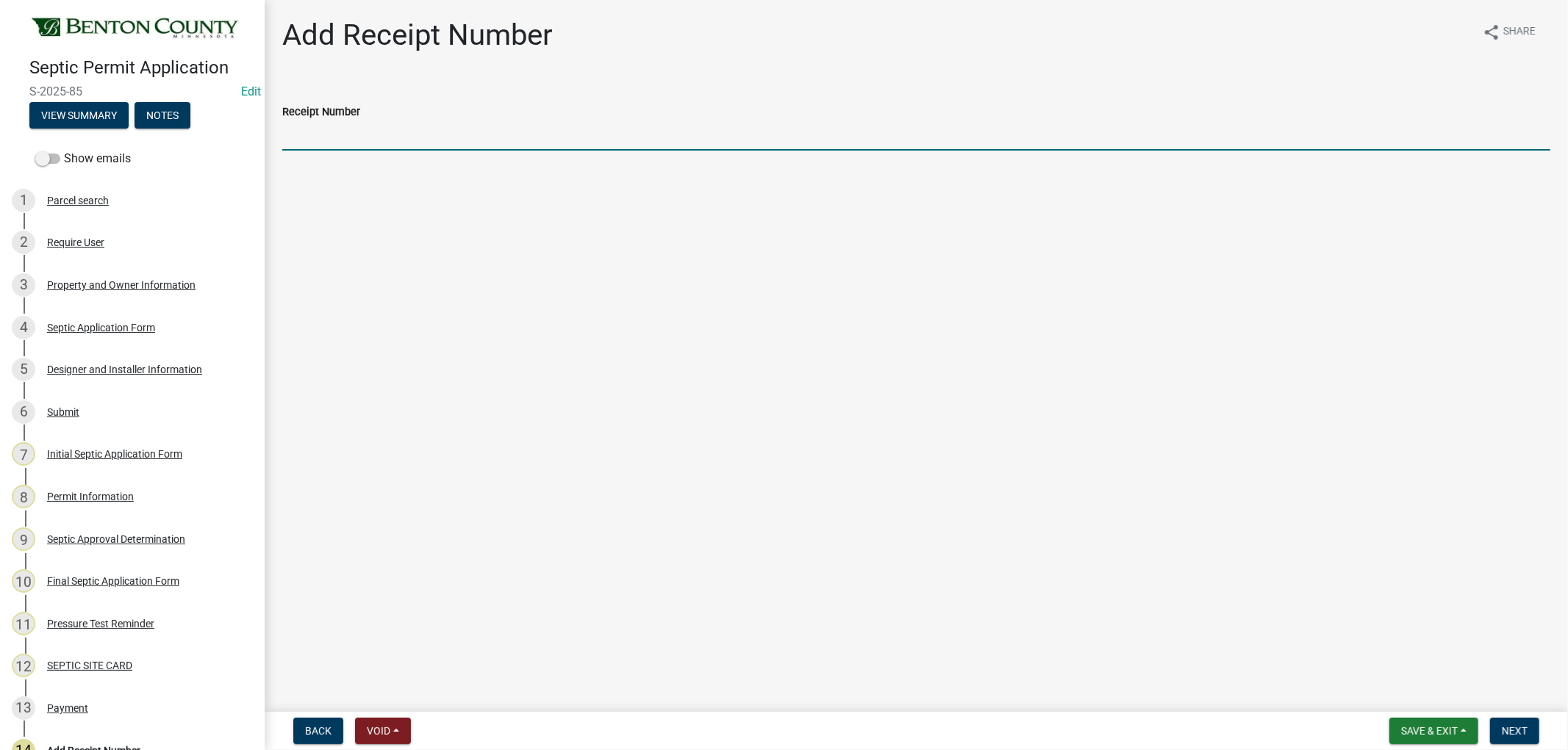
click at [458, 148] on input "Receipt Number" at bounding box center [916, 135] width 1268 height 30
type input "329"
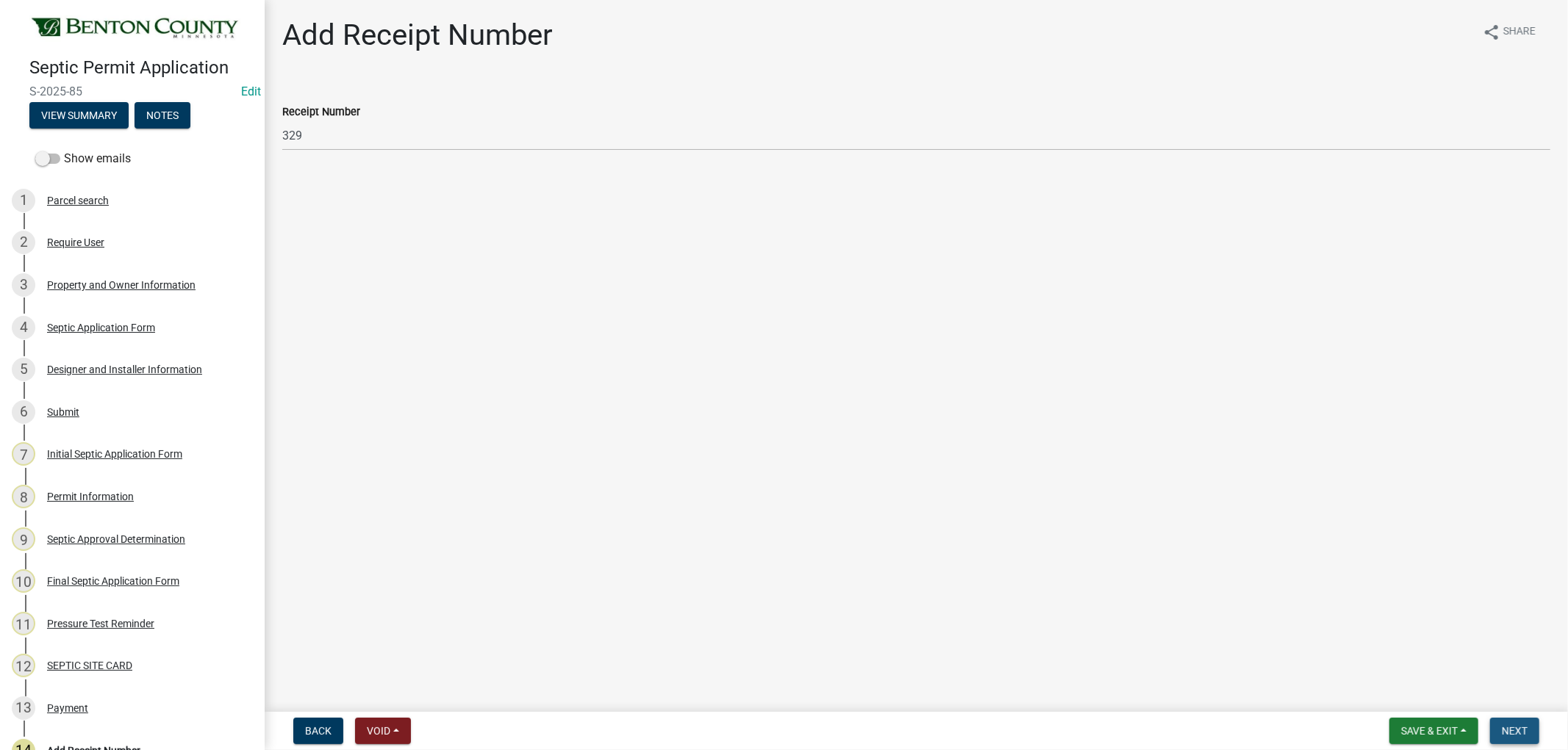
click at [1519, 732] on span "Next" at bounding box center [1515, 731] width 26 height 12
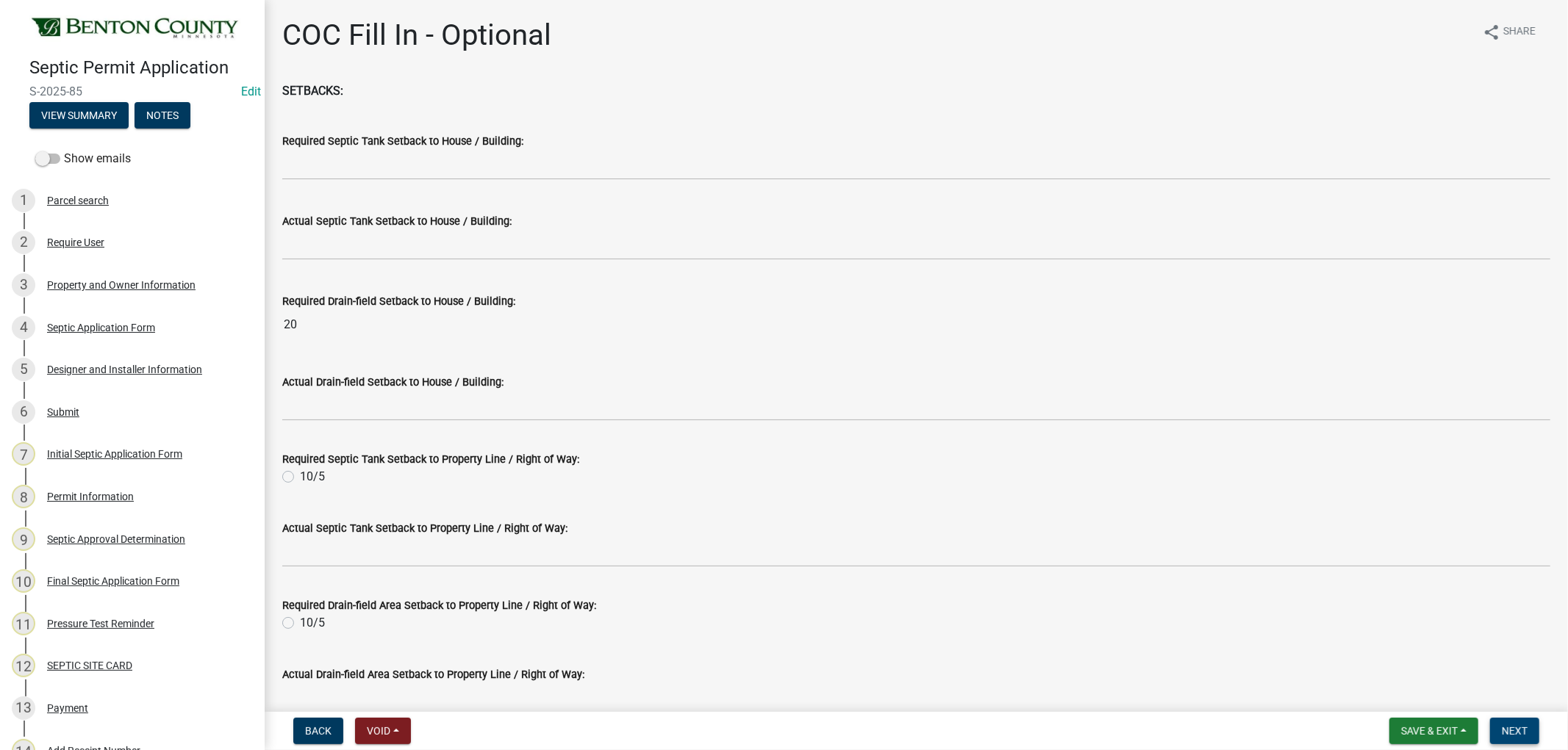
click at [1532, 724] on button "Next" at bounding box center [1514, 731] width 49 height 27
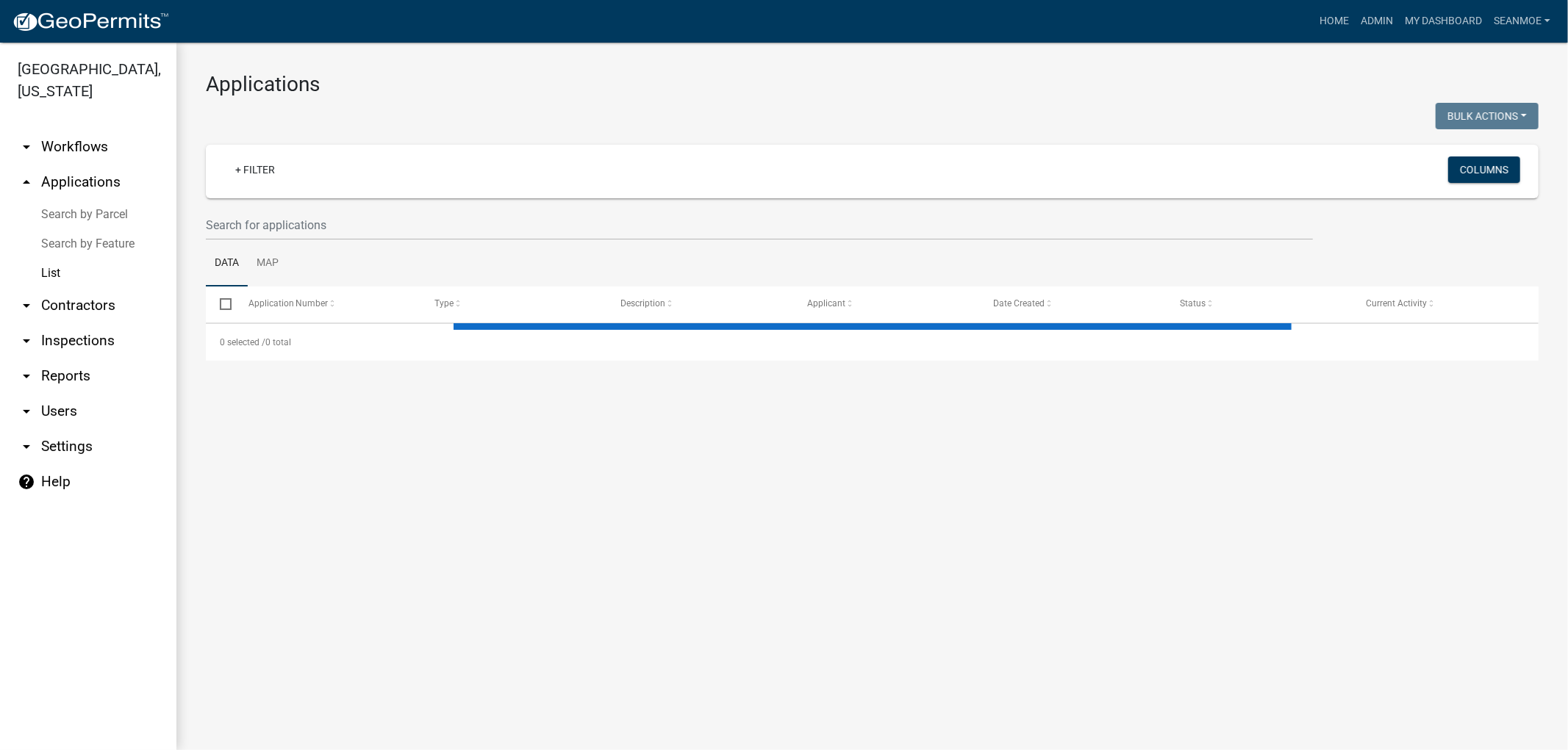
select select "1: 25"
